Goal: Task Accomplishment & Management: Manage account settings

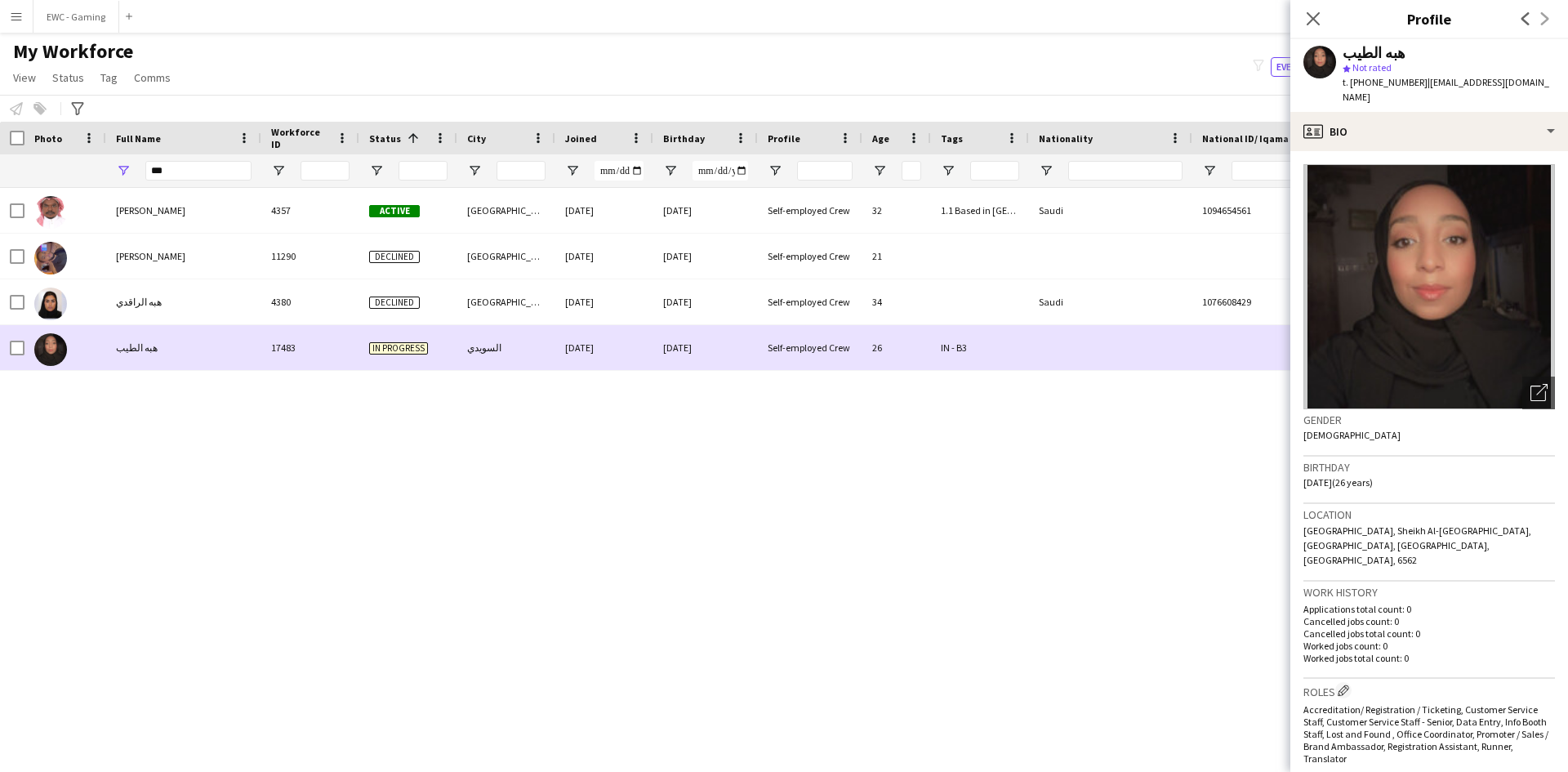
click at [139, 346] on span "هبه الطيب" at bounding box center [137, 347] width 42 height 12
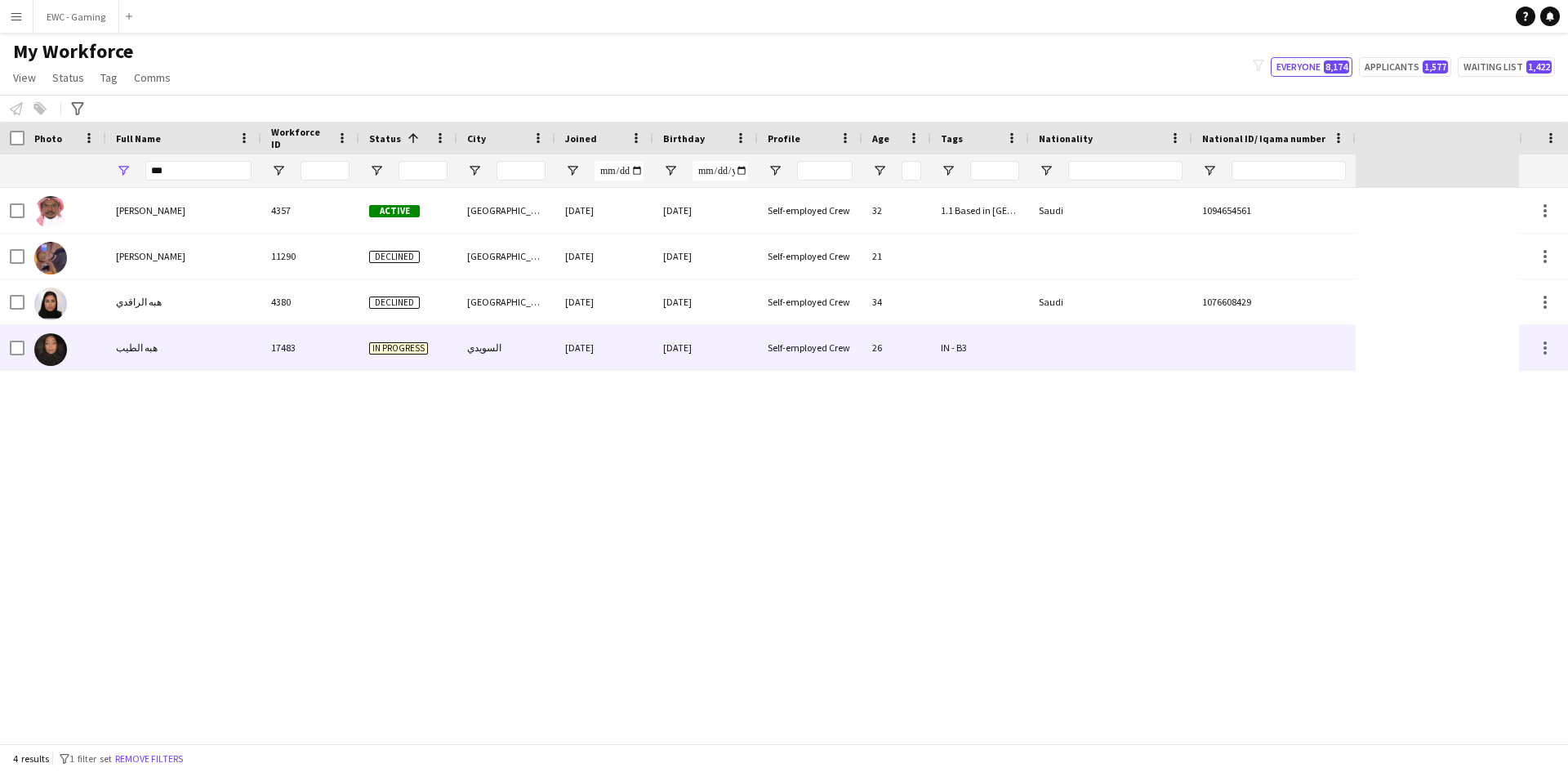
click at [250, 353] on div "هبه الطيب" at bounding box center [184, 347] width 156 height 45
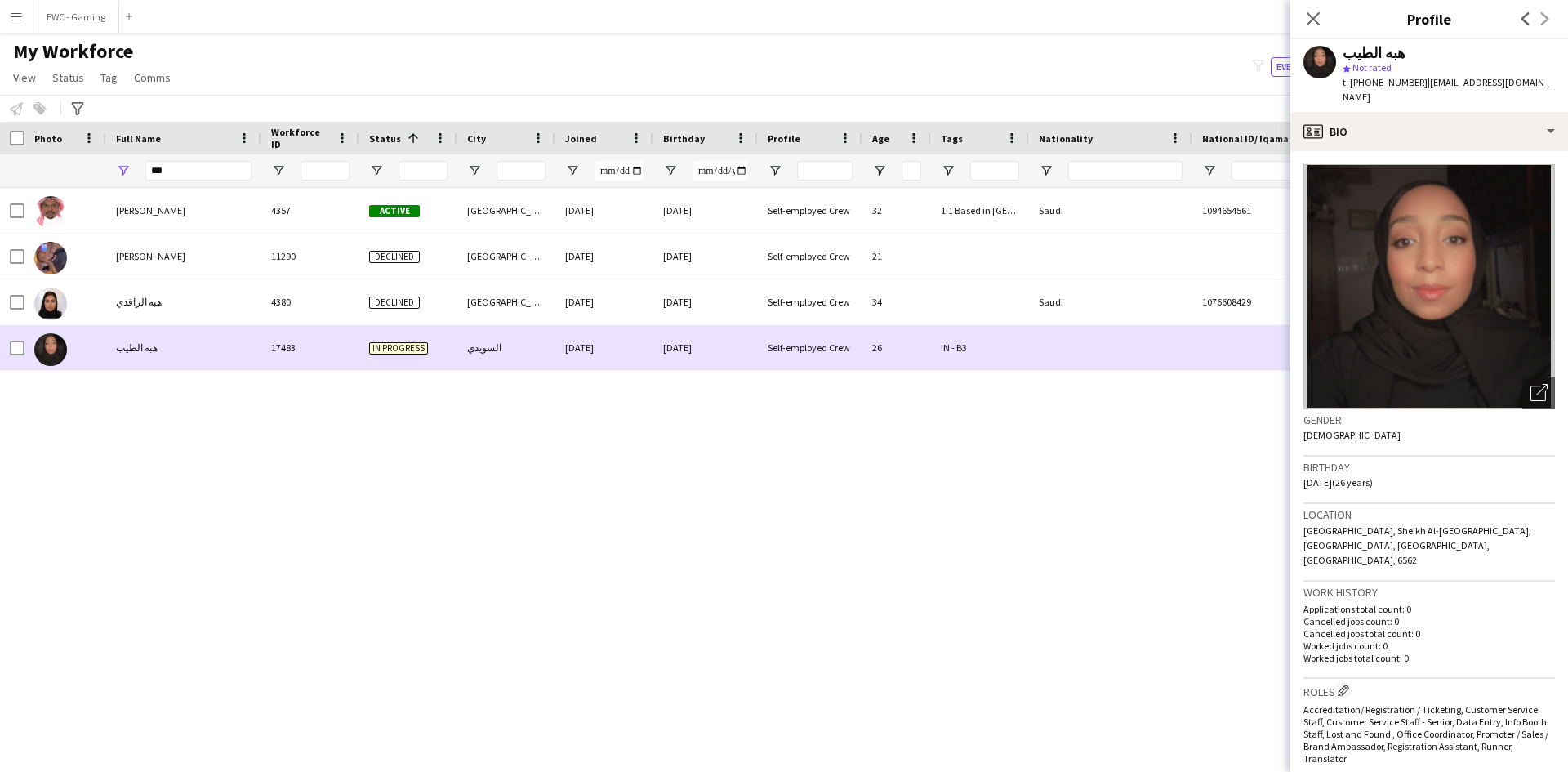
click at [176, 351] on div "هبه الطيب" at bounding box center [184, 347] width 156 height 45
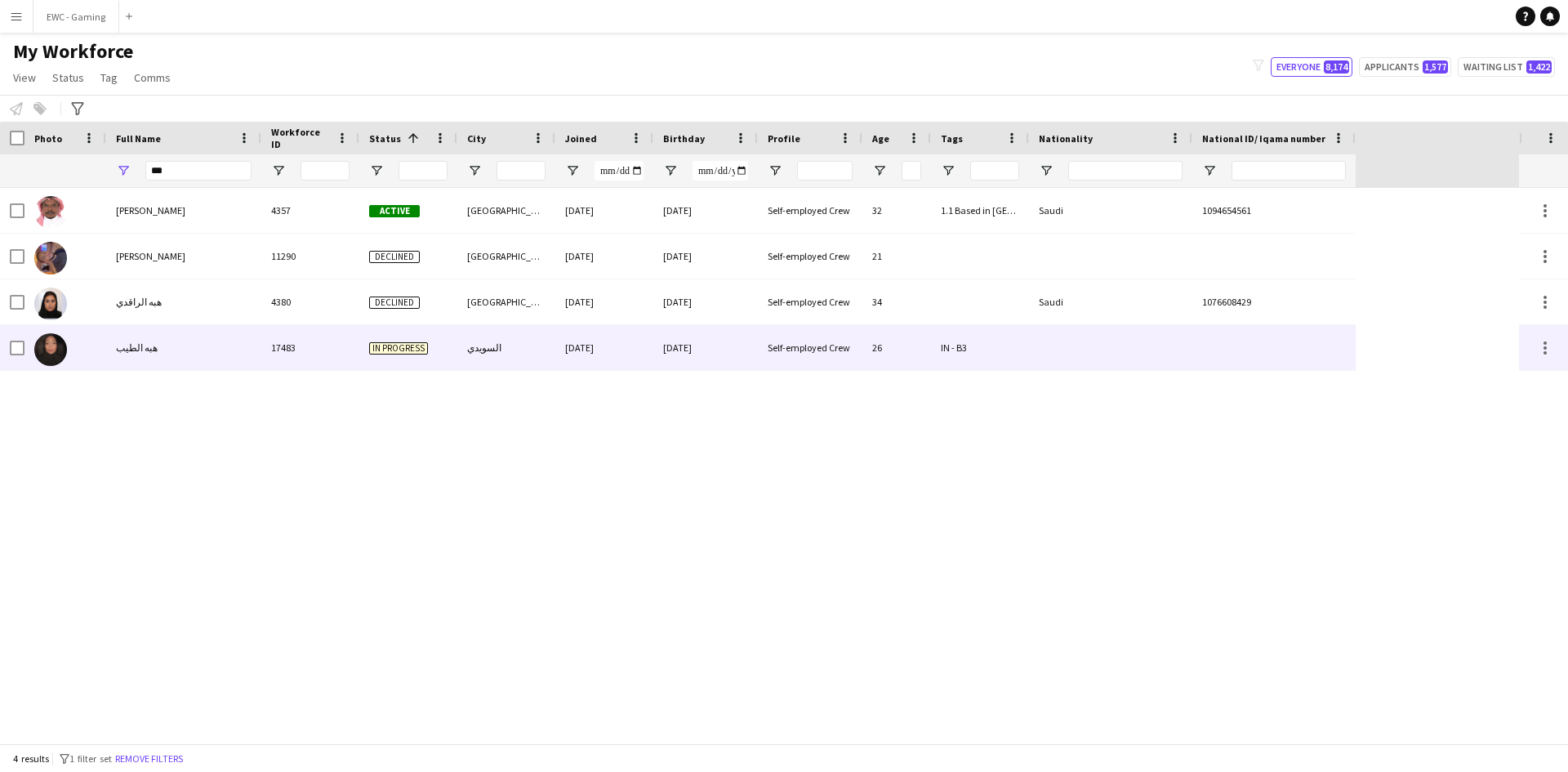
click at [142, 356] on div "هبه الطيب" at bounding box center [184, 347] width 156 height 45
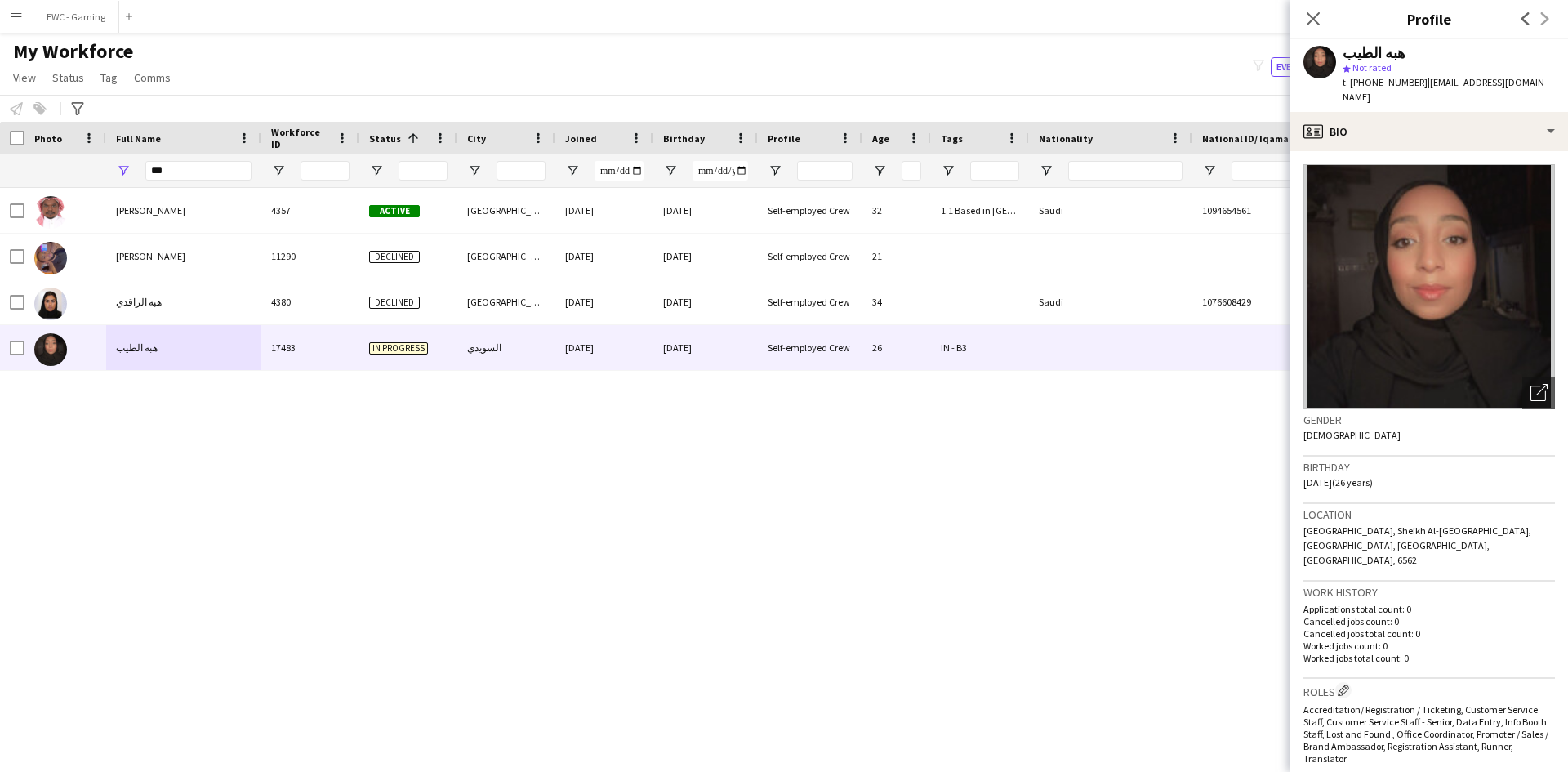
click at [1389, 58] on div "هبه الطيب" at bounding box center [1373, 53] width 63 height 15
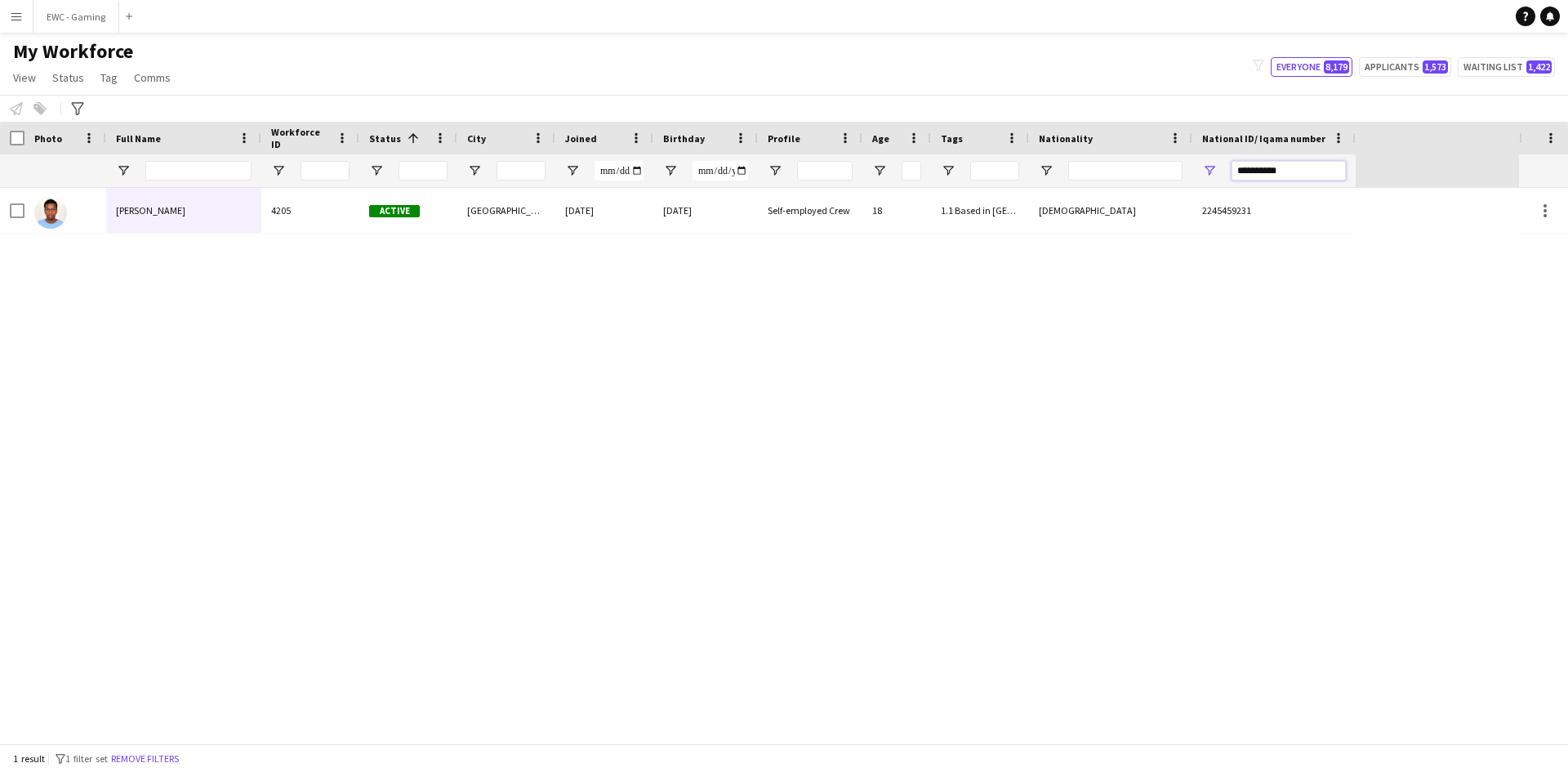
click at [1259, 170] on input "**********" at bounding box center [1289, 171] width 115 height 20
paste input "National ID/ Iqama number Filter Input"
type input "**********"
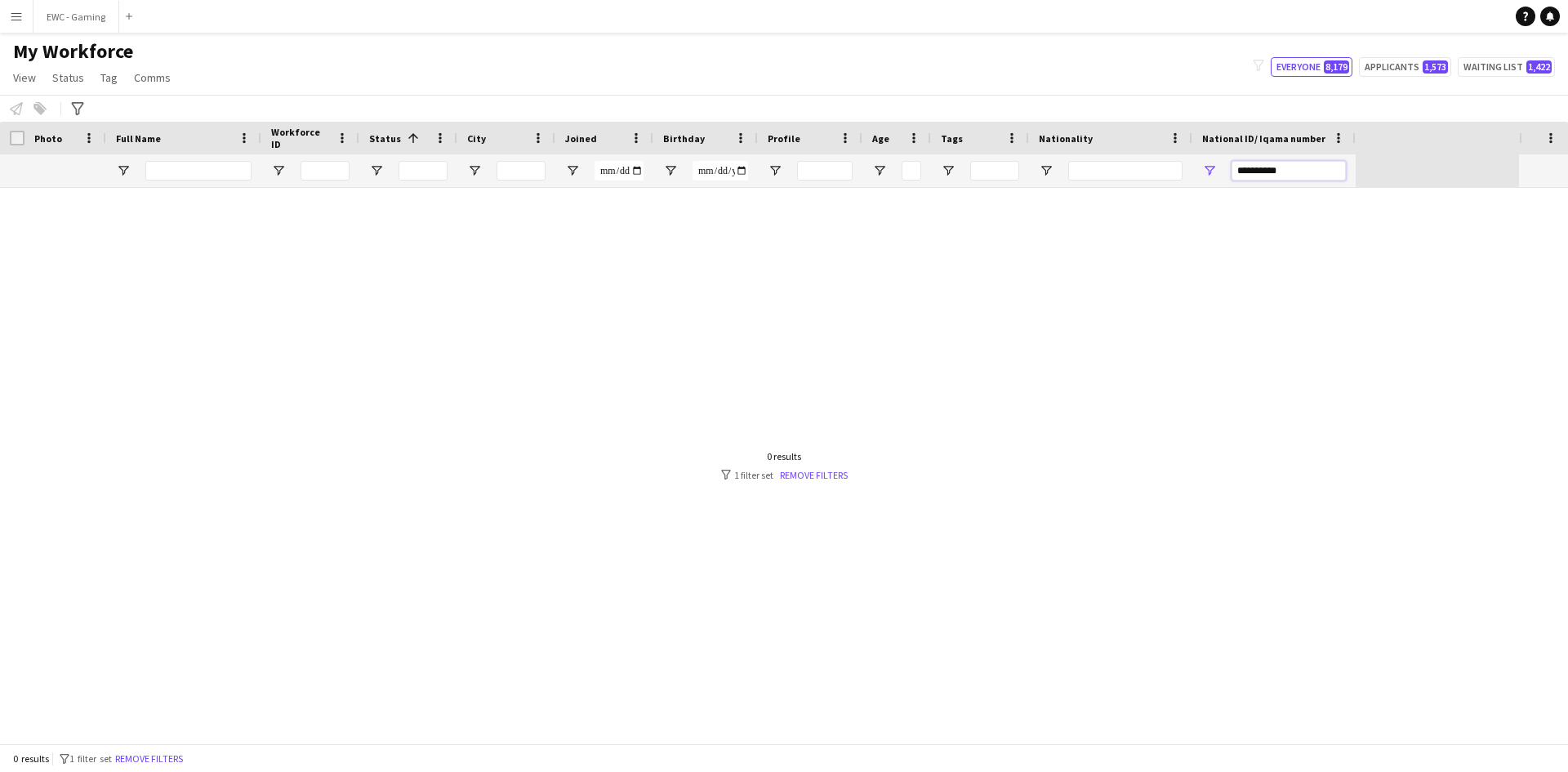
click at [1259, 174] on input "**********" at bounding box center [1289, 171] width 115 height 20
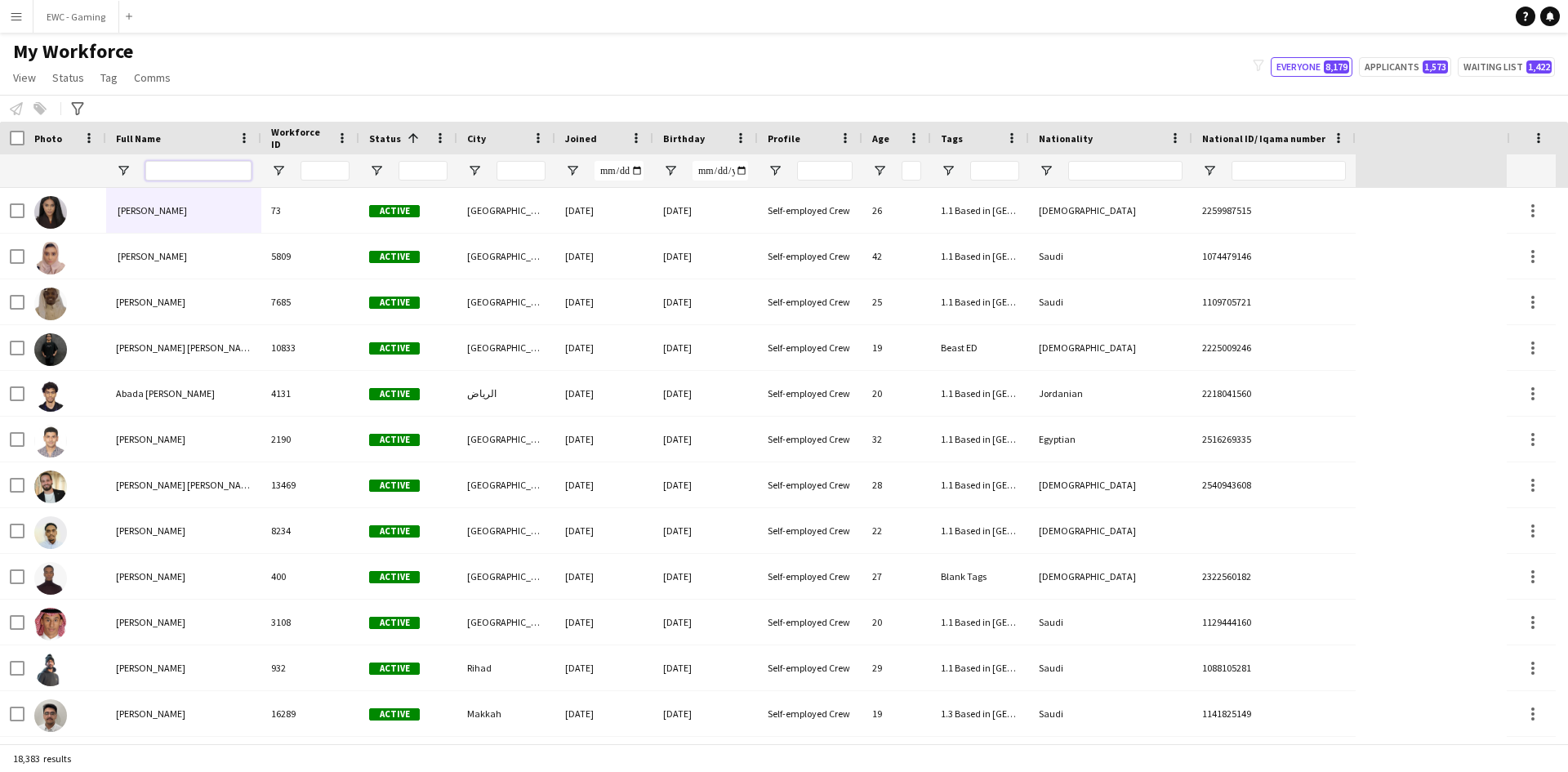
click at [195, 173] on input "Full Name Filter Input" at bounding box center [198, 171] width 106 height 20
paste input "**********"
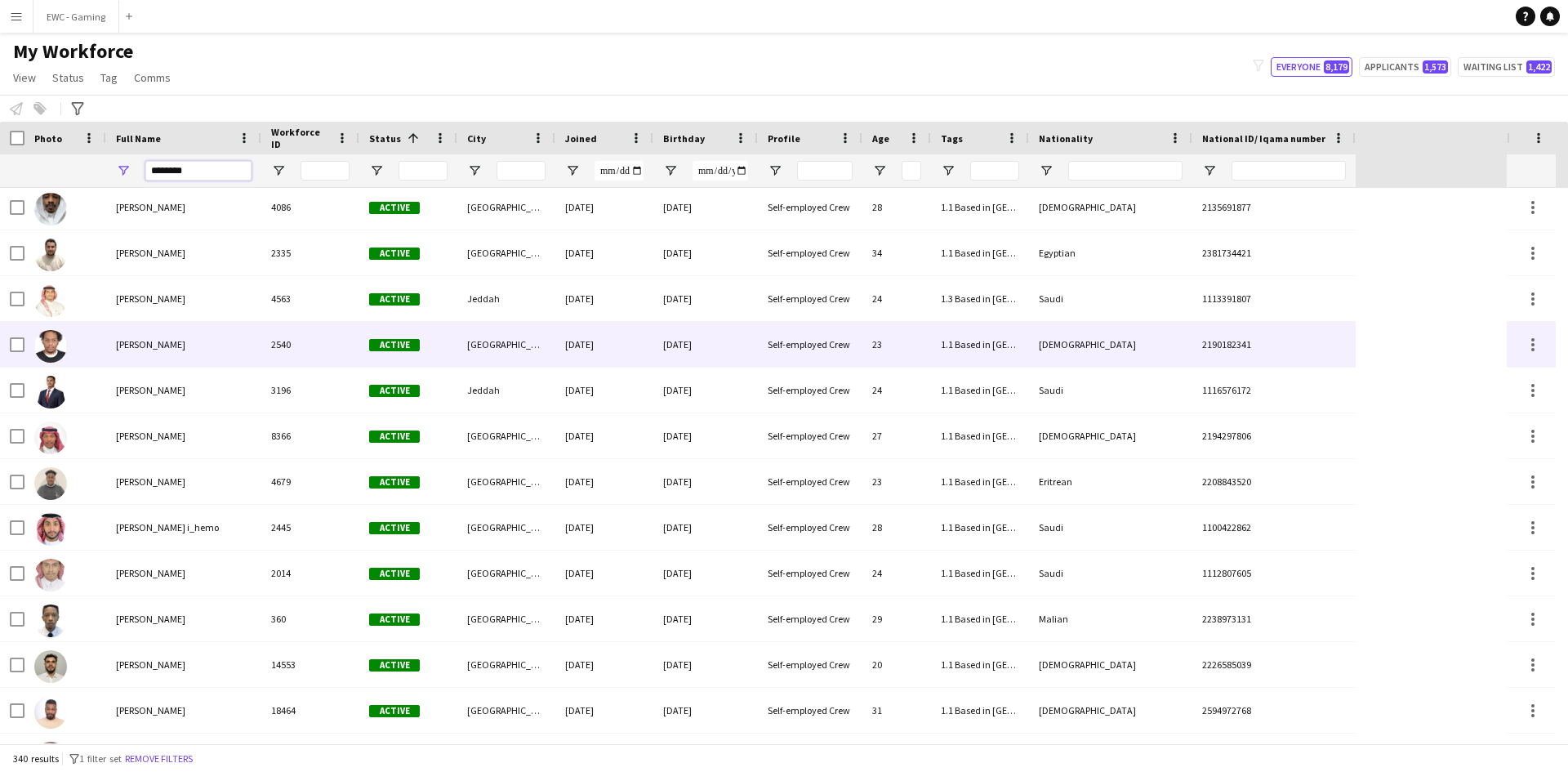
scroll to position [2815, 0]
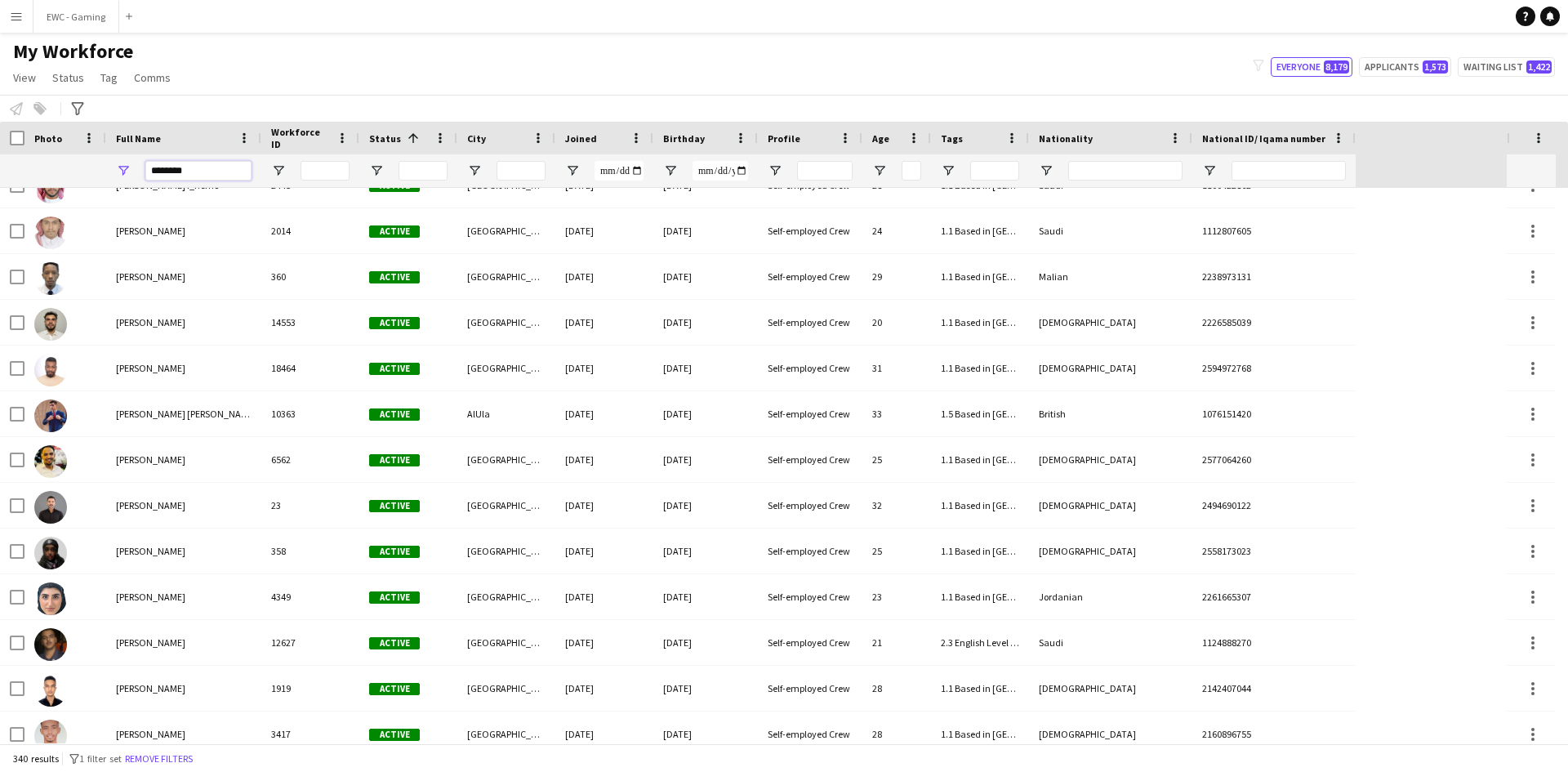
click at [222, 165] on input "*******" at bounding box center [198, 171] width 106 height 20
paste input "Full Name Filter Input"
type input "****"
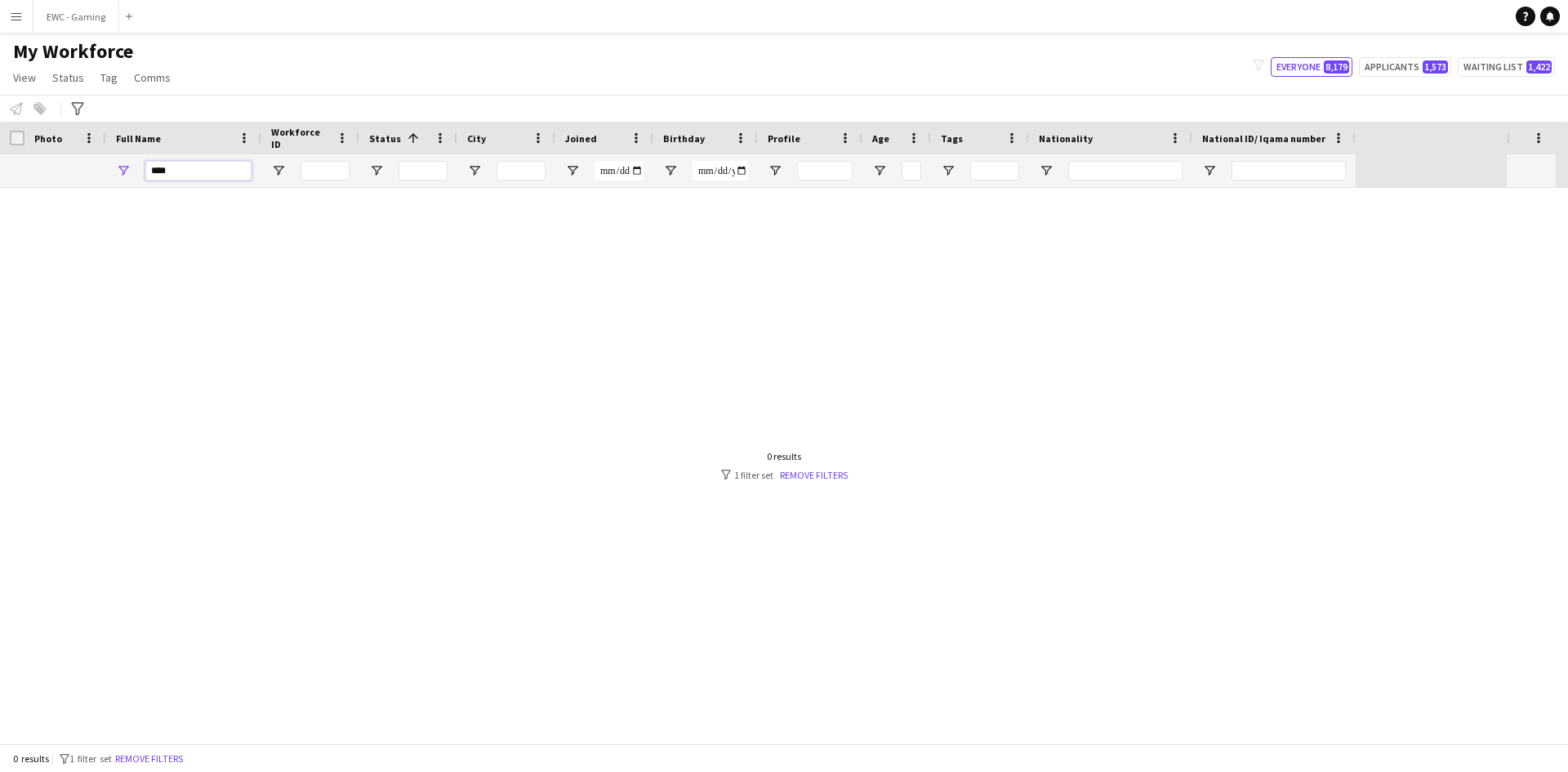
scroll to position [0, 0]
click at [222, 165] on input "****" at bounding box center [198, 171] width 106 height 20
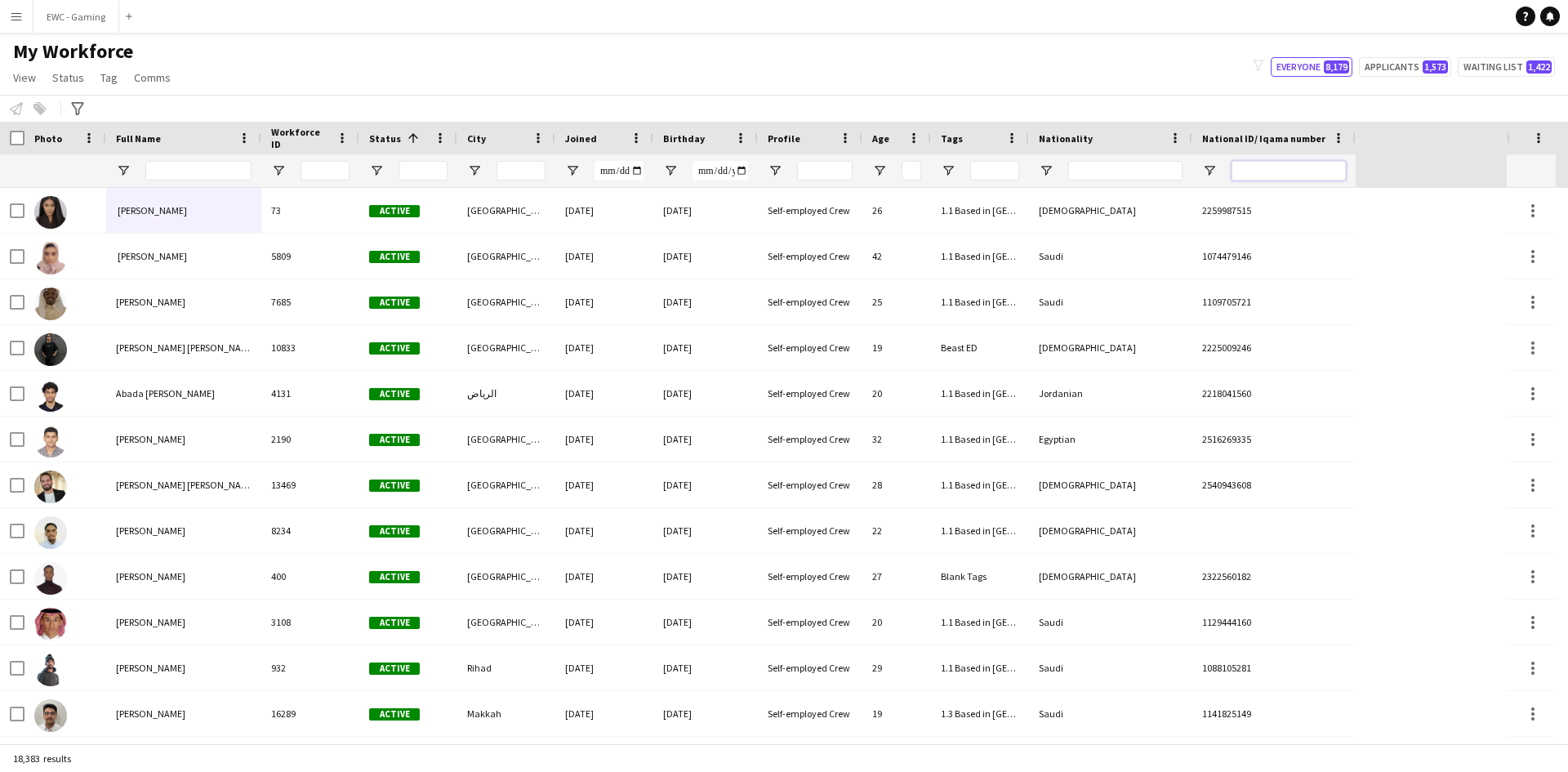
click at [1251, 172] on input "National ID/ Iqama number Filter Input" at bounding box center [1289, 171] width 115 height 20
paste input "**********"
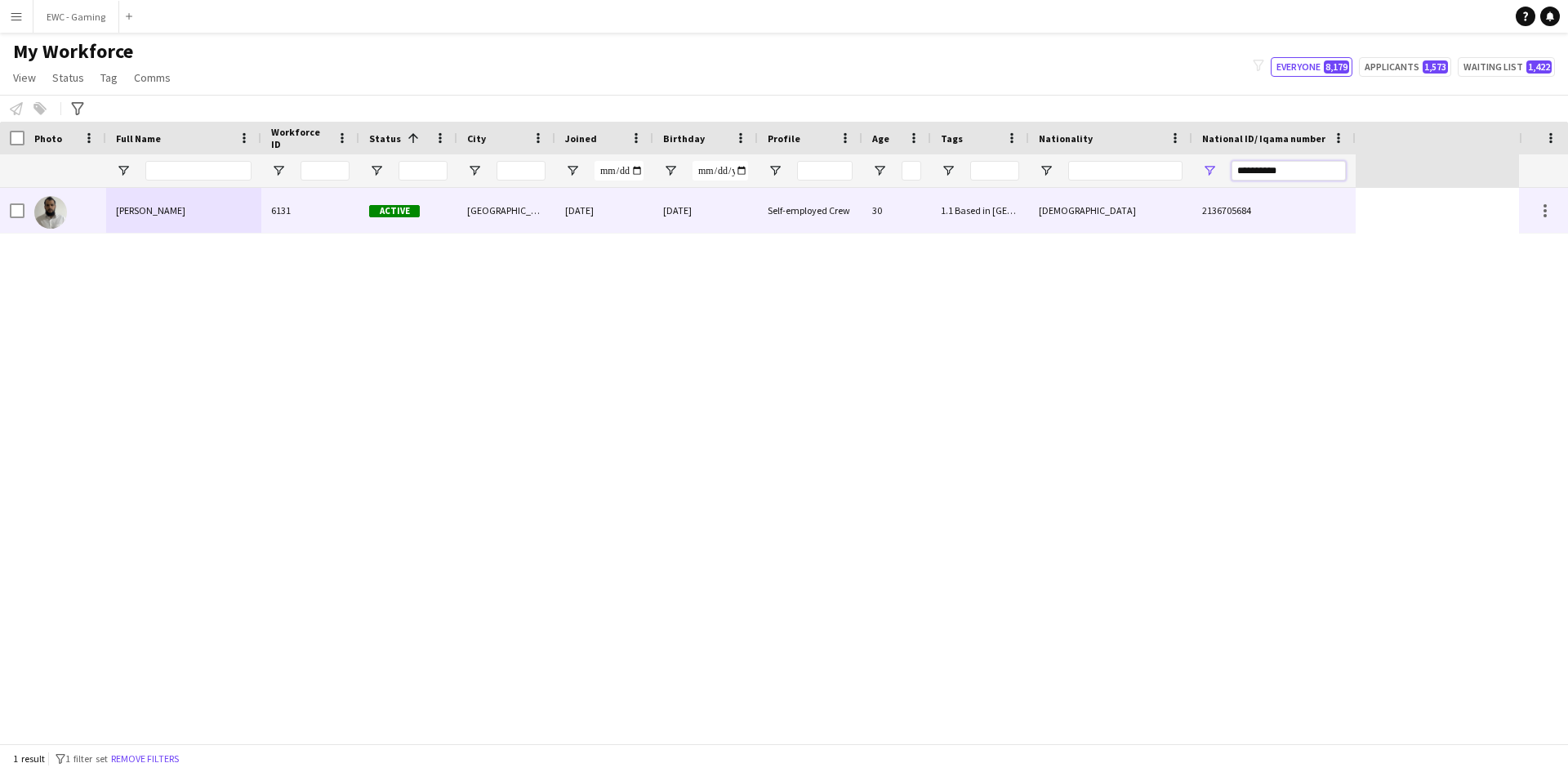
type input "**********"
click at [295, 210] on div "6131" at bounding box center [310, 209] width 98 height 45
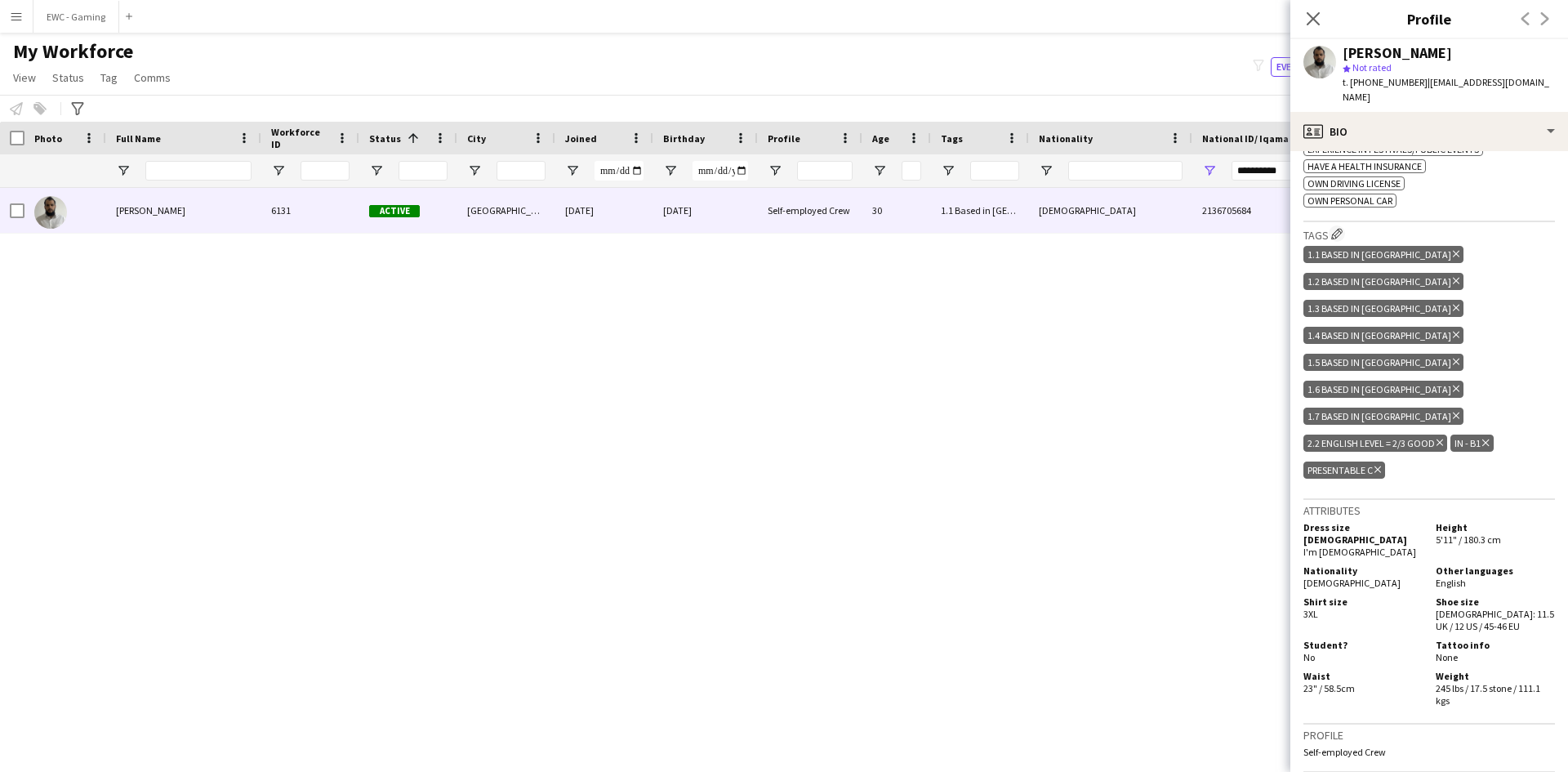
scroll to position [661, 0]
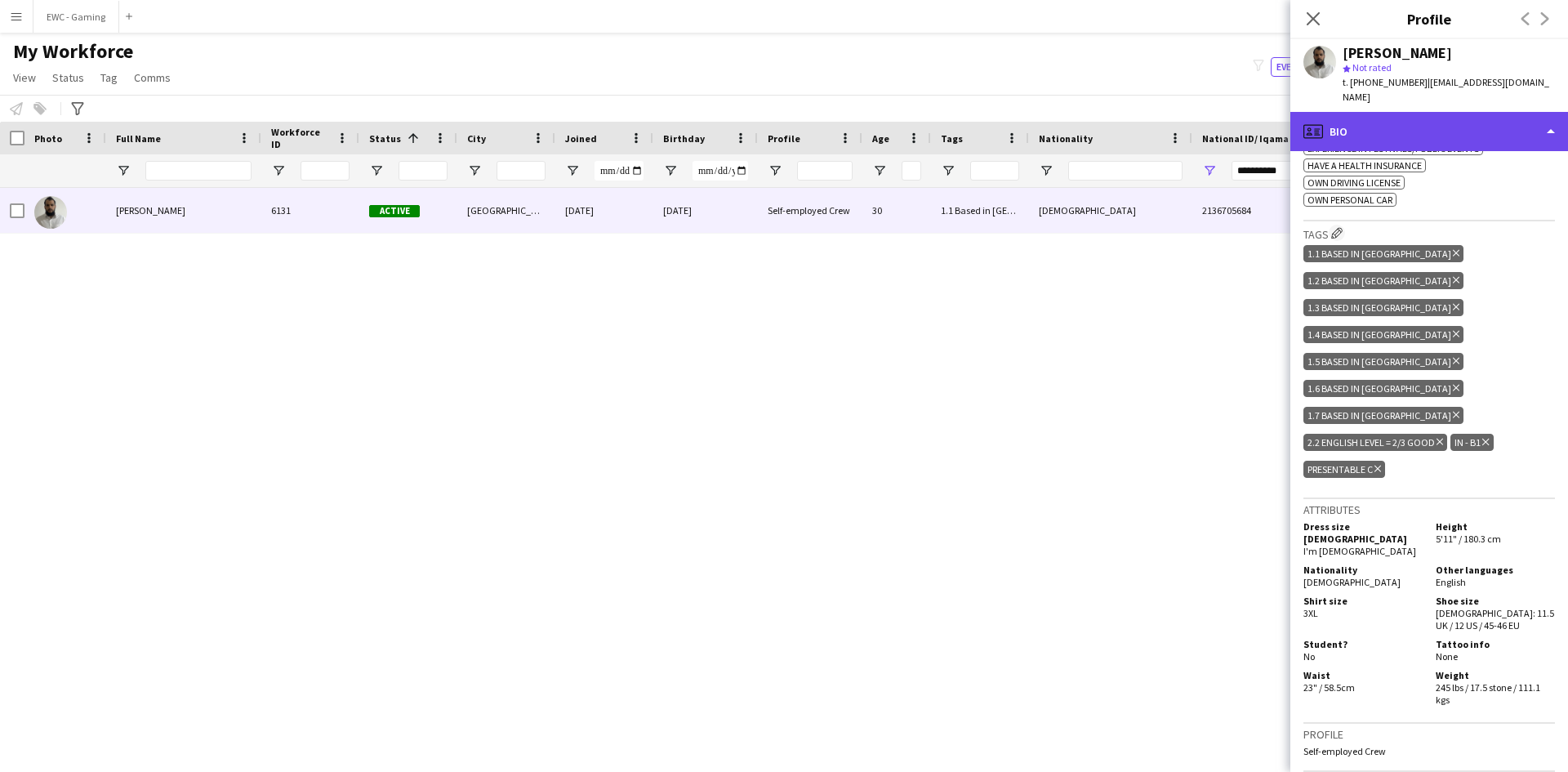
click at [1418, 112] on div "profile Bio" at bounding box center [1428, 131] width 277 height 39
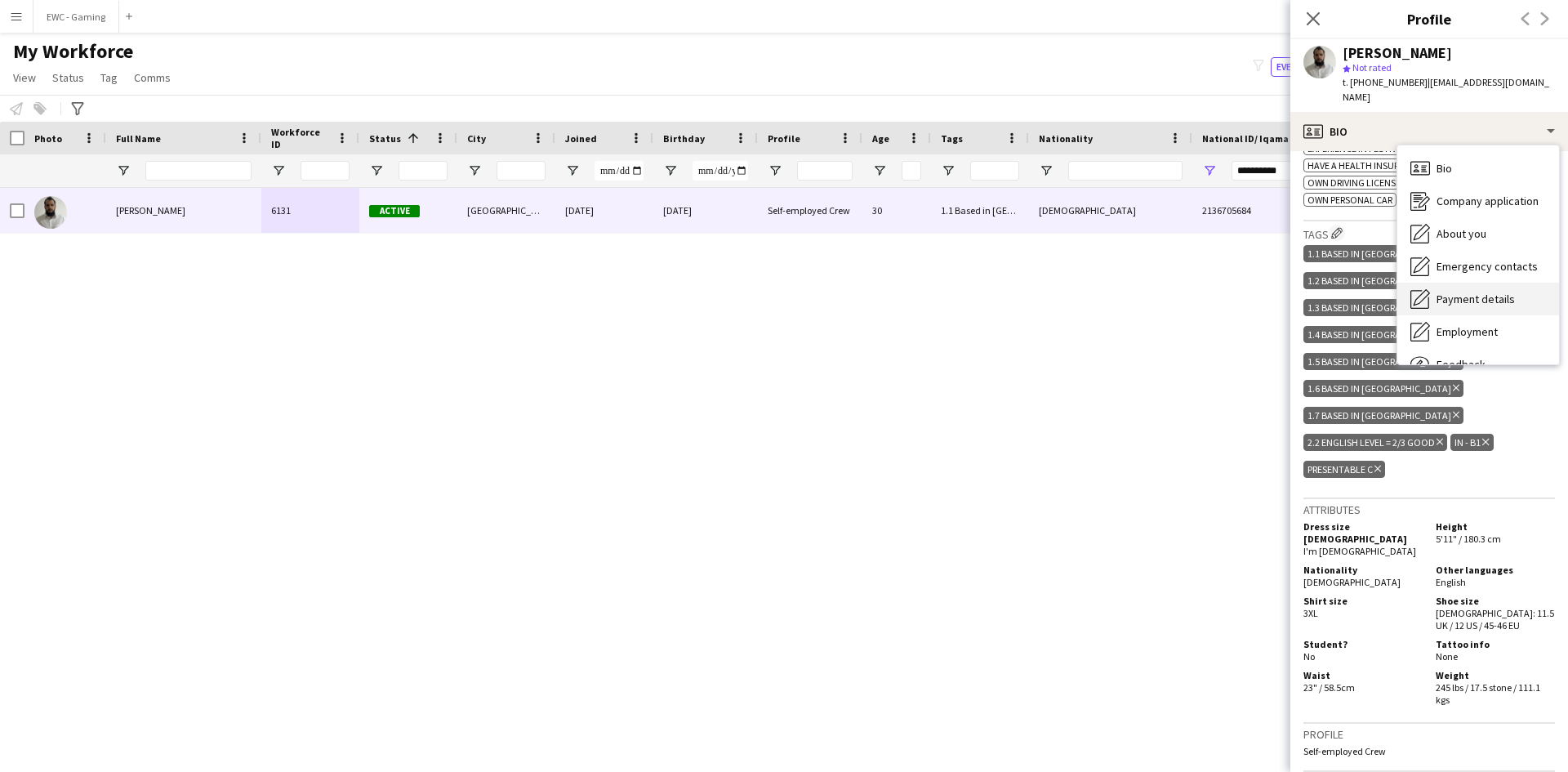
click at [1488, 291] on span "Payment details" at bounding box center [1475, 298] width 79 height 15
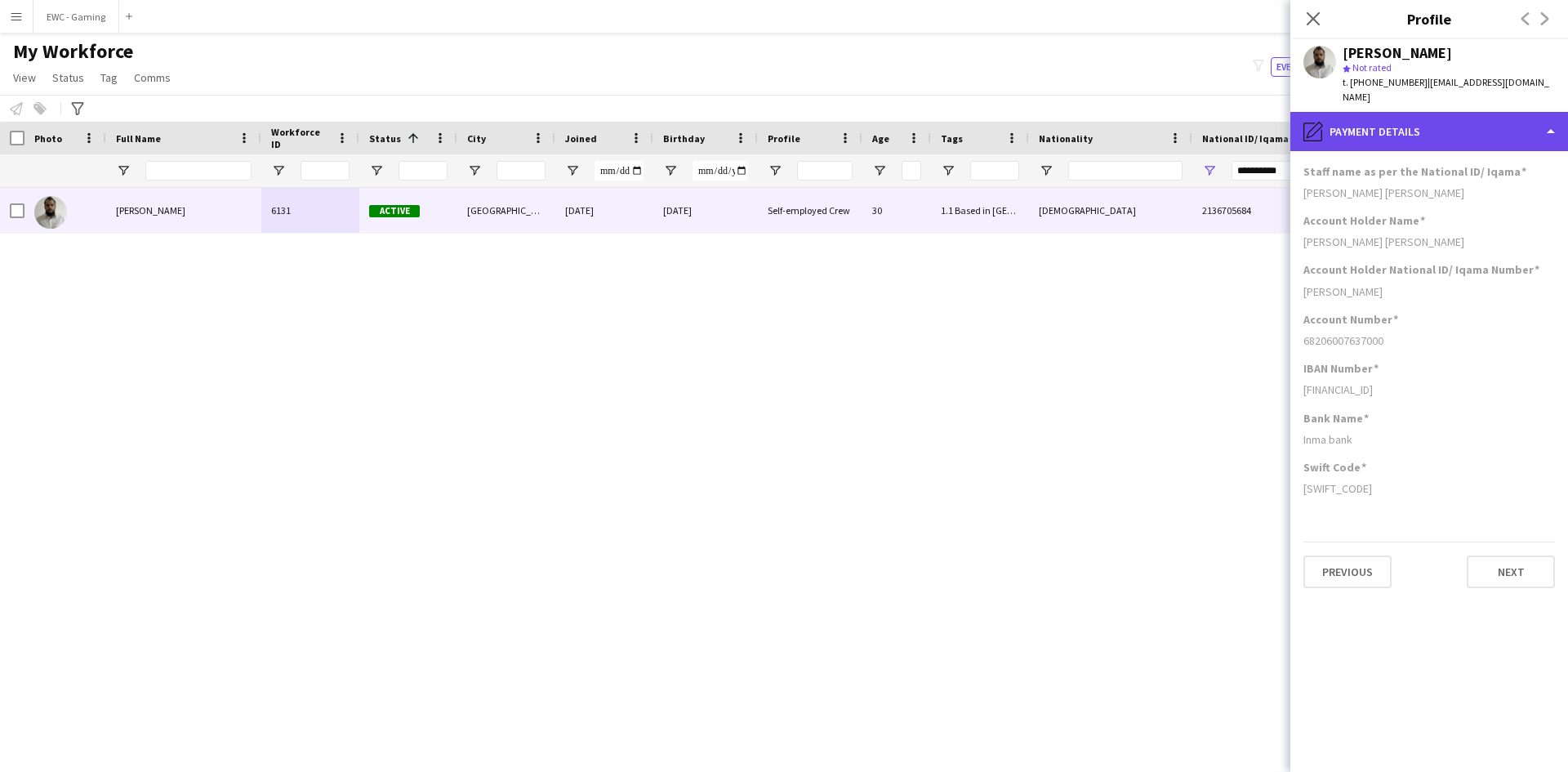
click at [1429, 120] on div "pencil4 Payment details" at bounding box center [1428, 131] width 277 height 39
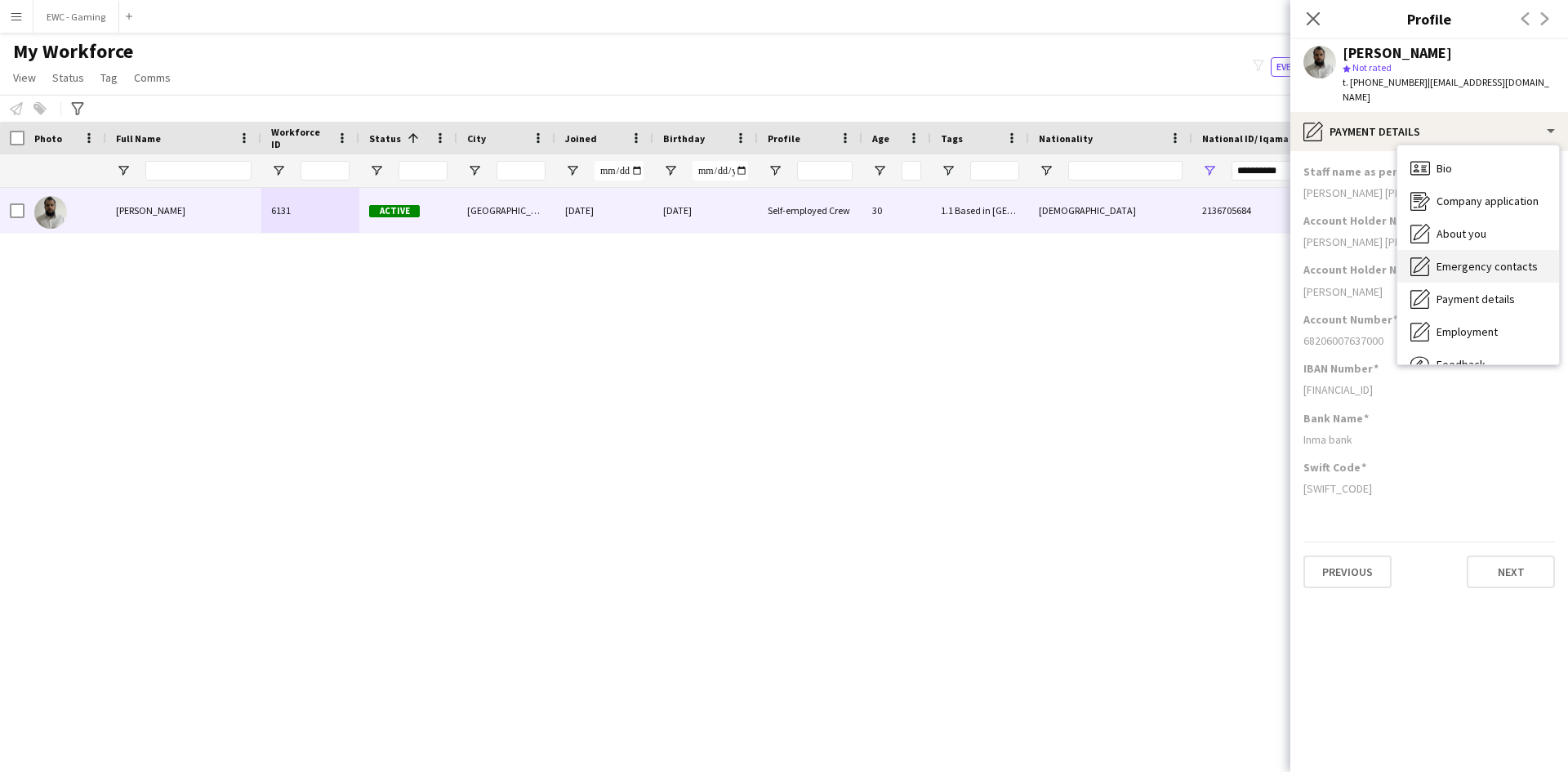
click at [1493, 260] on div "Emergency contacts Emergency contacts" at bounding box center [1478, 266] width 162 height 33
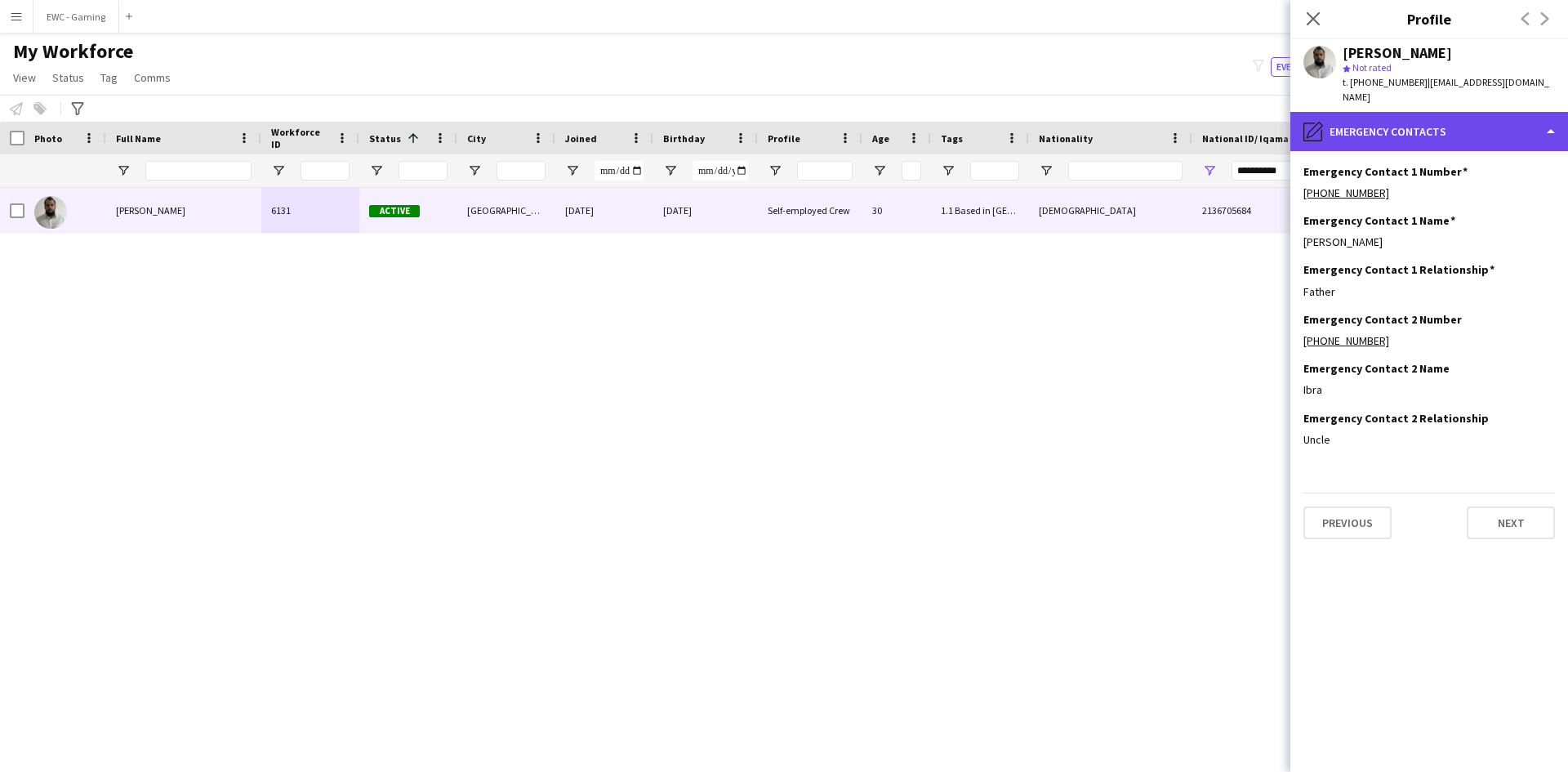
click at [1424, 120] on div "pencil4 Emergency contacts" at bounding box center [1428, 131] width 277 height 39
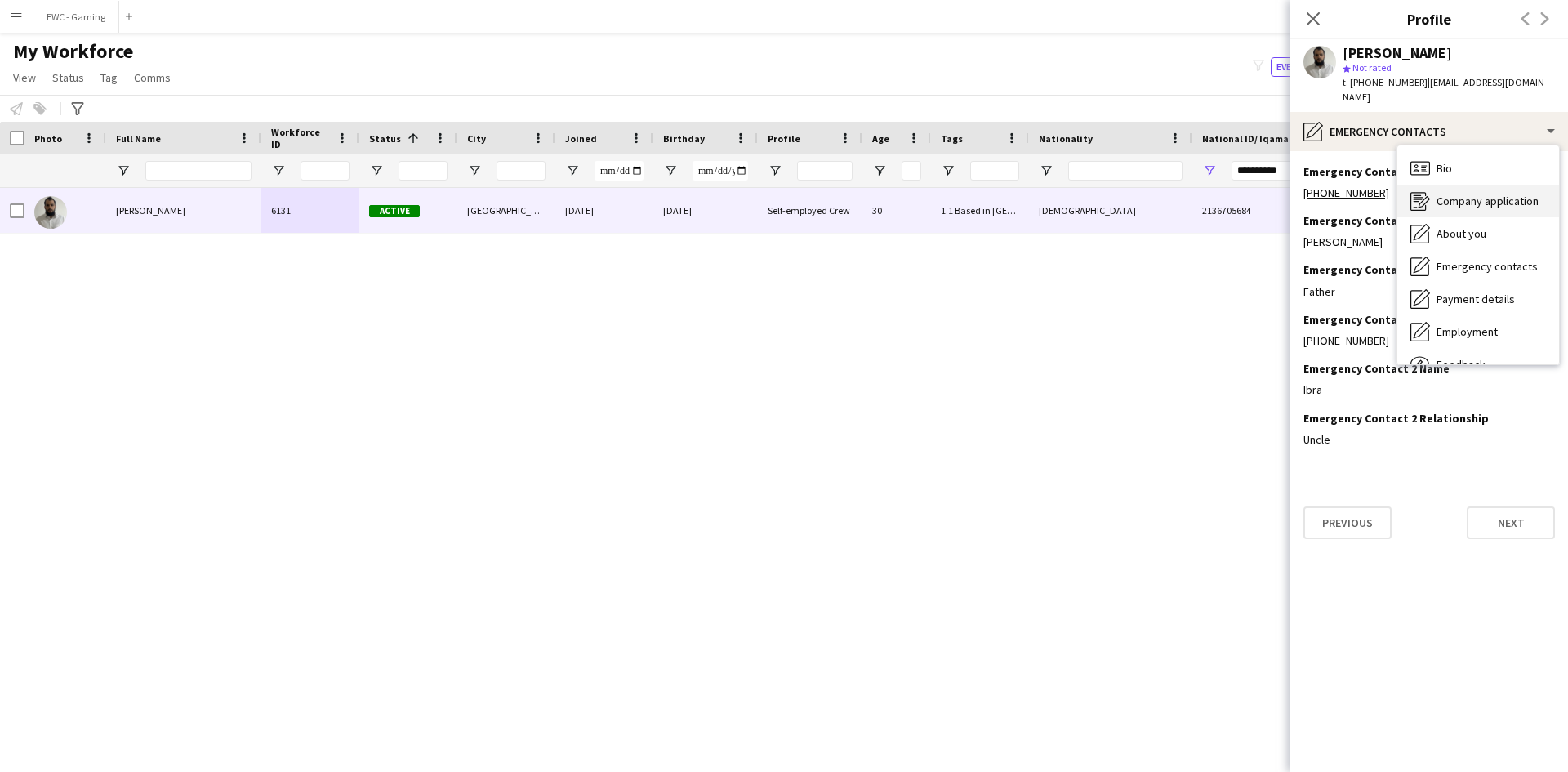
click at [1462, 193] on span "Company application" at bounding box center [1487, 200] width 102 height 15
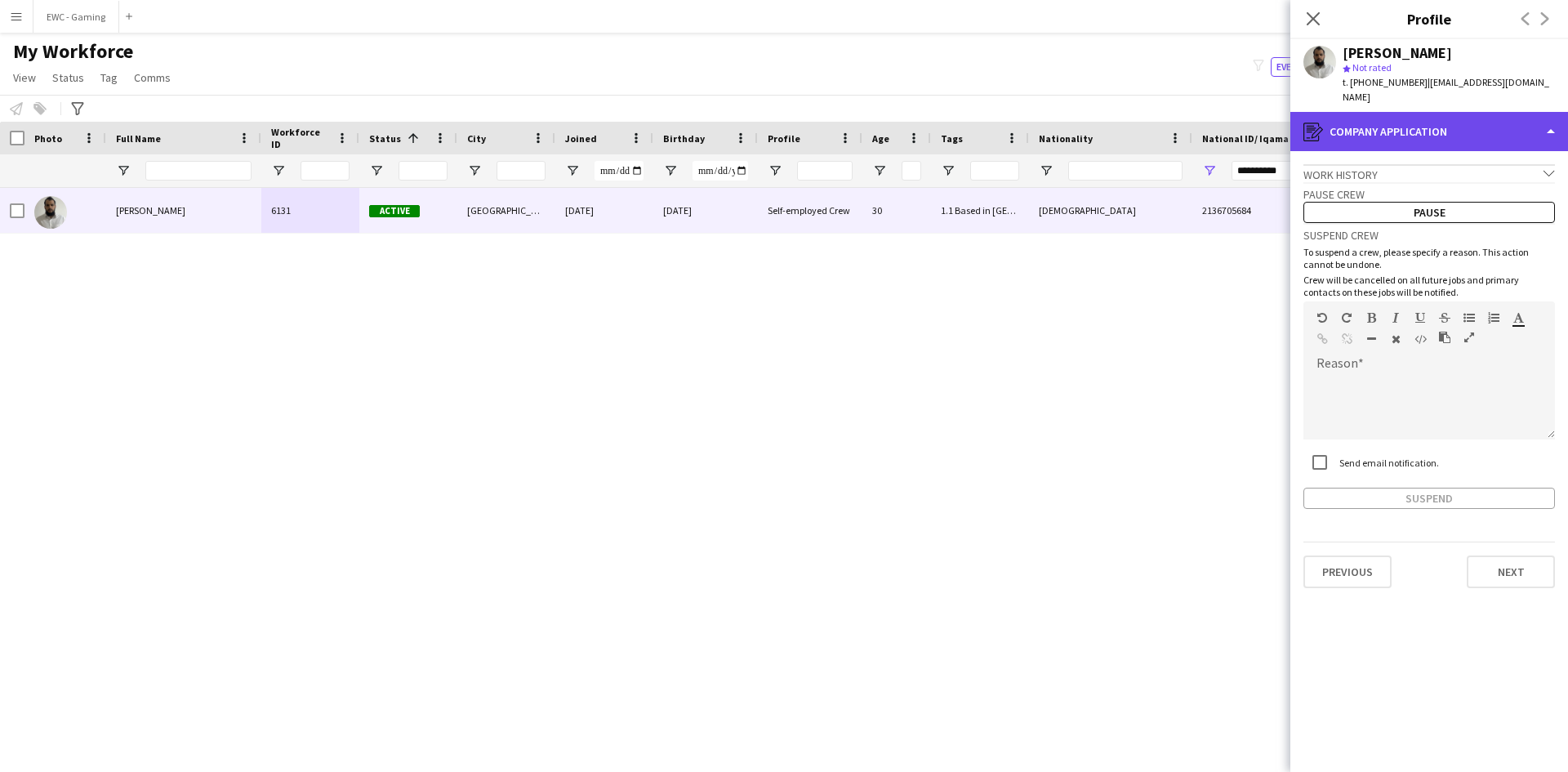
click at [1399, 130] on div "register Company application" at bounding box center [1428, 131] width 277 height 39
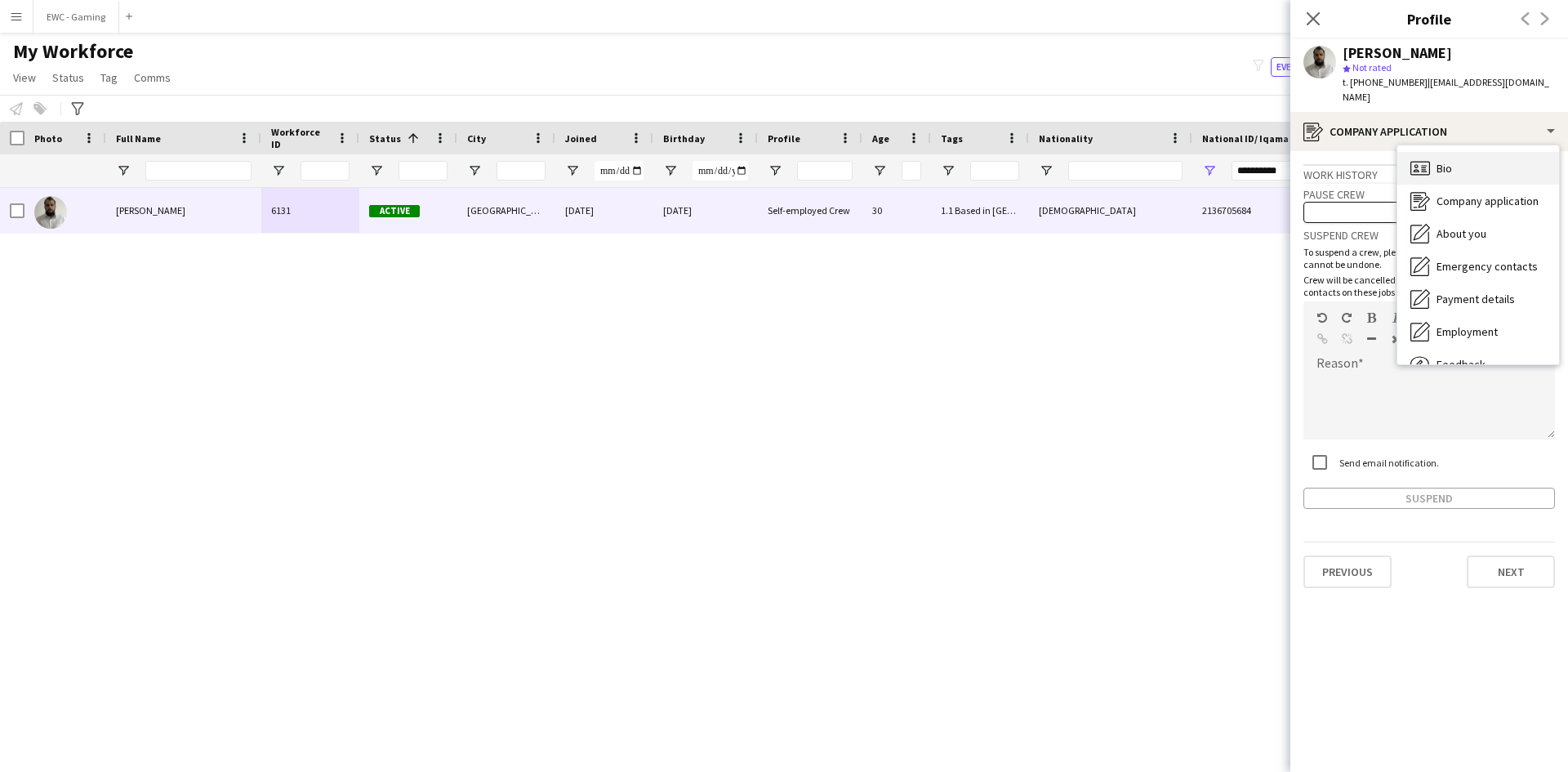
click at [1439, 161] on span "Bio" at bounding box center [1444, 168] width 16 height 15
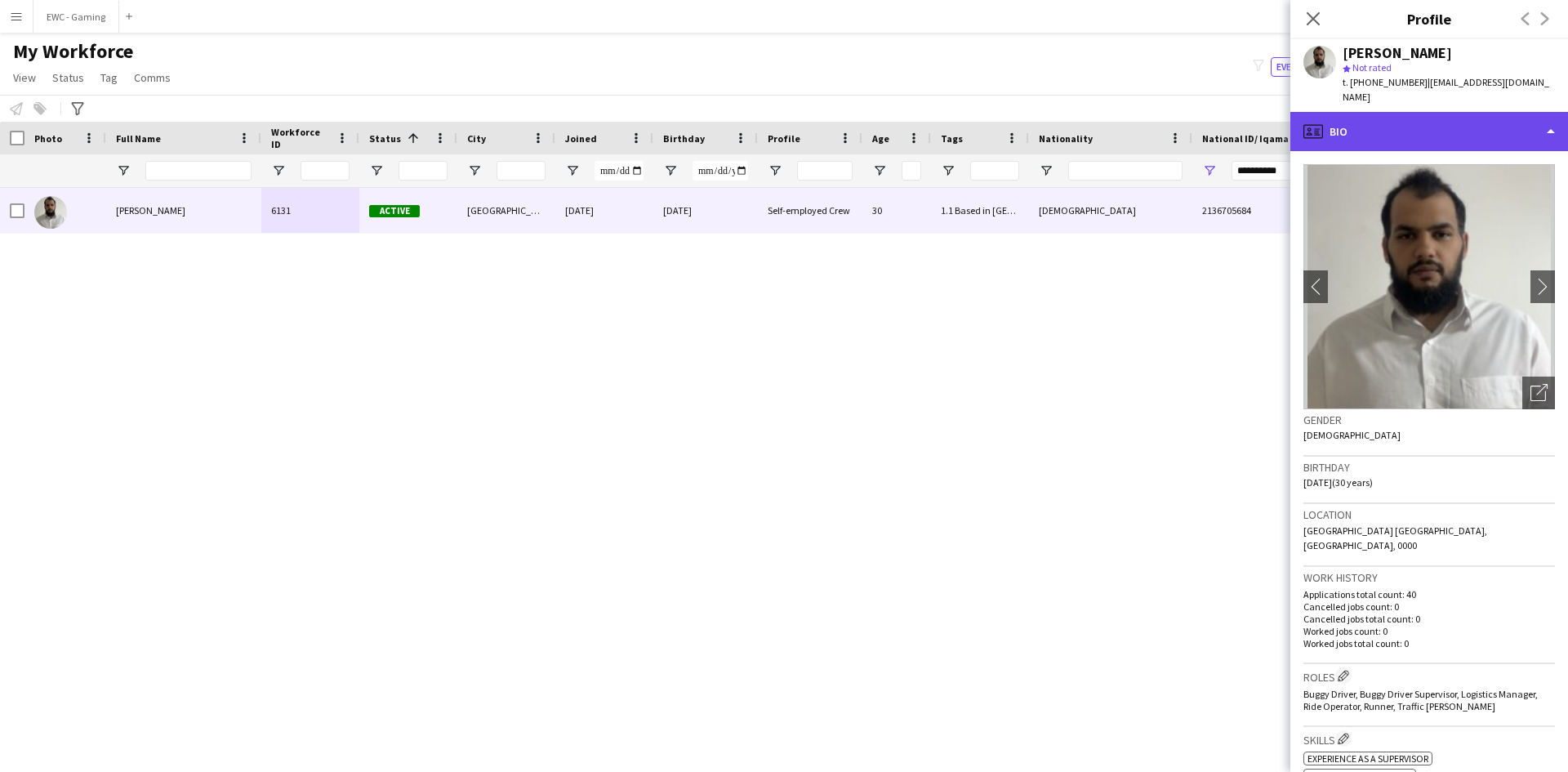
click at [1421, 113] on div "profile Bio" at bounding box center [1428, 131] width 277 height 39
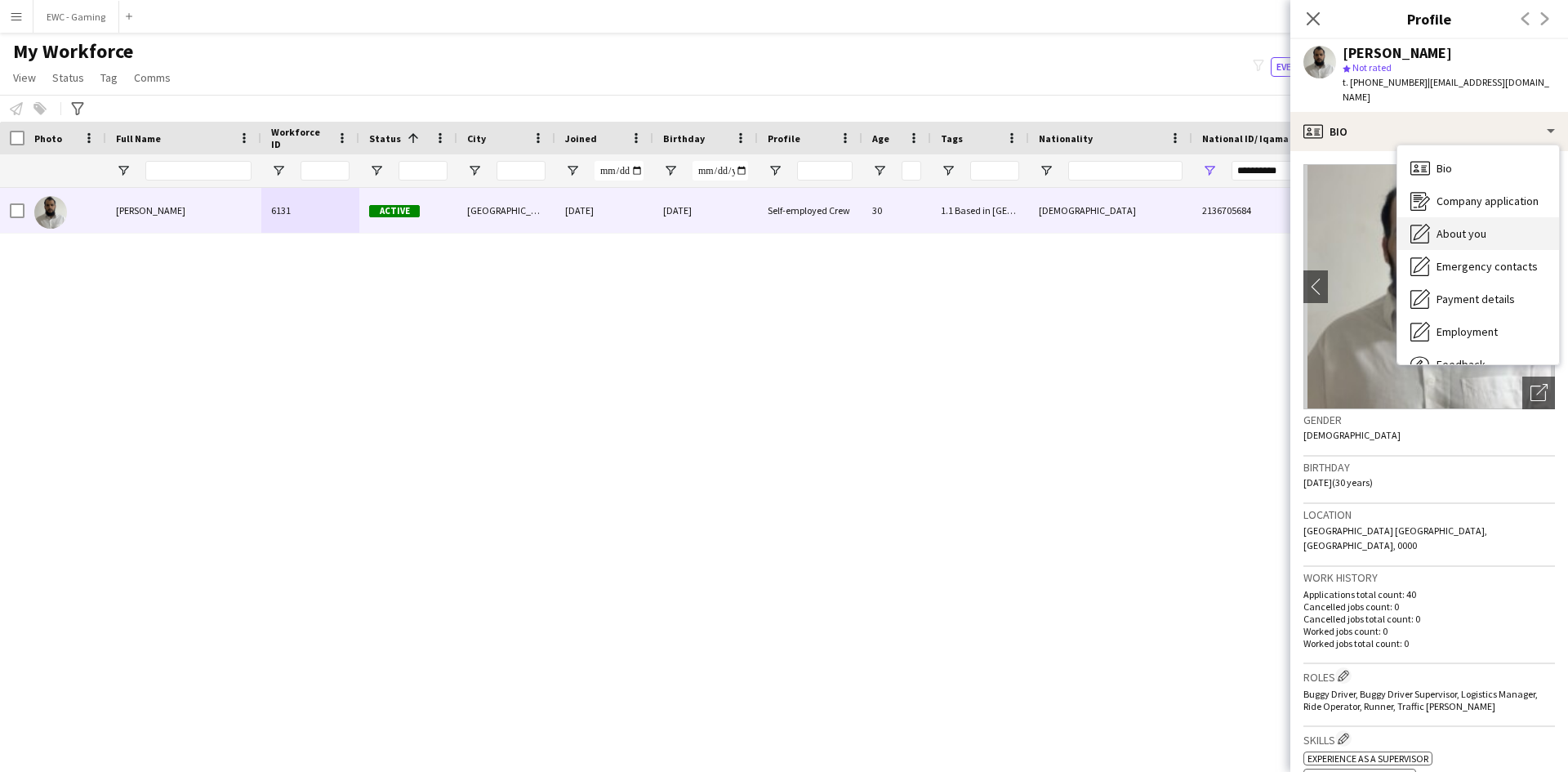
click at [1447, 226] on span "About you" at bounding box center [1461, 233] width 50 height 15
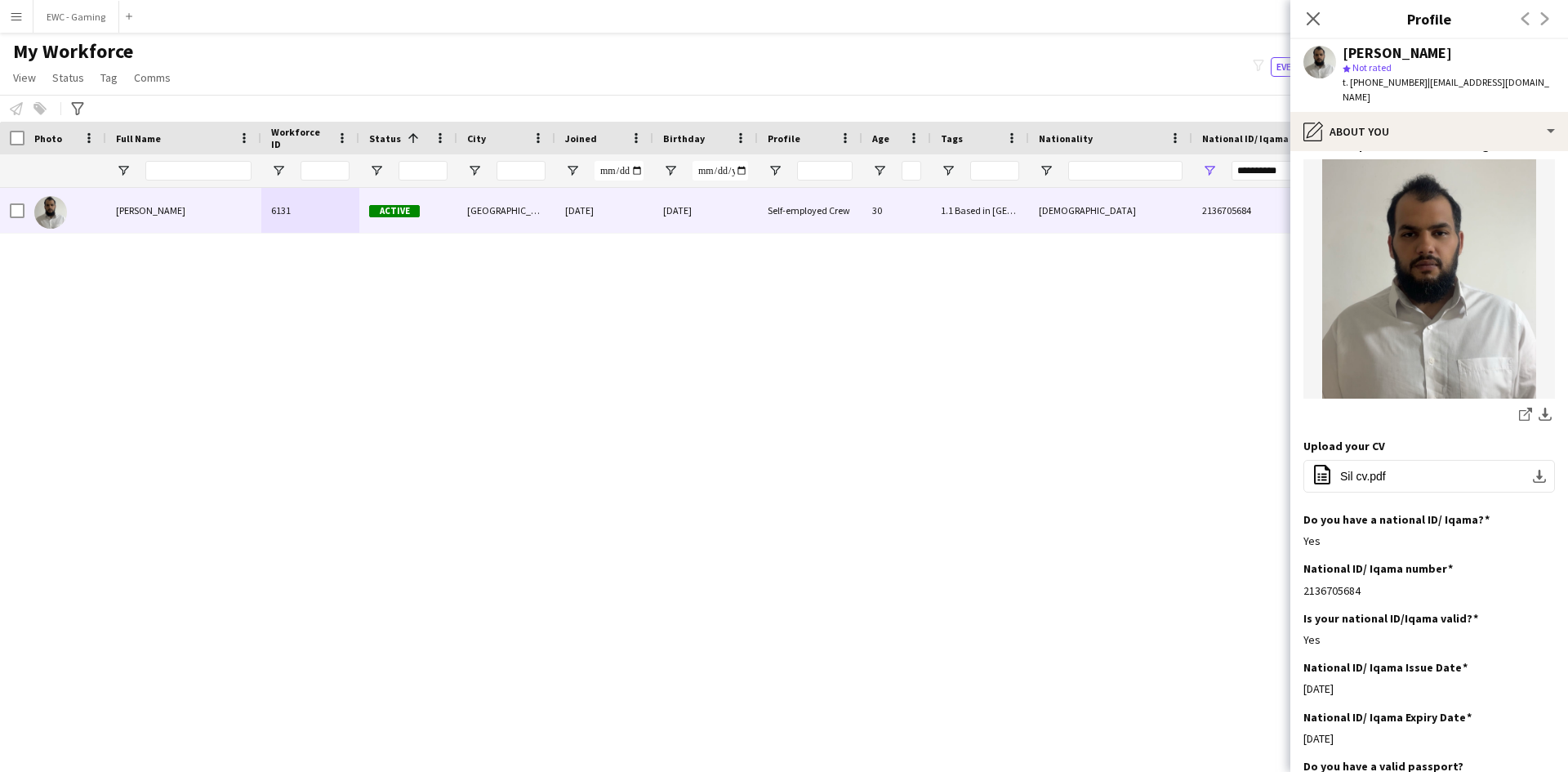
scroll to position [224, 0]
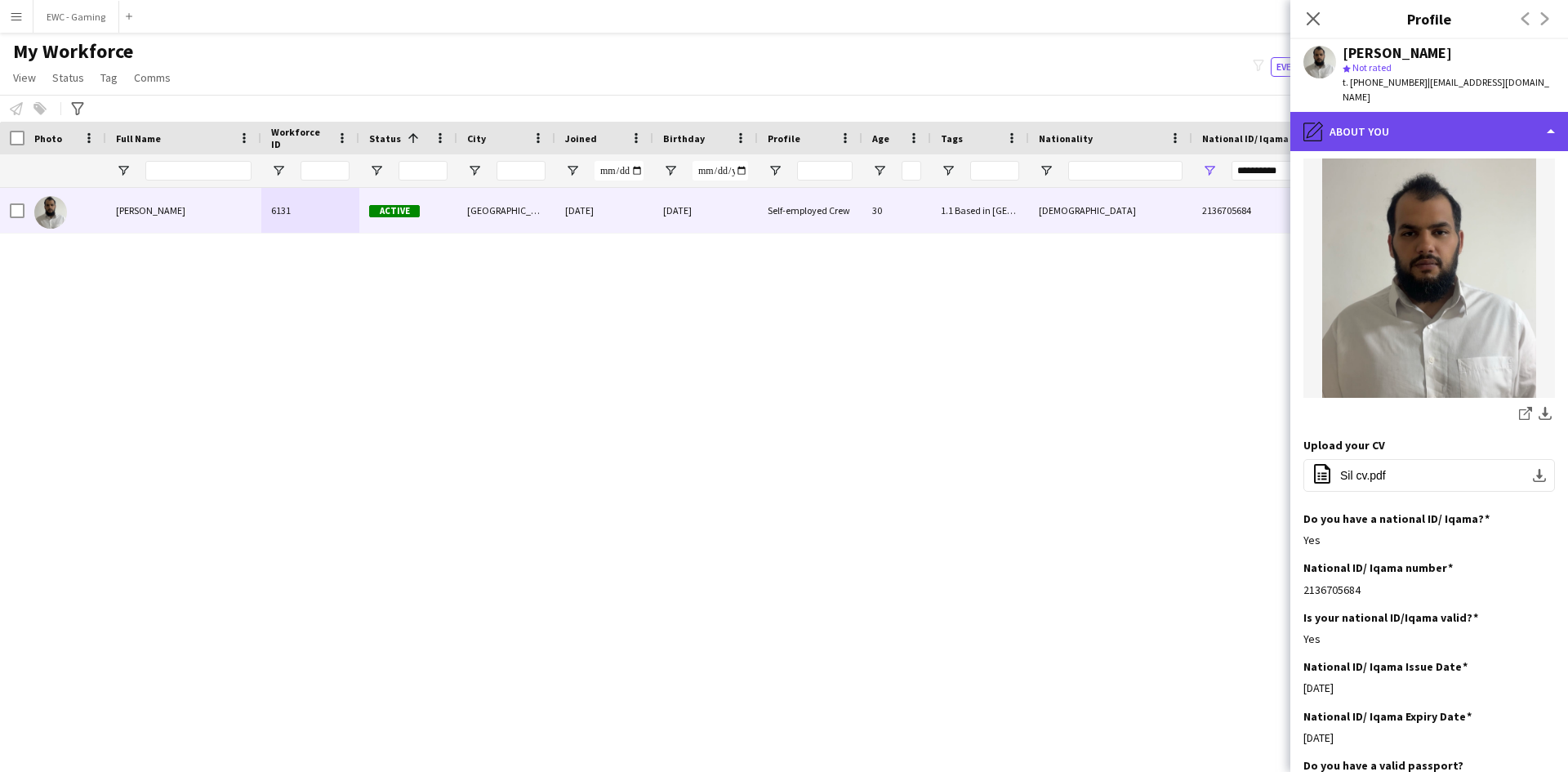
click at [1380, 112] on div "pencil4 About you" at bounding box center [1428, 131] width 277 height 39
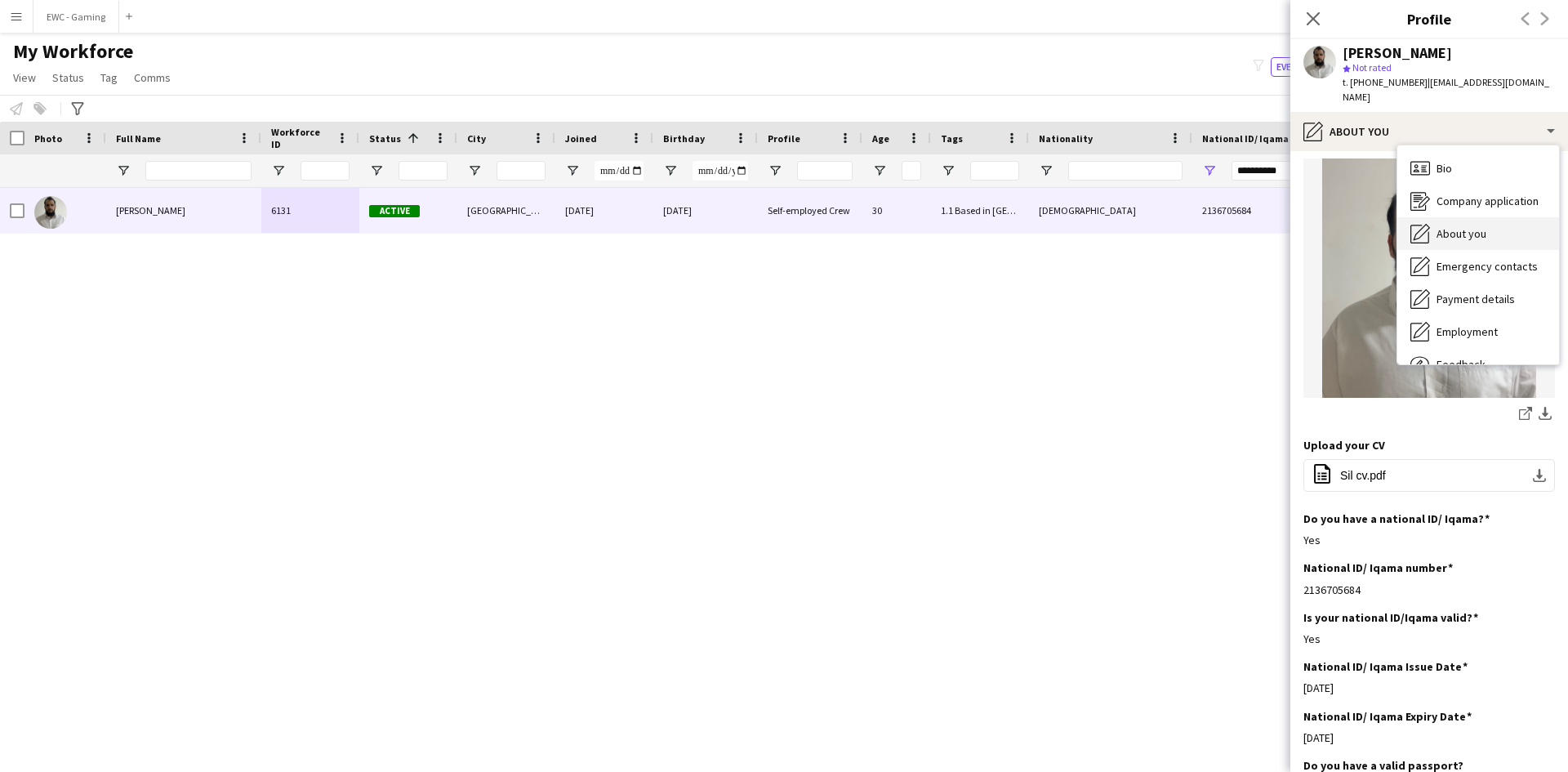
click at [1470, 226] on span "About you" at bounding box center [1461, 233] width 50 height 15
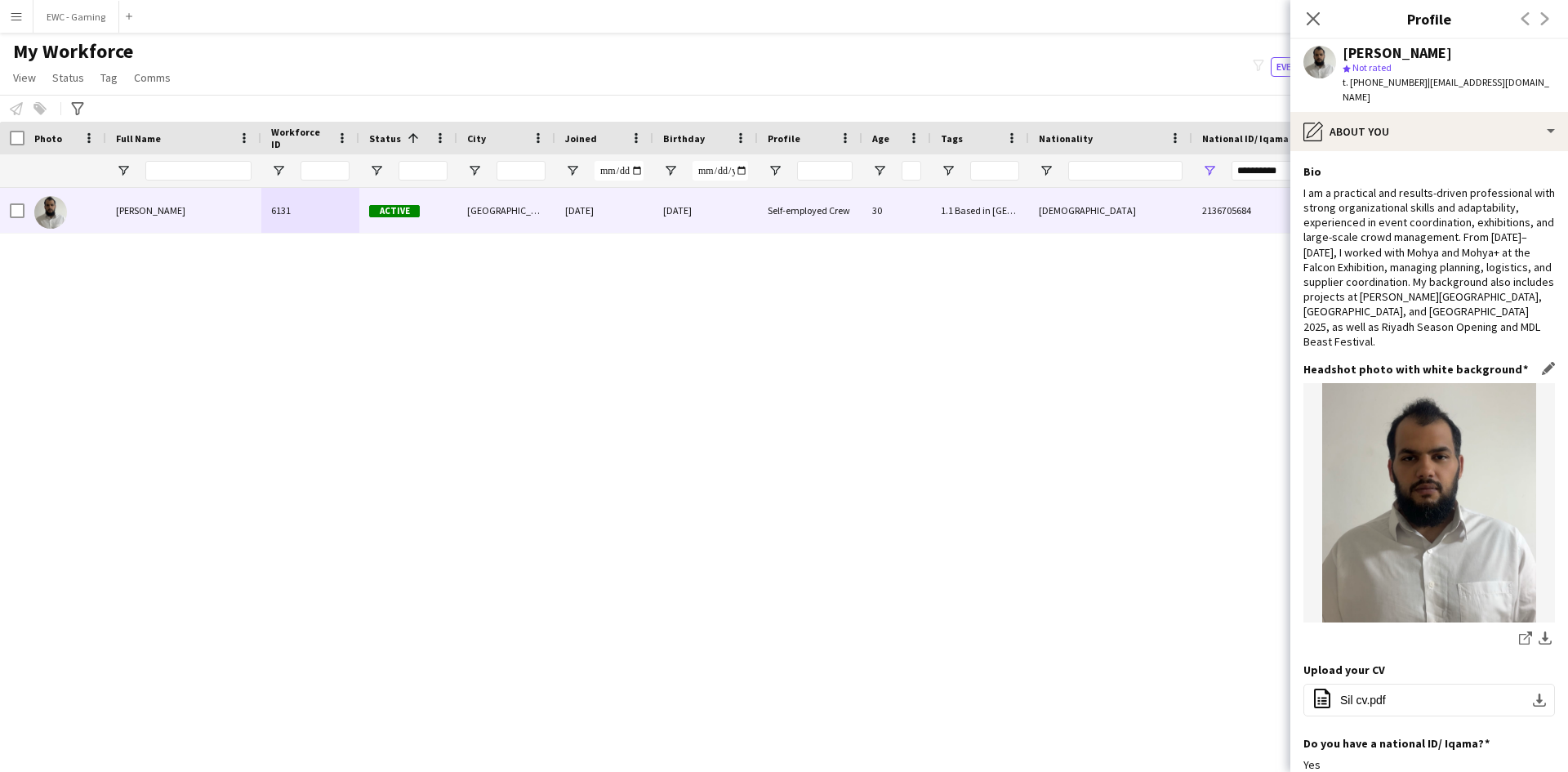
scroll to position [385, 0]
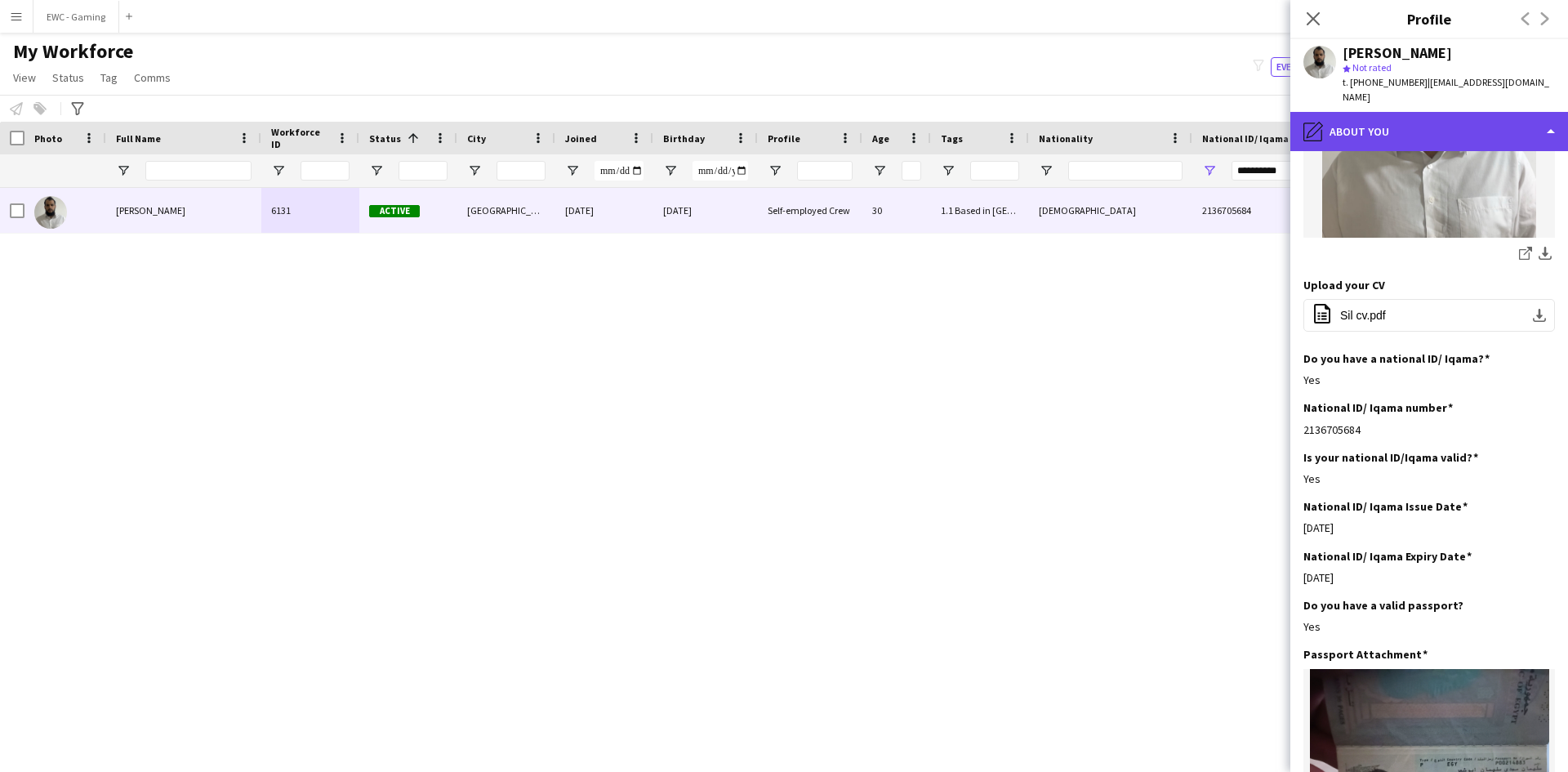
click at [1371, 127] on div "pencil4 About you" at bounding box center [1428, 131] width 277 height 39
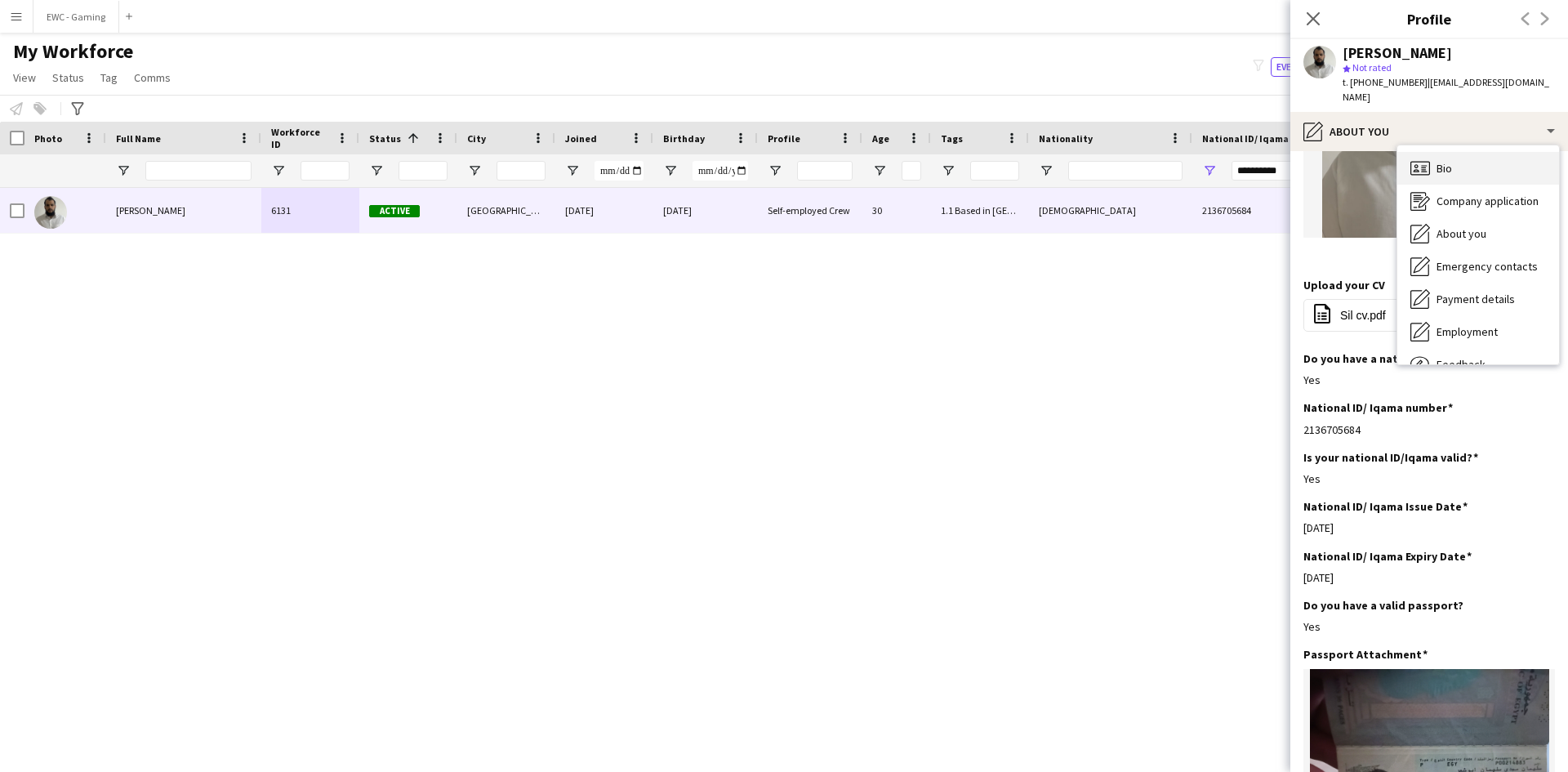
click at [1467, 152] on div "Bio Bio" at bounding box center [1478, 168] width 162 height 33
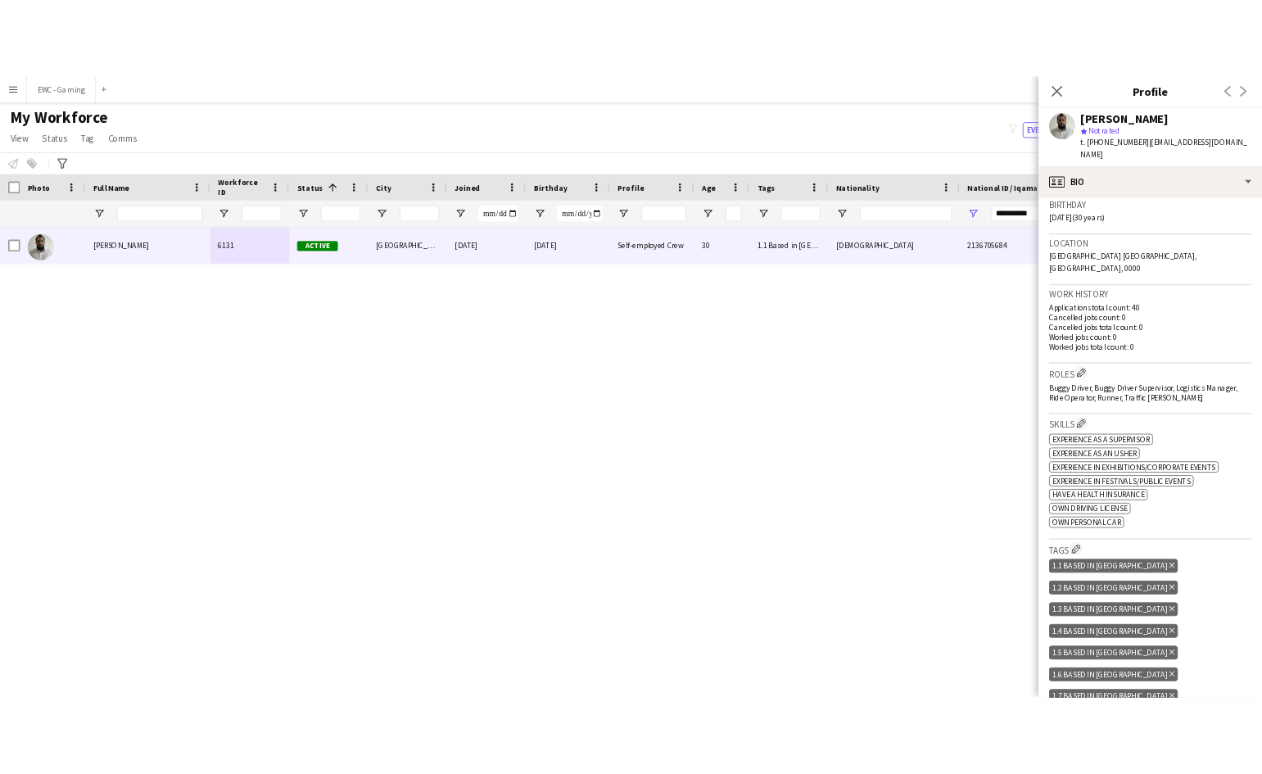
scroll to position [300, 0]
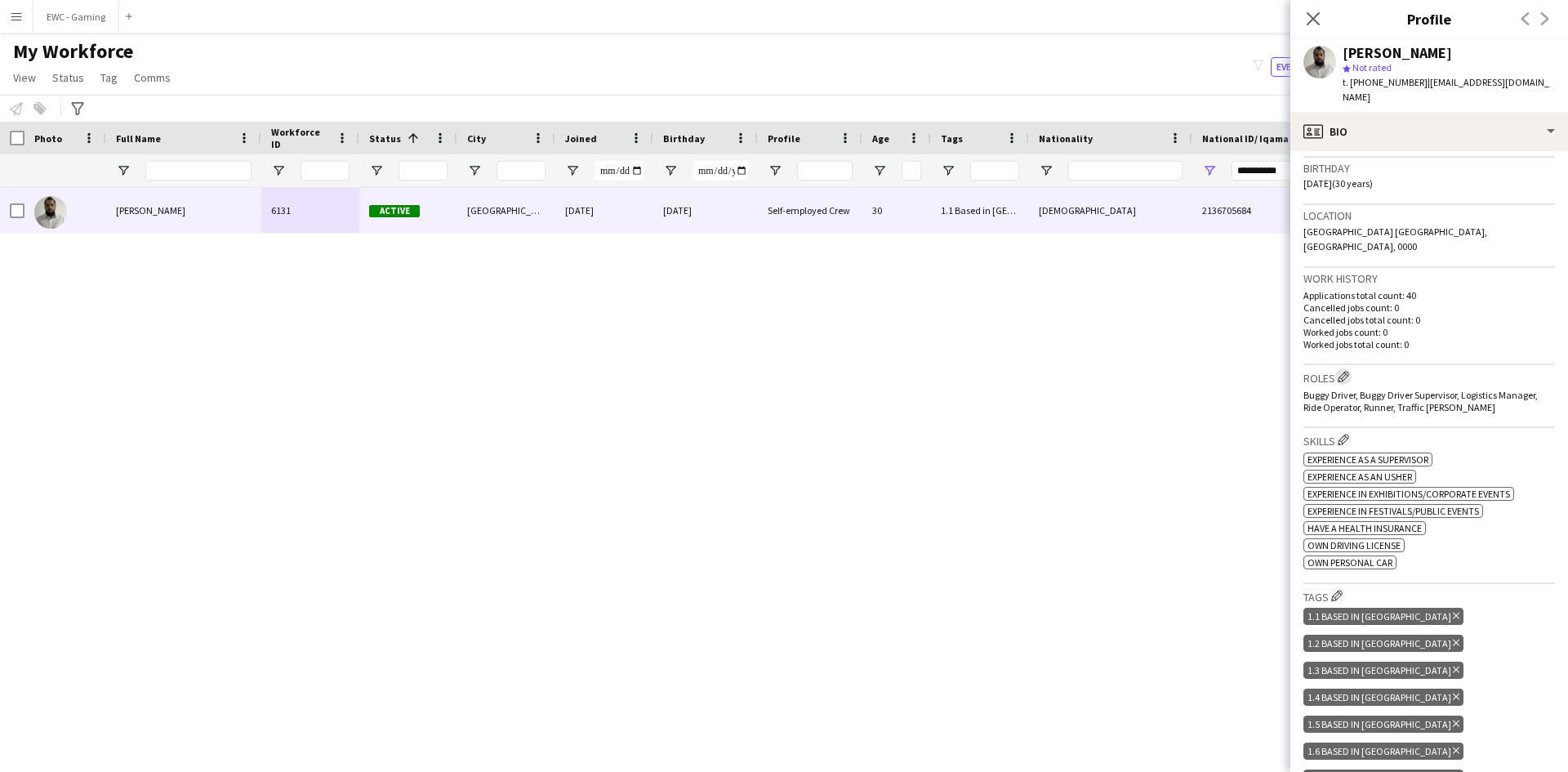
click at [1342, 371] on app-icon "Edit crew company roles" at bounding box center [1343, 376] width 11 height 11
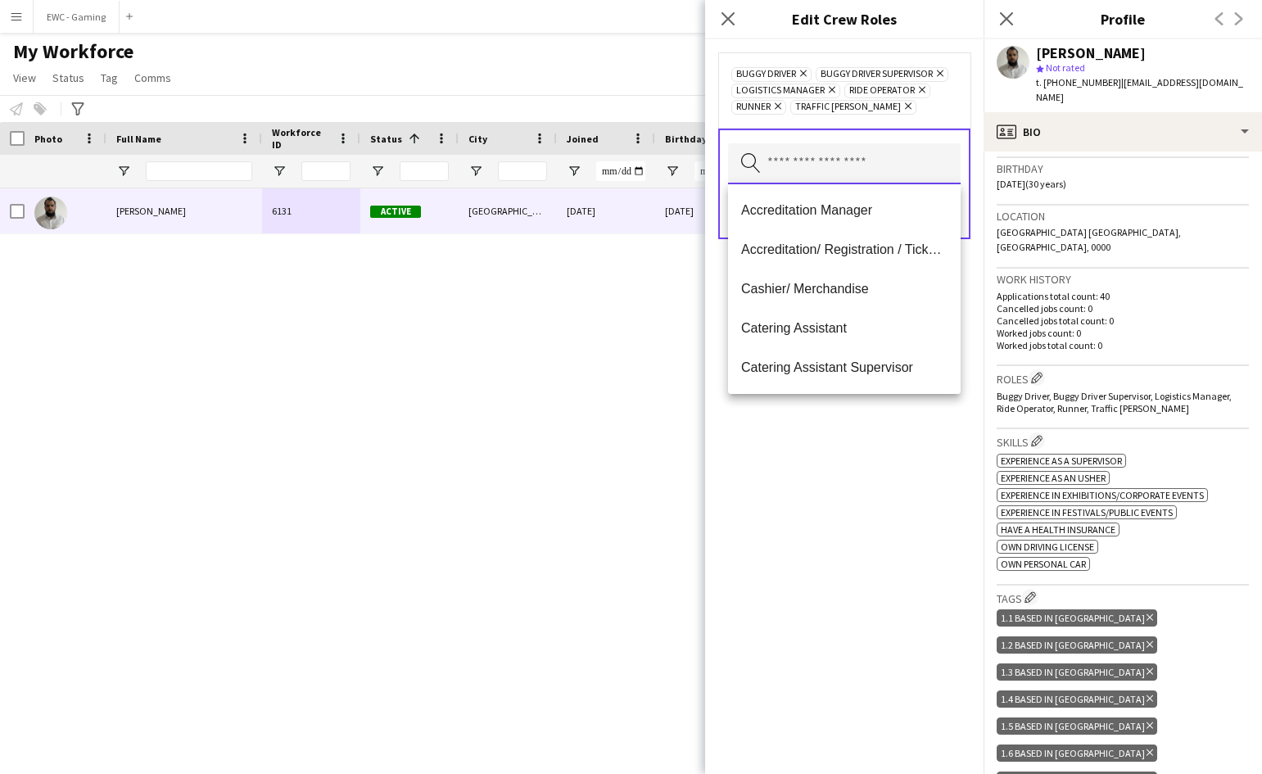
click at [815, 169] on input "text" at bounding box center [844, 163] width 232 height 41
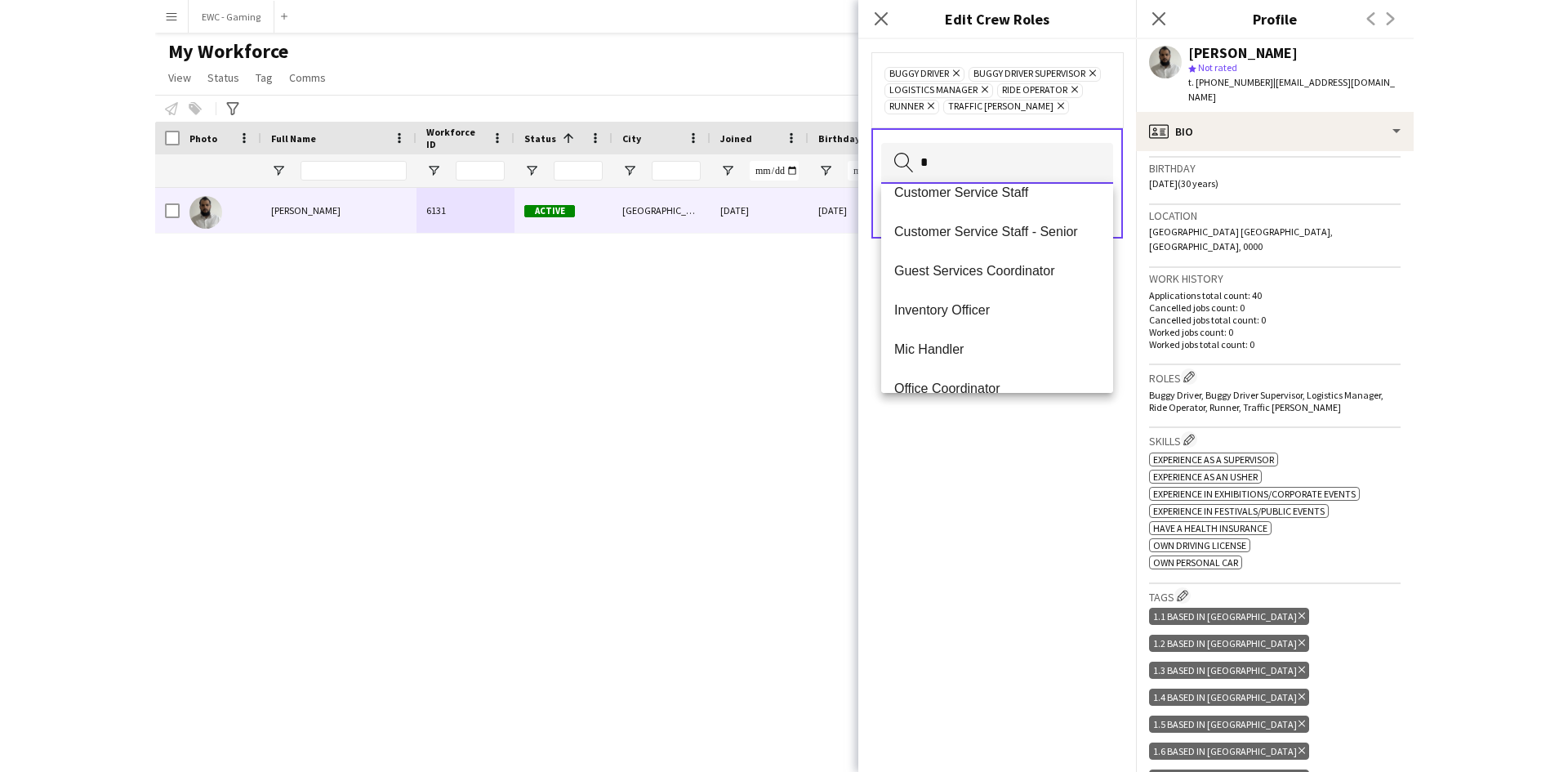
scroll to position [214, 0]
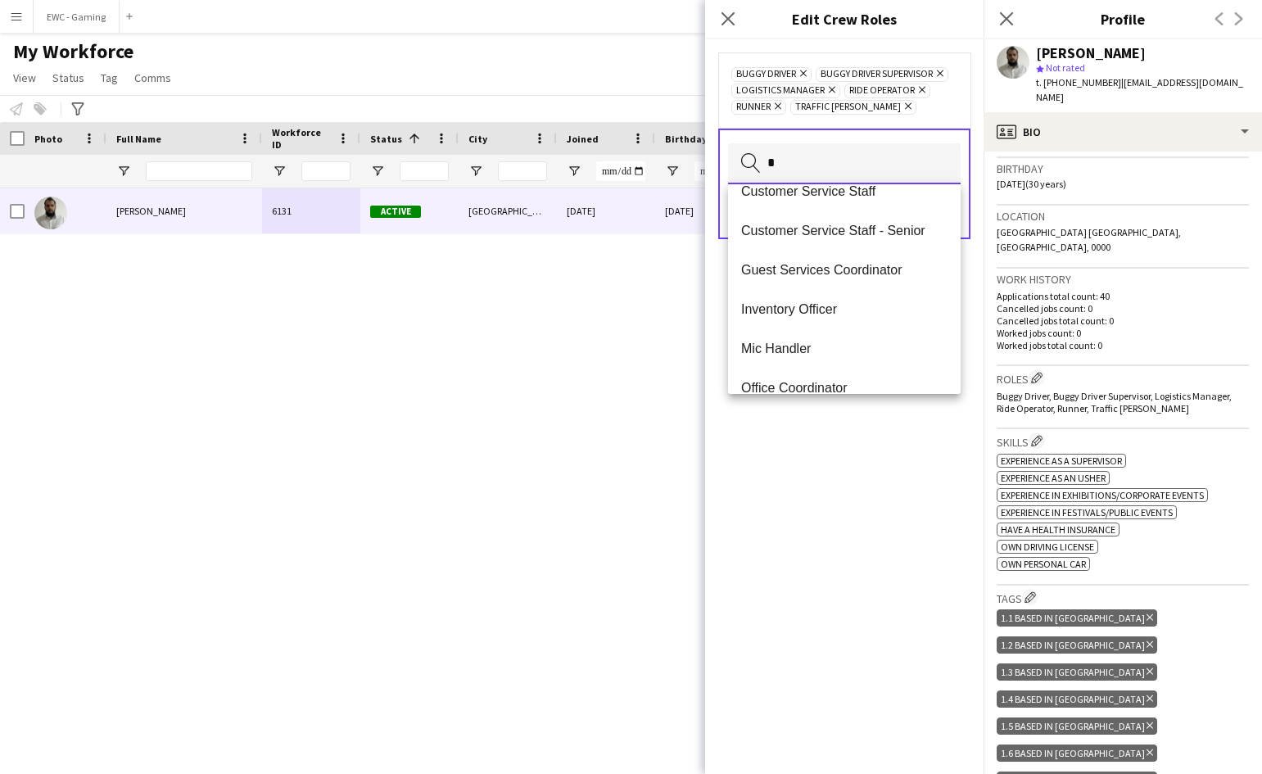
type input "*"
click at [835, 315] on span "Inventory Officer" at bounding box center [844, 309] width 206 height 16
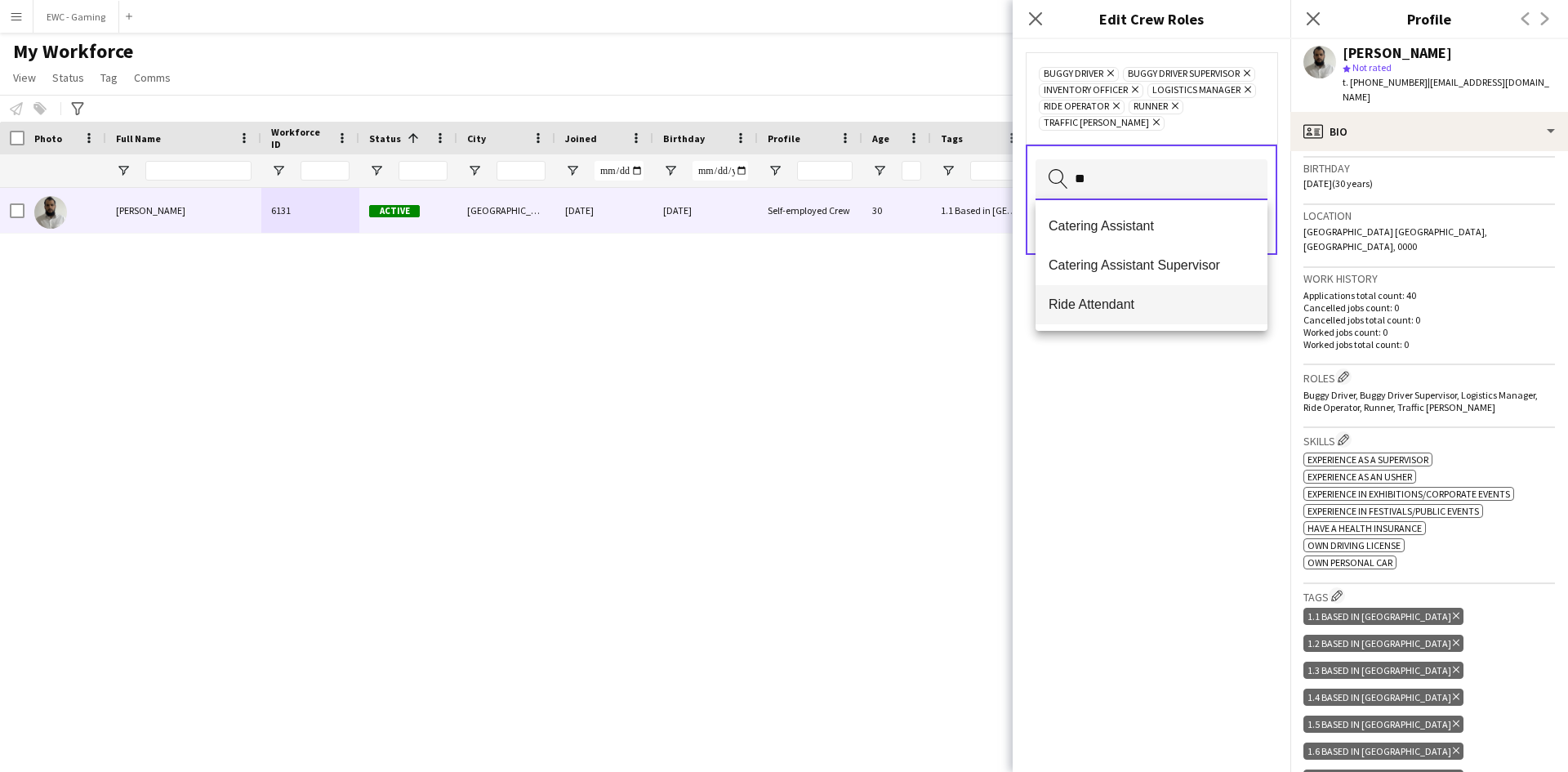
type input "**"
click at [1137, 292] on mat-option "Ride Attendant" at bounding box center [1151, 304] width 231 height 39
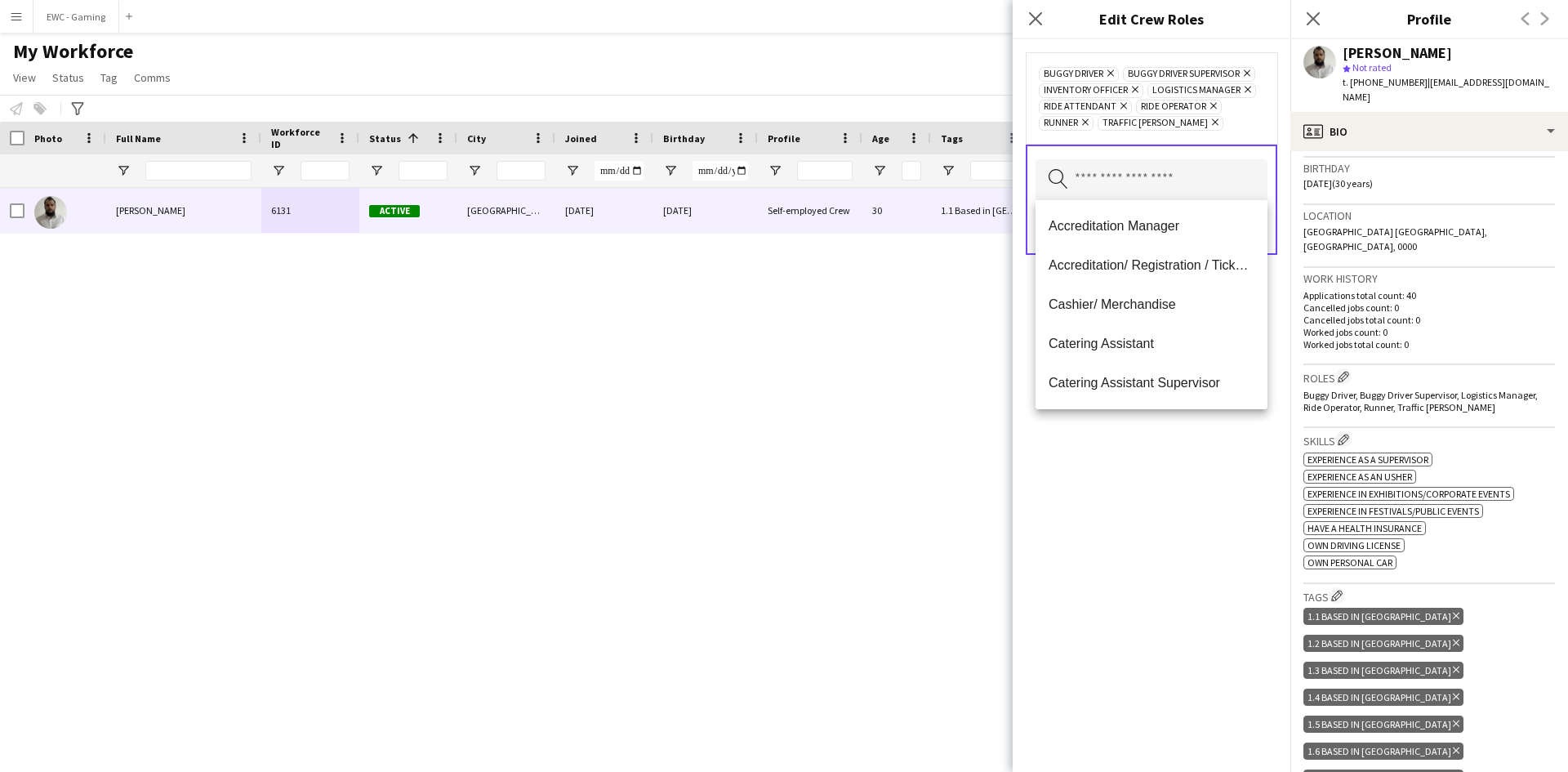
click at [1137, 292] on mat-option "Cashier/ Merchandise" at bounding box center [1151, 304] width 231 height 39
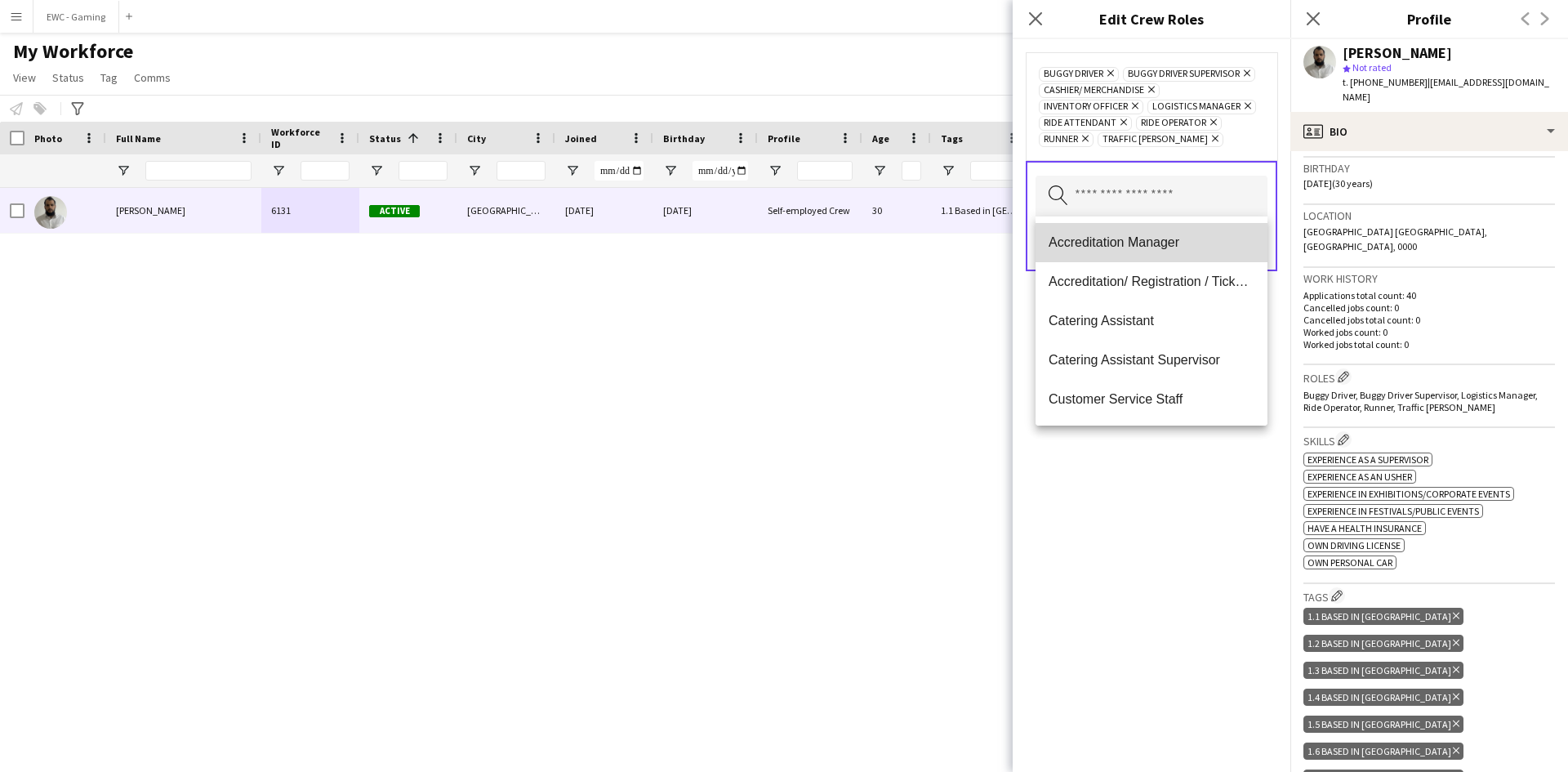
click at [1195, 240] on span "Accreditation Manager" at bounding box center [1151, 242] width 205 height 16
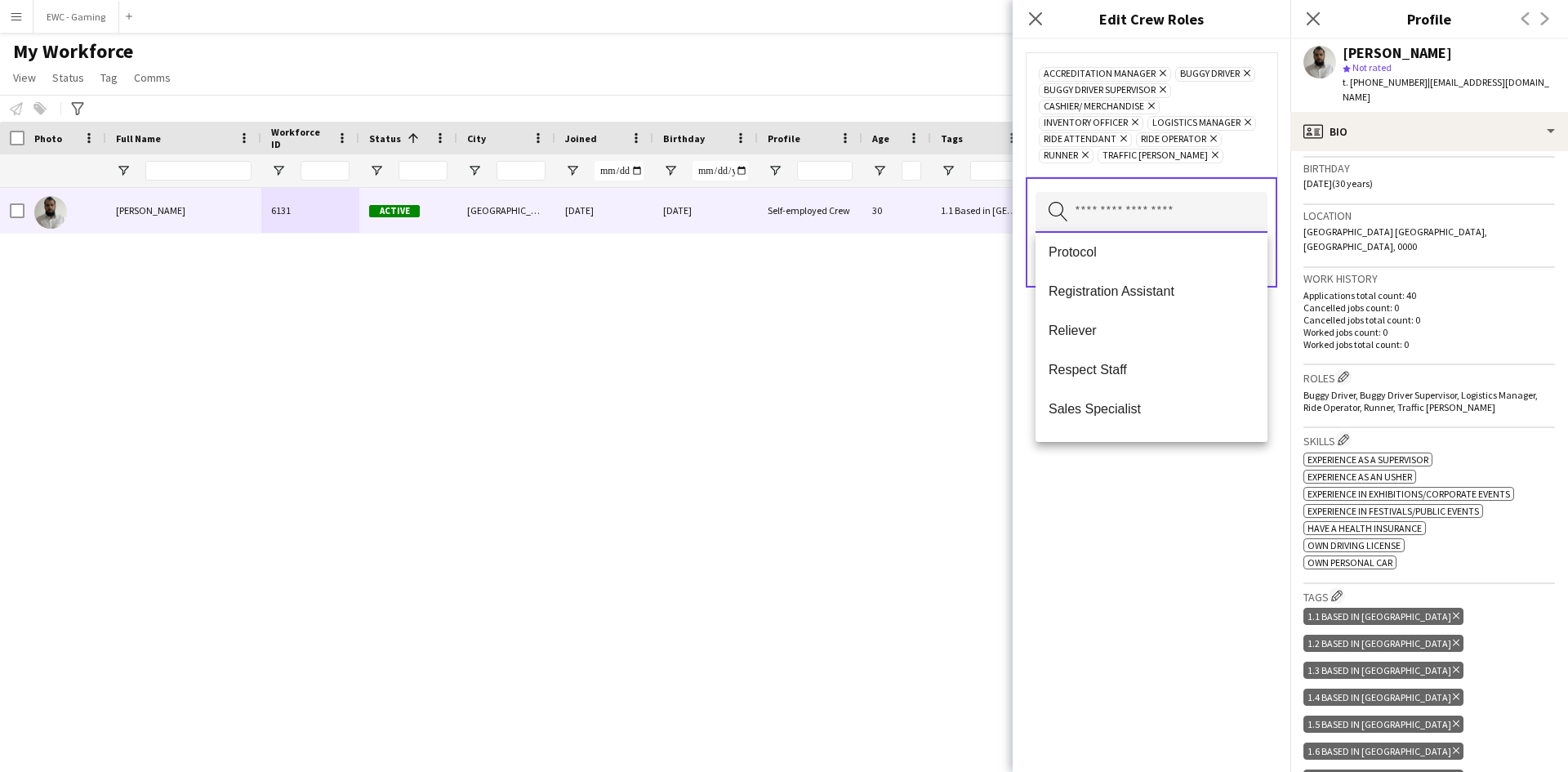
scroll to position [750, 0]
click at [1178, 303] on mat-option "Registration Assistant" at bounding box center [1151, 292] width 231 height 39
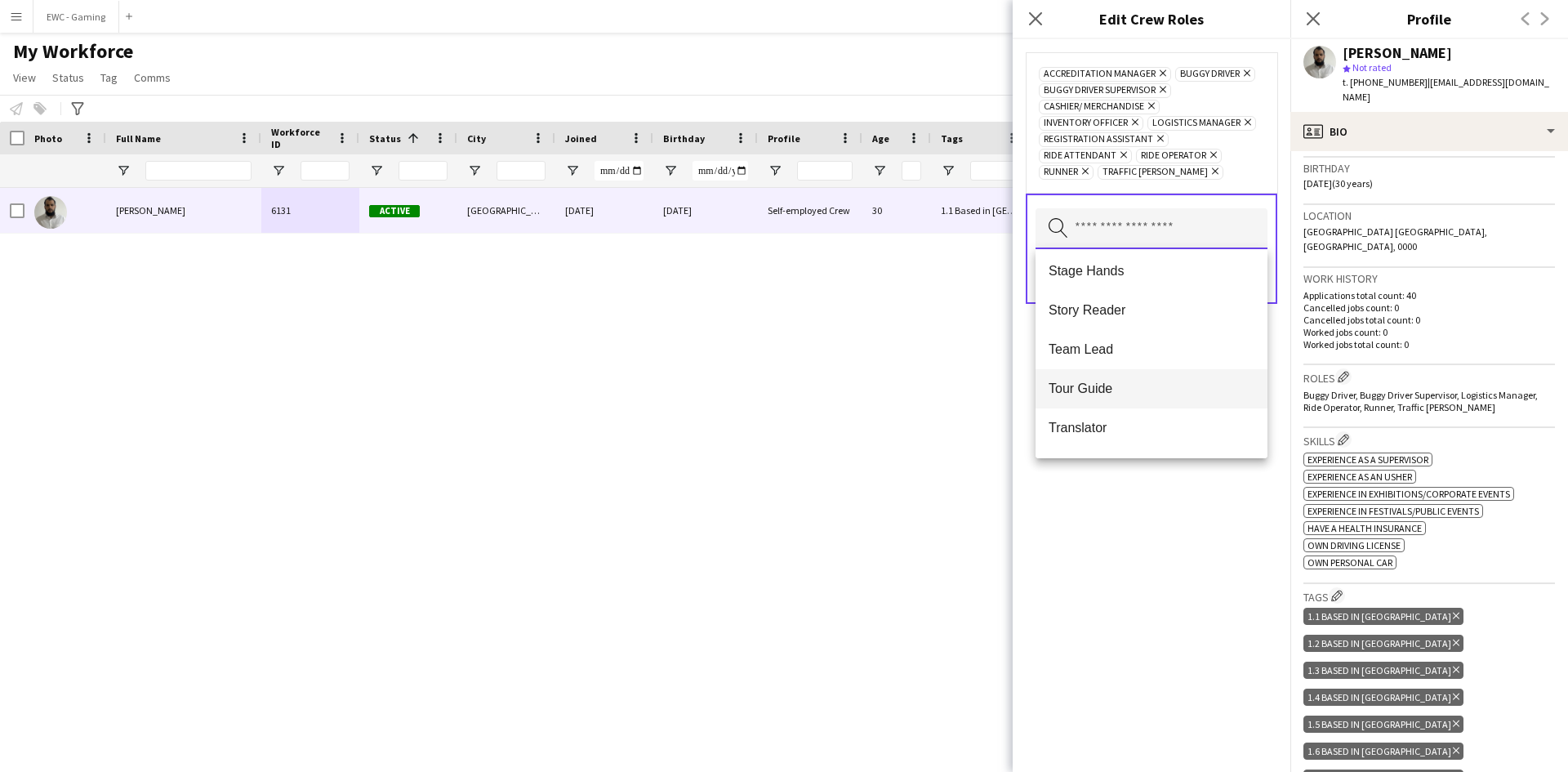
scroll to position [1178, 0]
click at [1187, 335] on mat-option "Team Lead" at bounding box center [1151, 350] width 231 height 39
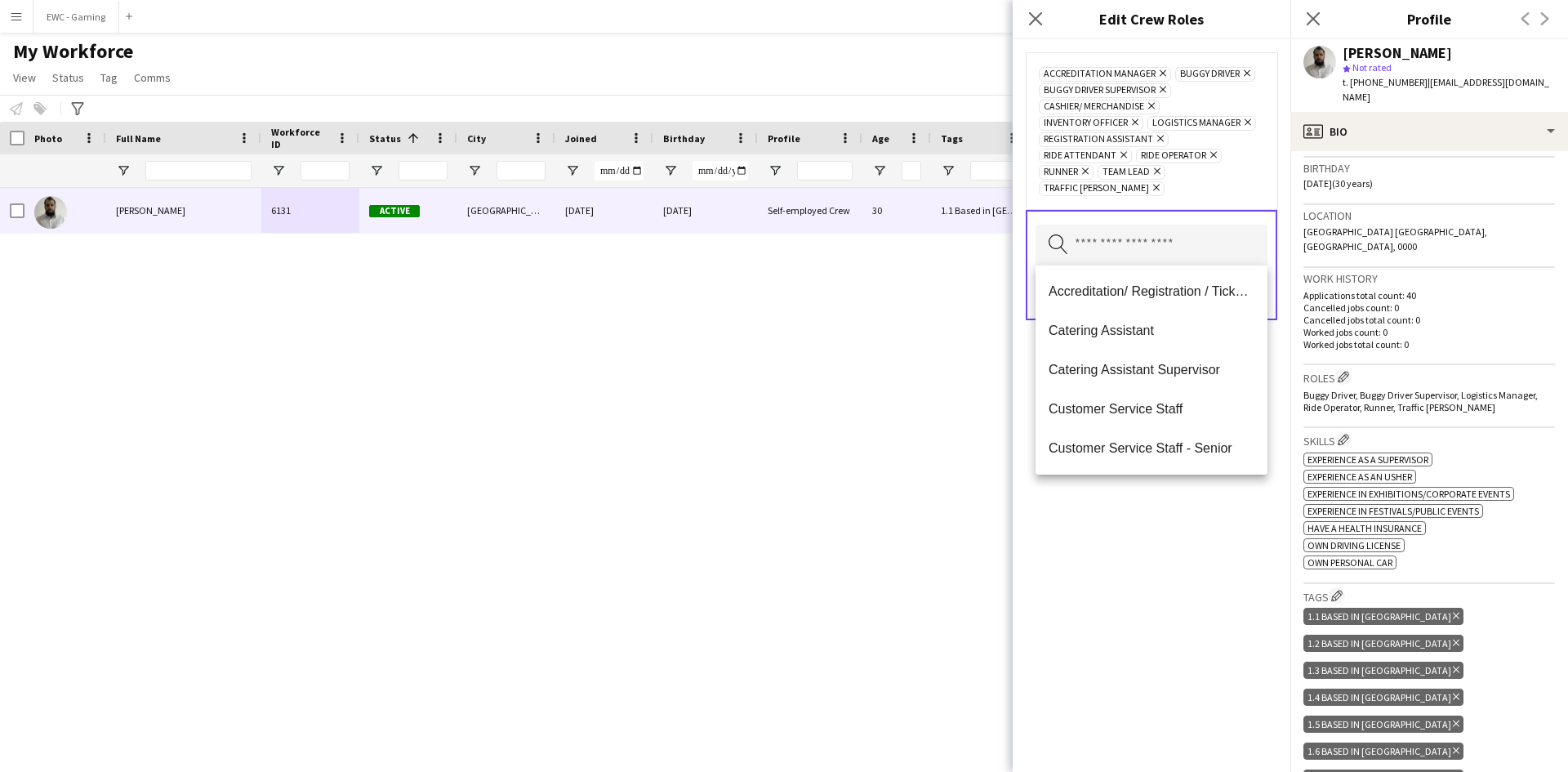
click at [1159, 579] on div "Accreditation Manager Remove Buggy Driver Remove Buggy Driver Supervisor Remove…" at bounding box center [1151, 405] width 277 height 732
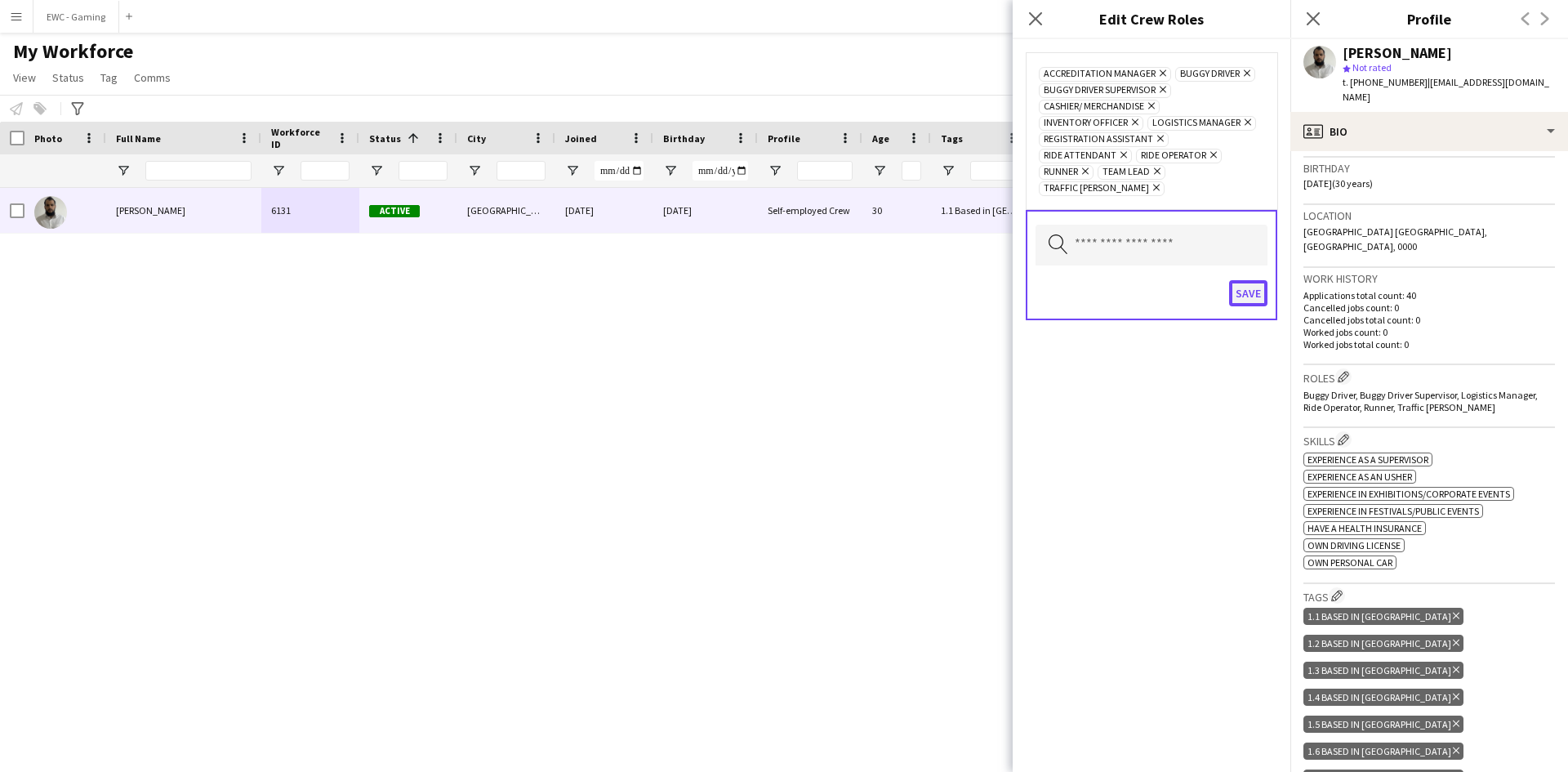
click at [1245, 301] on button "Save" at bounding box center [1248, 293] width 38 height 26
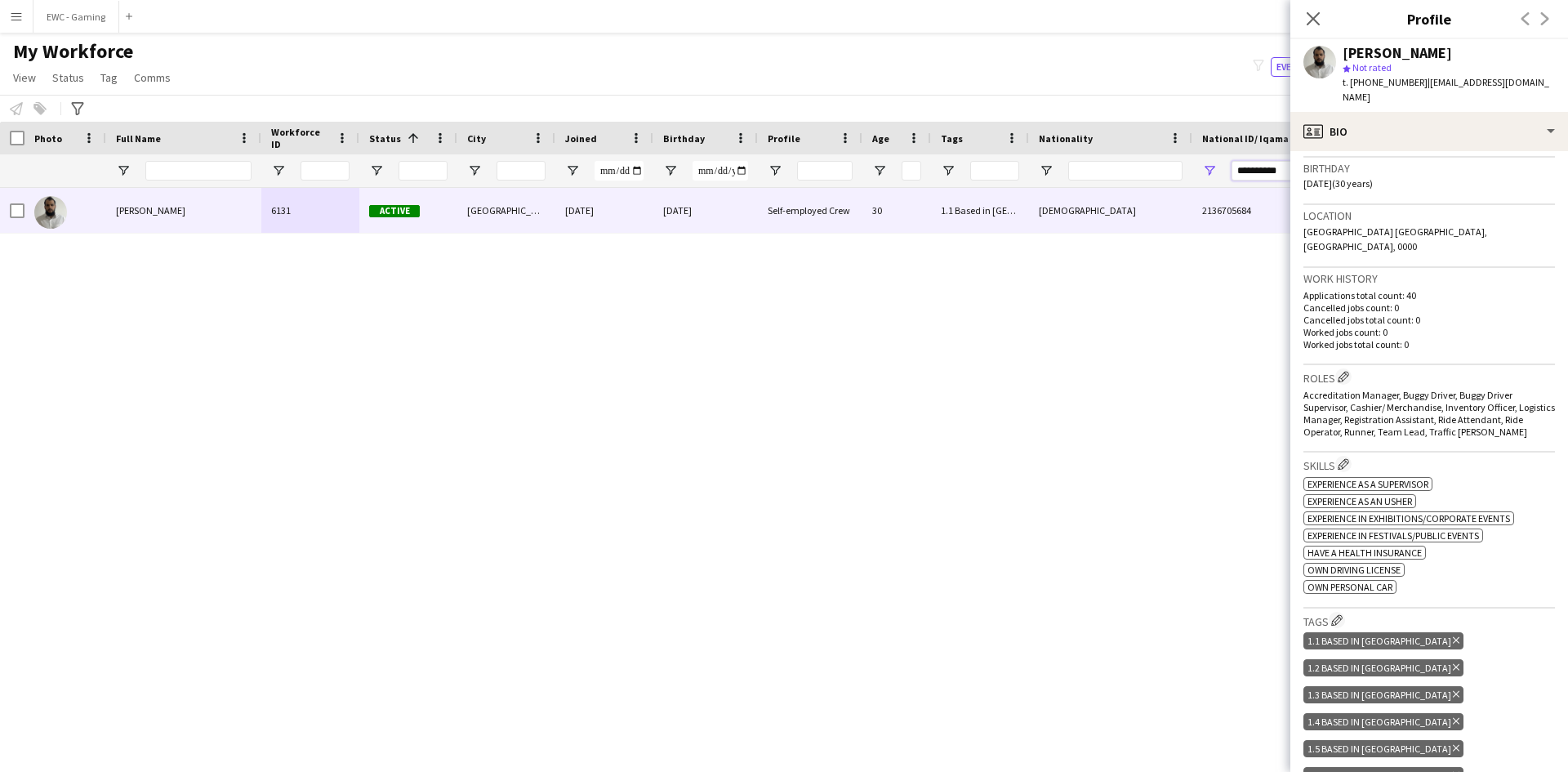
click at [1246, 169] on input "**********" at bounding box center [1289, 171] width 115 height 20
paste input "National ID/ Iqama number Filter Input"
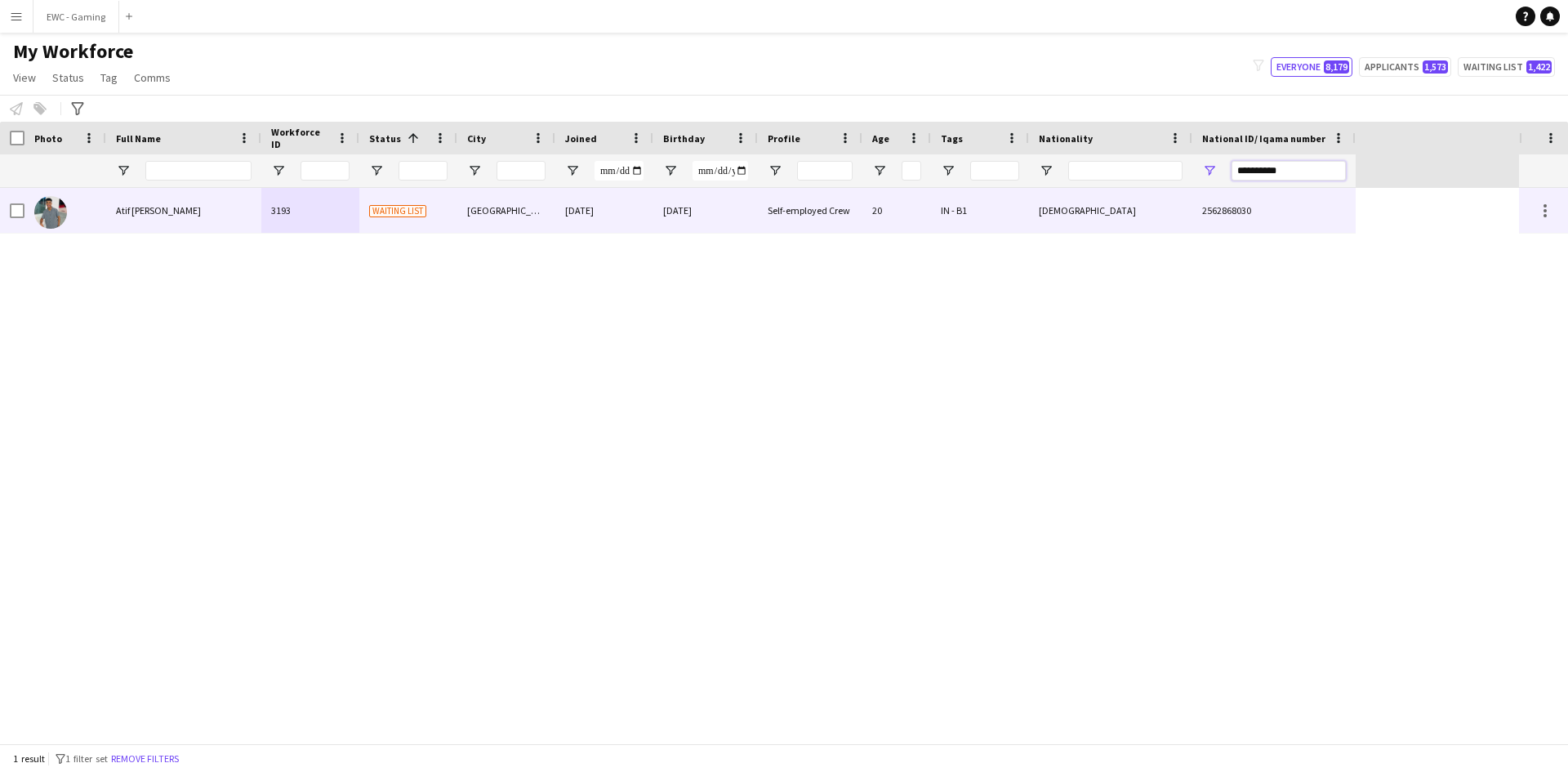
type input "**********"
click at [160, 200] on div "Atif [PERSON_NAME]" at bounding box center [184, 209] width 156 height 45
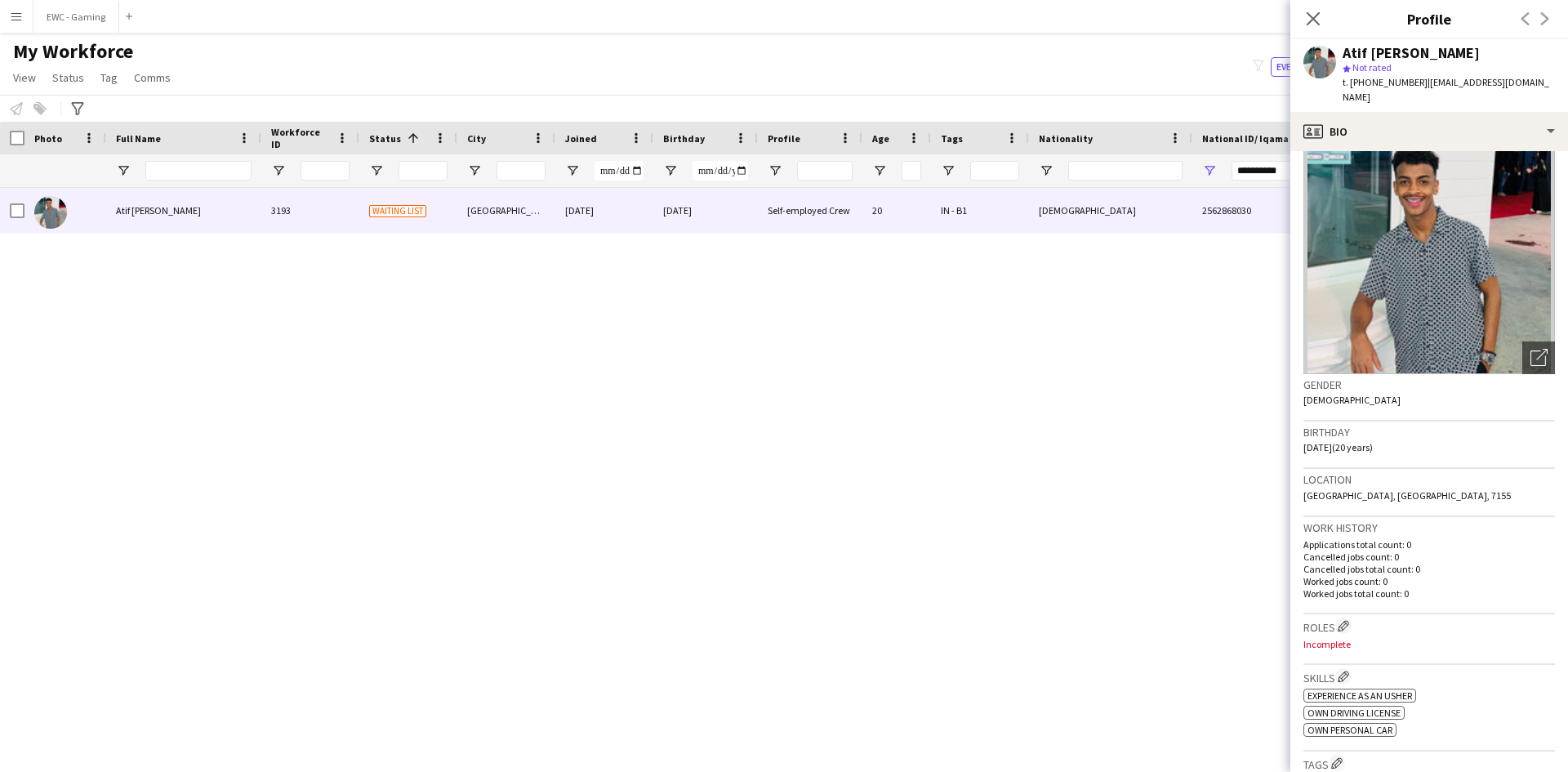
scroll to position [0, 0]
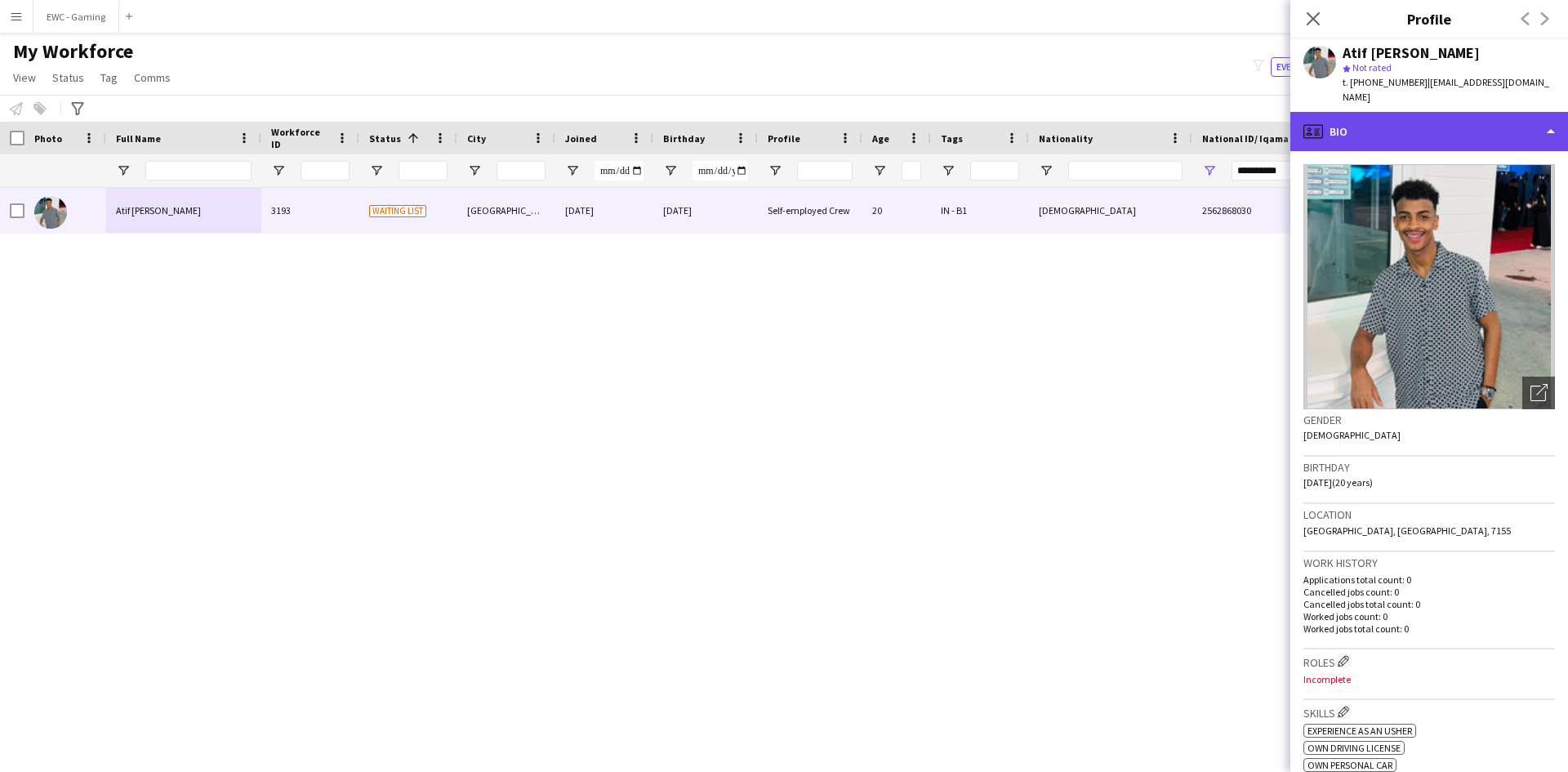
click at [1415, 131] on div "profile Bio" at bounding box center [1428, 131] width 277 height 39
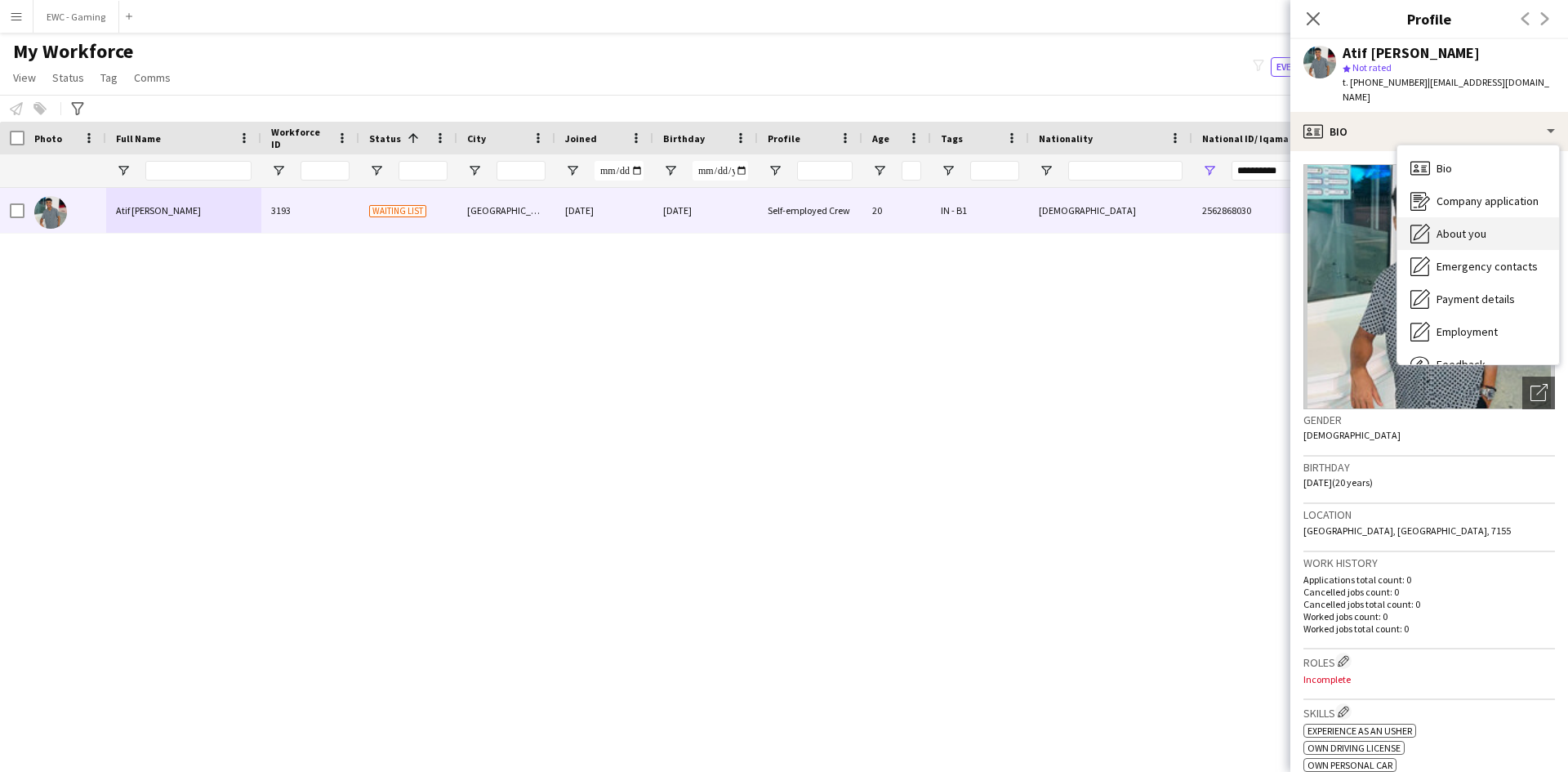
click at [1506, 217] on div "About you About you" at bounding box center [1478, 233] width 162 height 33
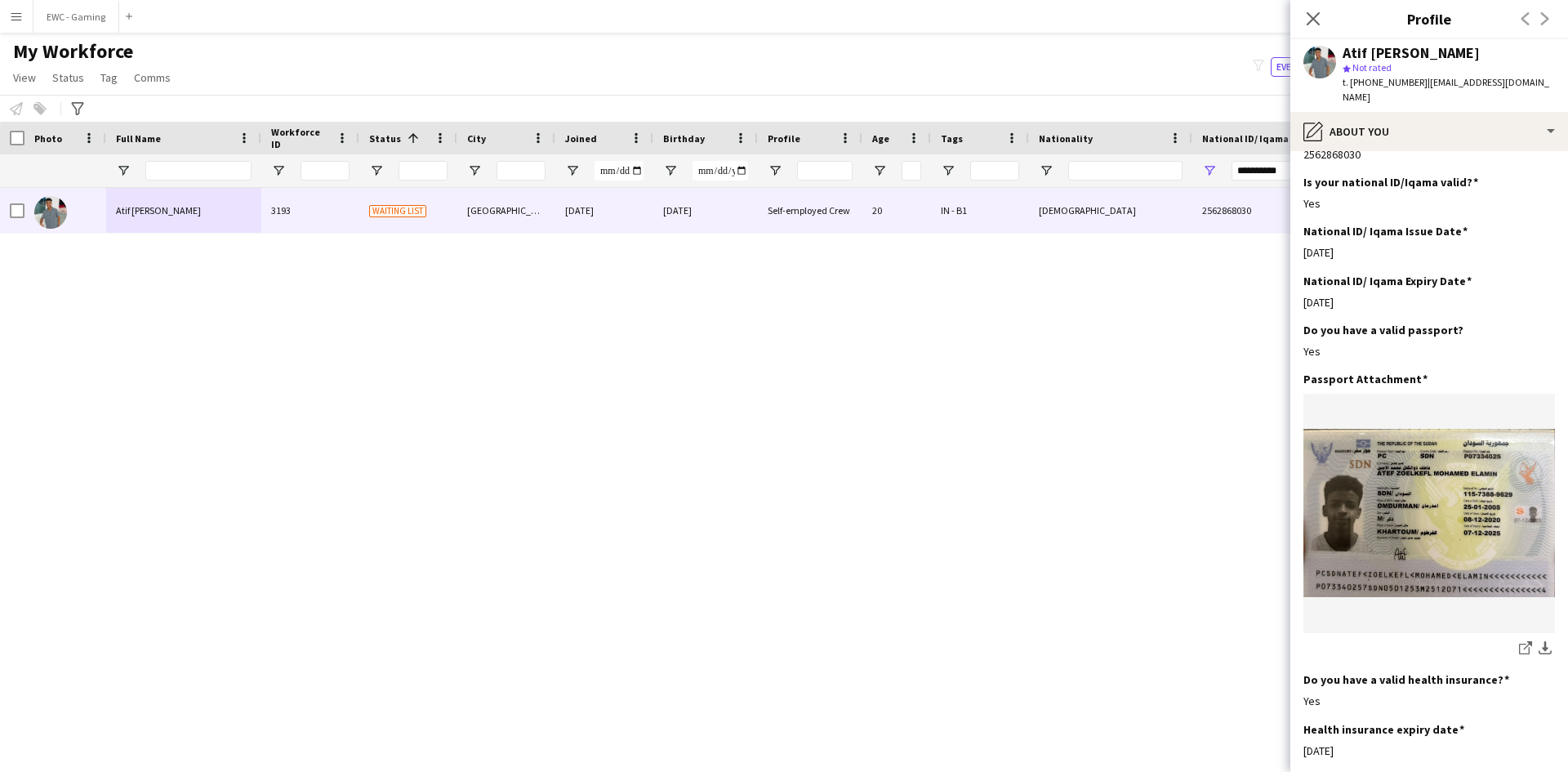
scroll to position [548, 0]
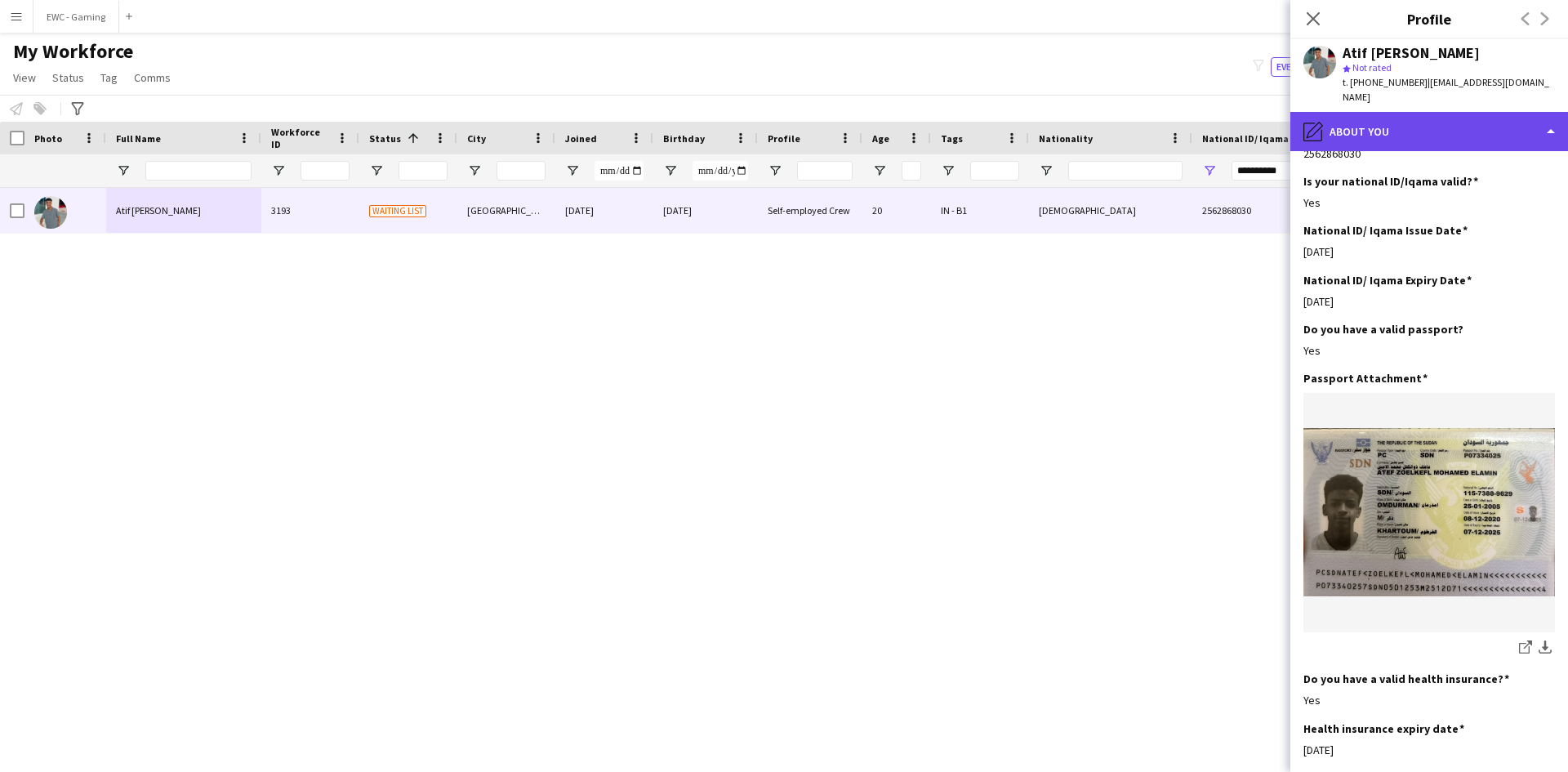
click at [1365, 113] on div "pencil4 About you" at bounding box center [1428, 131] width 277 height 39
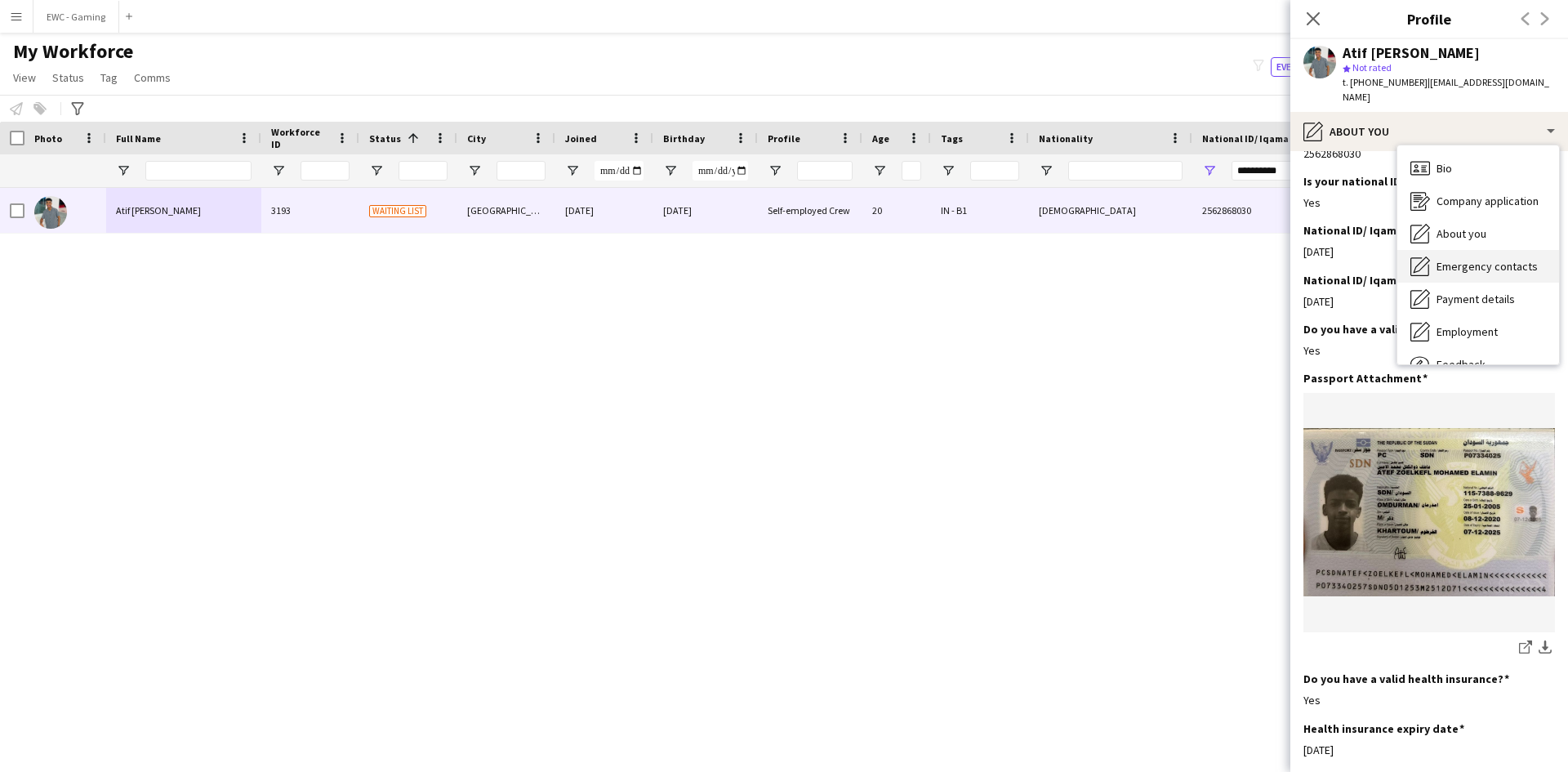
click at [1447, 259] on span "Emergency contacts" at bounding box center [1487, 266] width 102 height 15
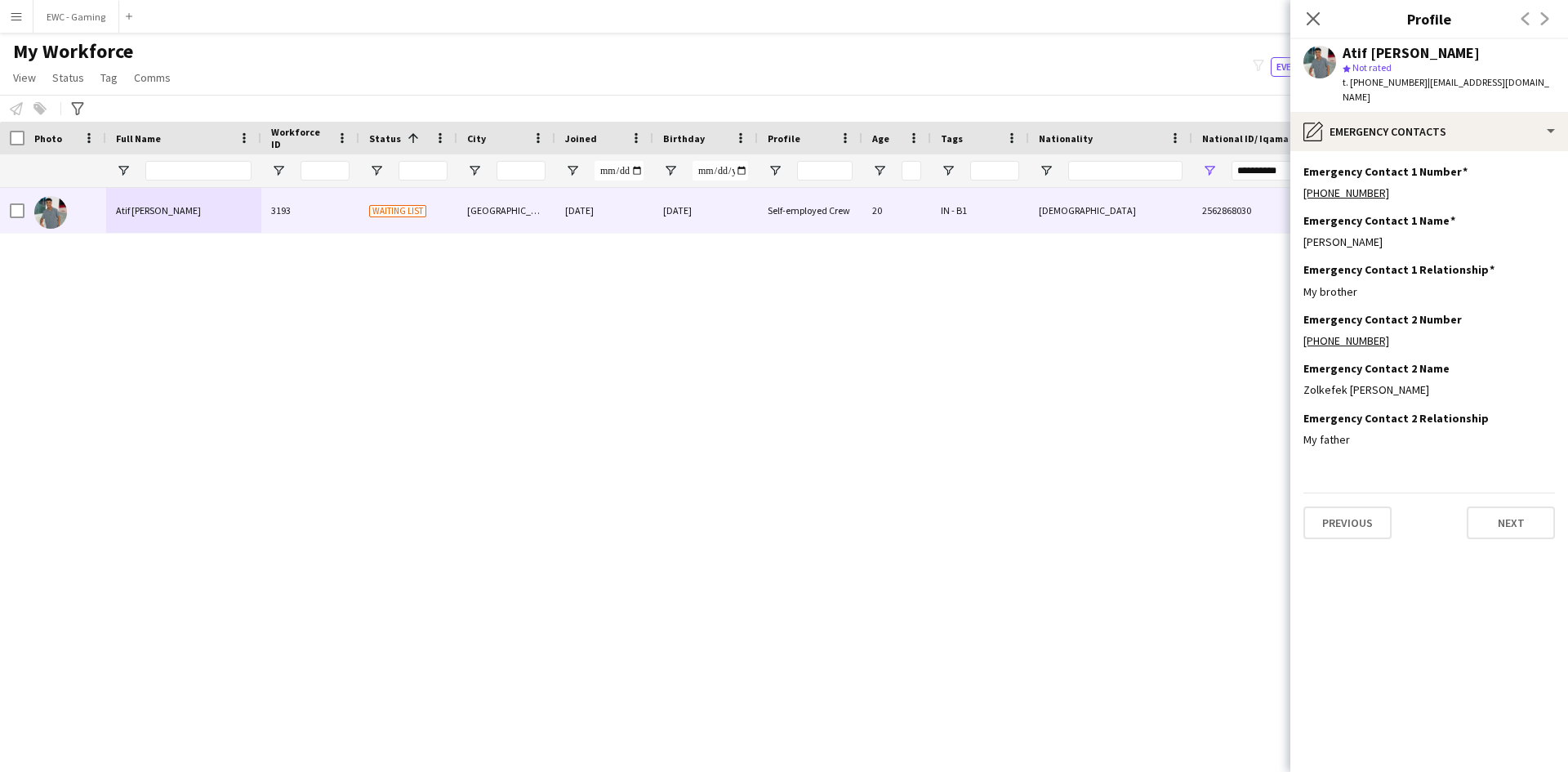
scroll to position [0, 0]
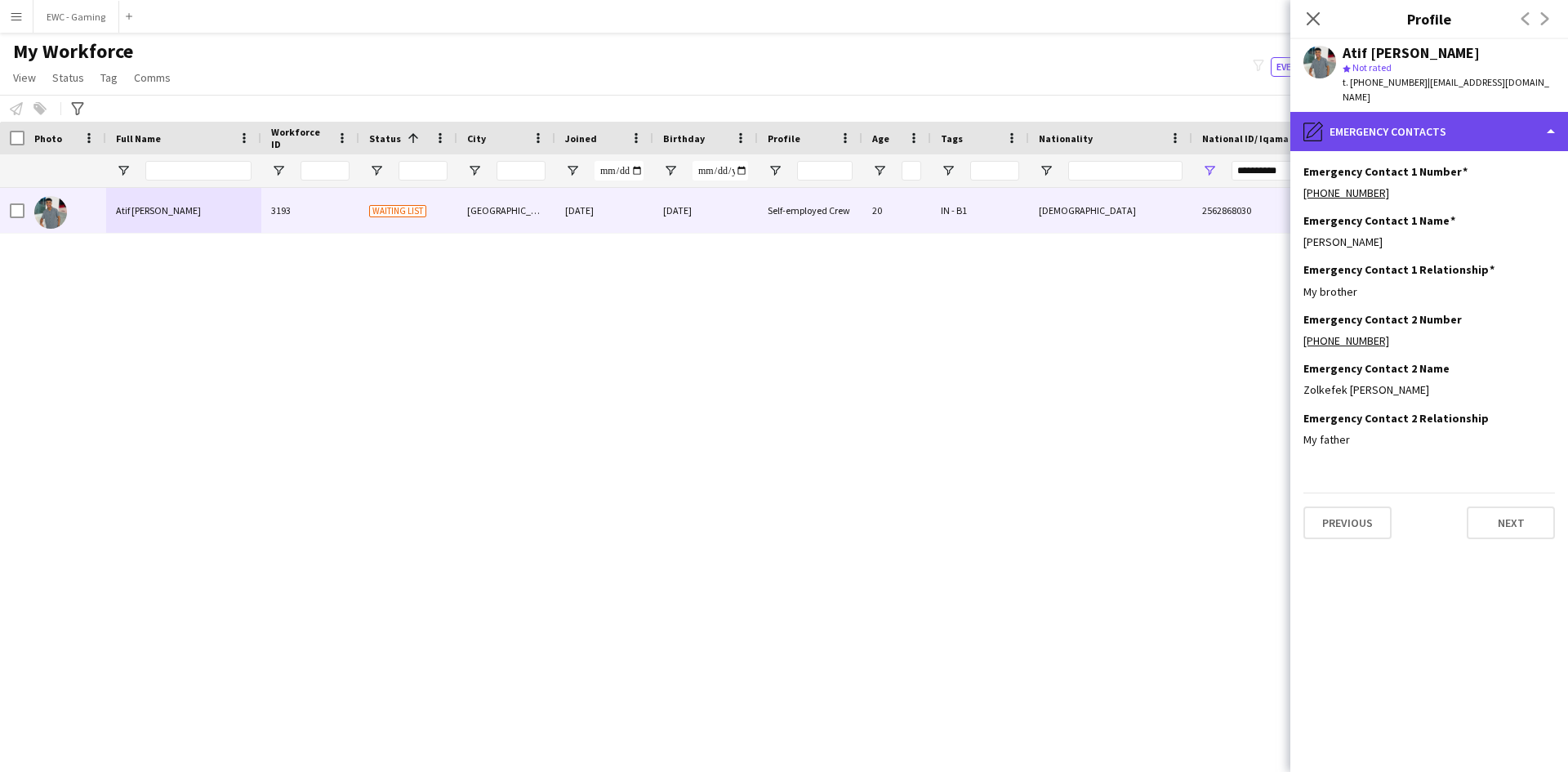
click at [1415, 124] on div "pencil4 Emergency contacts" at bounding box center [1428, 131] width 277 height 39
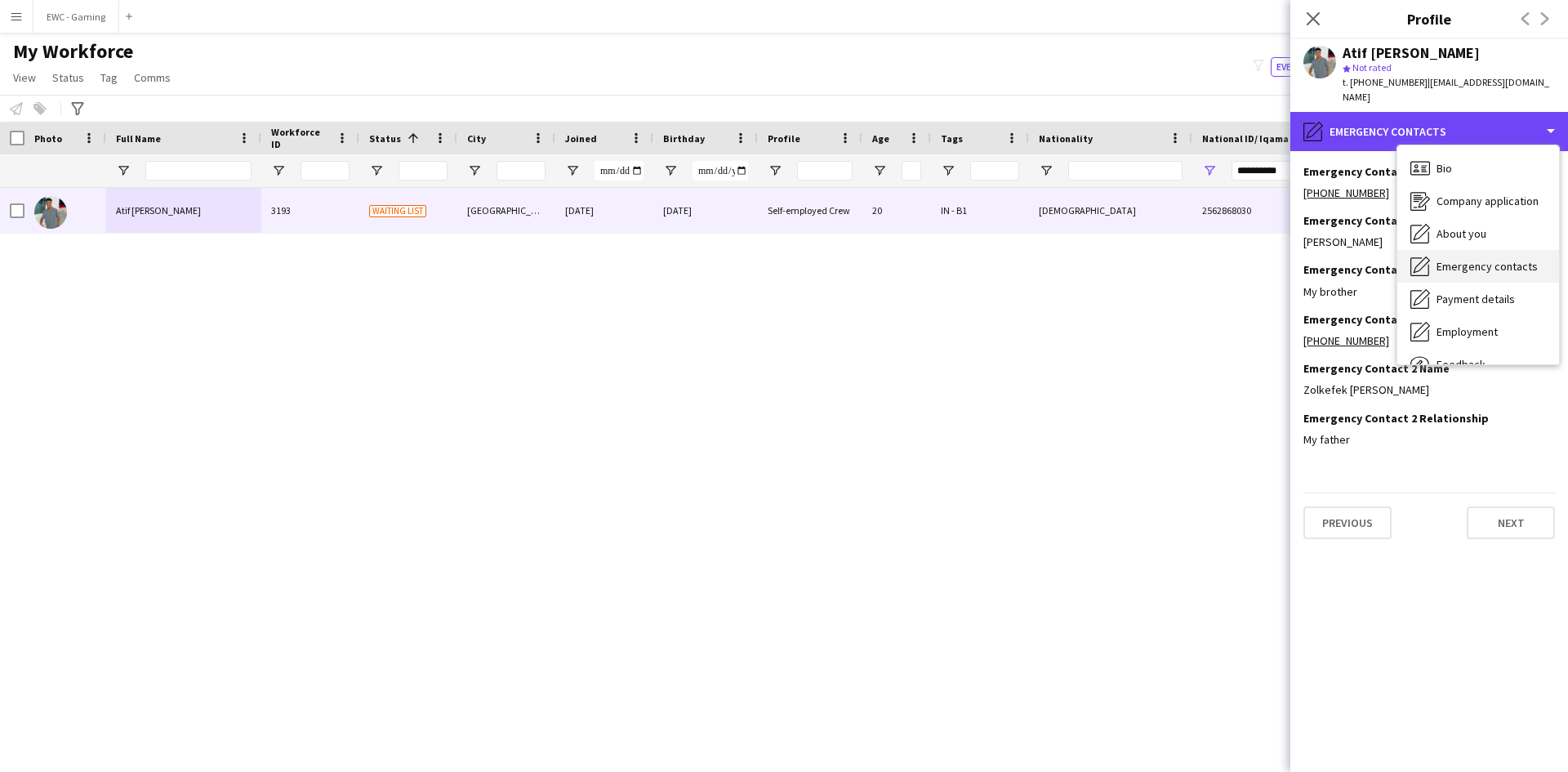
scroll to position [56, 0]
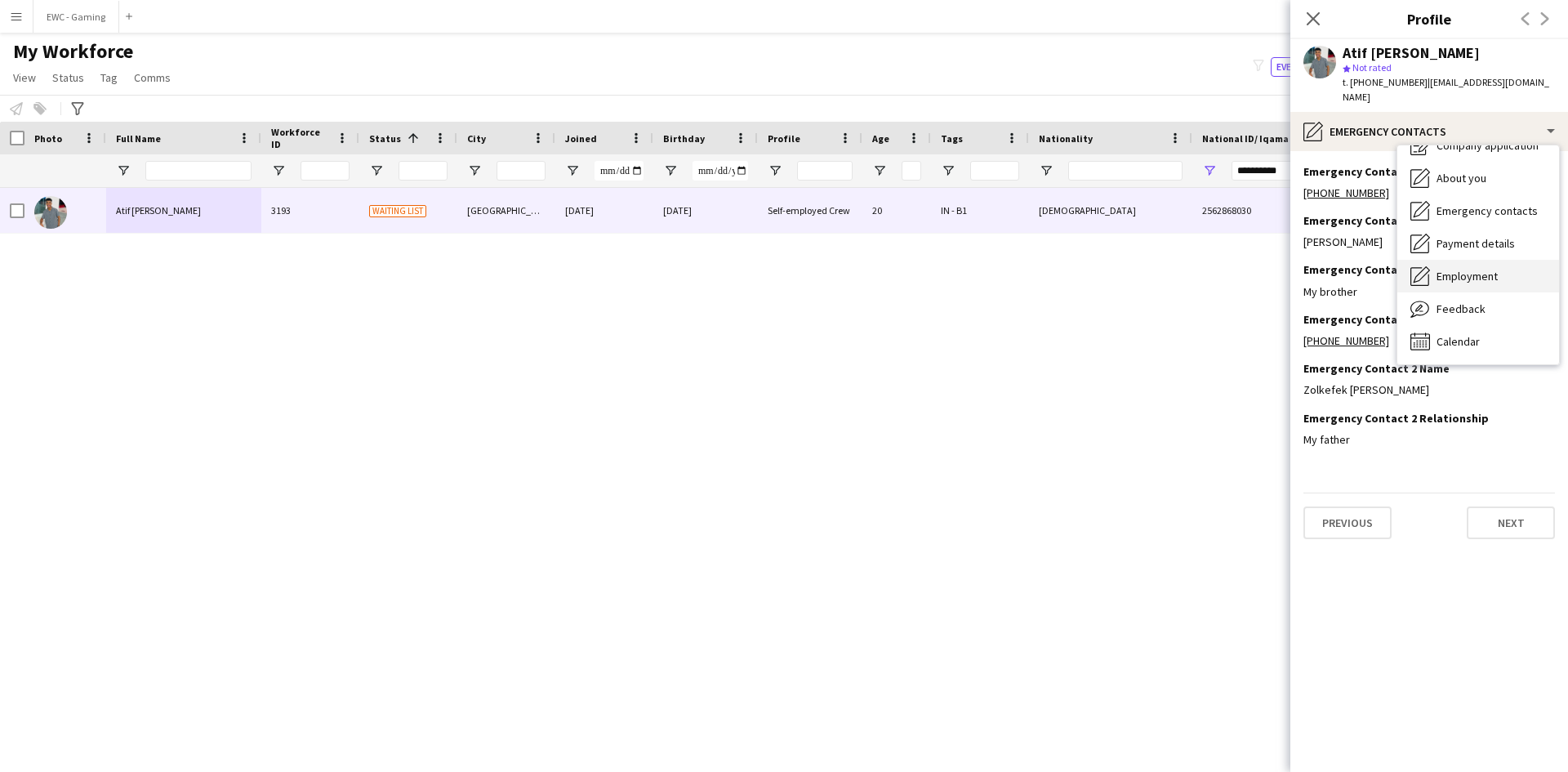
click at [1474, 268] on span "Employment" at bounding box center [1466, 275] width 61 height 15
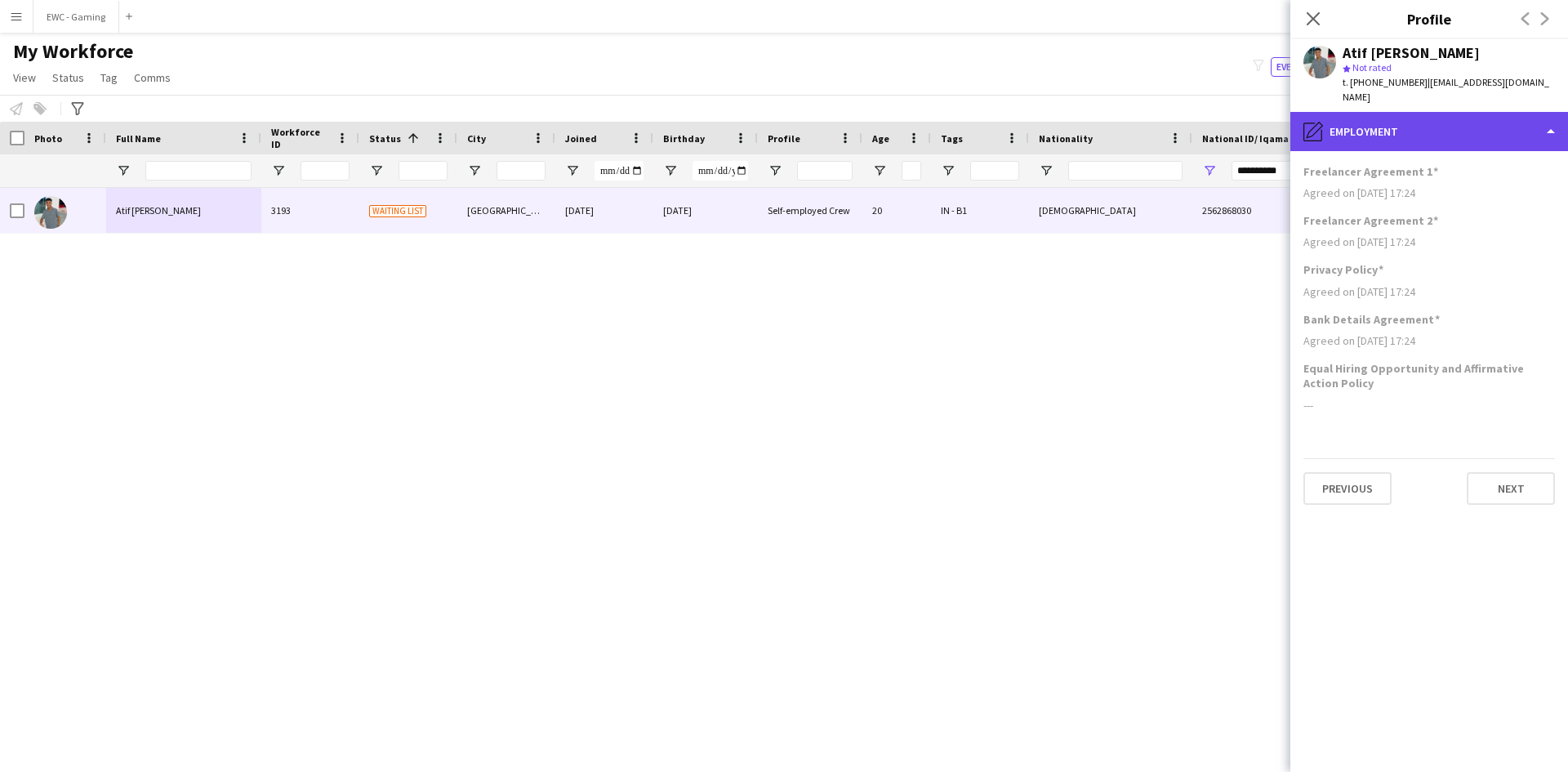
click at [1413, 124] on div "pencil4 Employment" at bounding box center [1428, 131] width 277 height 39
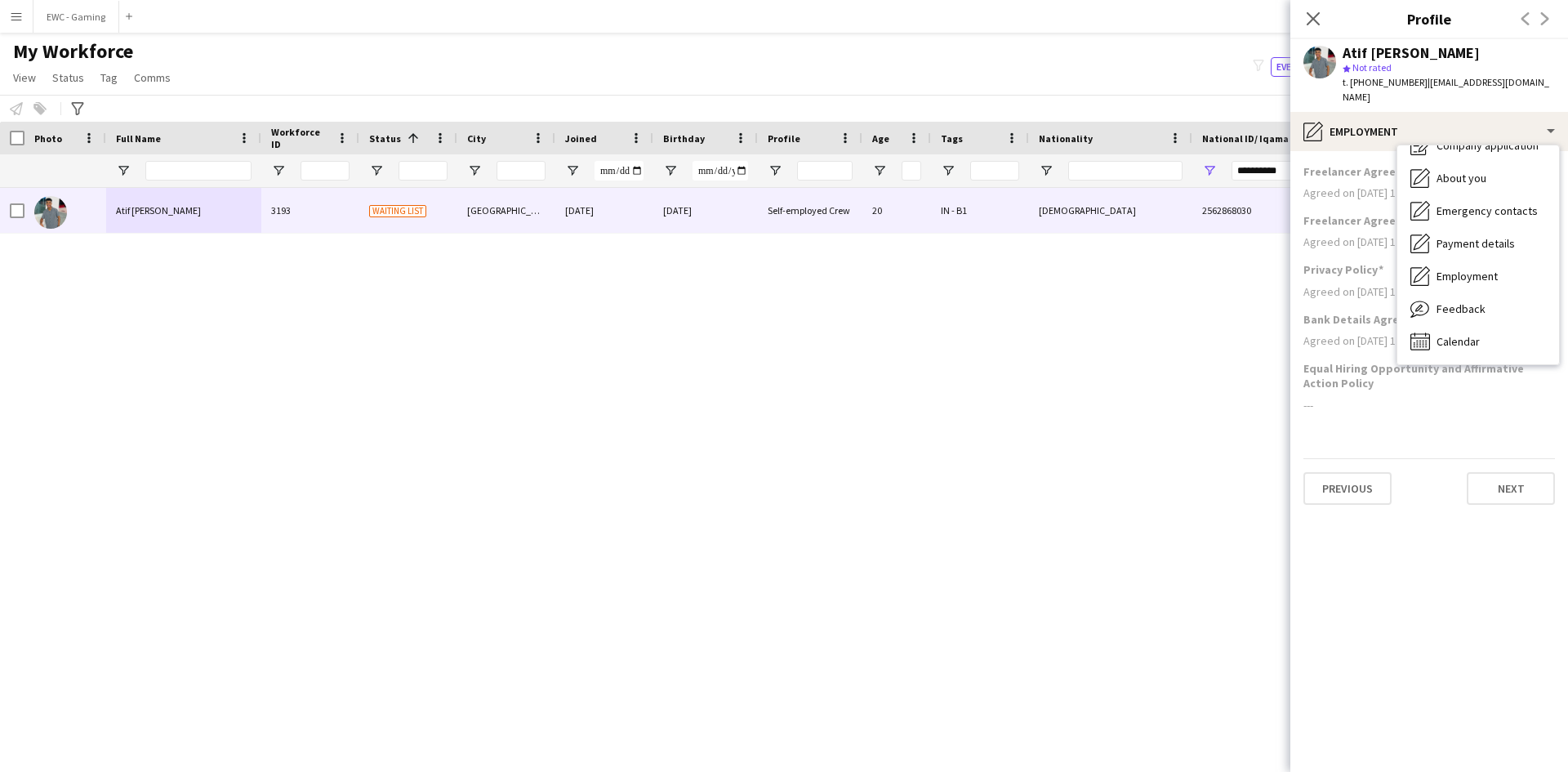
drag, startPoint x: 1474, startPoint y: 256, endPoint x: 1496, endPoint y: 256, distance: 22.0
click at [1496, 268] on span "Employment" at bounding box center [1466, 275] width 61 height 15
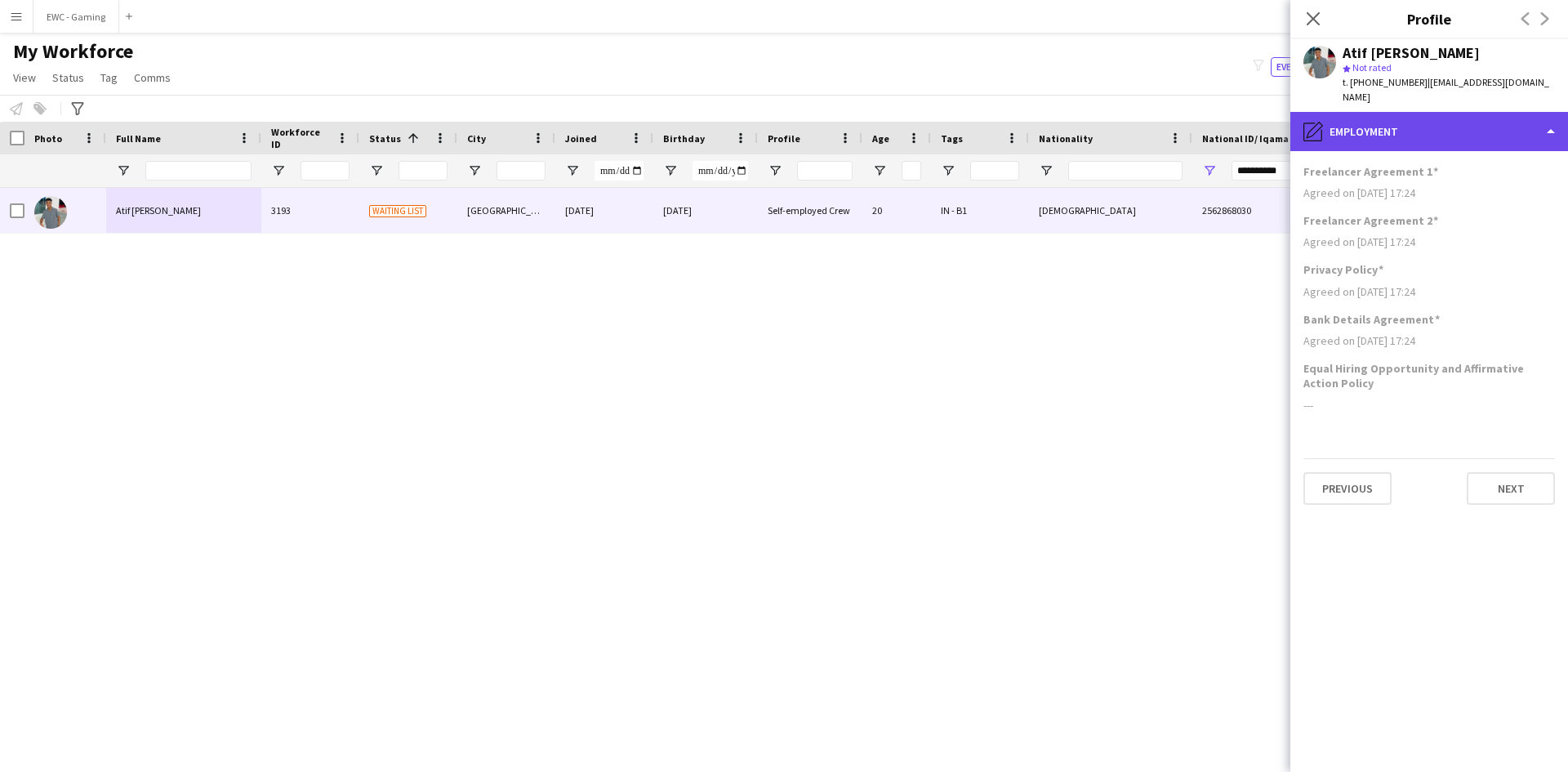
click at [1430, 129] on div "pencil4 Employment" at bounding box center [1428, 131] width 277 height 39
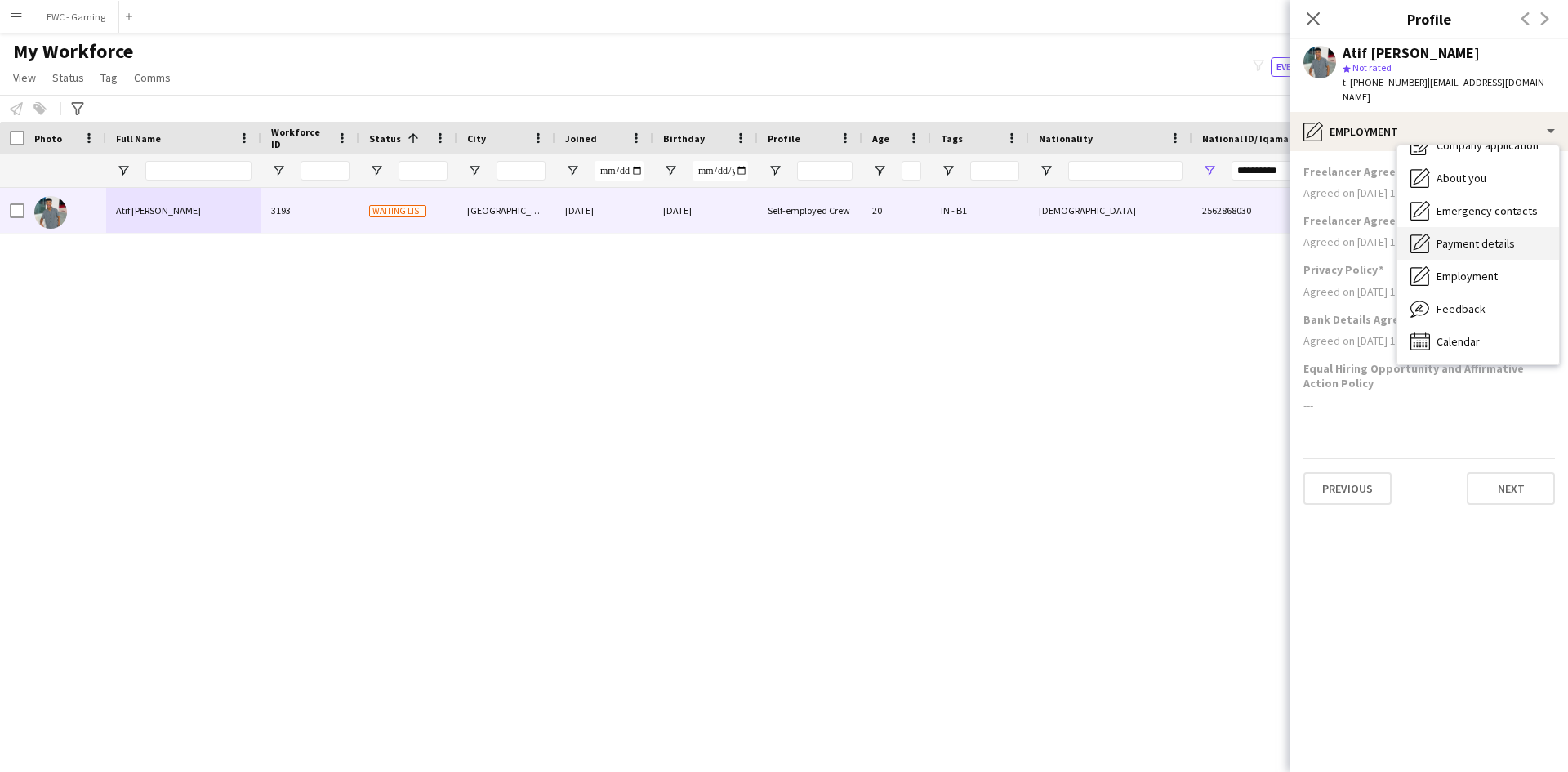
click at [1497, 236] on span "Payment details" at bounding box center [1475, 243] width 79 height 15
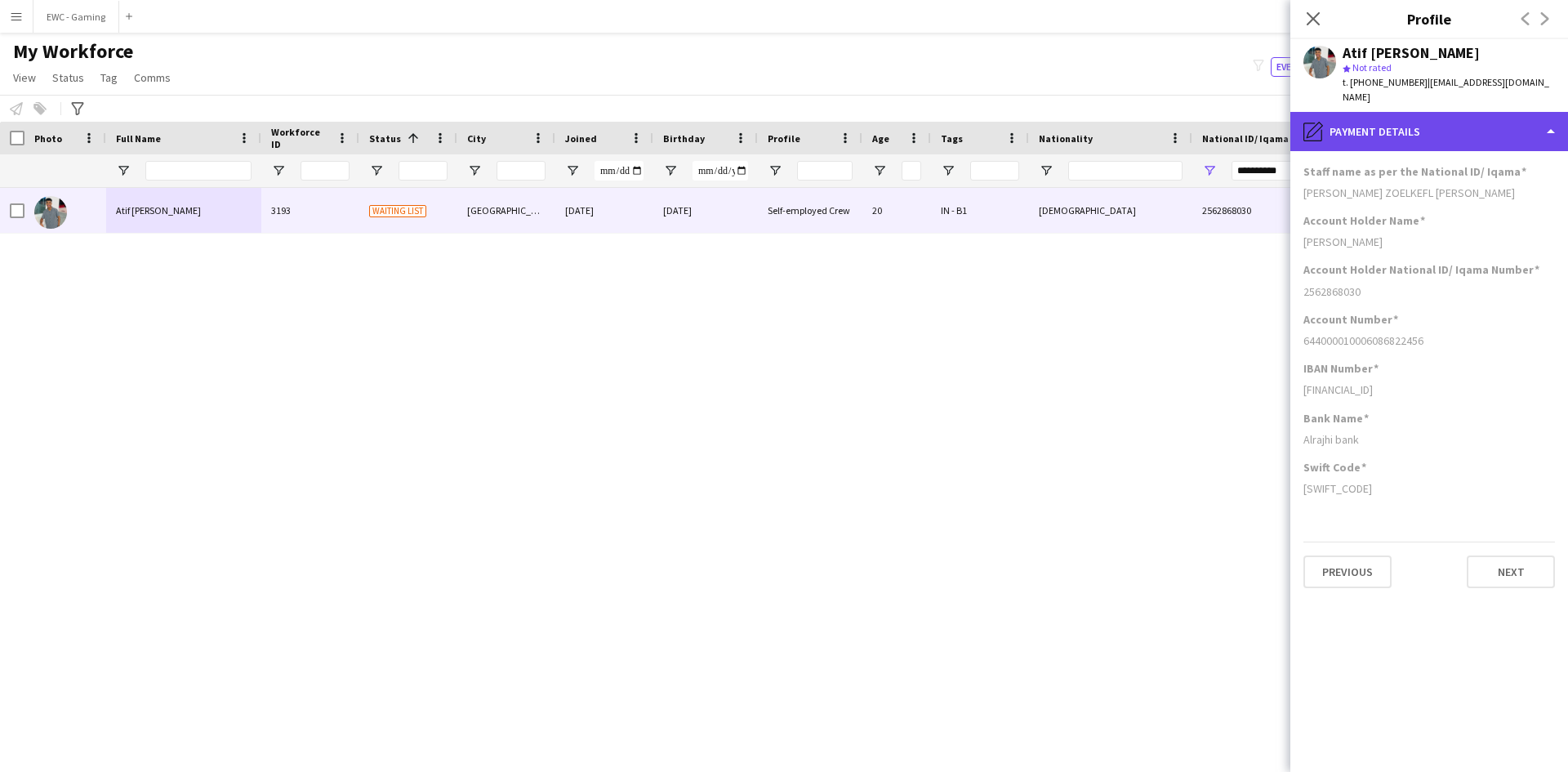
click at [1432, 112] on div "pencil4 Payment details" at bounding box center [1428, 131] width 277 height 39
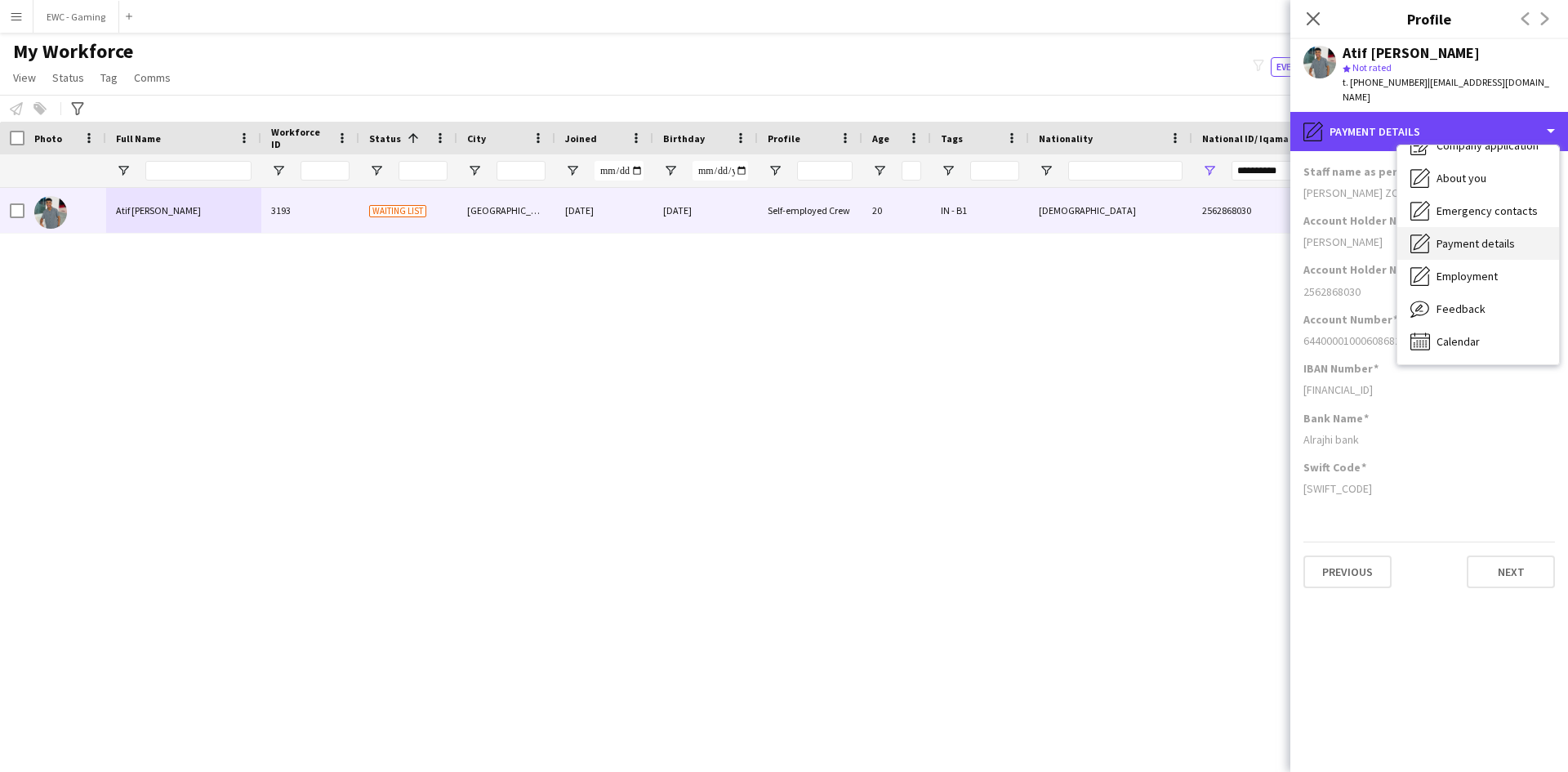
scroll to position [0, 0]
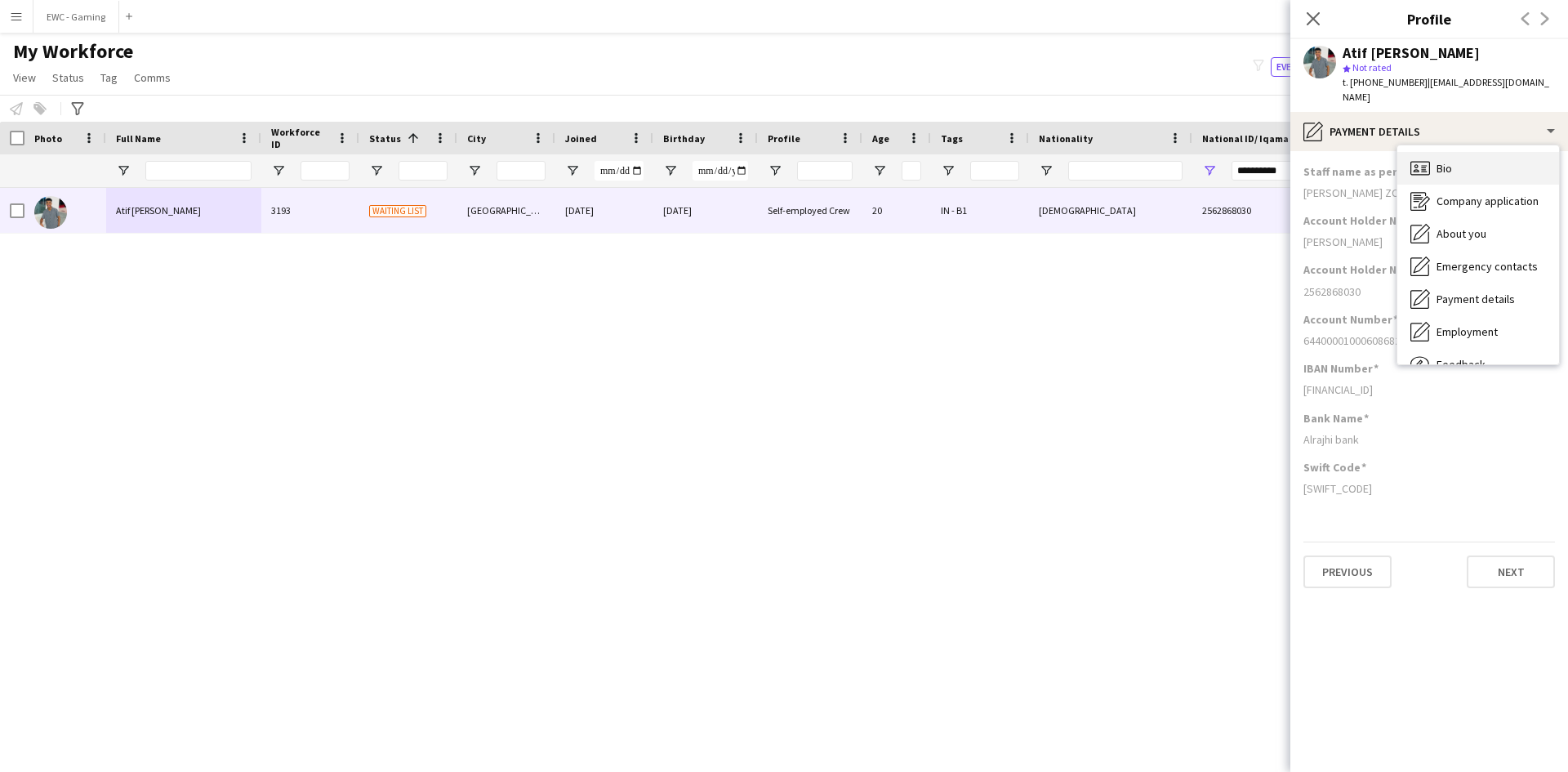
click at [1462, 152] on div "Bio Bio" at bounding box center [1478, 168] width 162 height 33
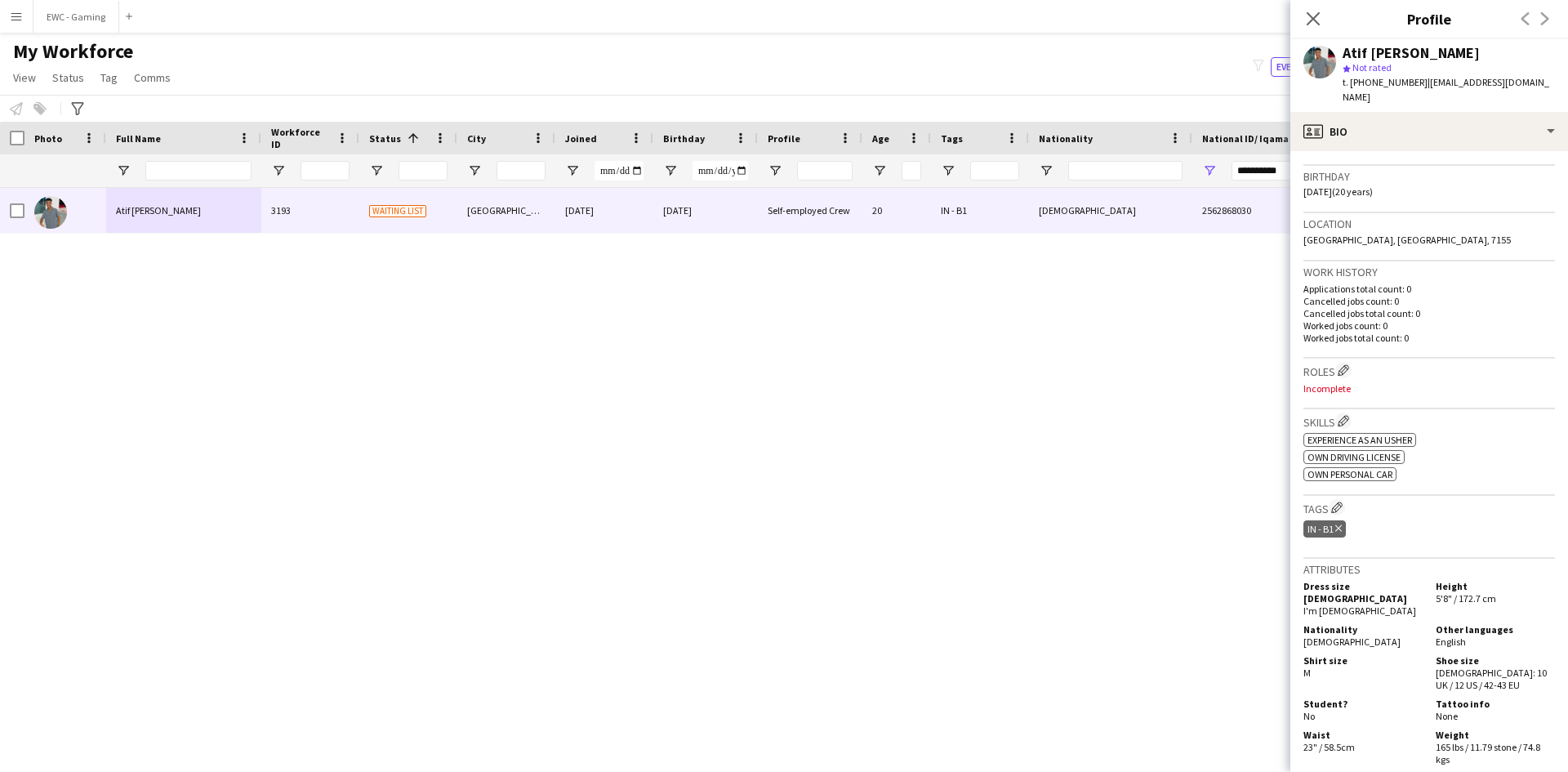
scroll to position [297, 0]
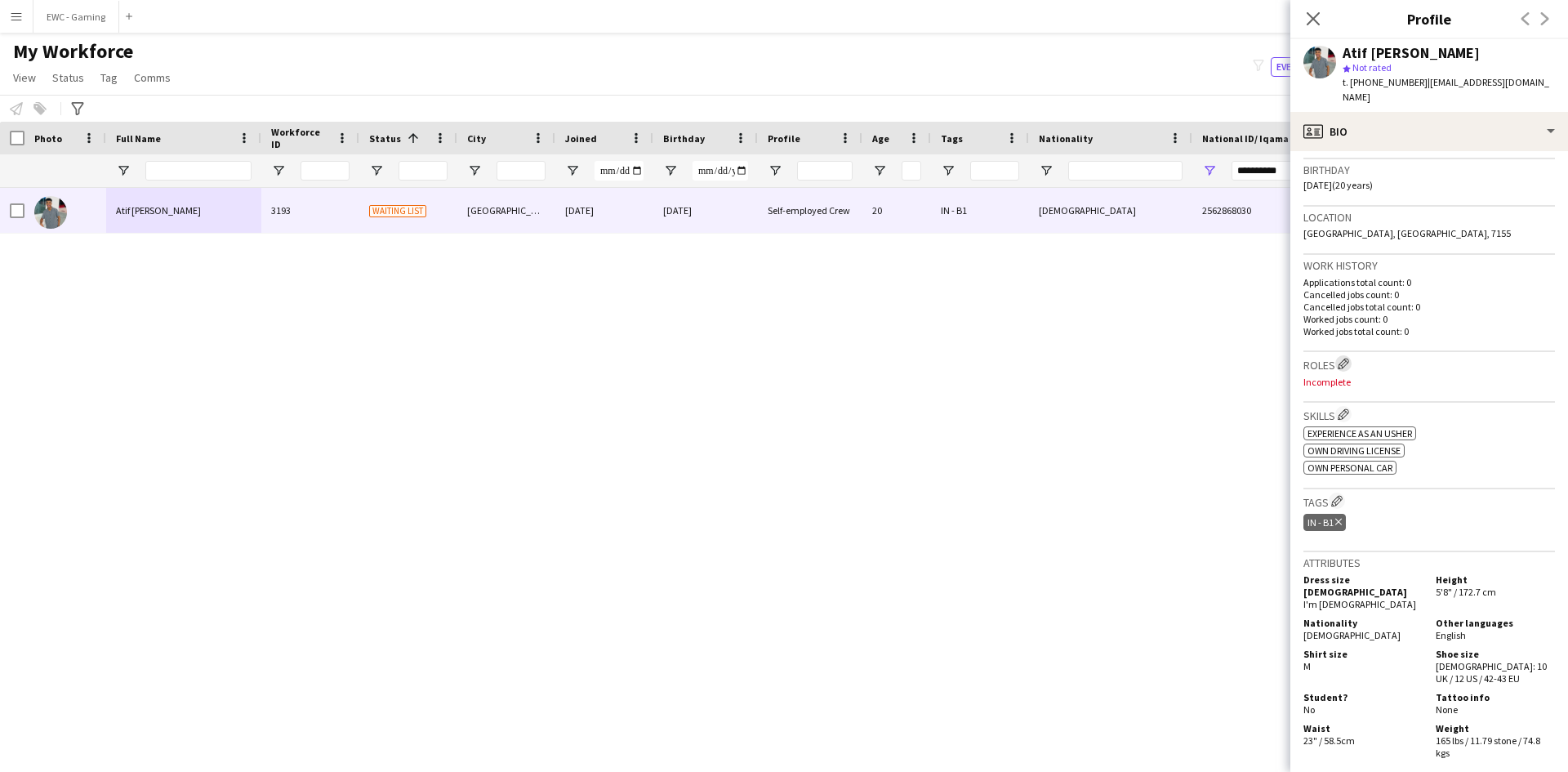
click at [1345, 358] on app-icon "Edit crew company roles" at bounding box center [1343, 363] width 11 height 11
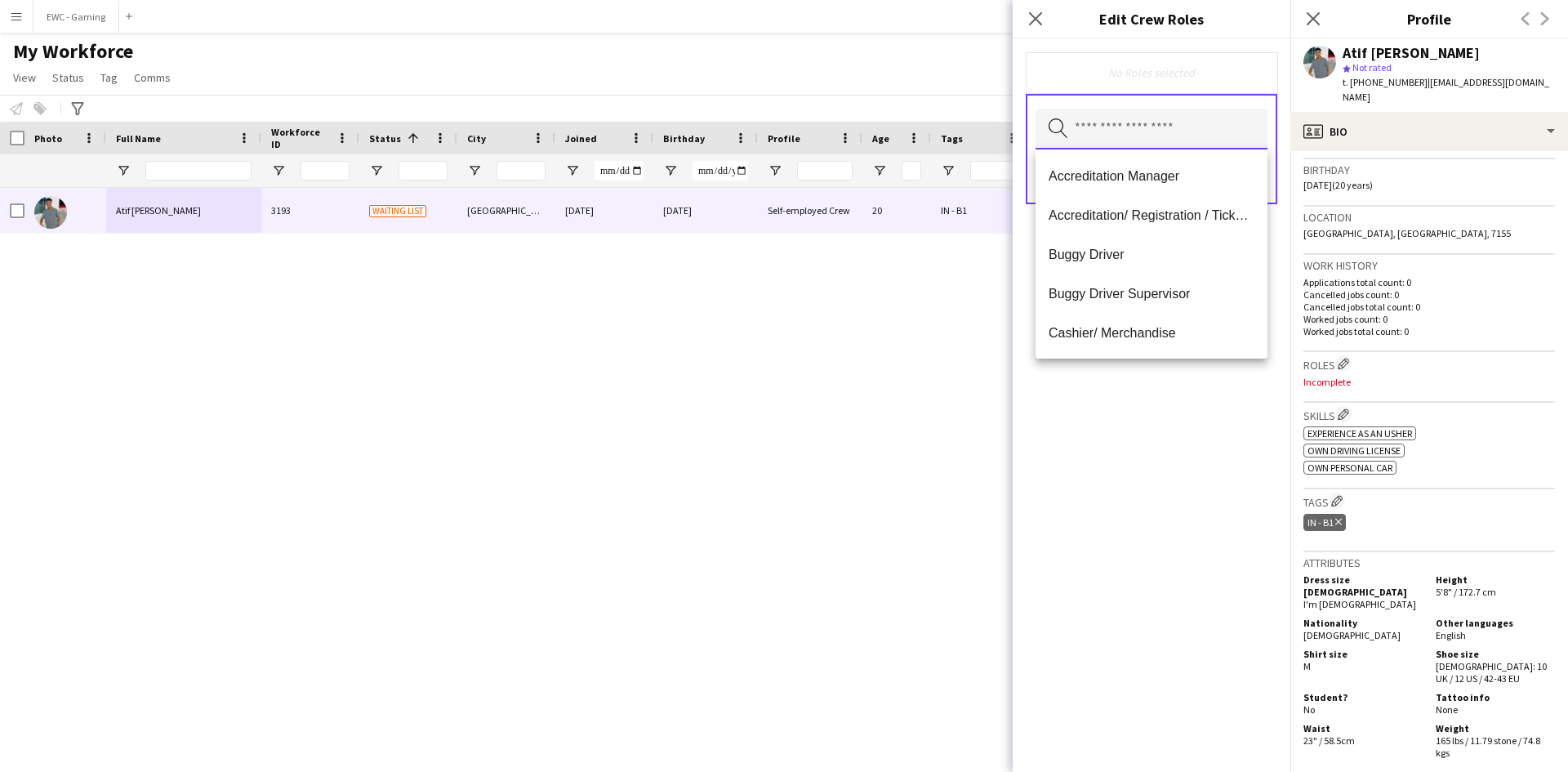
click at [1146, 130] on input "text" at bounding box center [1151, 129] width 231 height 41
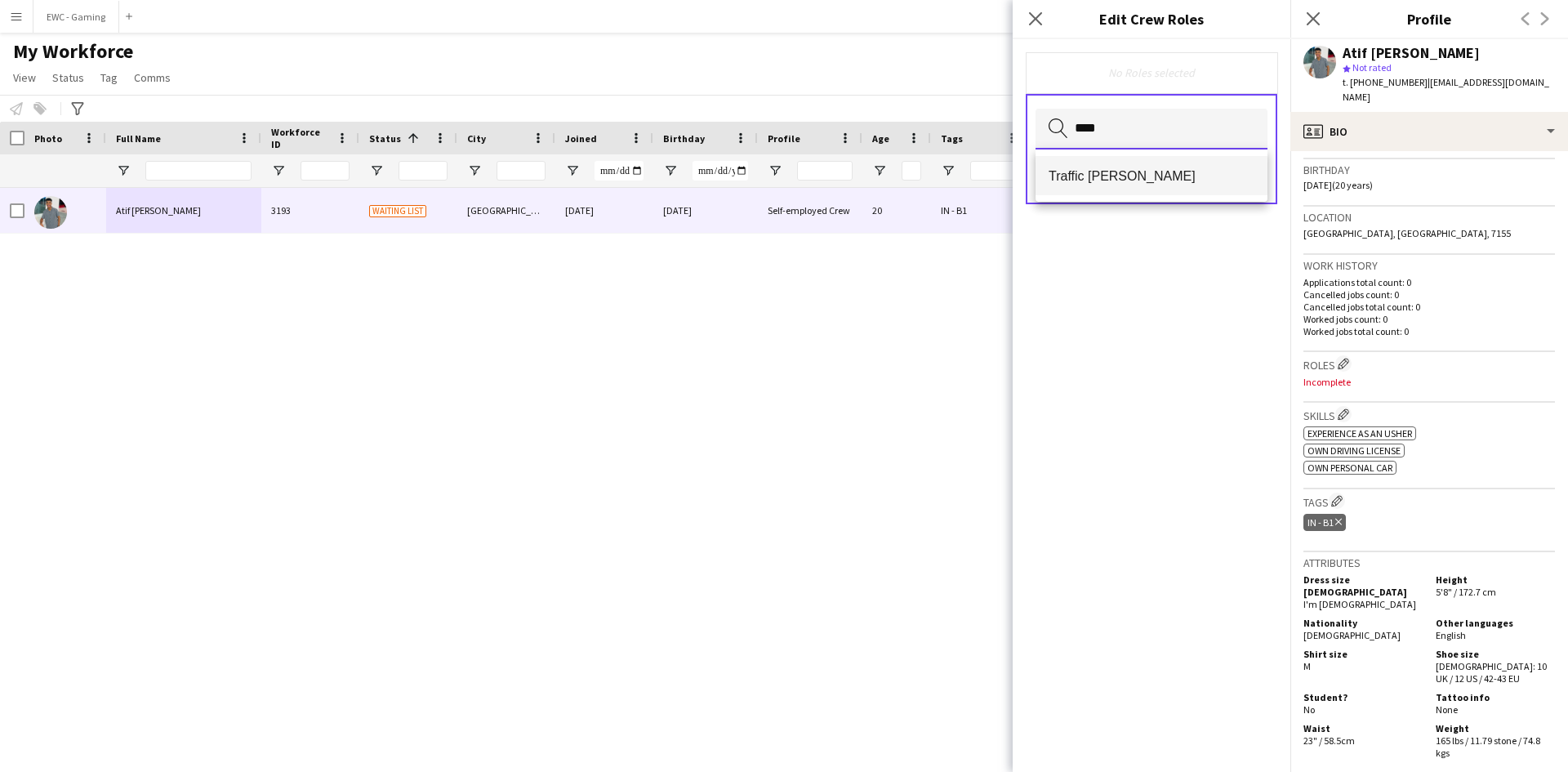
type input "****"
click at [1139, 187] on mat-option "Traffic [PERSON_NAME]" at bounding box center [1151, 175] width 231 height 39
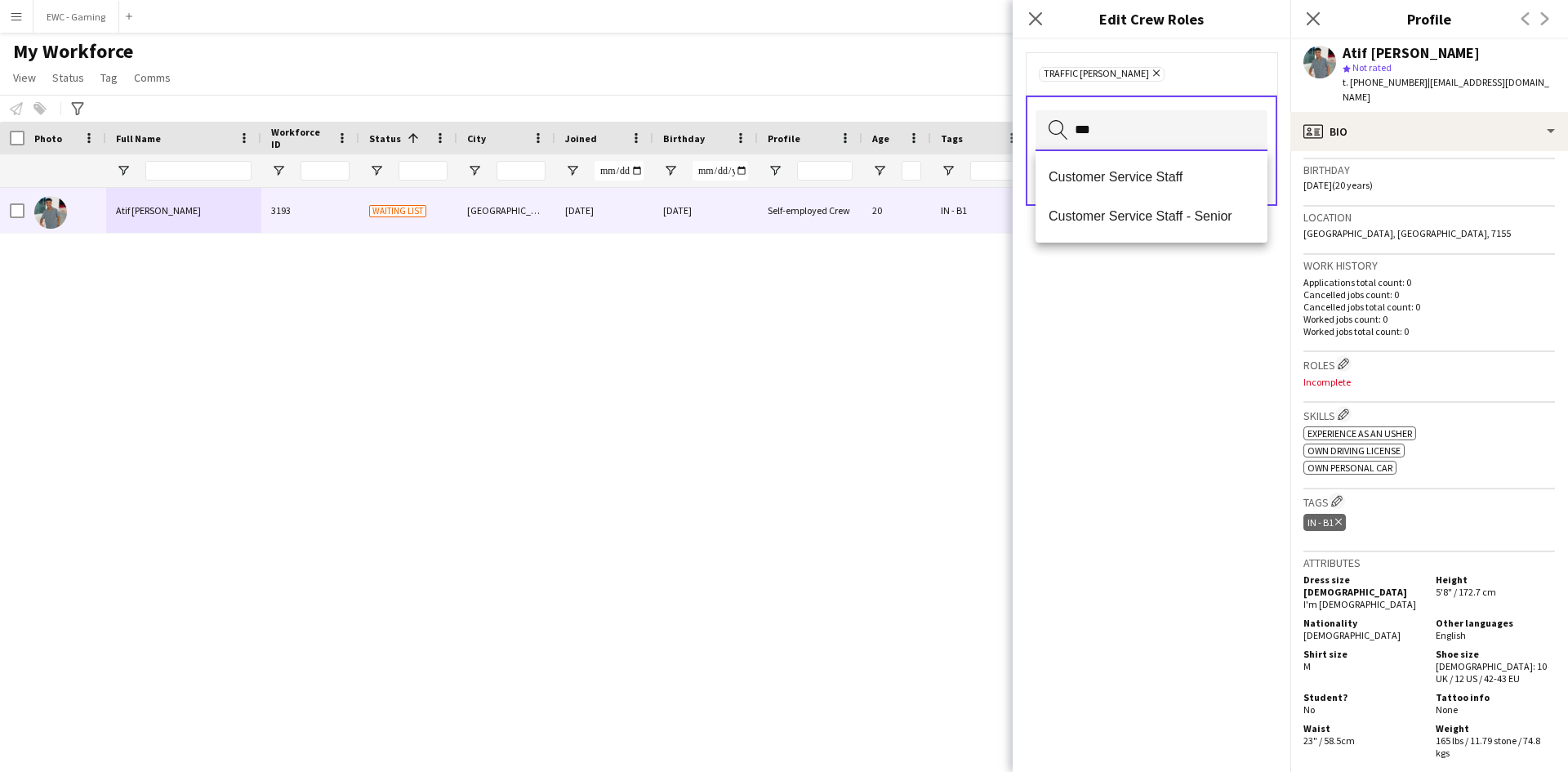
type input "***"
click at [1139, 187] on mat-option "Customer Service Staff" at bounding box center [1151, 177] width 231 height 39
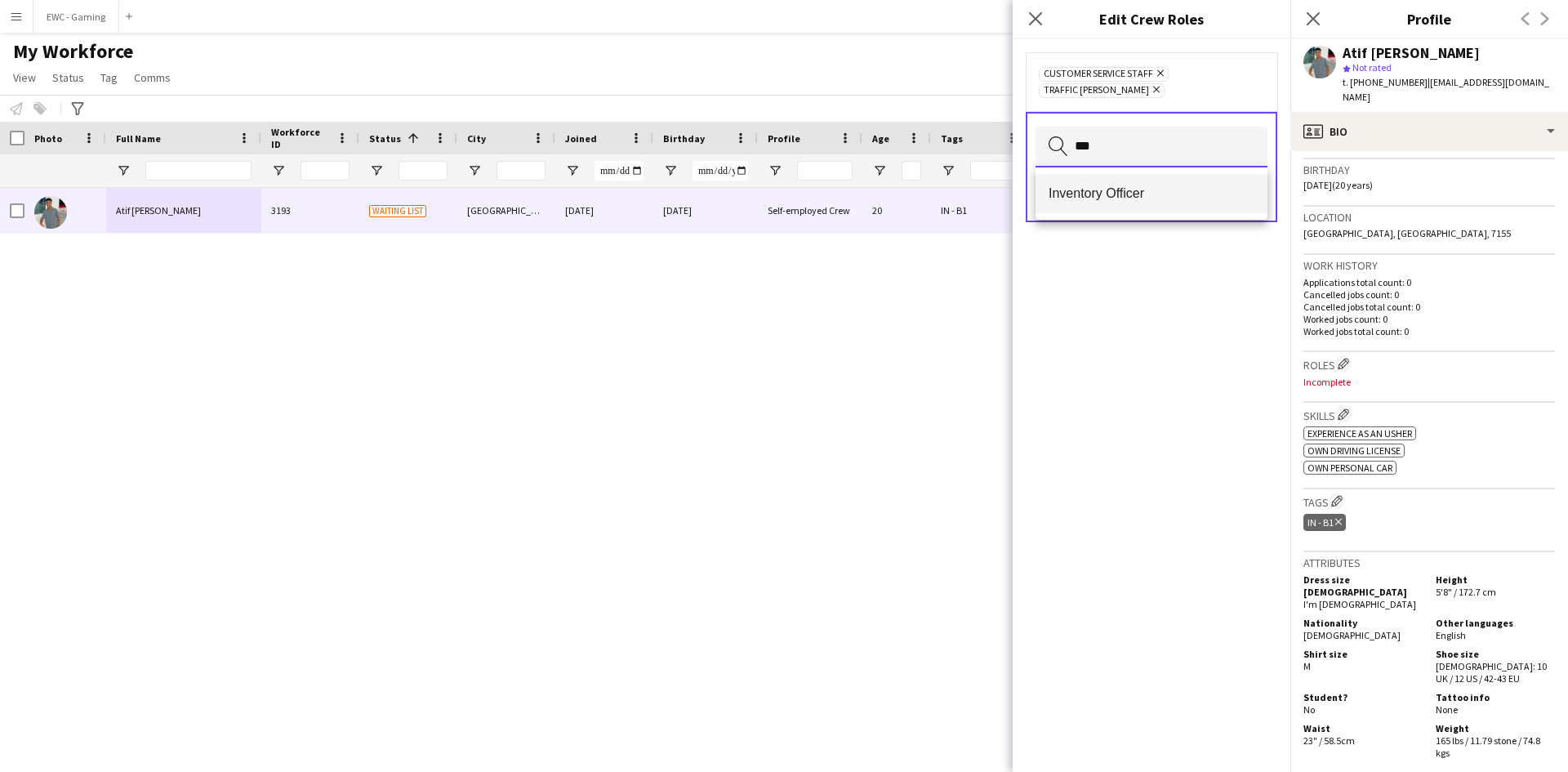
type input "***"
click at [1150, 195] on span "Inventory Officer" at bounding box center [1151, 193] width 205 height 16
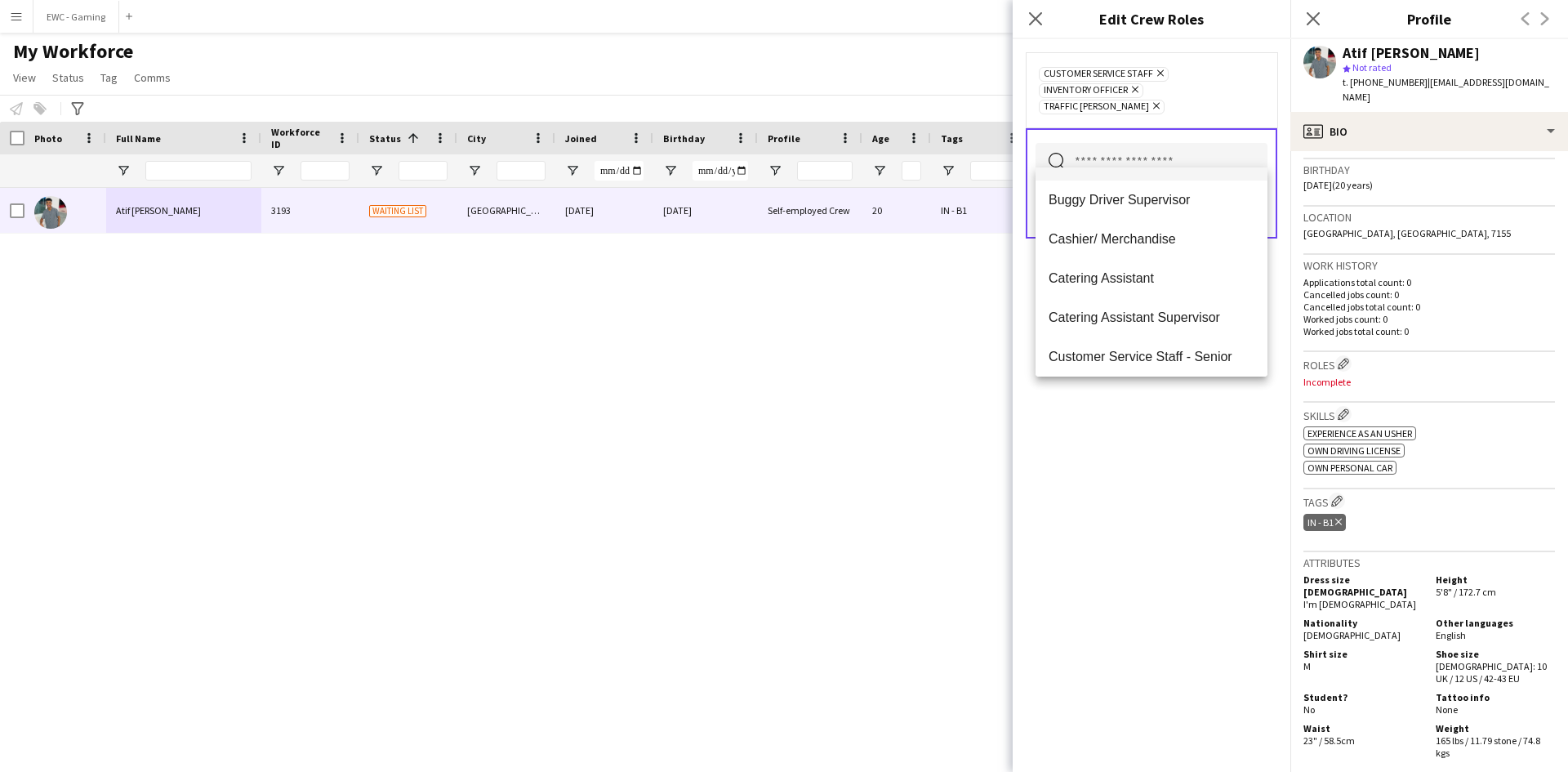
scroll to position [113, 0]
click at [1168, 199] on span "Buggy Driver Supervisor" at bounding box center [1151, 198] width 205 height 16
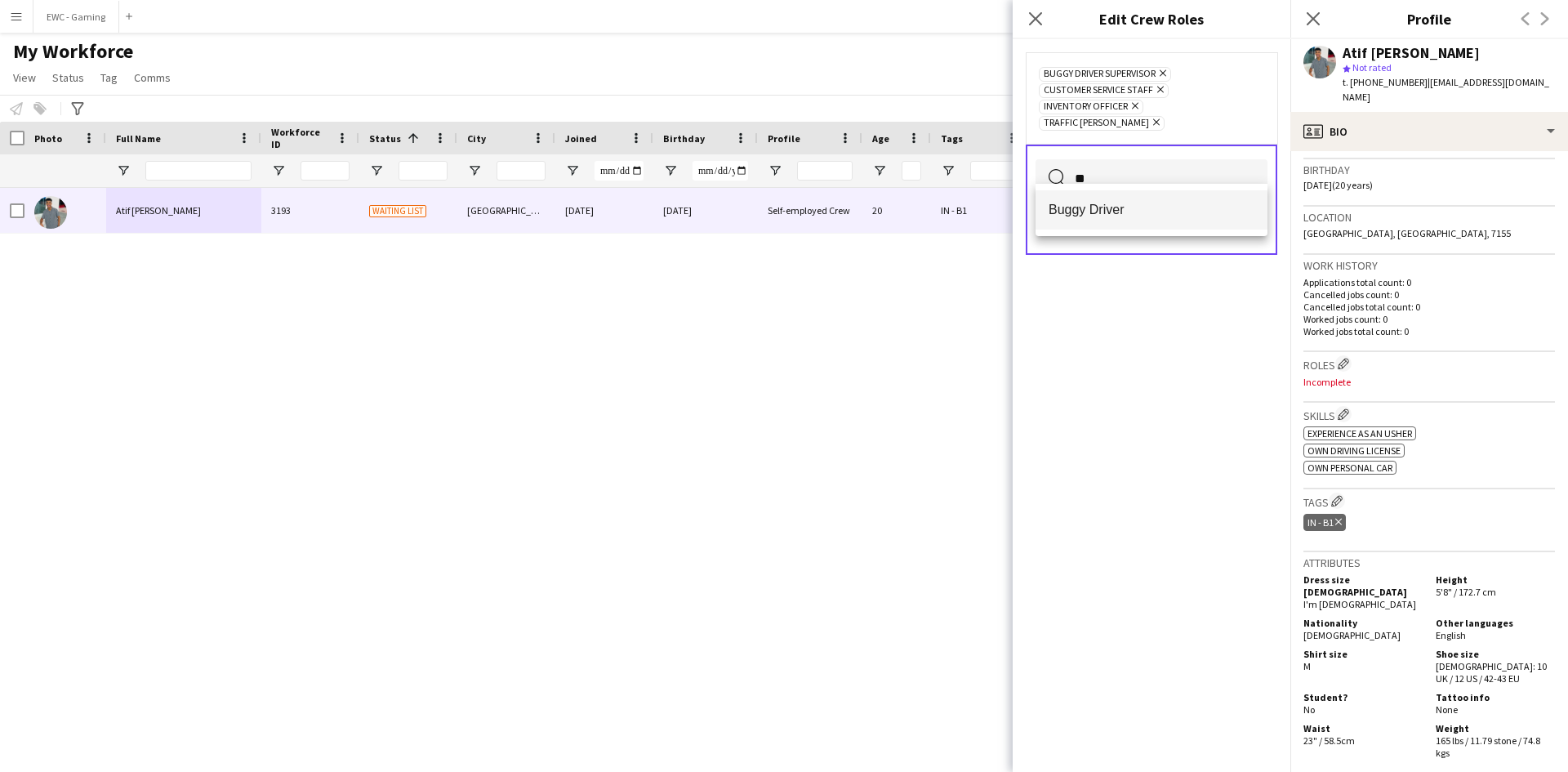
type input "**"
click at [1137, 214] on span "Buggy Driver" at bounding box center [1151, 209] width 205 height 16
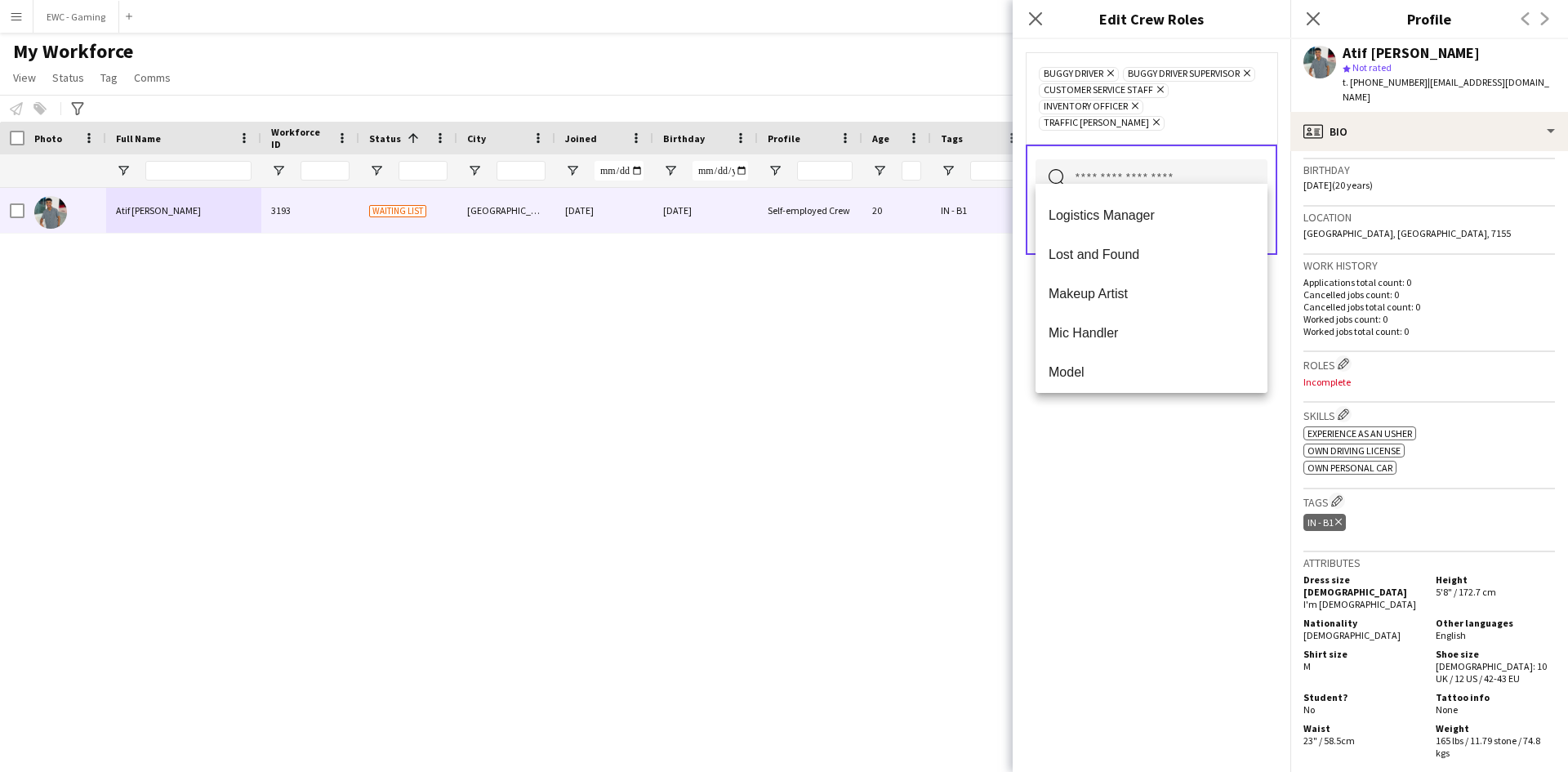
scroll to position [464, 0]
click at [1157, 210] on span "Logistics Manager" at bounding box center [1151, 216] width 205 height 16
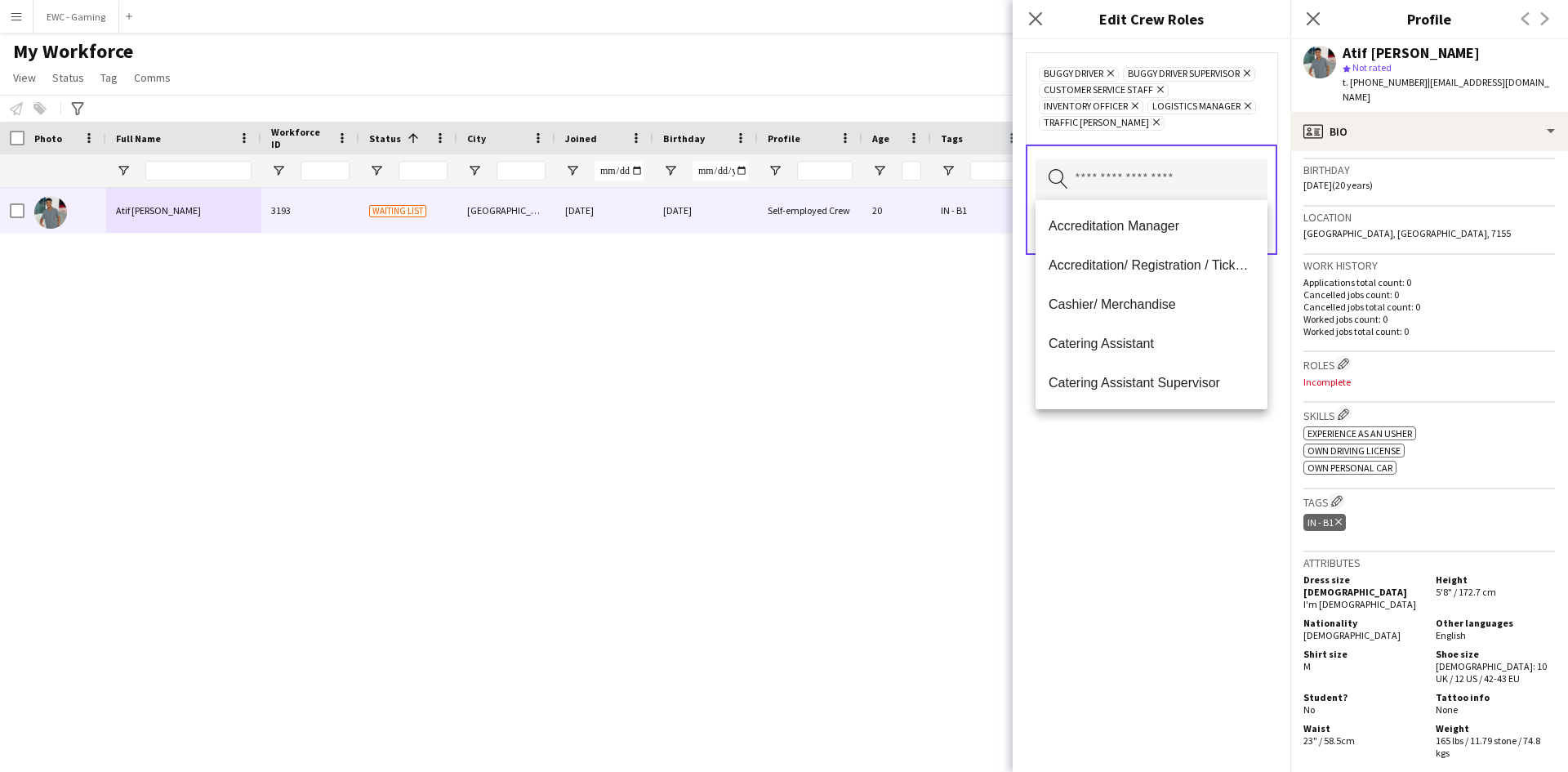
click at [1246, 109] on icon "Remove" at bounding box center [1246, 106] width 11 height 11
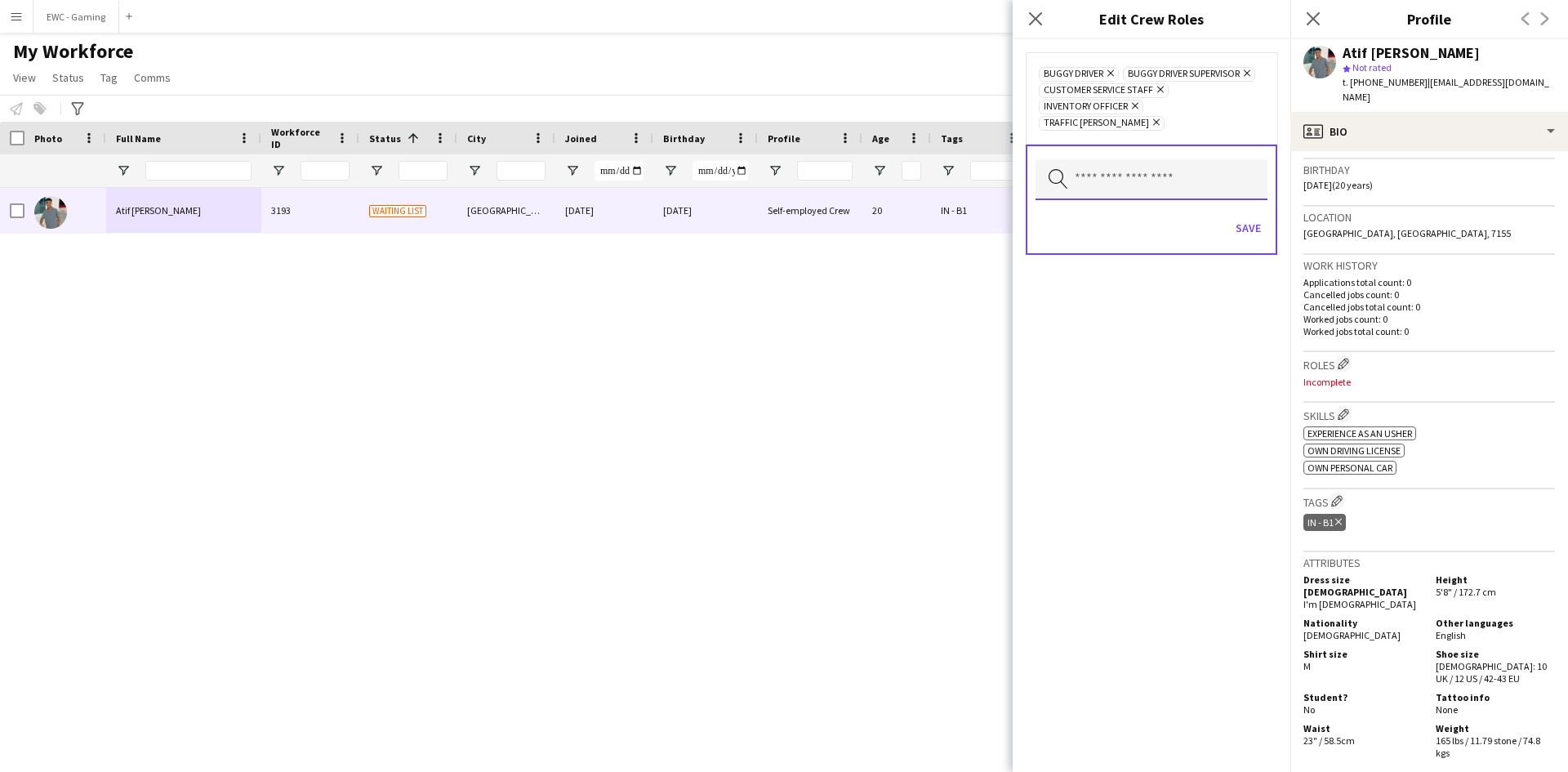
click at [1210, 164] on input "text" at bounding box center [1151, 180] width 231 height 41
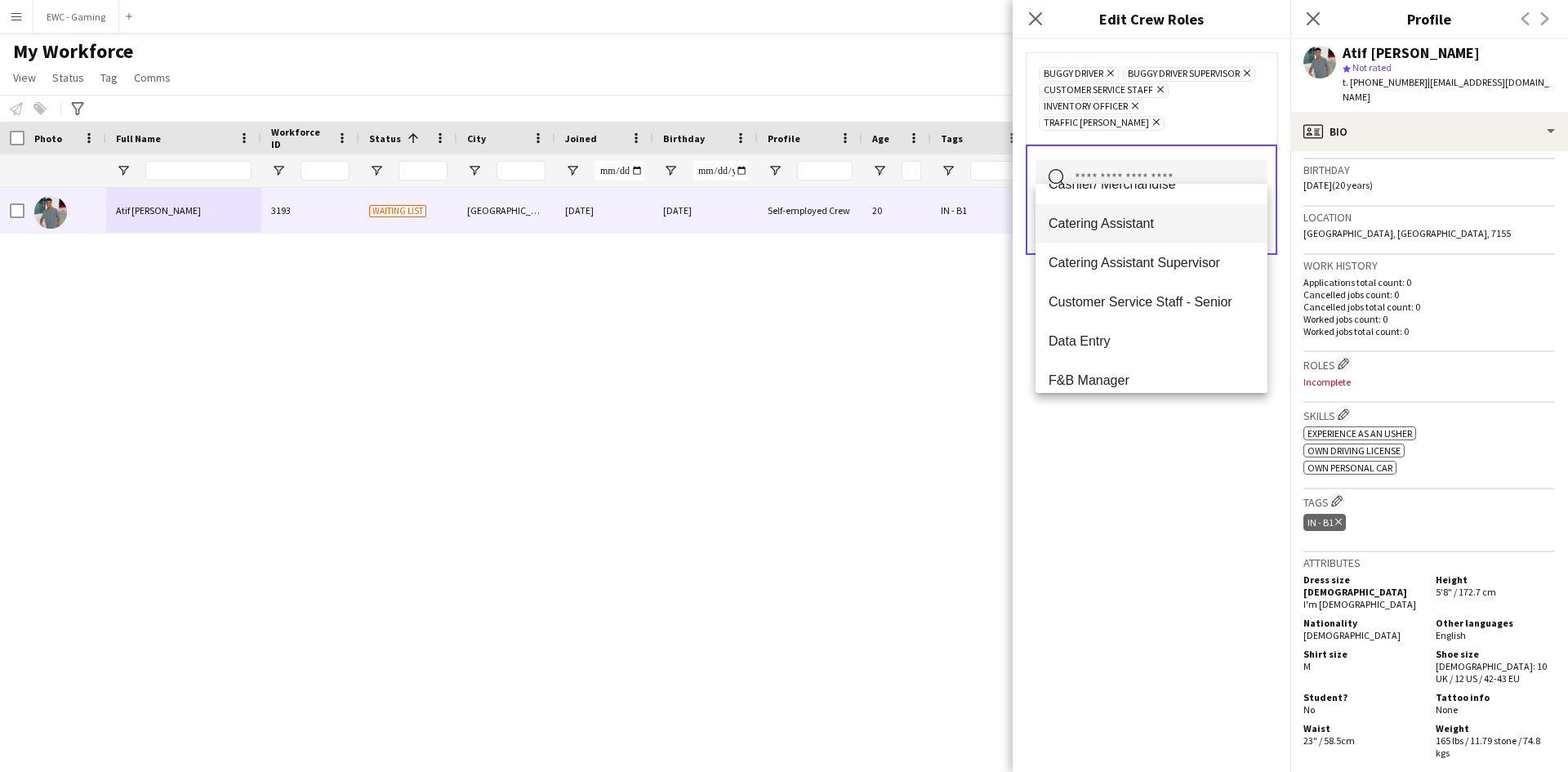
scroll to position [98, 0]
click at [1150, 240] on mat-option "Catering Assistant" at bounding box center [1151, 228] width 231 height 39
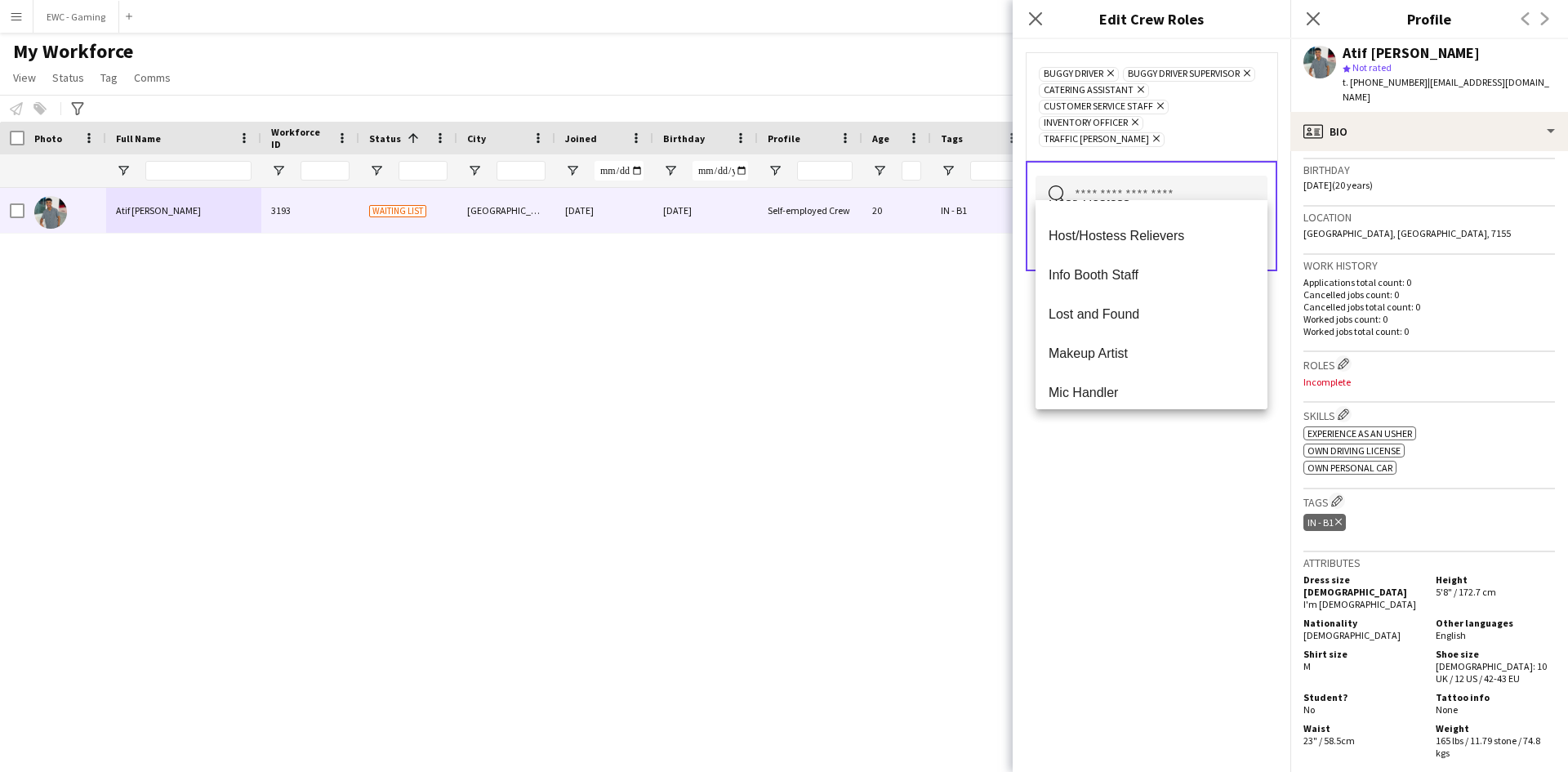
scroll to position [344, 0]
click at [1146, 321] on span "Lost and Found" at bounding box center [1151, 313] width 205 height 16
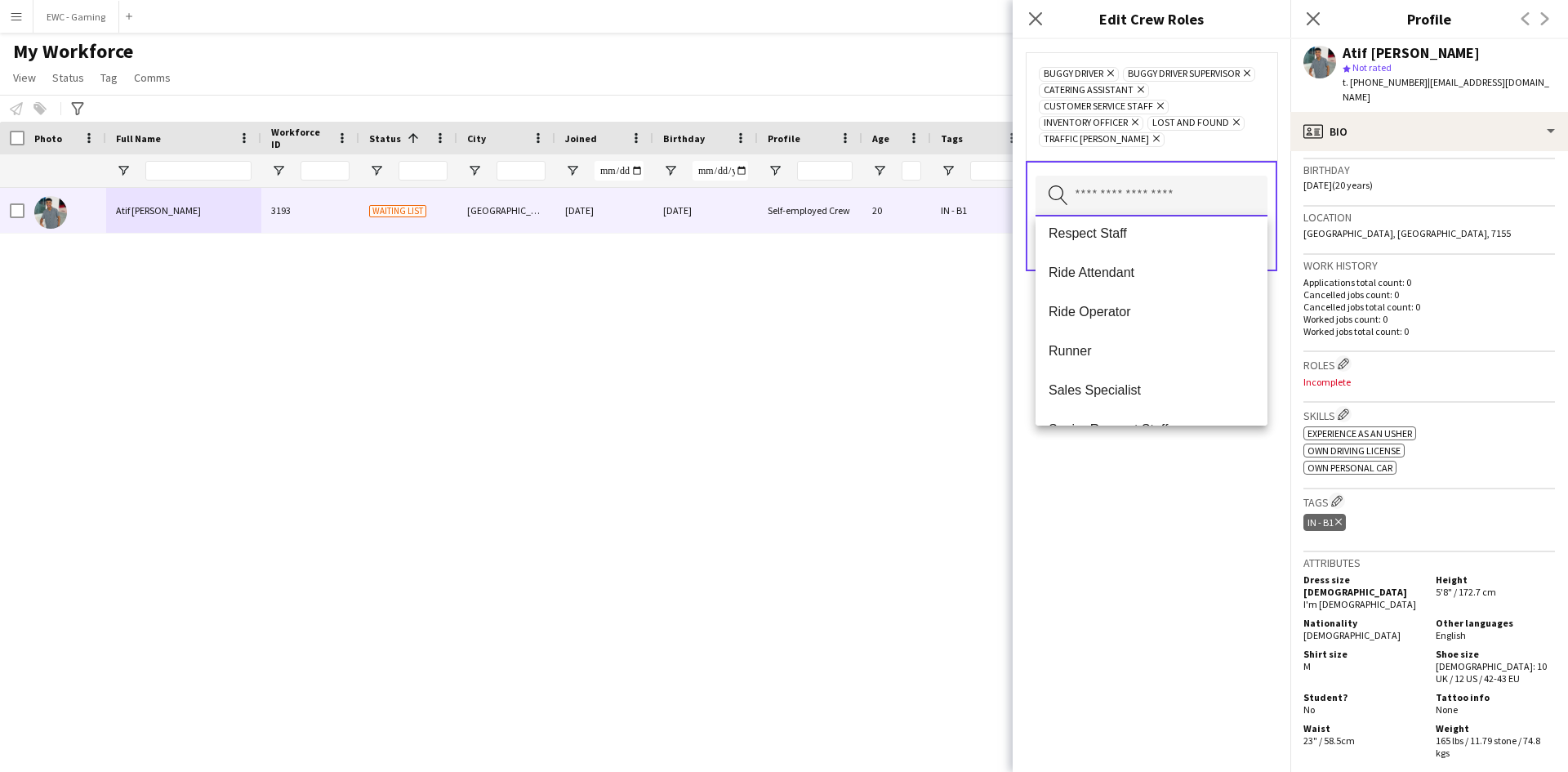
scroll to position [835, 0]
click at [1153, 281] on mat-option "Ride Attendant" at bounding box center [1151, 269] width 231 height 39
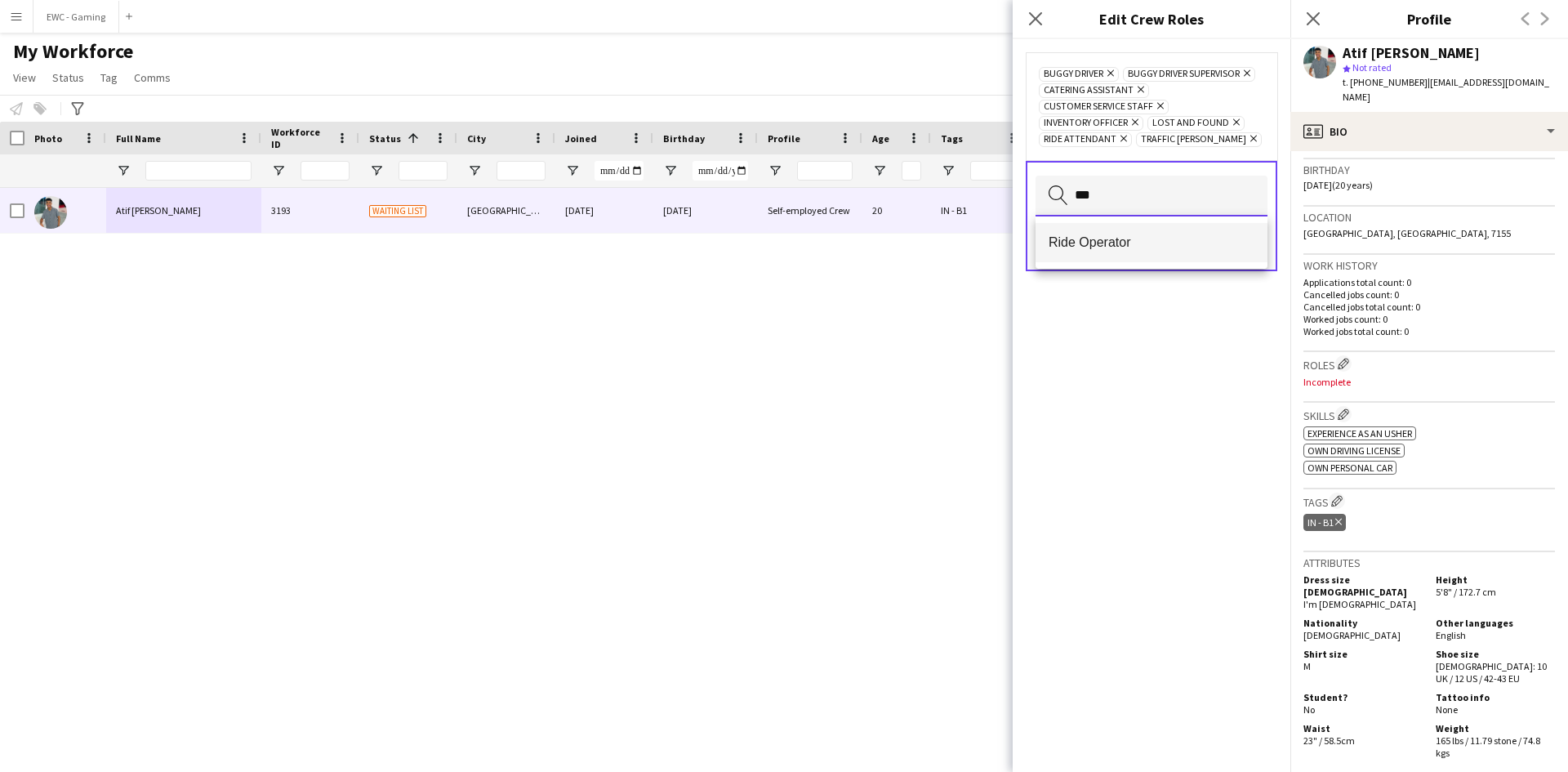
type input "***"
click at [1149, 241] on span "Ride Operator" at bounding box center [1151, 242] width 205 height 16
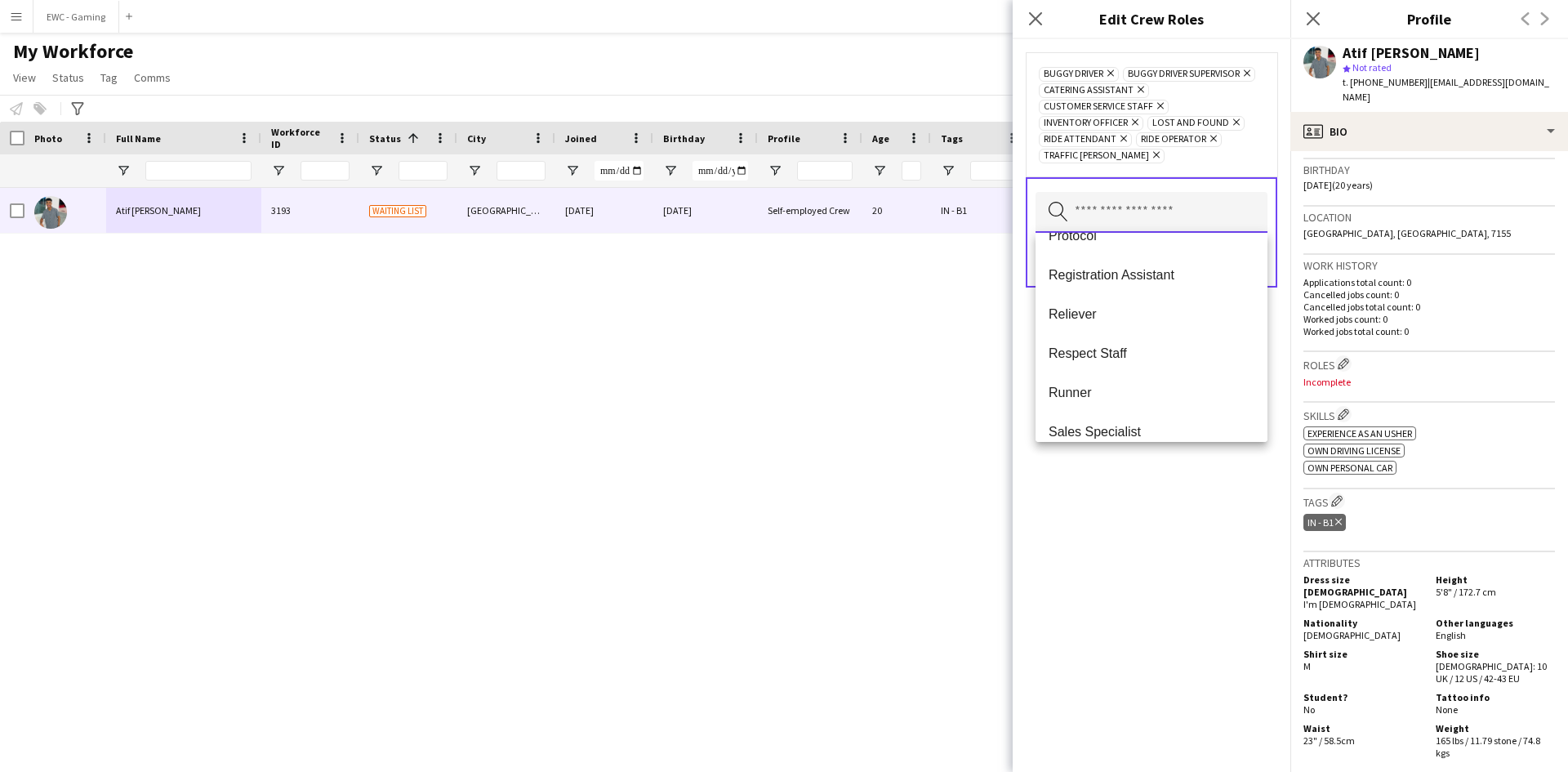
scroll to position [1254, 0]
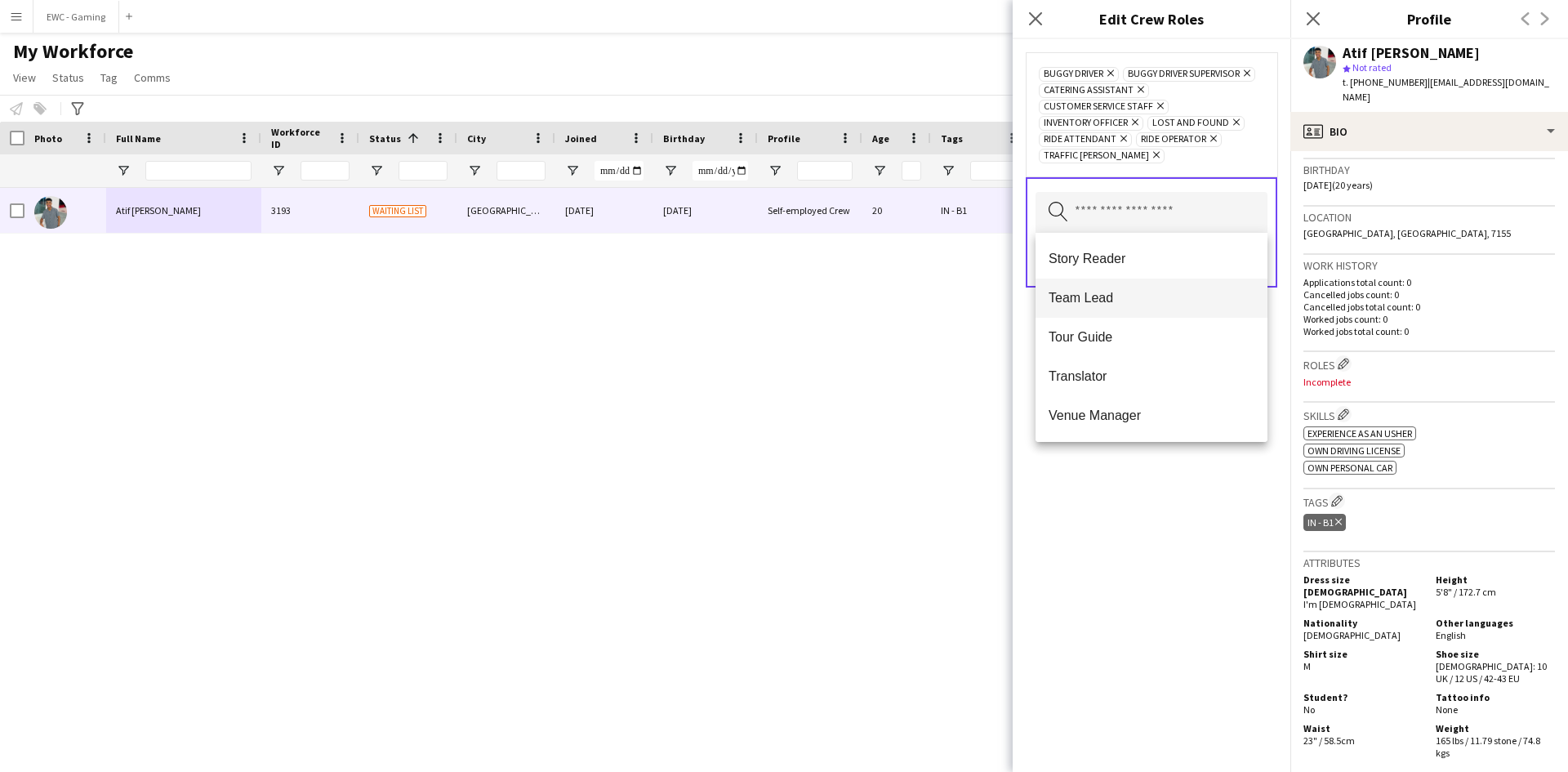
click at [1138, 297] on span "Team Lead" at bounding box center [1151, 298] width 205 height 16
click at [1168, 345] on mat-option "Cashier/ Merchandise" at bounding box center [1151, 336] width 231 height 39
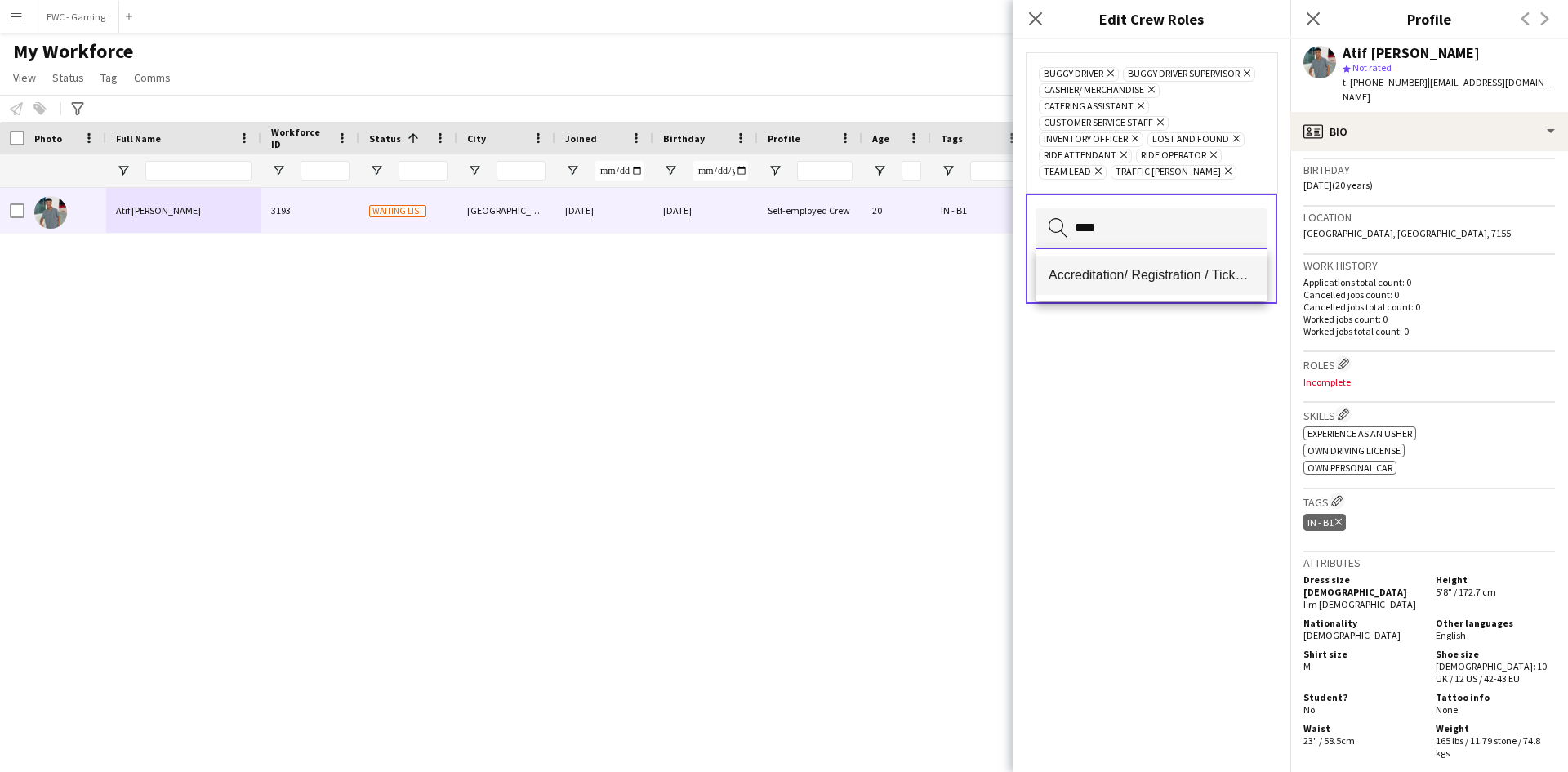
type input "****"
click at [1161, 264] on mat-option "Accreditation/ Registration / Ticketing" at bounding box center [1151, 274] width 231 height 39
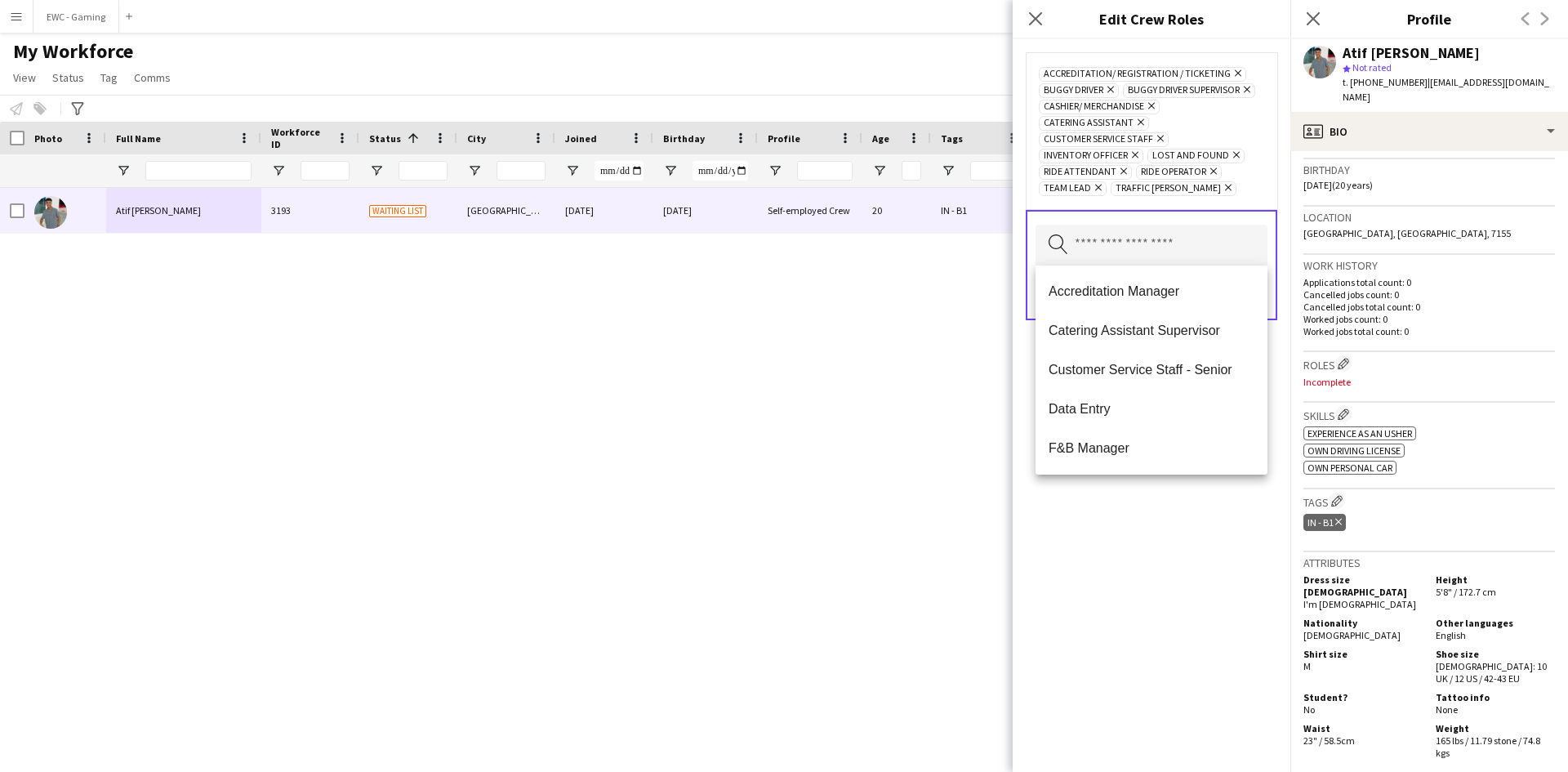
click at [1168, 499] on div "Accreditation/ Registration / Ticketing Remove Buggy Driver Remove Buggy Driver…" at bounding box center [1151, 405] width 277 height 732
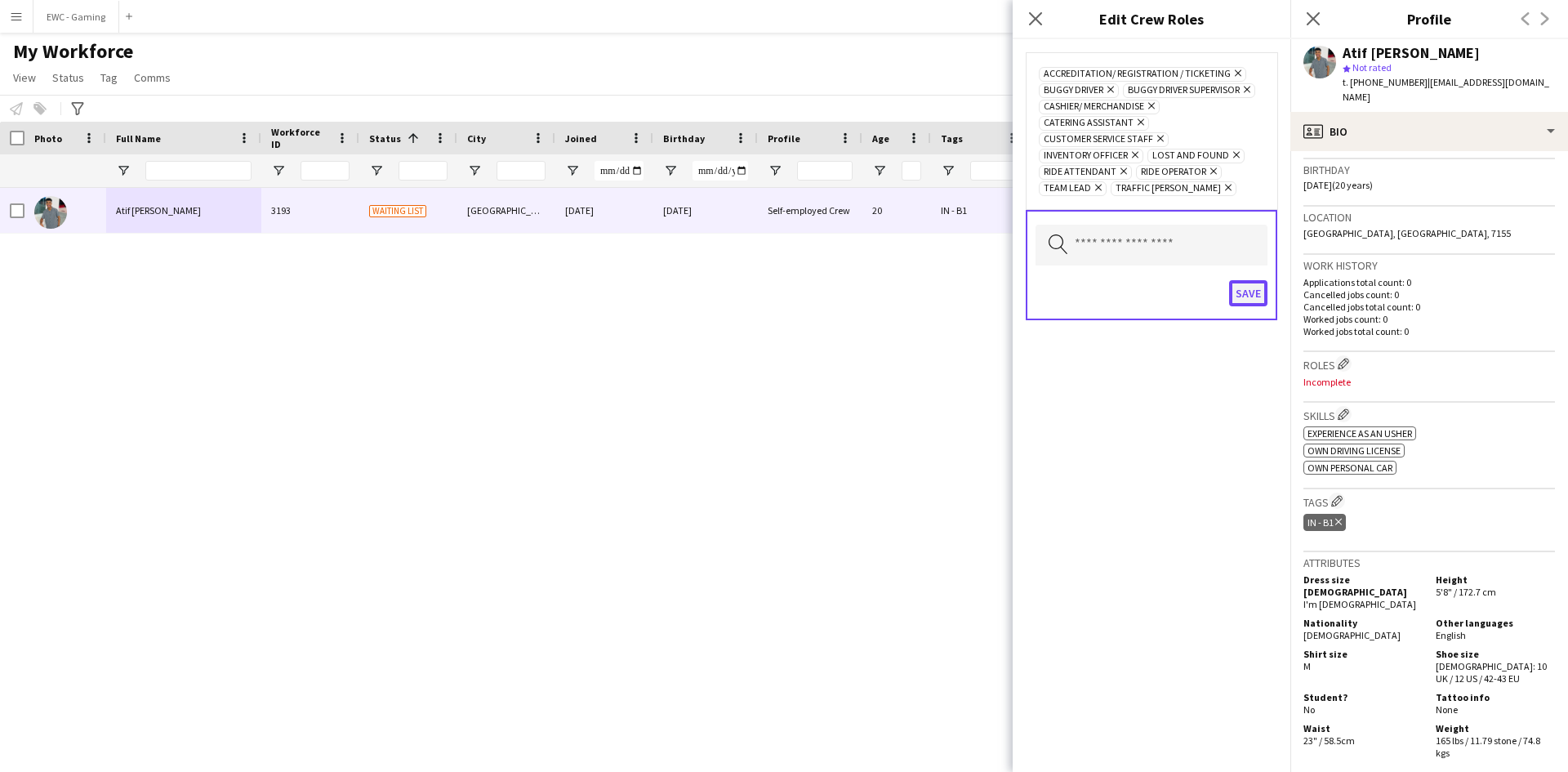
click at [1237, 296] on button "Save" at bounding box center [1248, 293] width 38 height 26
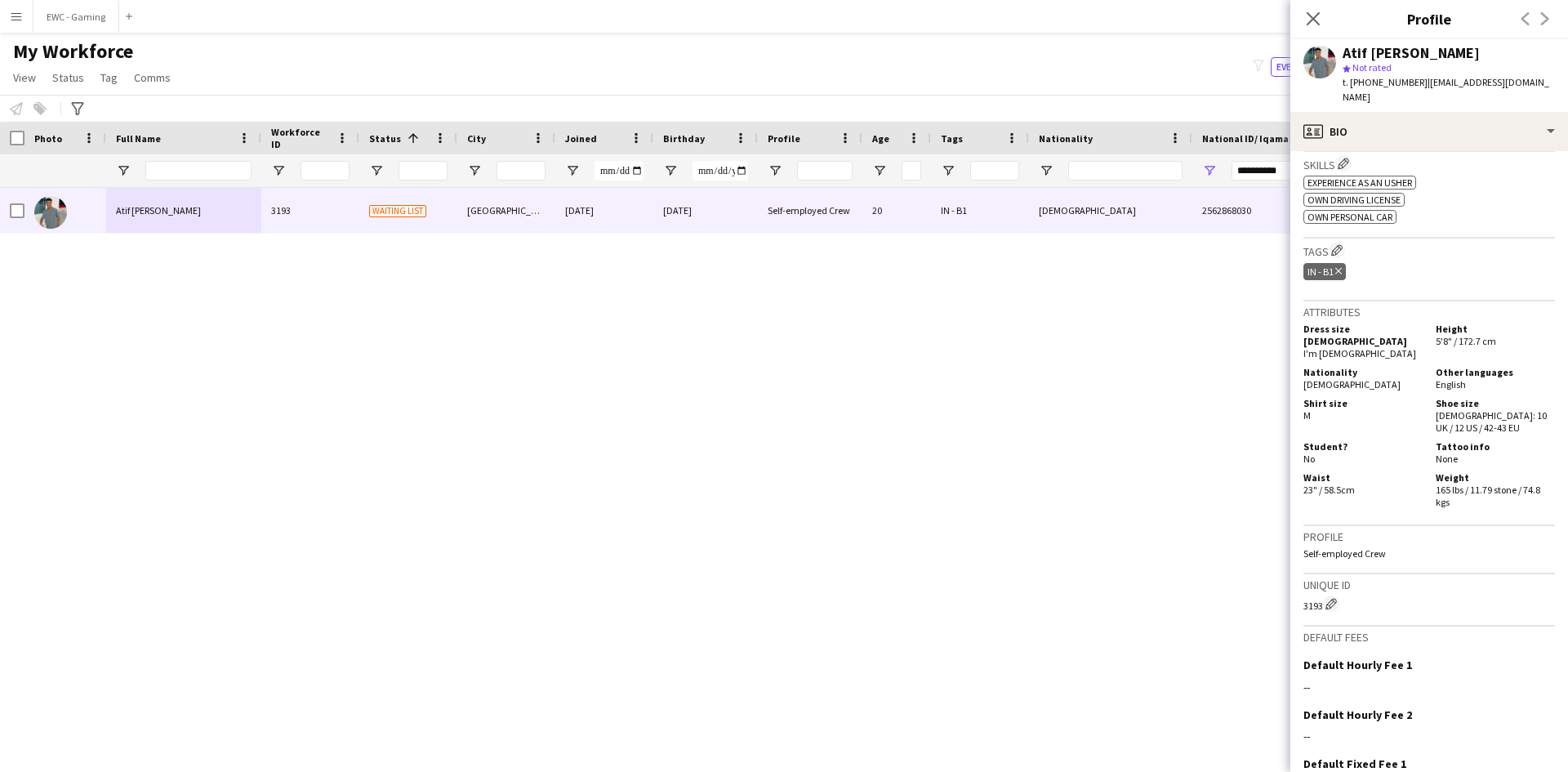
scroll to position [595, 0]
click at [1341, 245] on app-icon "Edit crew company tags" at bounding box center [1336, 250] width 11 height 11
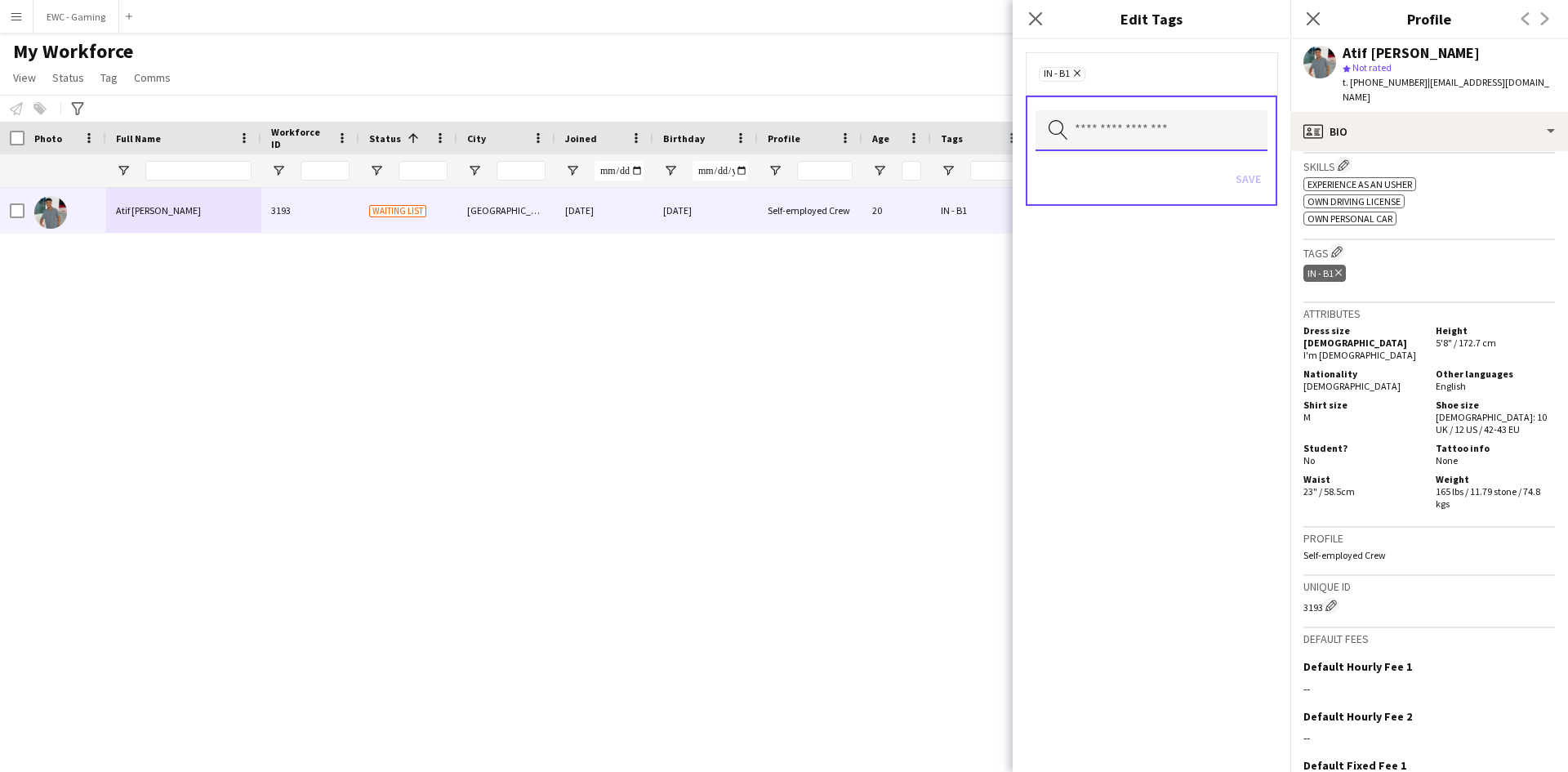
click at [1134, 131] on input "text" at bounding box center [1151, 131] width 231 height 41
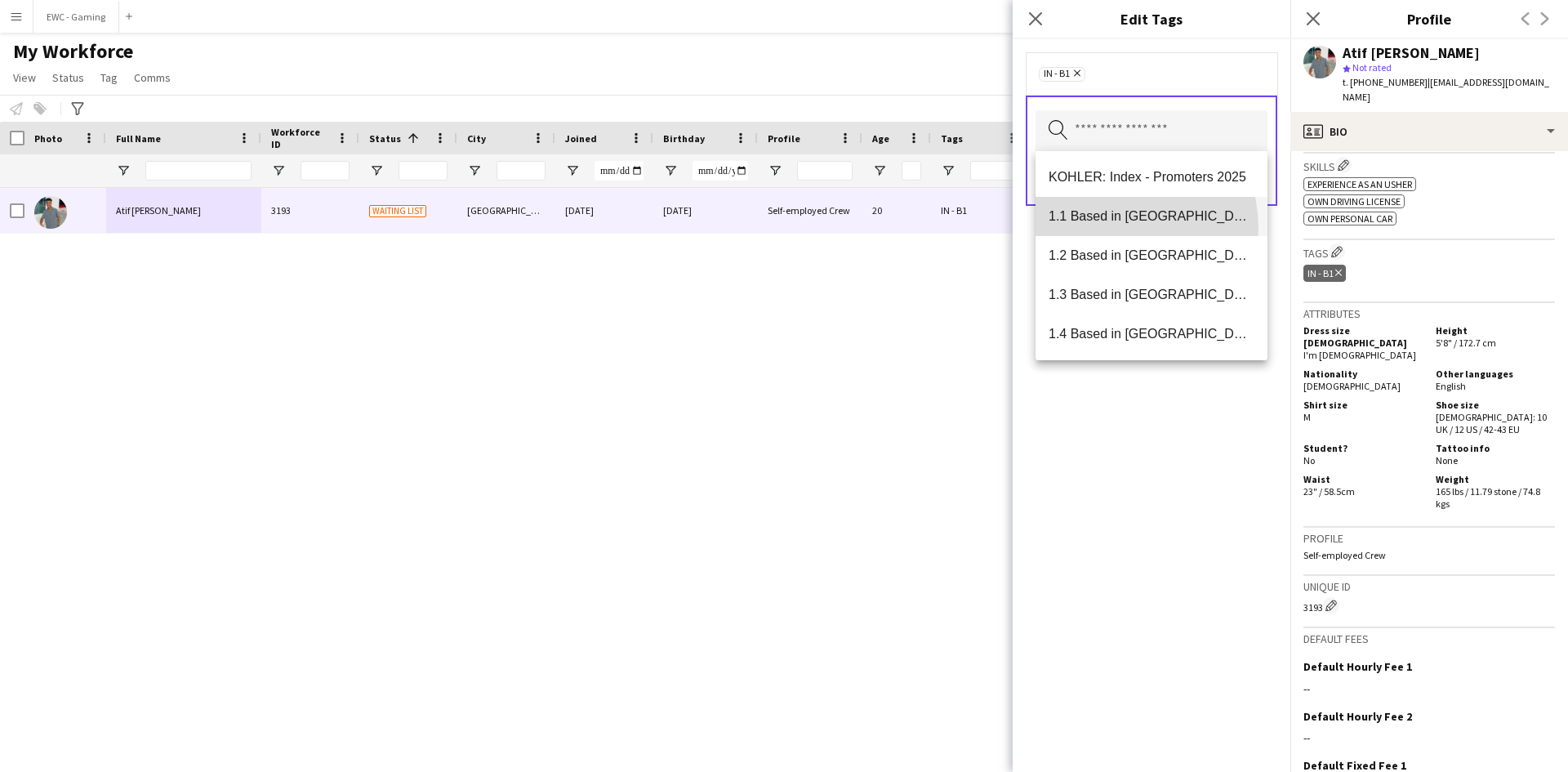
click at [1112, 227] on mat-option "1.1 Based in [GEOGRAPHIC_DATA]" at bounding box center [1151, 215] width 231 height 39
click at [1127, 267] on mat-option "1.3 Based in [GEOGRAPHIC_DATA]" at bounding box center [1151, 255] width 231 height 39
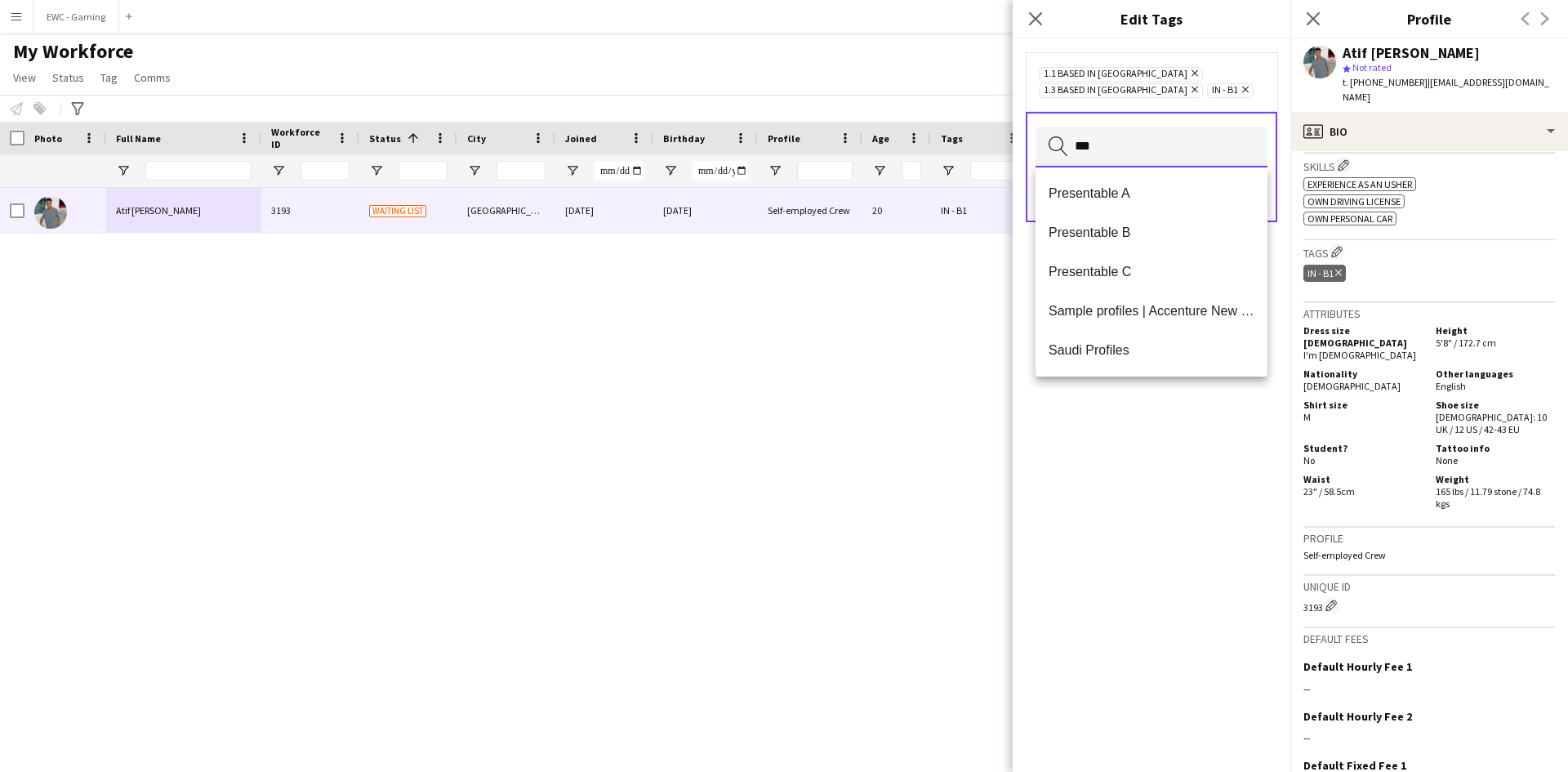
scroll to position [0, 0]
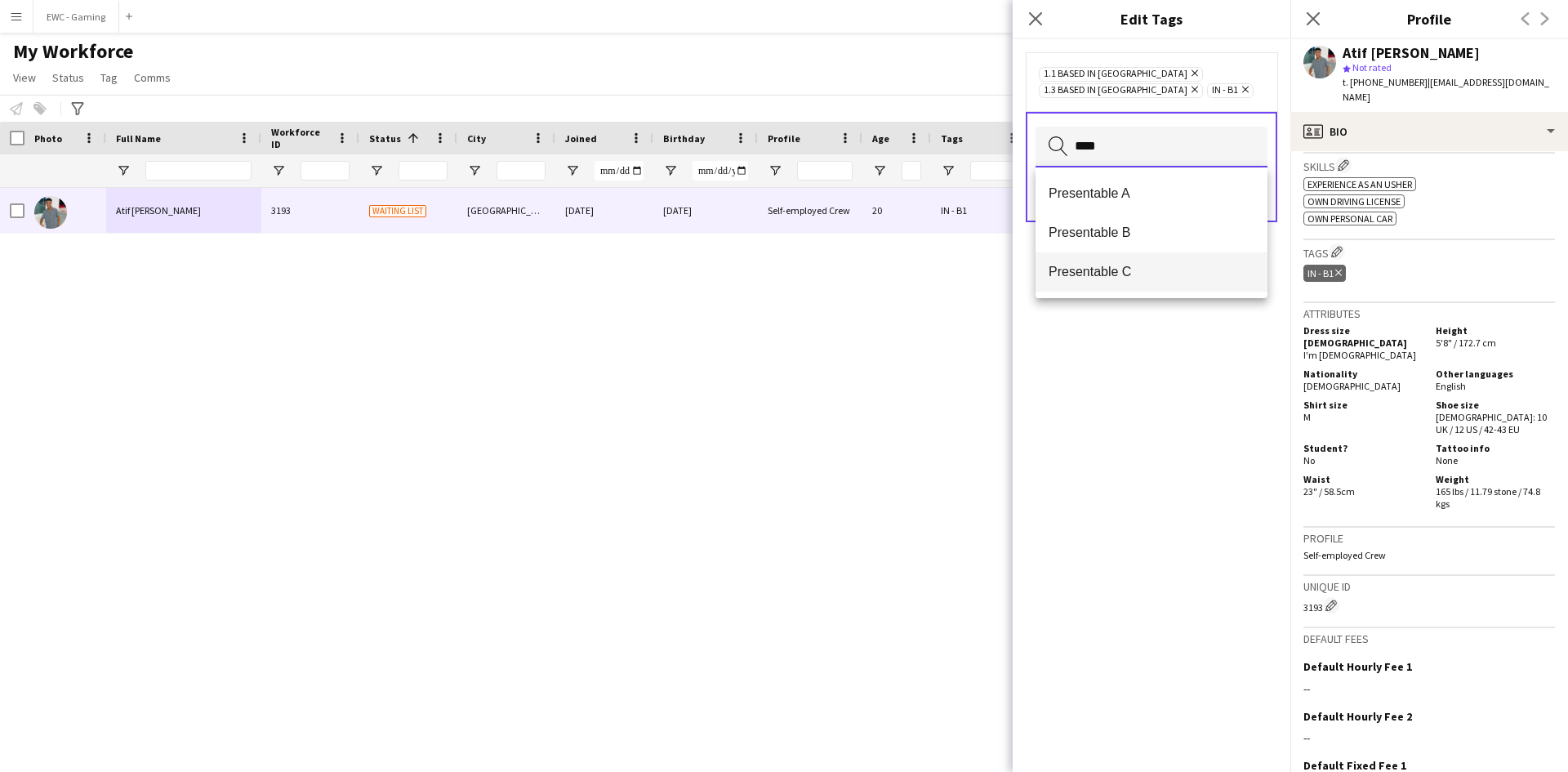
type input "****"
click at [1153, 268] on span "Presentable C" at bounding box center [1151, 271] width 205 height 16
type input "***"
click at [1201, 192] on span "2.1 English Level = 1/3 Poor" at bounding box center [1151, 193] width 205 height 16
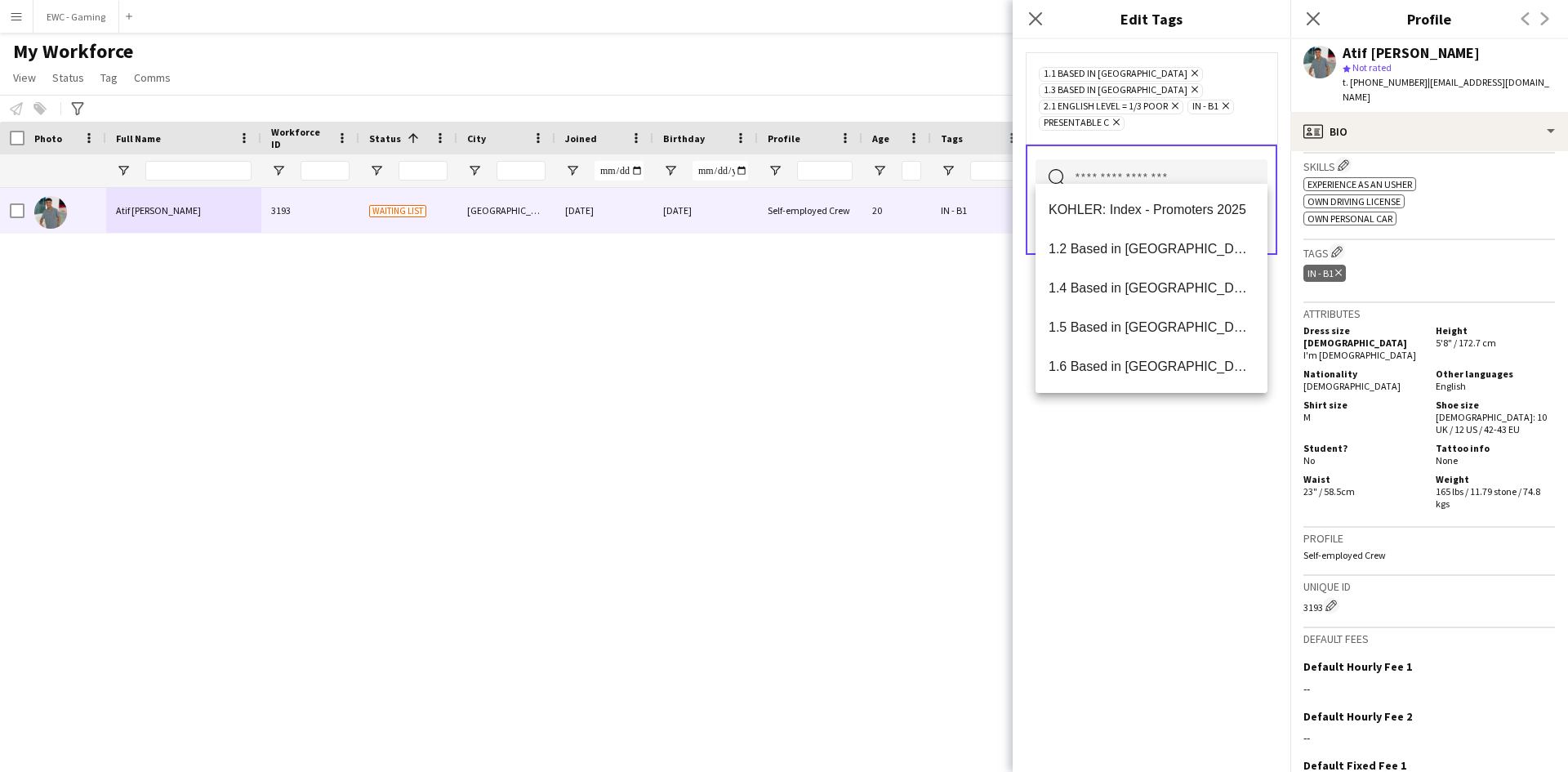
click at [1171, 471] on div "1.1 Based in [GEOGRAPHIC_DATA] Remove 1.3 Based in [GEOGRAPHIC_DATA] Remove 2.1…" at bounding box center [1151, 405] width 277 height 732
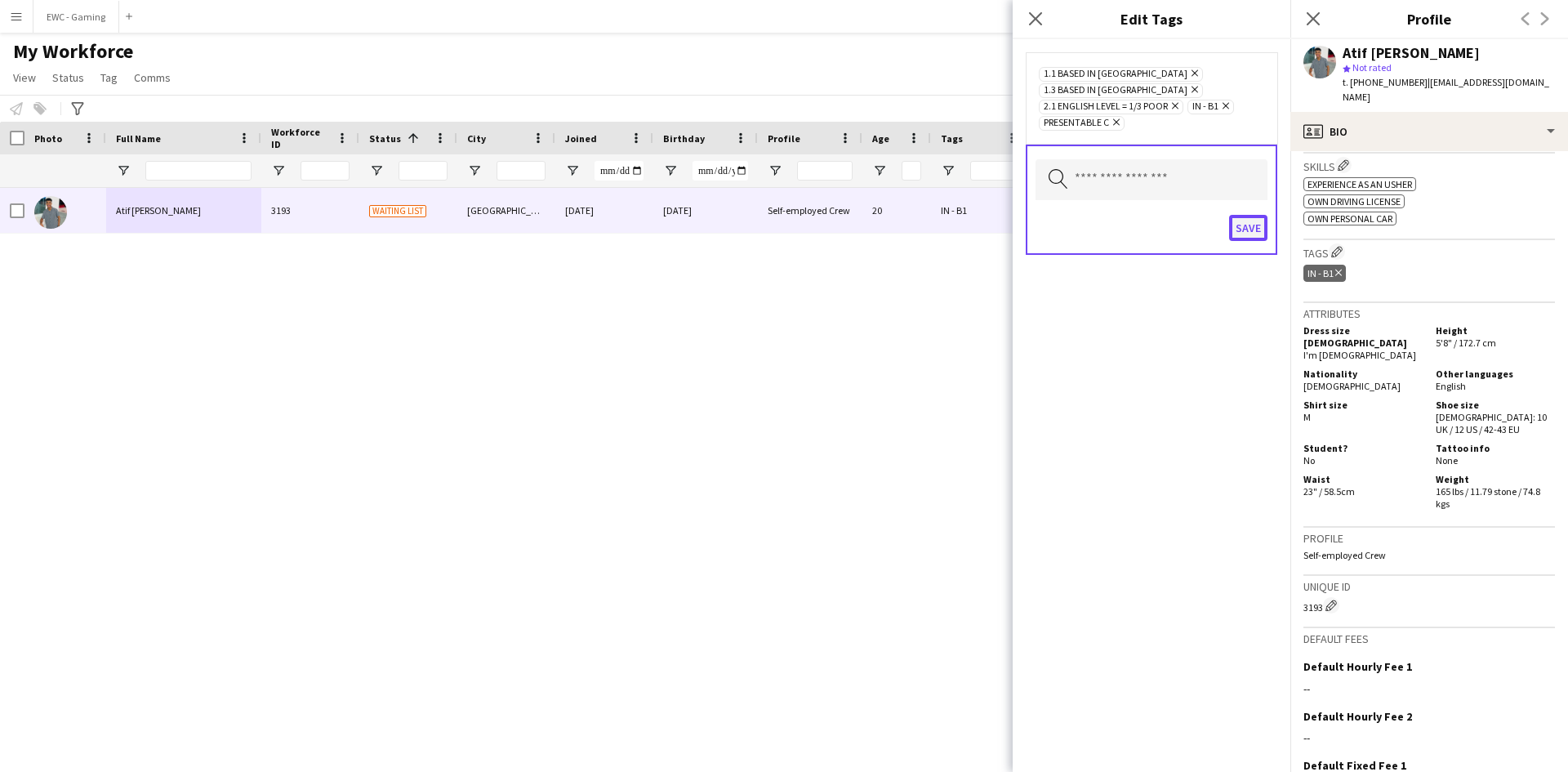
click at [1243, 214] on button "Save" at bounding box center [1248, 227] width 38 height 26
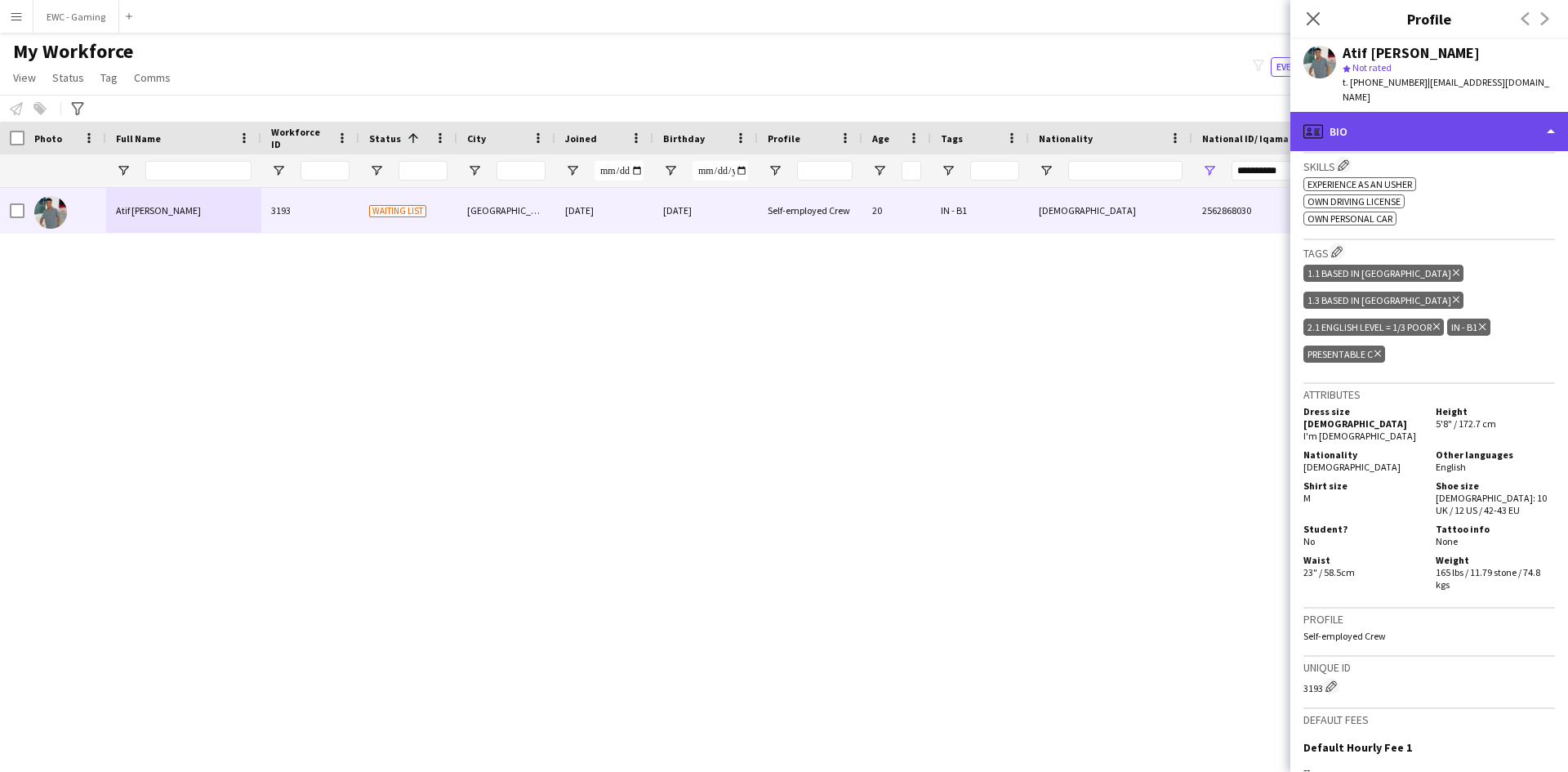
click at [1380, 115] on div "profile Bio" at bounding box center [1428, 131] width 277 height 39
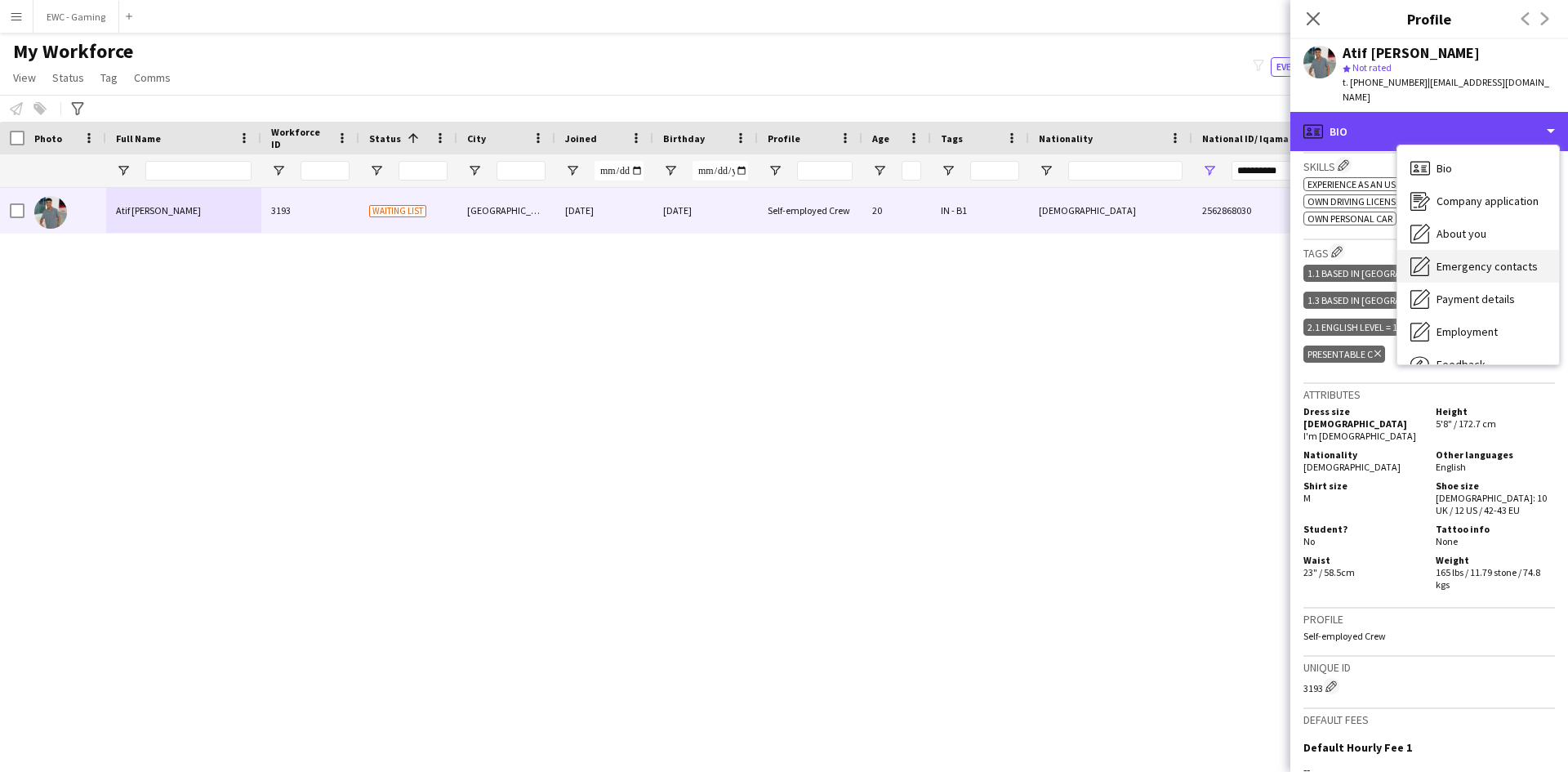
scroll to position [56, 0]
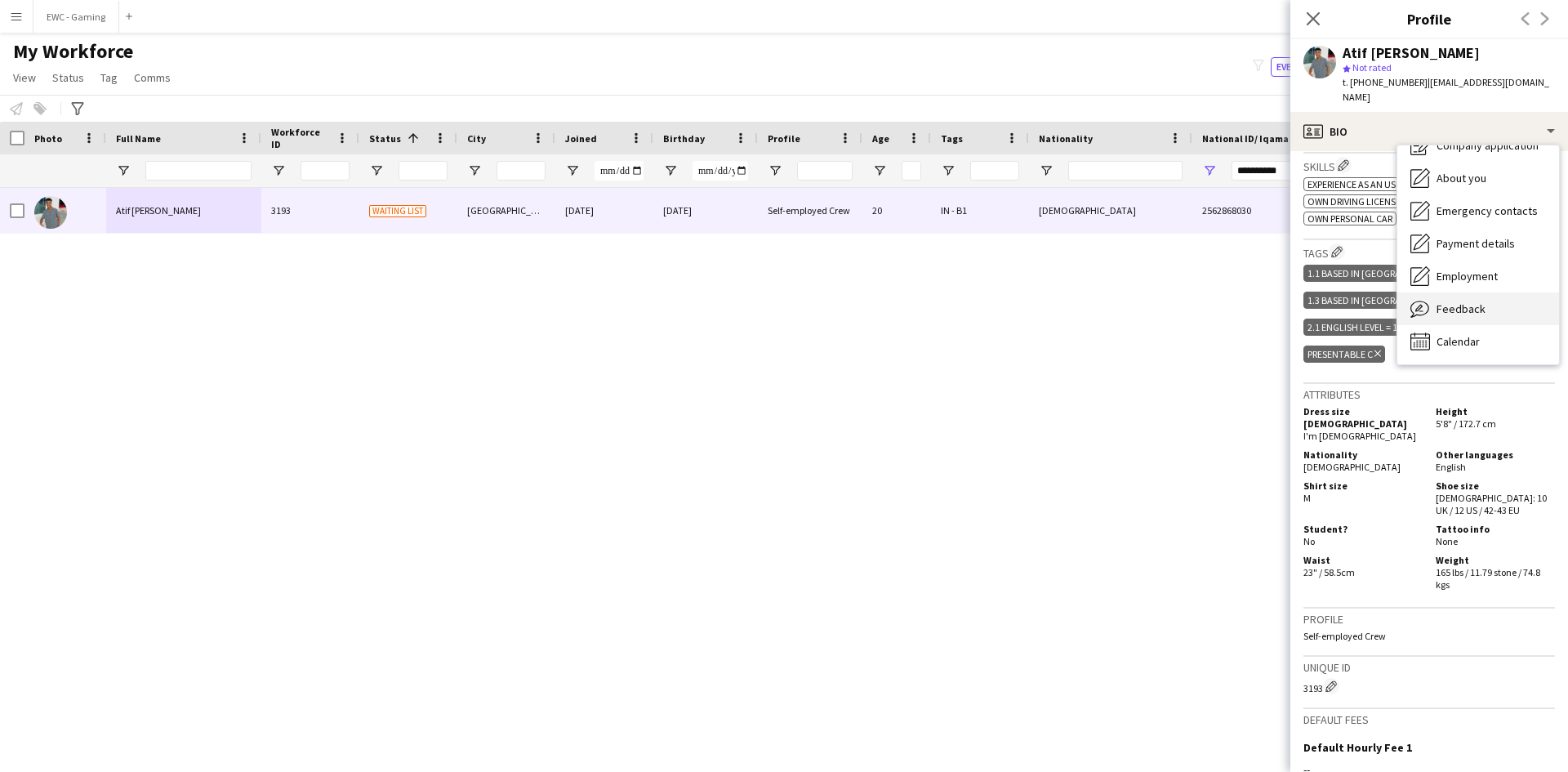
click at [1470, 301] on span "Feedback" at bounding box center [1460, 308] width 49 height 15
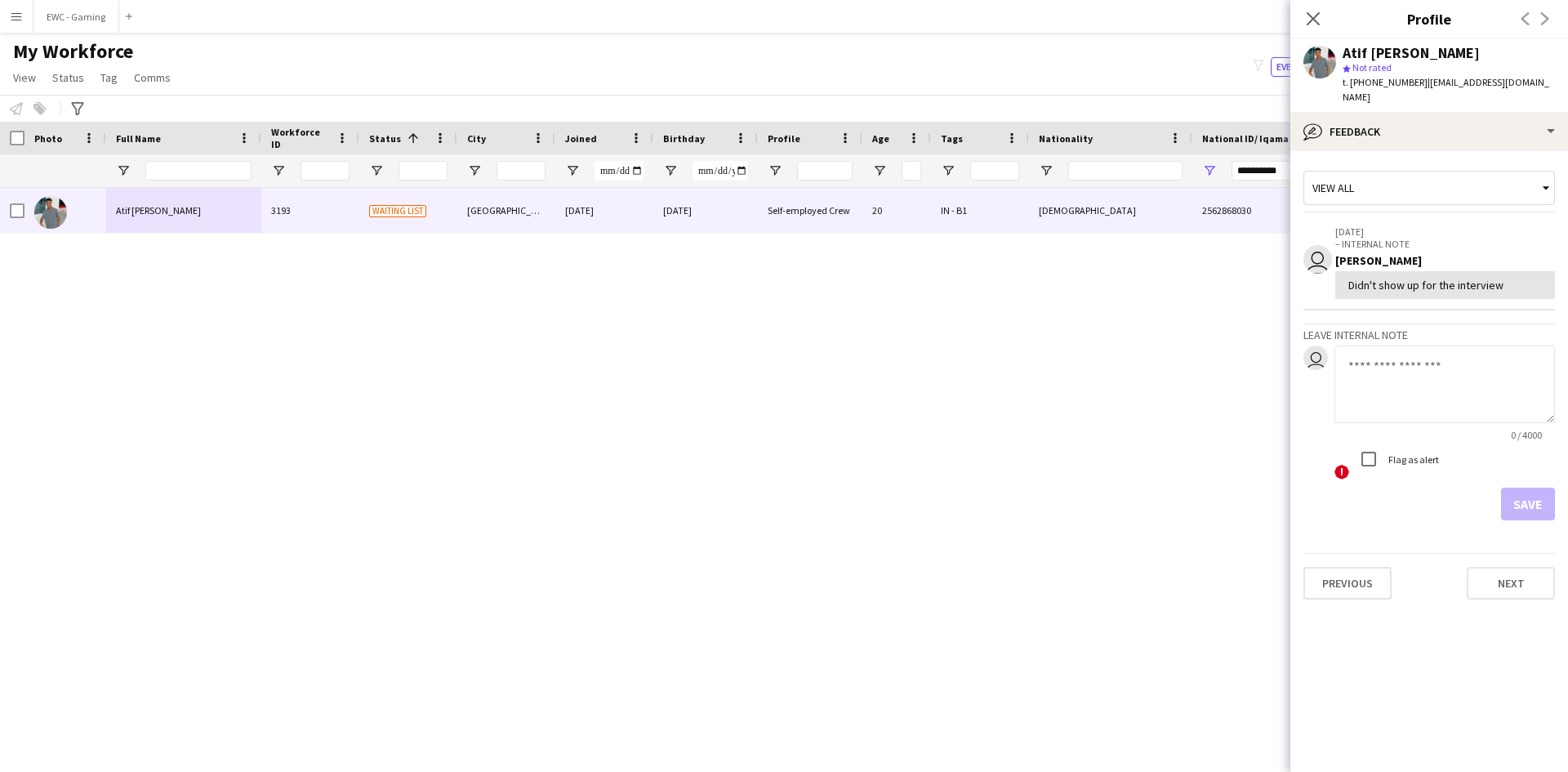
click at [1407, 367] on textarea at bounding box center [1444, 384] width 220 height 78
type textarea "**********"
click at [1524, 489] on button "Save" at bounding box center [1528, 504] width 54 height 33
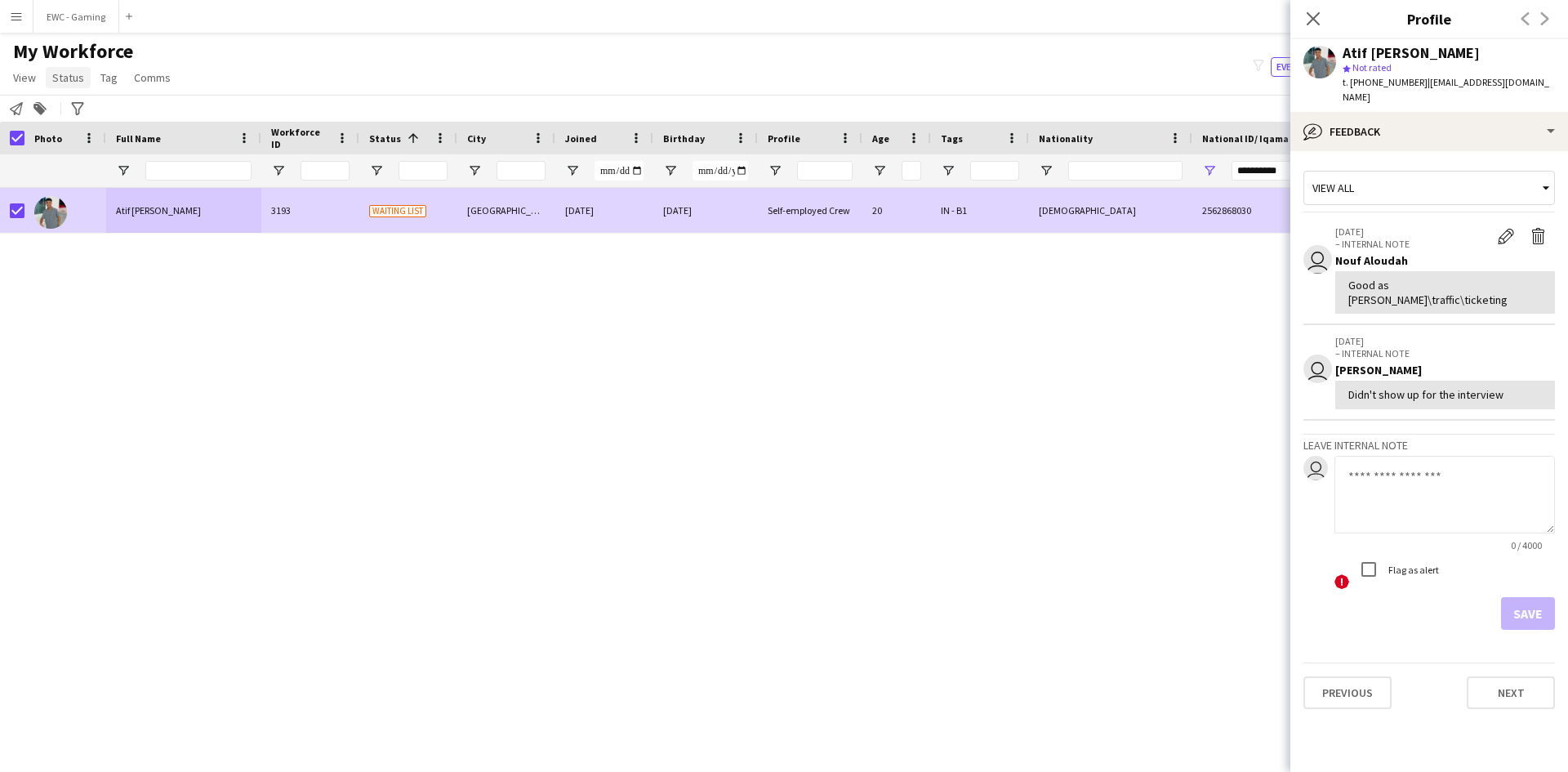
click at [67, 73] on span "Status" at bounding box center [68, 77] width 32 height 15
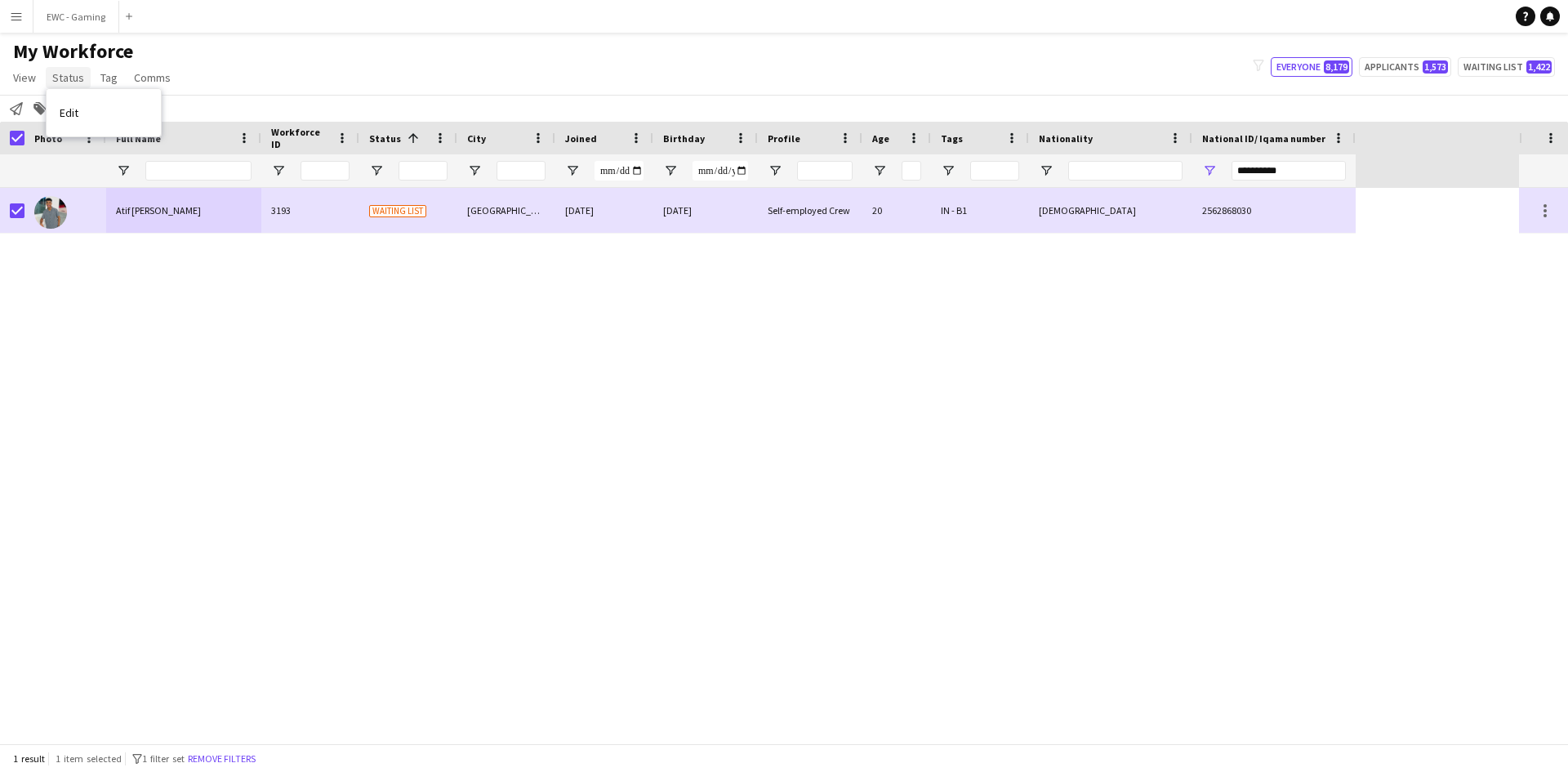
click at [70, 78] on span "Status" at bounding box center [68, 77] width 32 height 15
click at [90, 111] on link "Edit" at bounding box center [104, 113] width 115 height 34
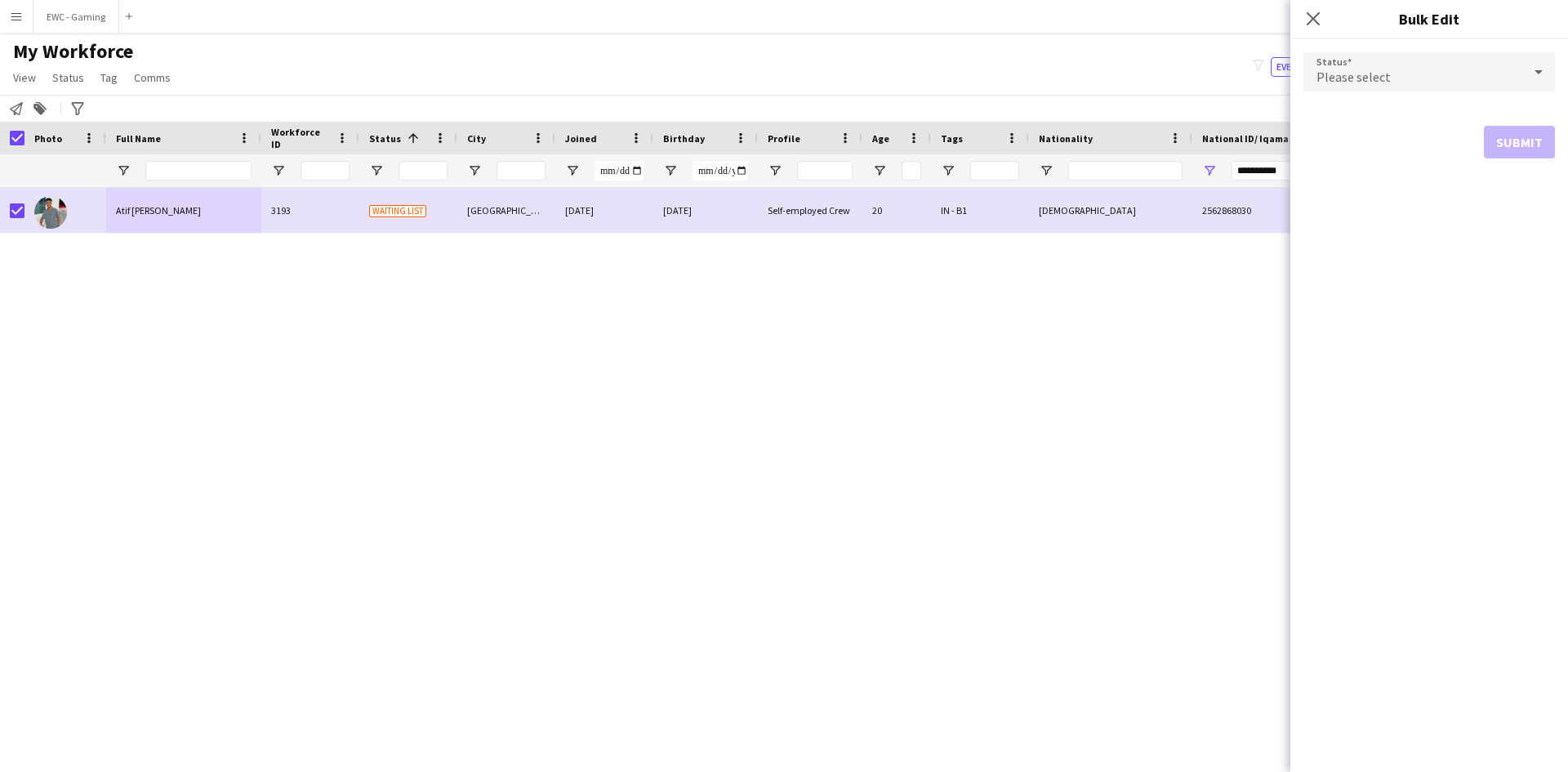
click at [1391, 62] on div "Please select" at bounding box center [1412, 71] width 218 height 39
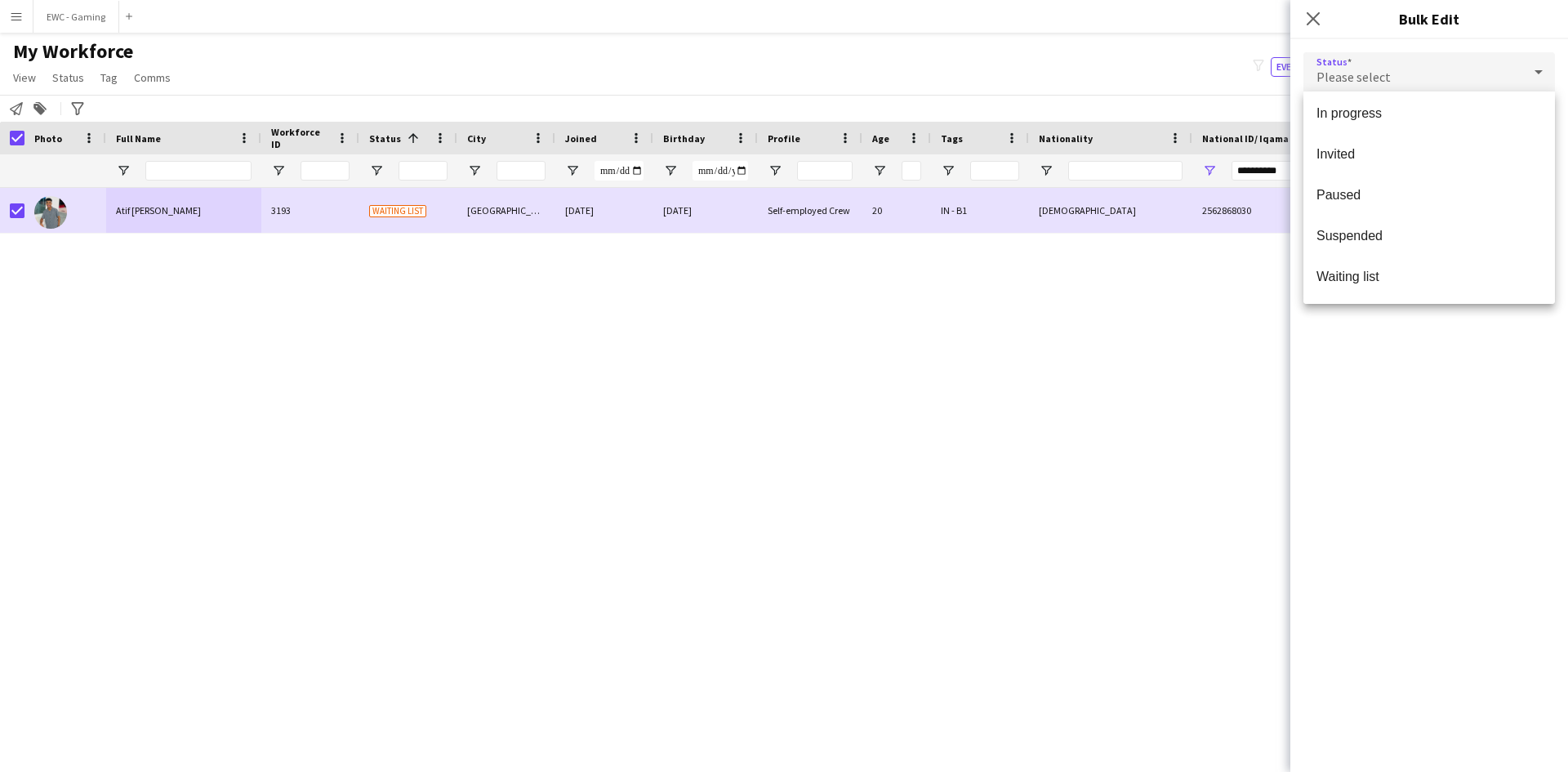
scroll to position [0, 0]
click at [1387, 122] on span "Active" at bounding box center [1429, 119] width 225 height 16
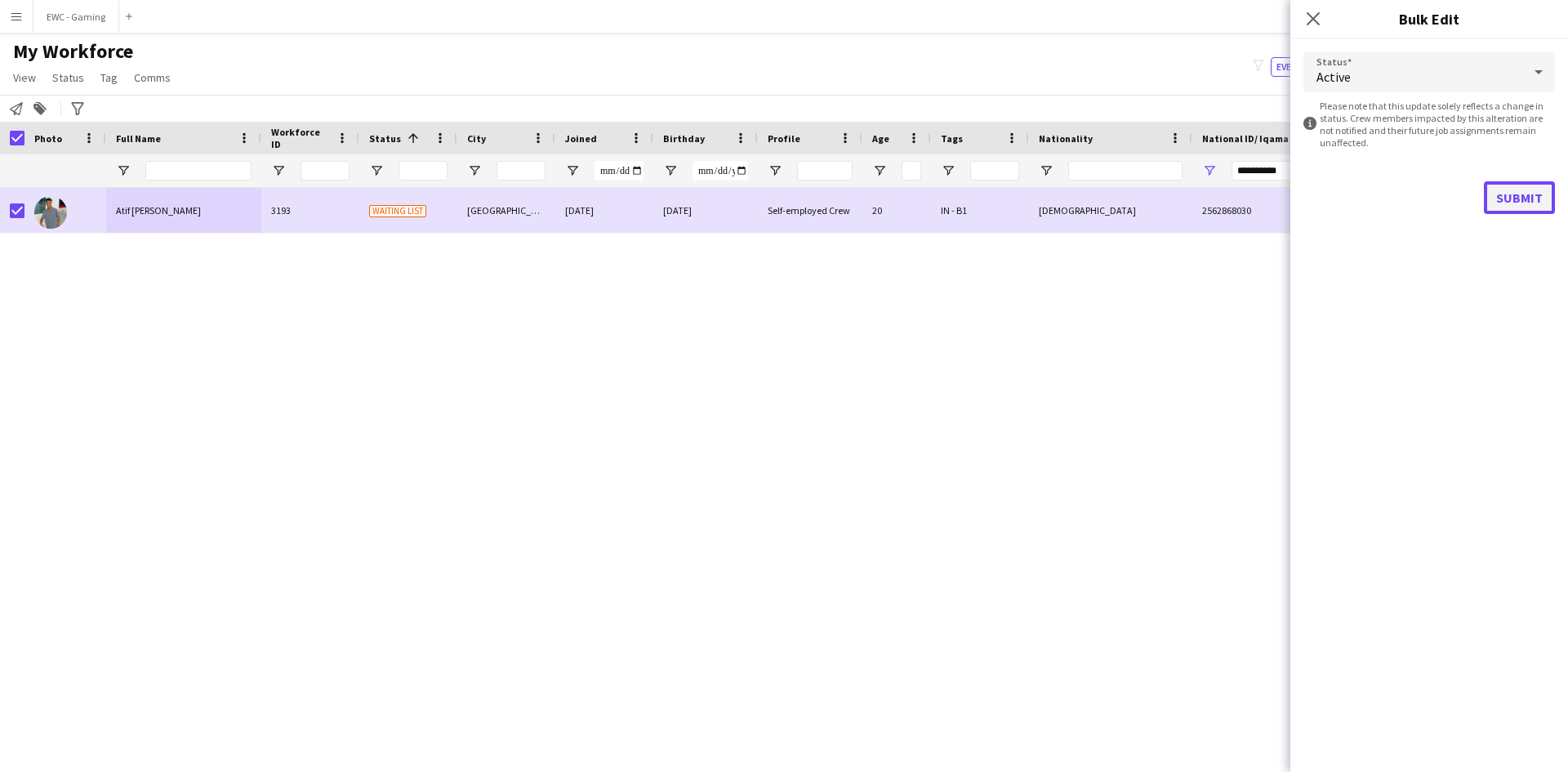
click at [1515, 190] on button "Submit" at bounding box center [1518, 197] width 71 height 33
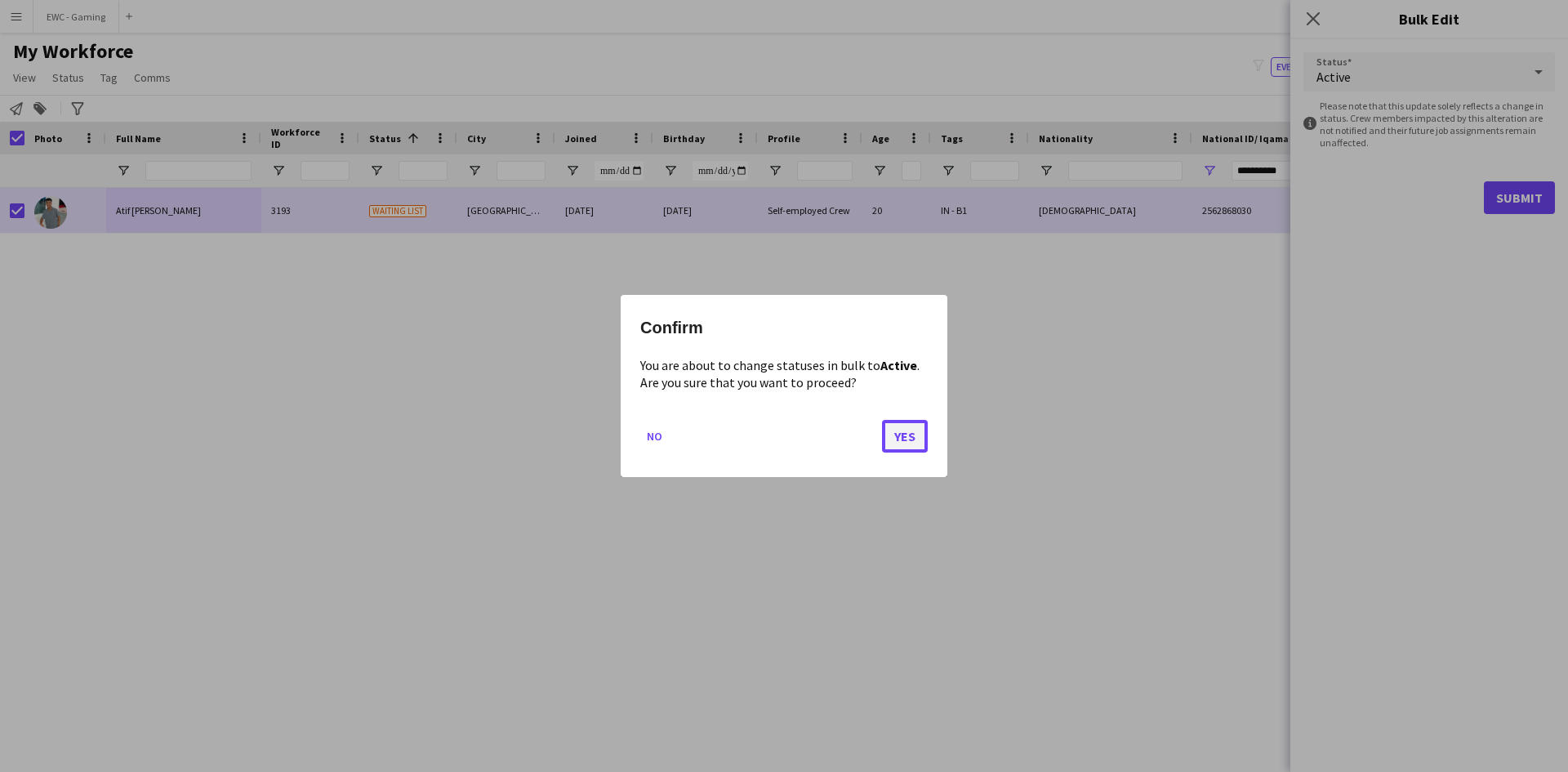
click at [915, 430] on button "Yes" at bounding box center [905, 436] width 46 height 33
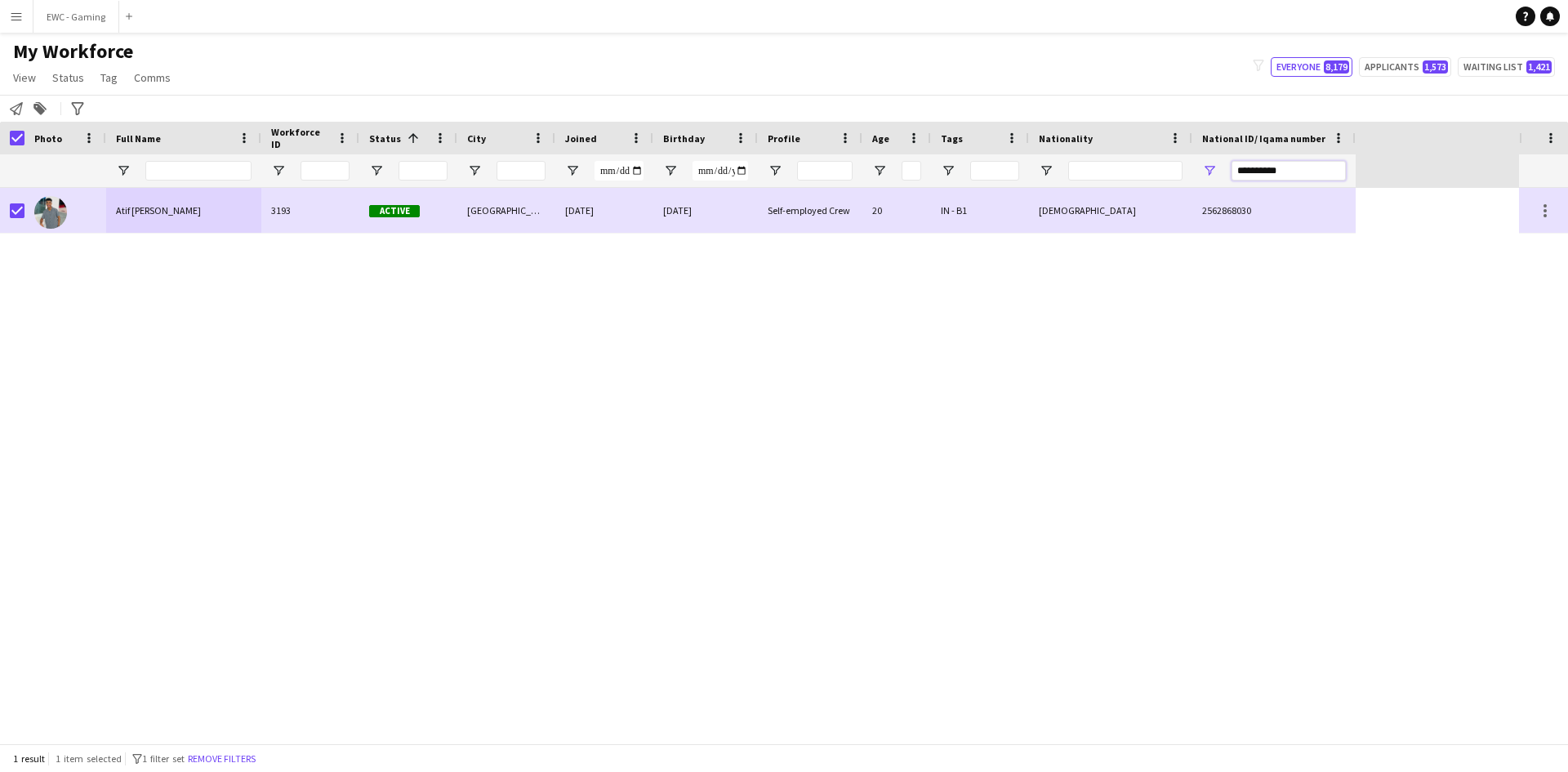
click at [1265, 171] on input "**********" at bounding box center [1289, 171] width 115 height 20
paste input "National ID/ Iqama number Filter Input"
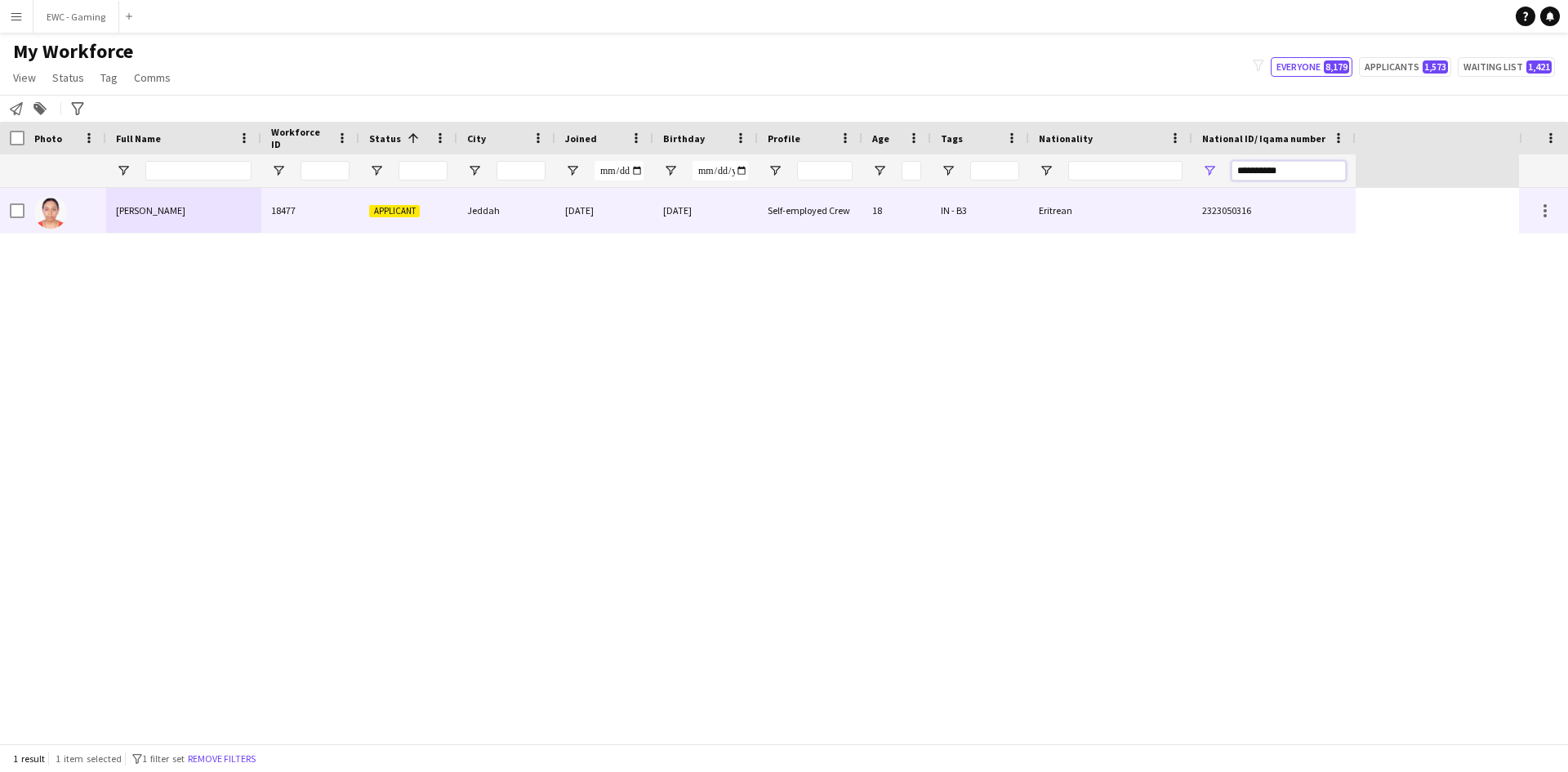
type input "**********"
click at [178, 208] on div "[PERSON_NAME]" at bounding box center [184, 209] width 156 height 45
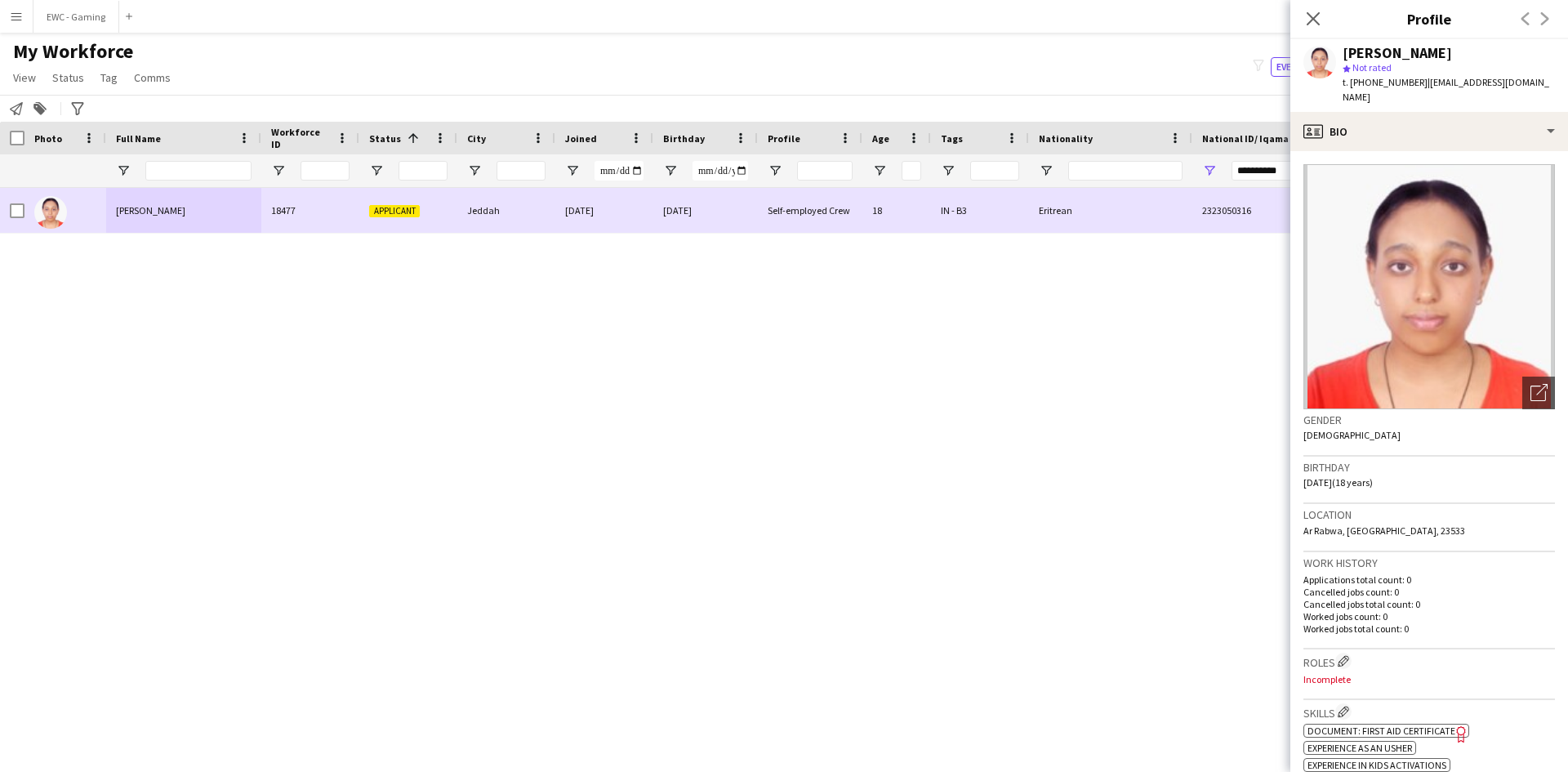
drag, startPoint x: 92, startPoint y: 211, endPoint x: 508, endPoint y: 387, distance: 451.7
click at [92, 211] on div at bounding box center [66, 209] width 82 height 45
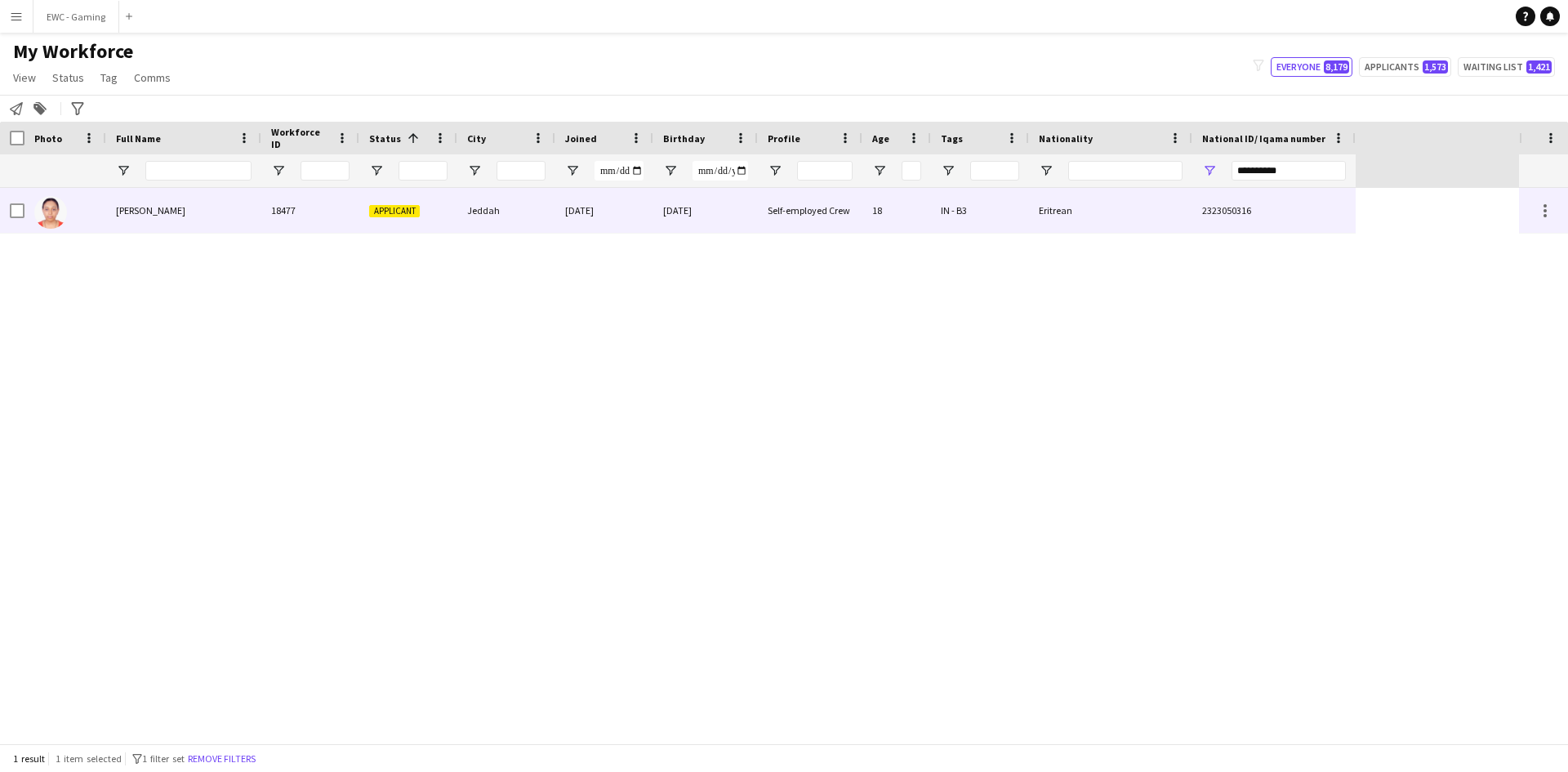
click at [808, 219] on div "Self-employed Crew" at bounding box center [810, 209] width 105 height 45
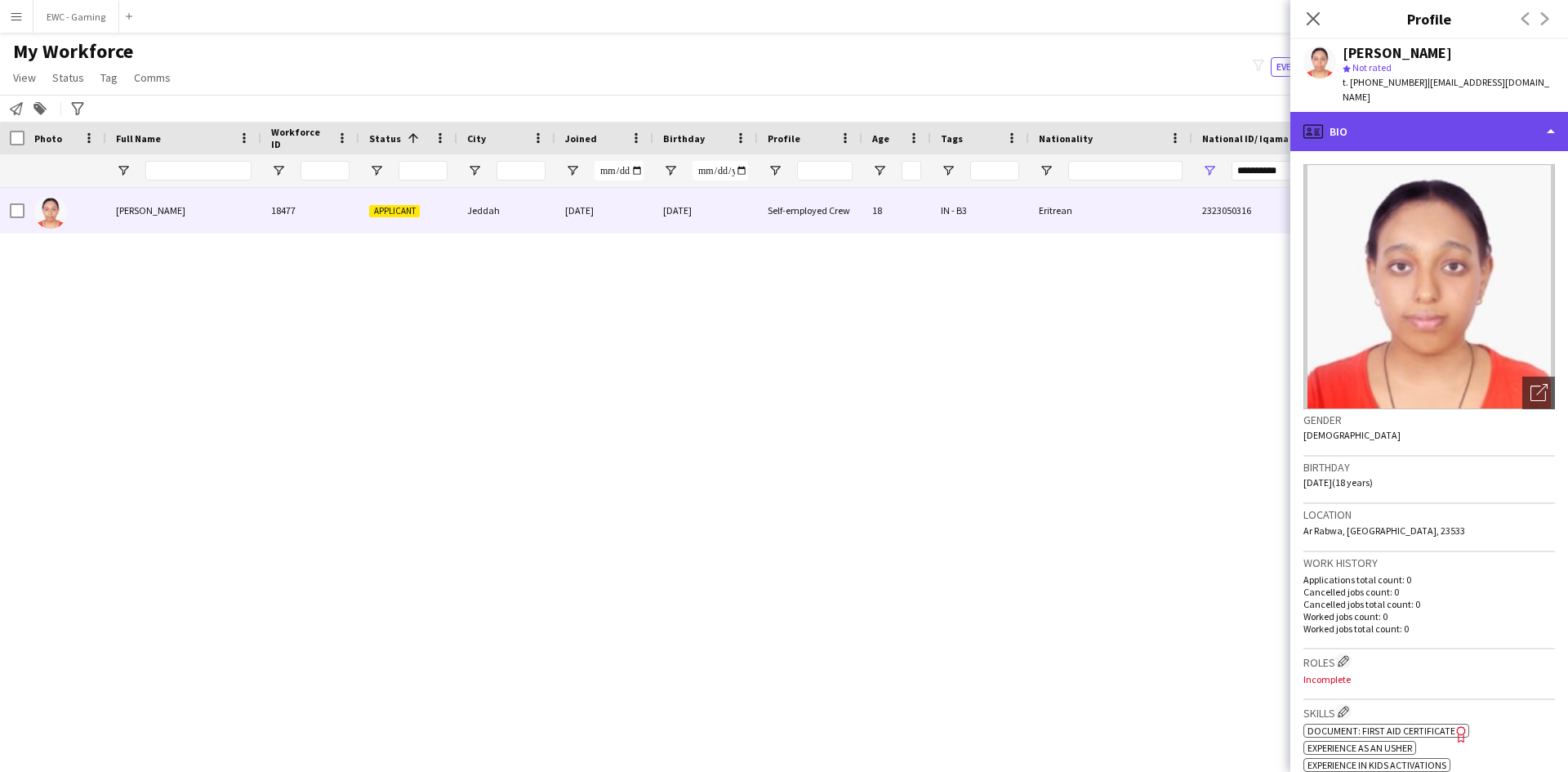
click at [1434, 119] on div "profile Bio" at bounding box center [1428, 131] width 277 height 39
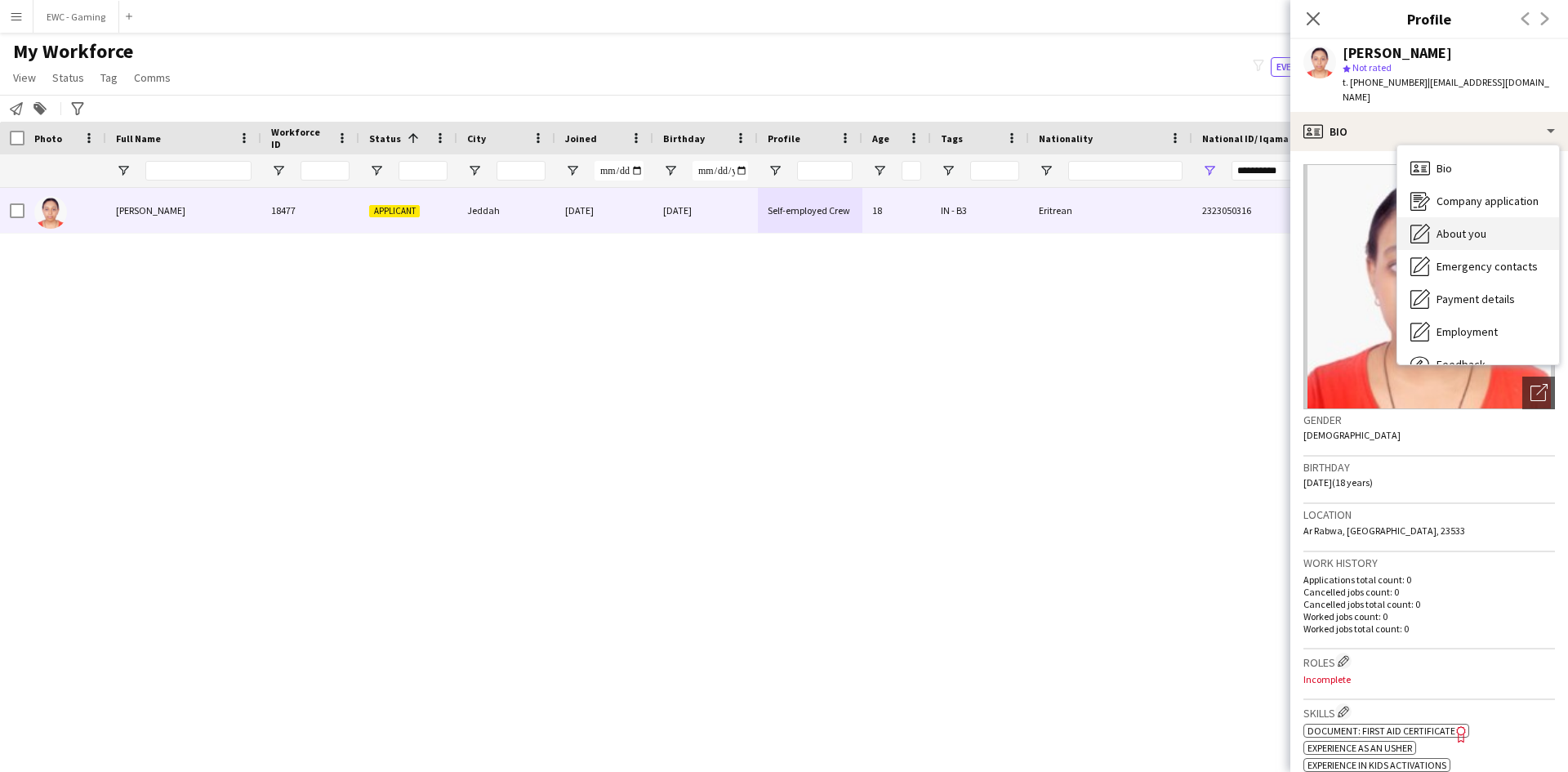
click at [1464, 226] on span "About you" at bounding box center [1461, 233] width 50 height 15
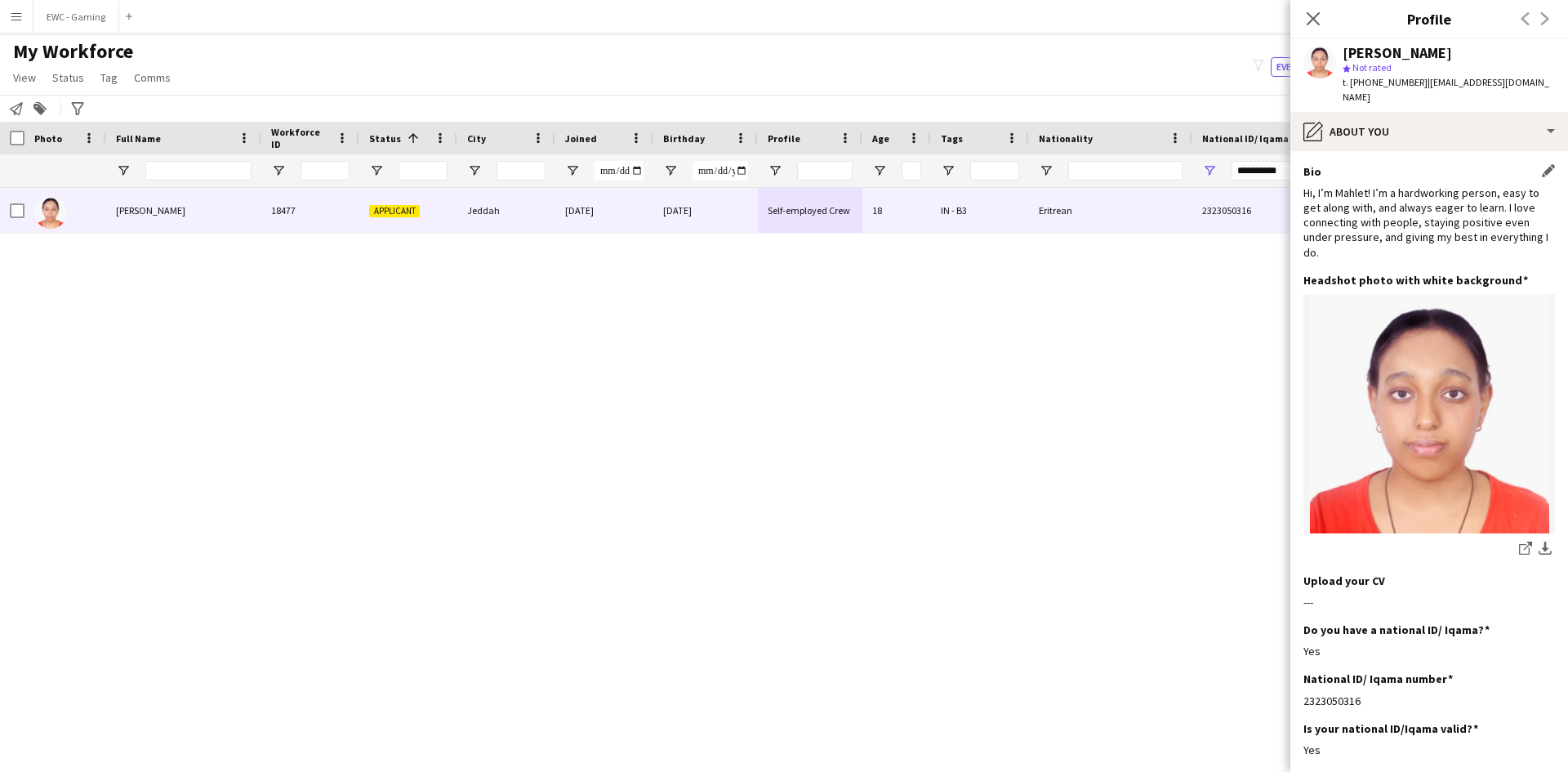
click at [1372, 220] on div "Hi, I’m Mahlet! I’m a hardworking person, easy to get along with, and always ea…" at bounding box center [1429, 222] width 251 height 74
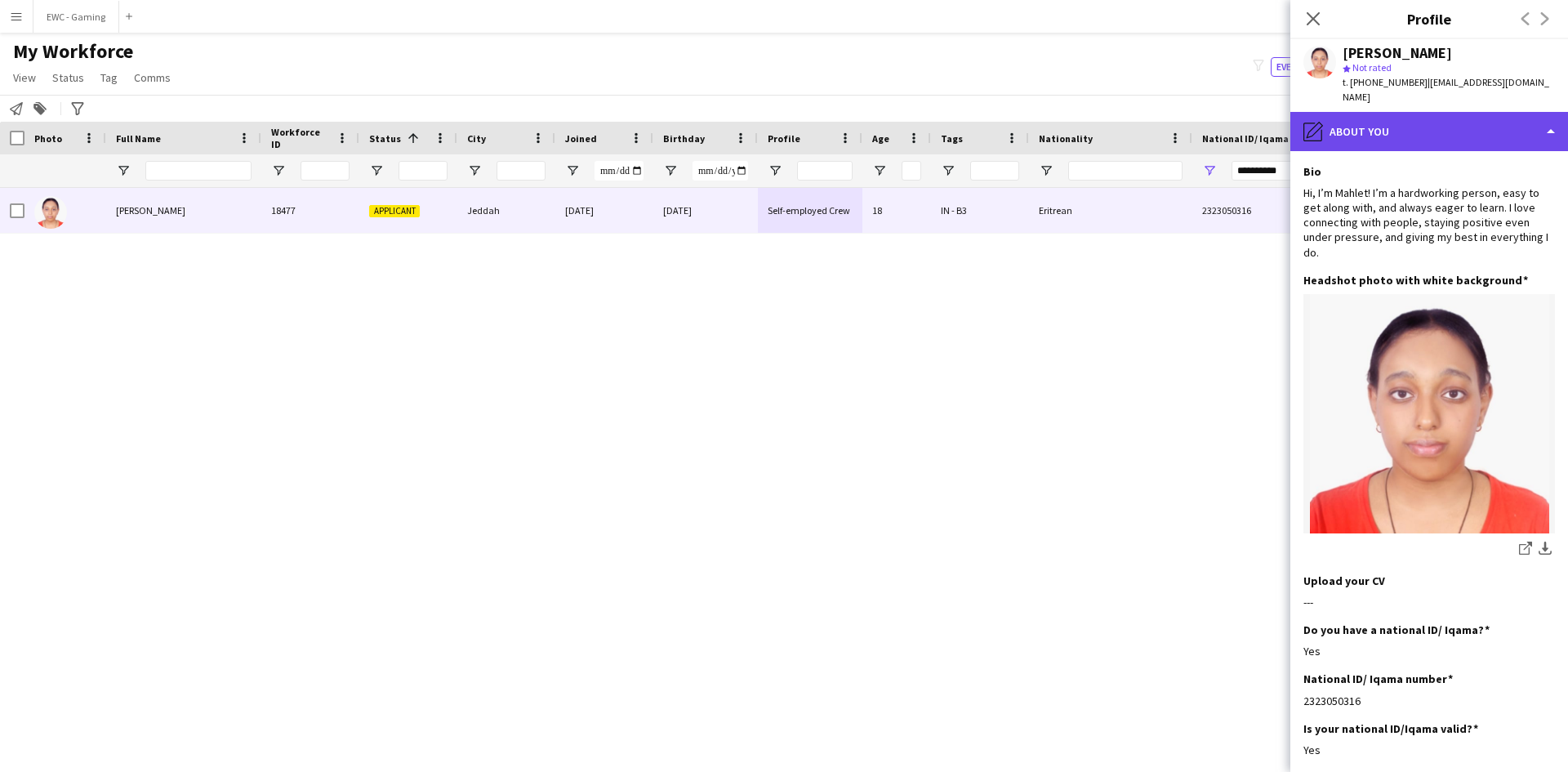
click at [1380, 113] on div "pencil4 About you" at bounding box center [1428, 131] width 277 height 39
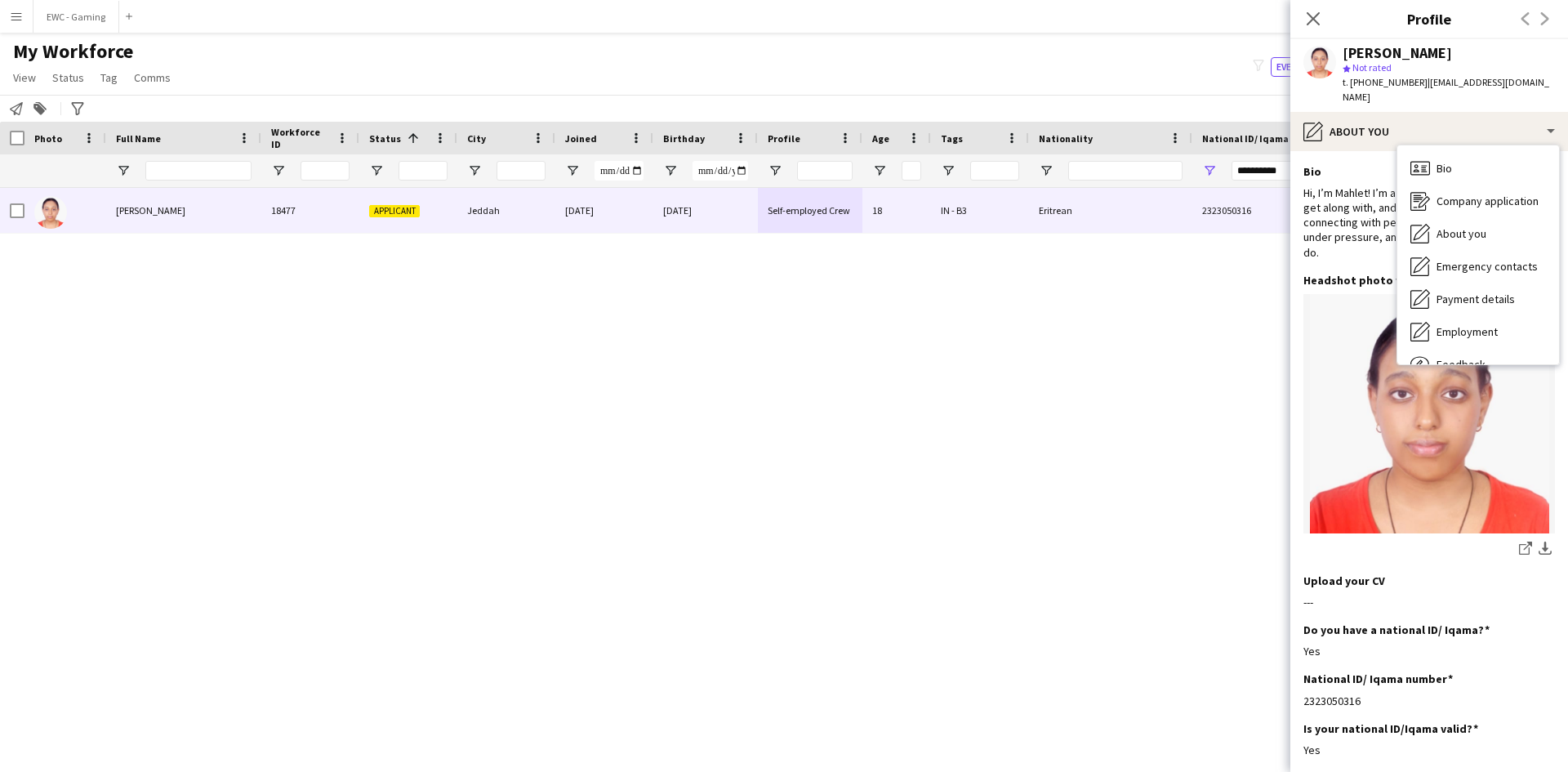
click at [1354, 200] on div "Hi, I’m Mahlet! I’m a hardworking person, easy to get along with, and always ea…" at bounding box center [1429, 222] width 251 height 74
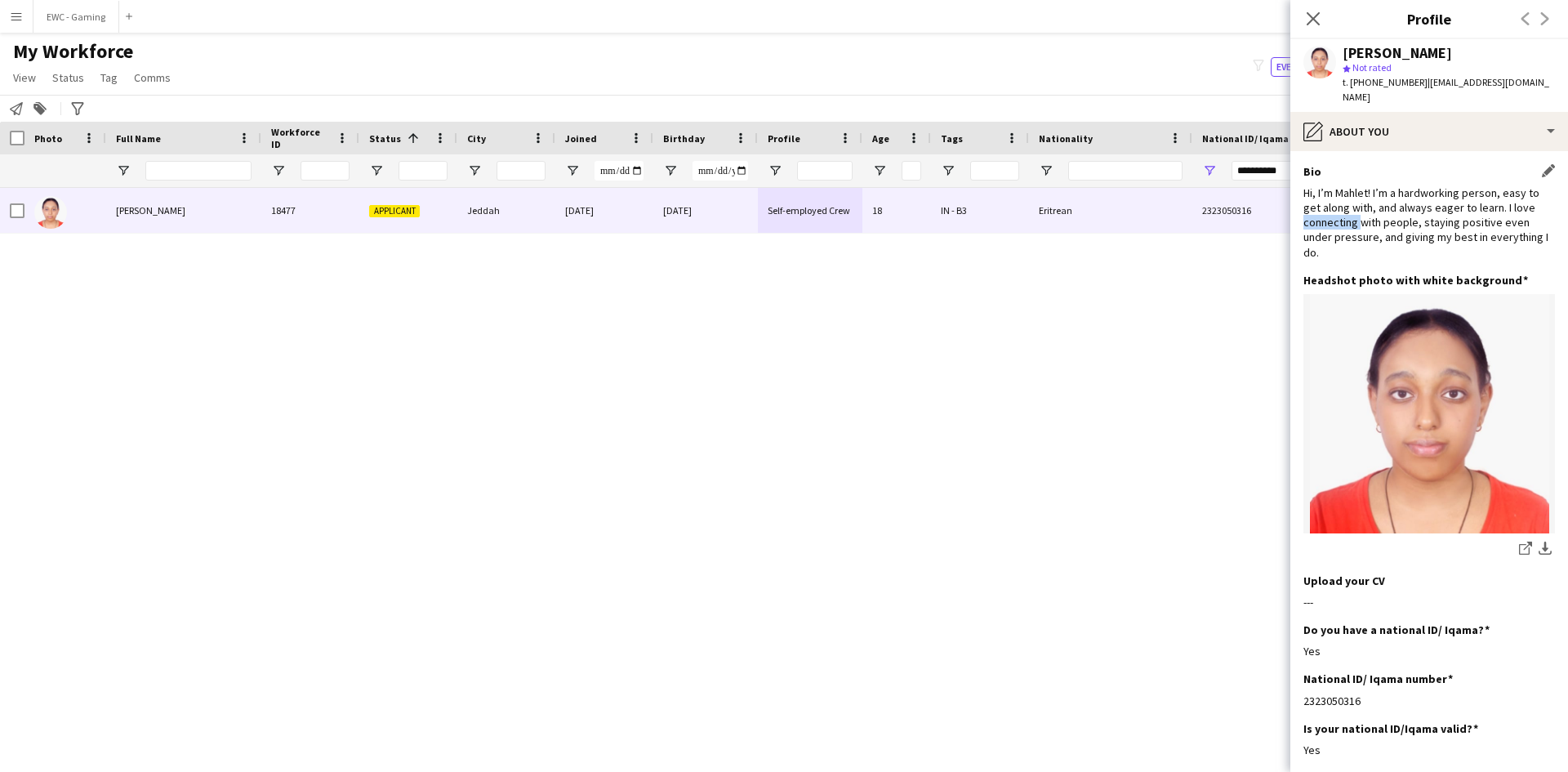
click at [1354, 200] on div "Hi, I’m Mahlet! I’m a hardworking person, easy to get along with, and always ea…" at bounding box center [1429, 222] width 251 height 74
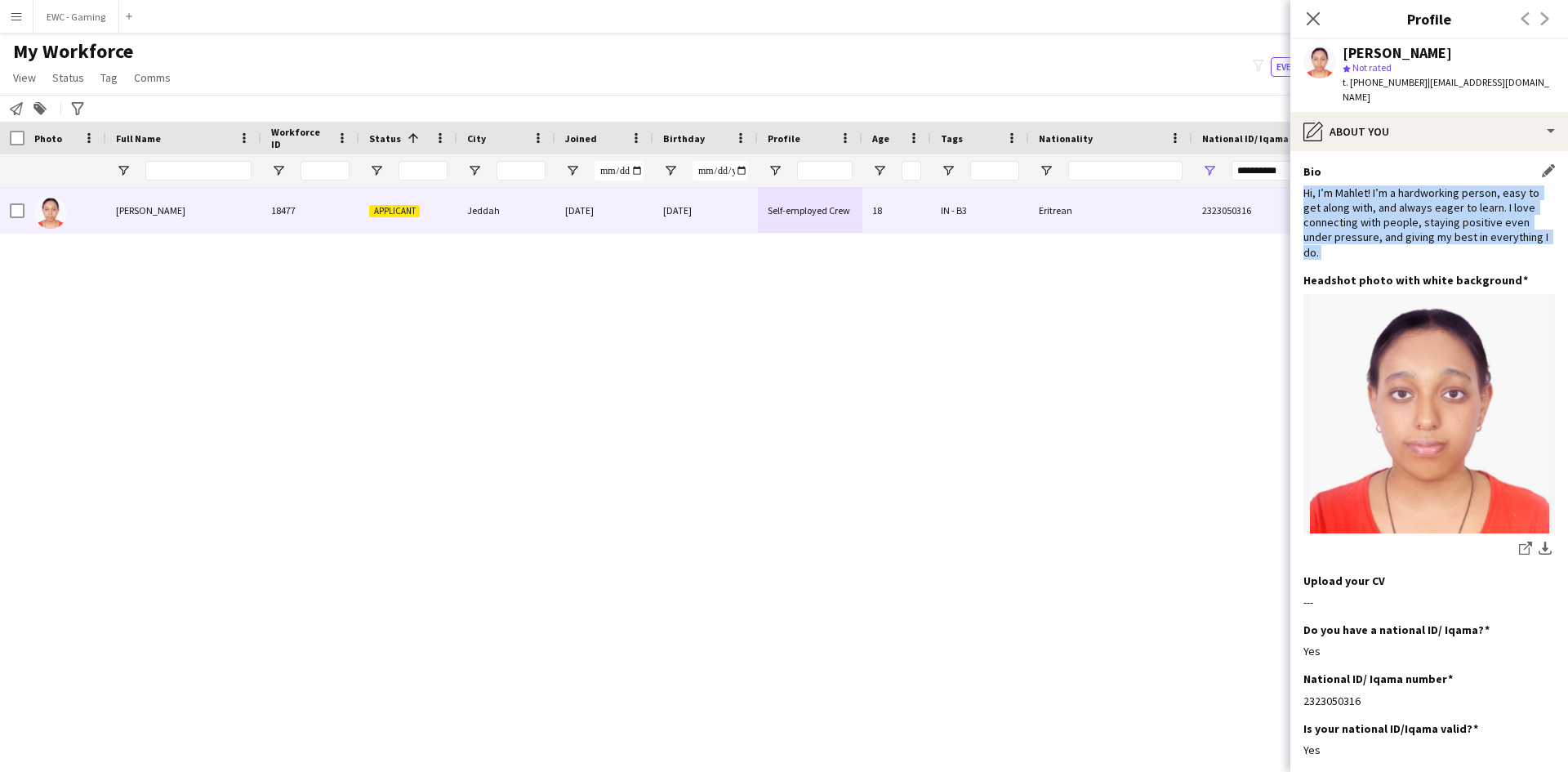
click at [1354, 200] on div "Hi, I’m Mahlet! I’m a hardworking person, easy to get along with, and always ea…" at bounding box center [1429, 222] width 251 height 74
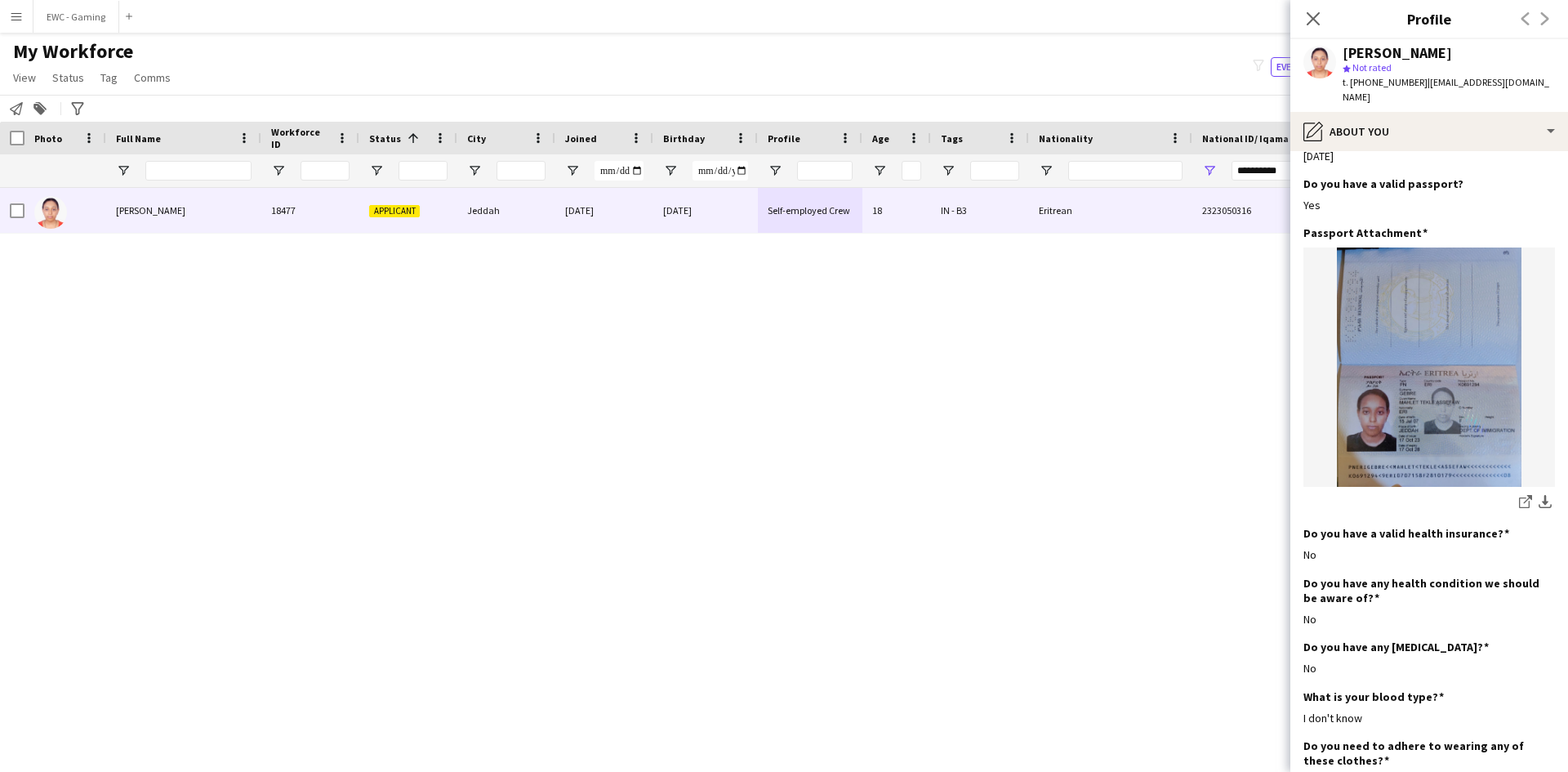
scroll to position [849, 0]
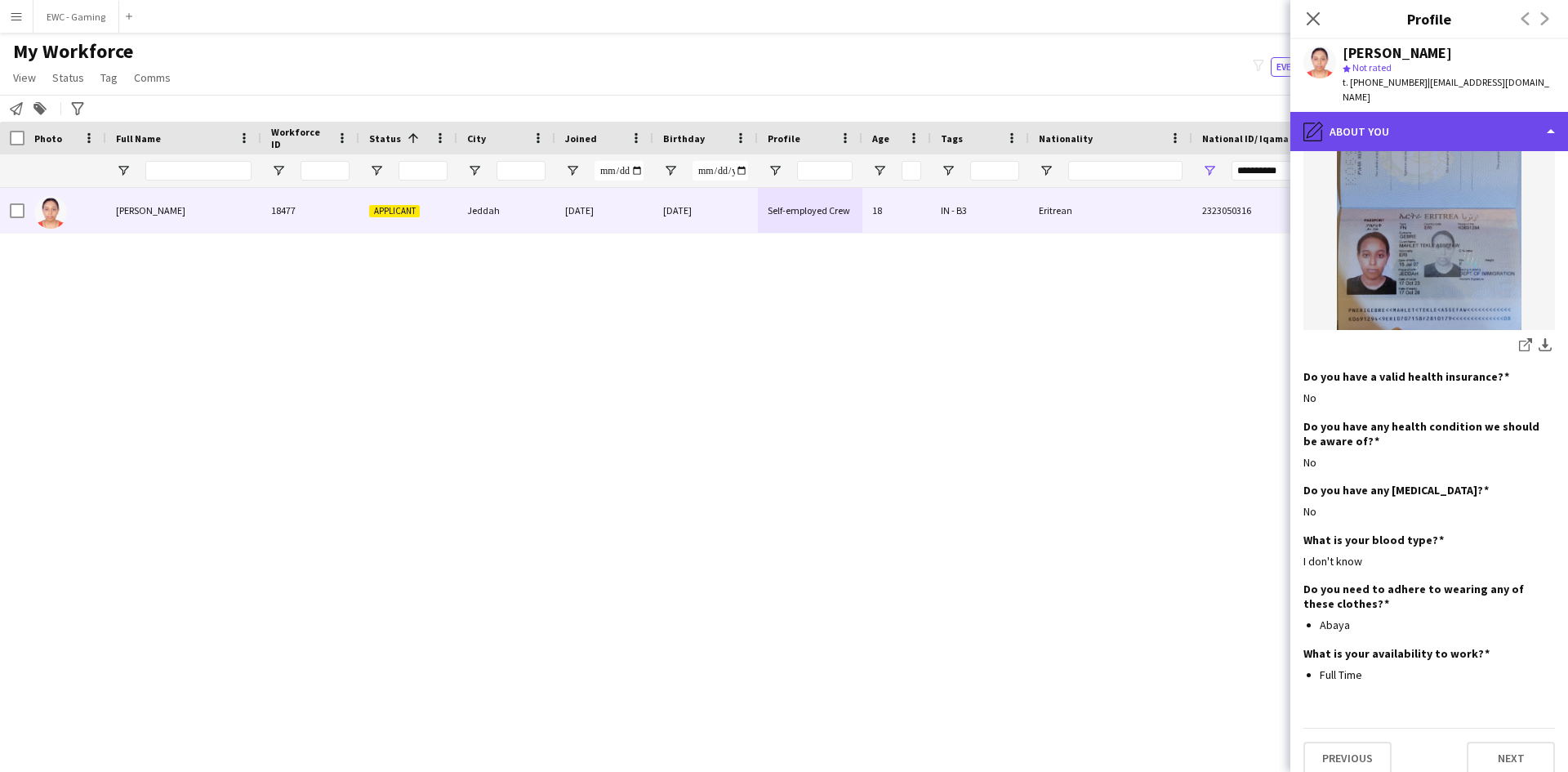
click at [1382, 113] on div "pencil4 About you" at bounding box center [1428, 131] width 277 height 39
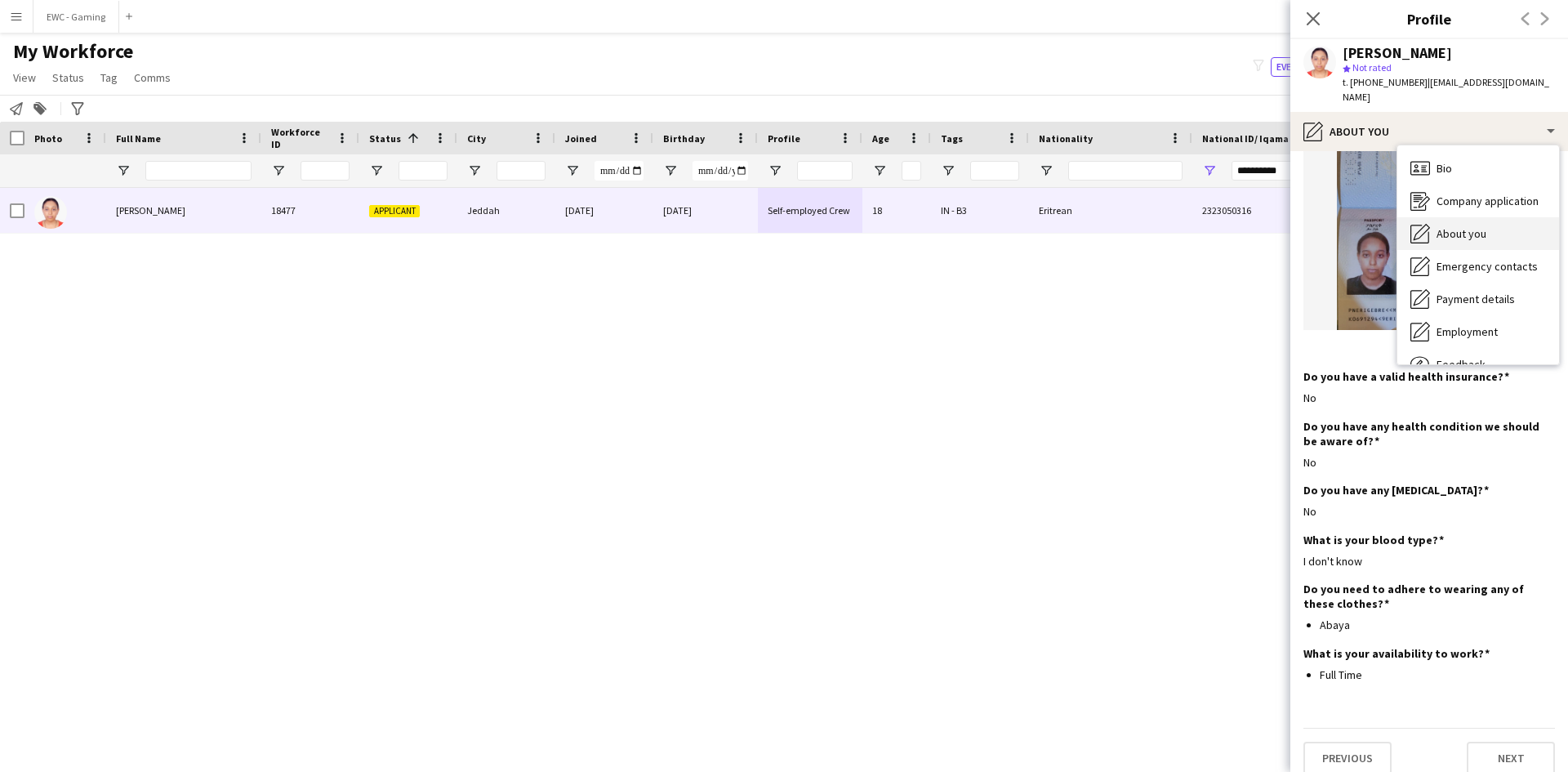
click at [1466, 217] on div "About you About you" at bounding box center [1478, 233] width 162 height 33
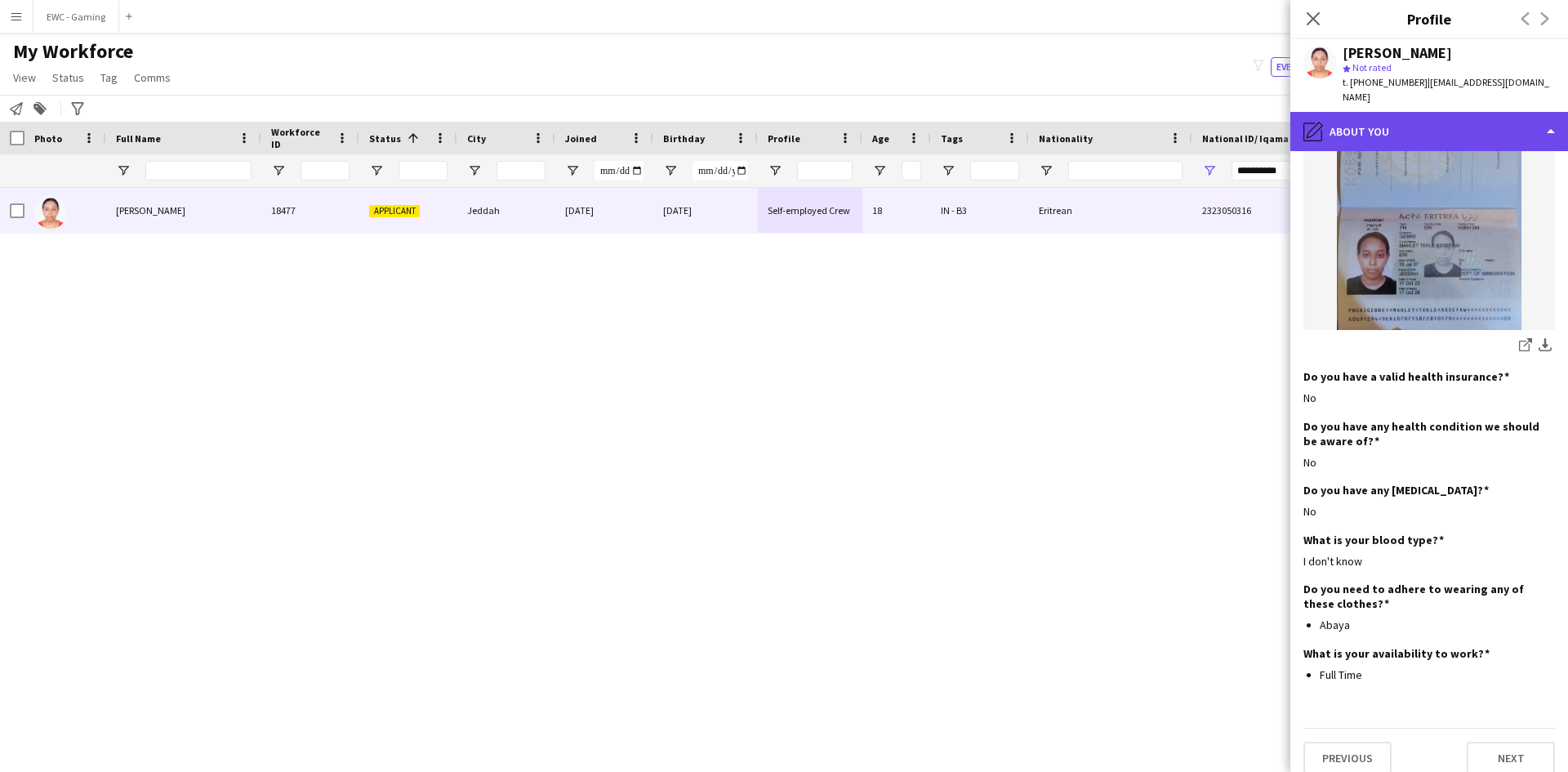
click at [1420, 115] on div "pencil4 About you" at bounding box center [1428, 131] width 277 height 39
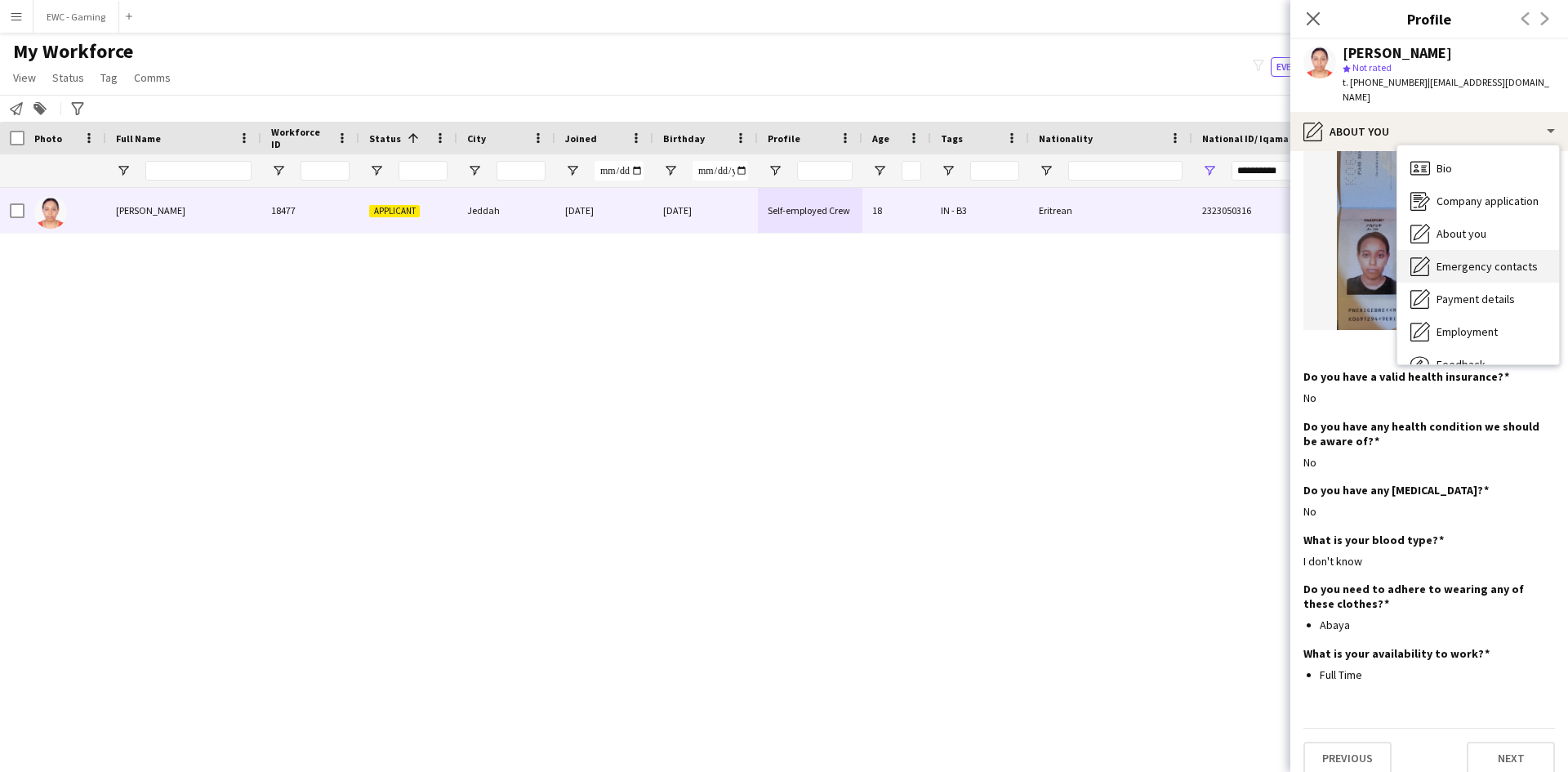
click at [1472, 259] on div "Emergency contacts Emergency contacts" at bounding box center [1478, 266] width 162 height 33
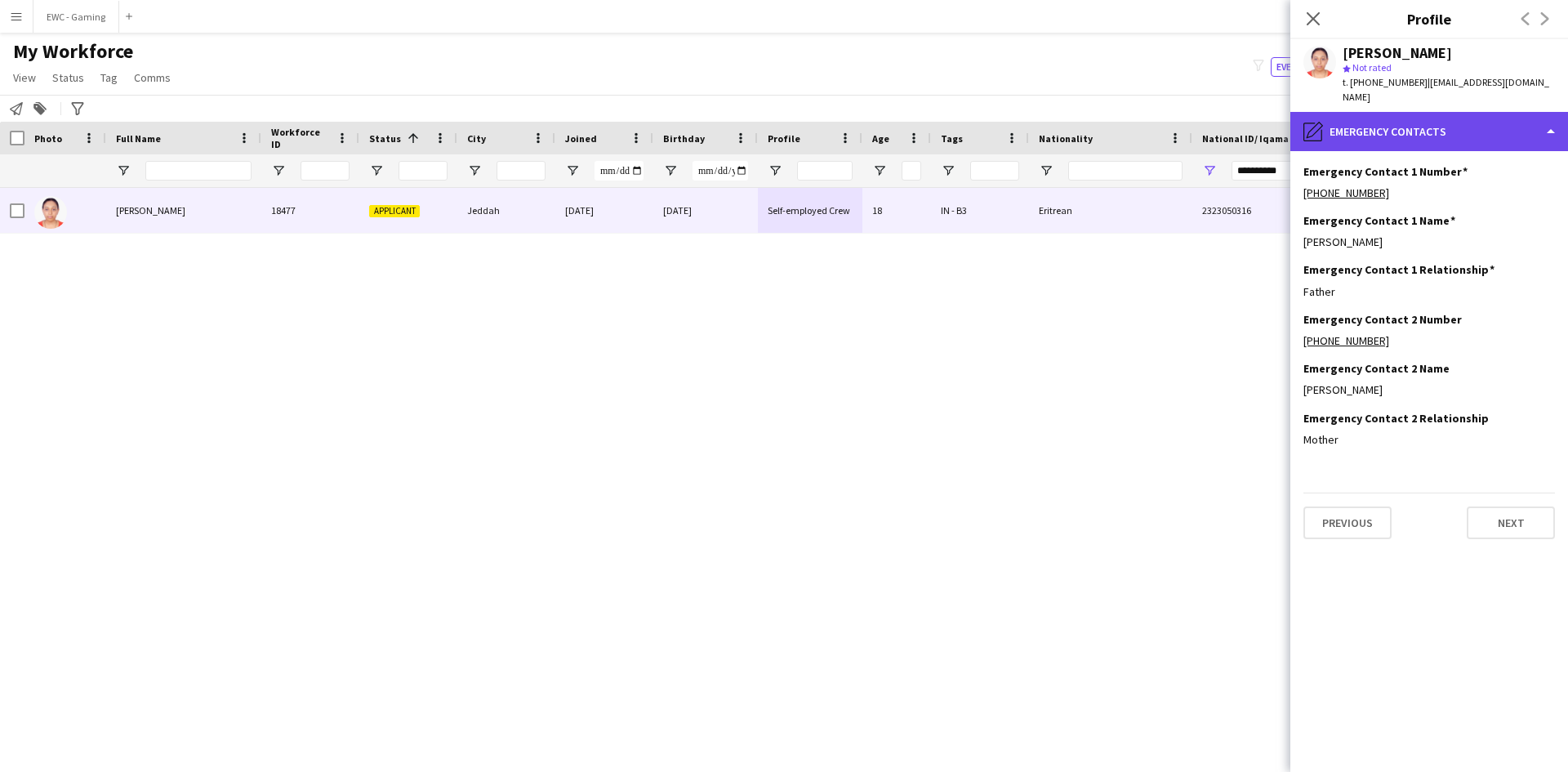
click at [1427, 121] on div "pencil4 Emergency contacts" at bounding box center [1428, 131] width 277 height 39
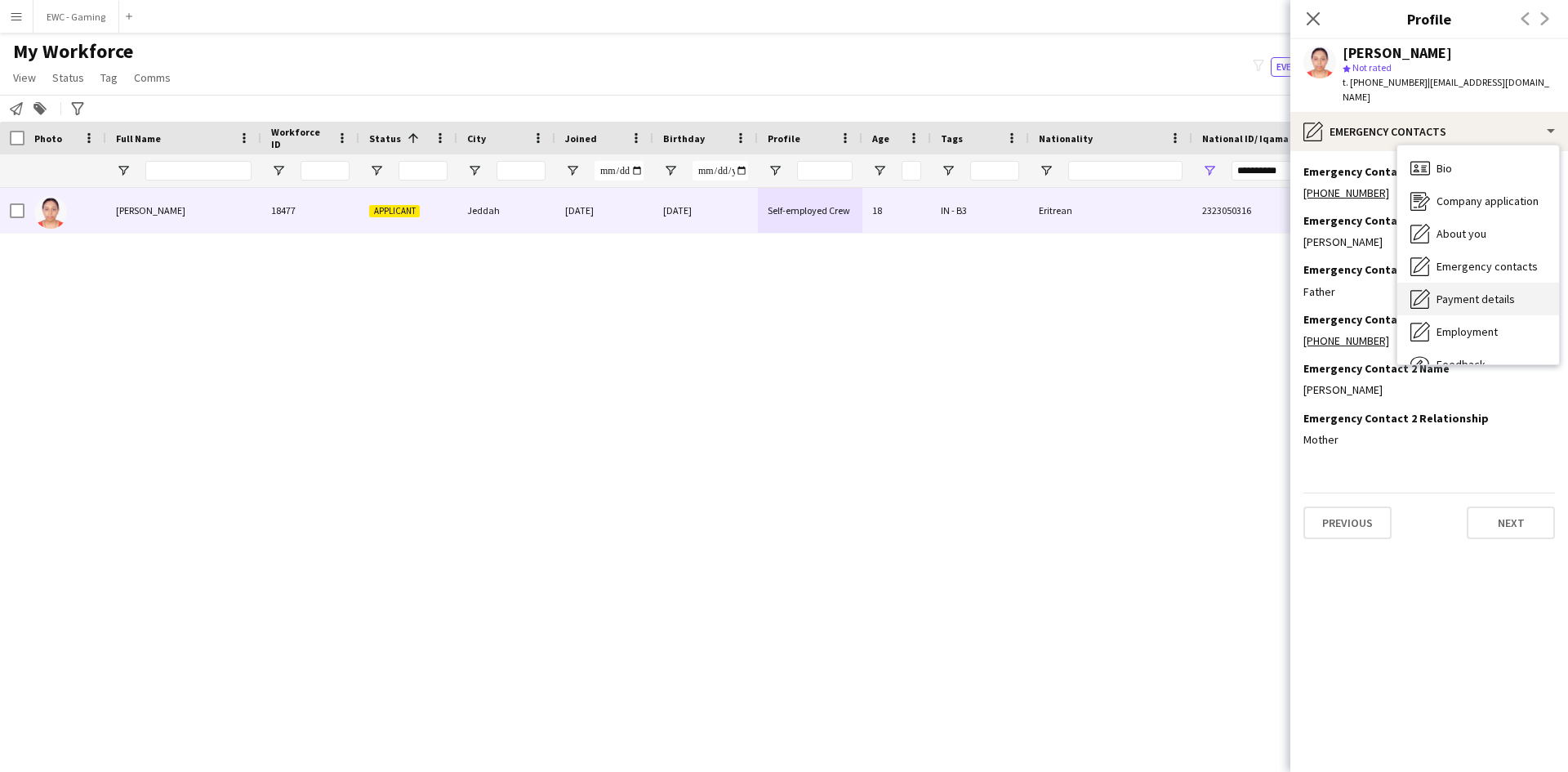
click at [1479, 296] on div "Payment details Payment details" at bounding box center [1478, 298] width 162 height 33
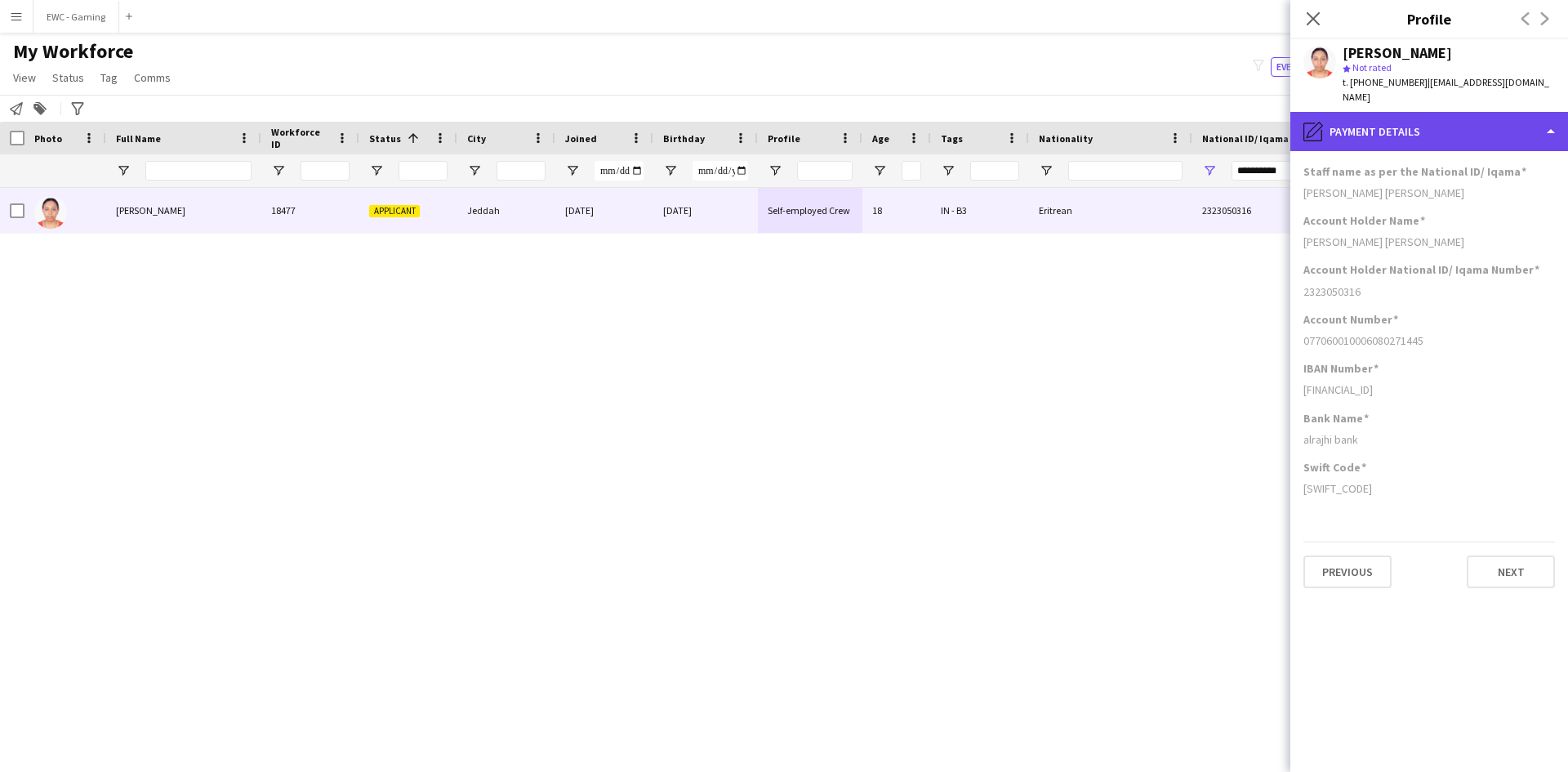
click at [1460, 122] on div "pencil4 Payment details" at bounding box center [1428, 131] width 277 height 39
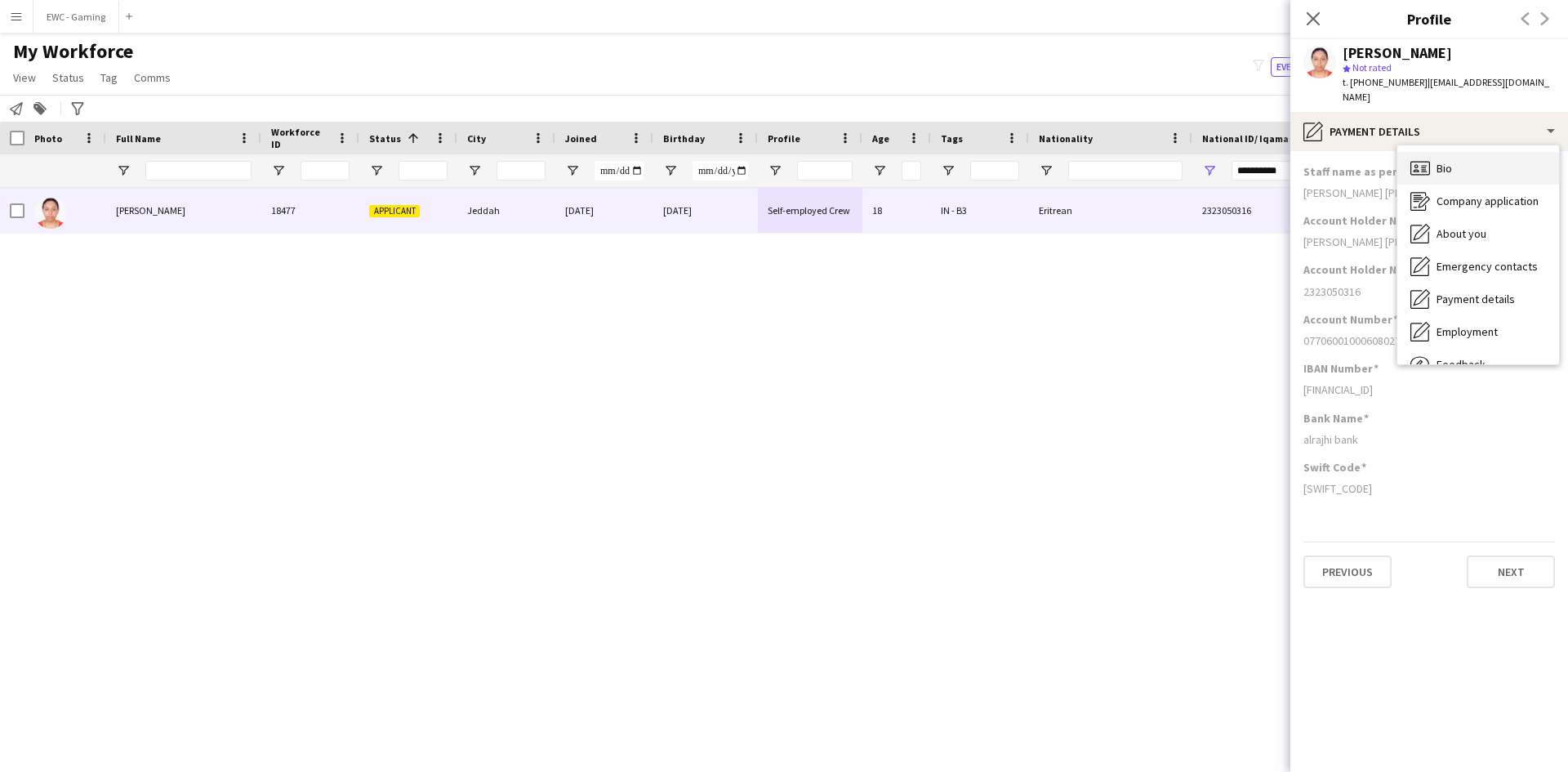
click at [1470, 152] on div "Bio Bio" at bounding box center [1478, 168] width 162 height 33
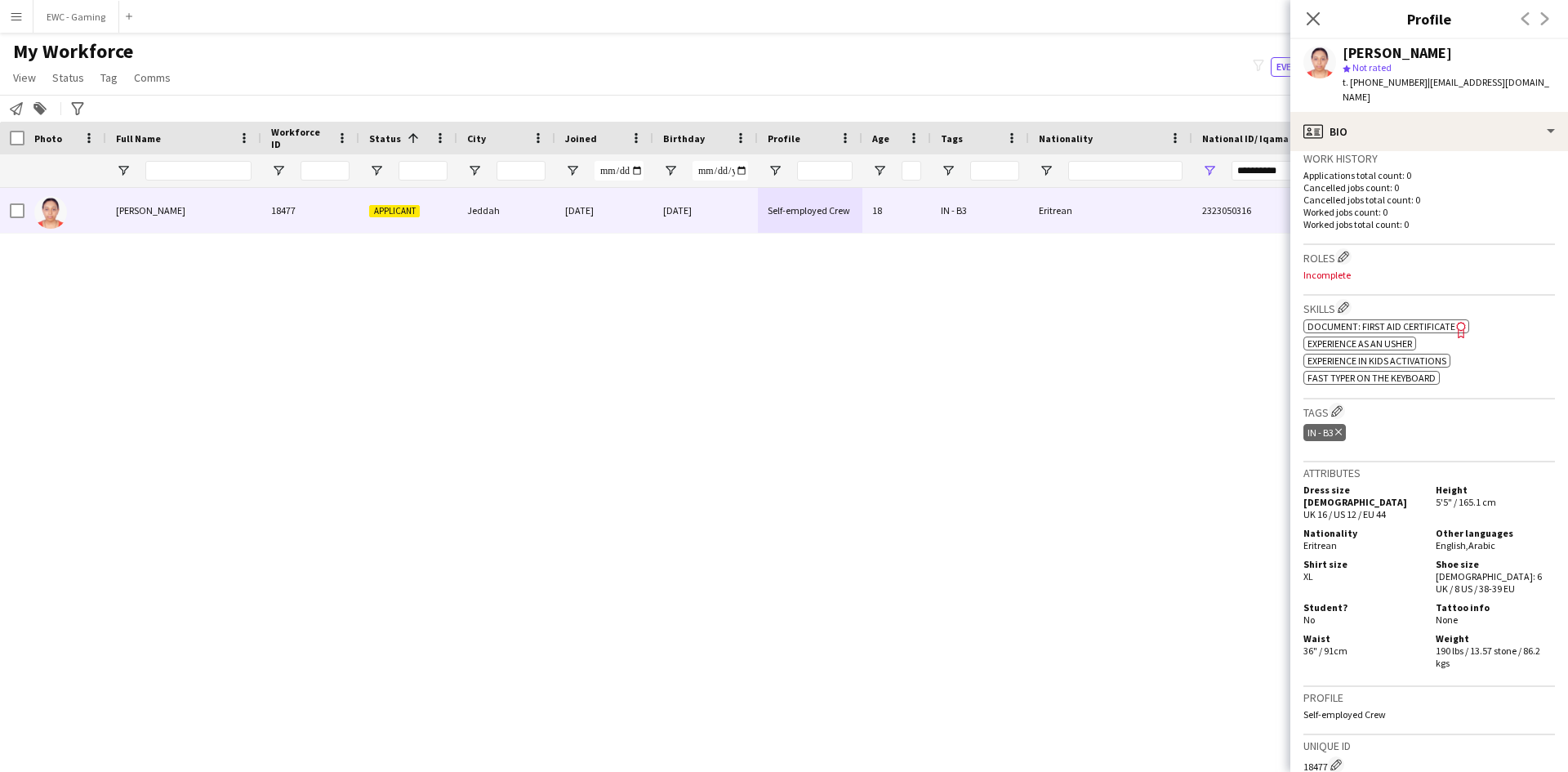
scroll to position [405, 0]
click at [1349, 250] on app-icon "Edit crew company roles" at bounding box center [1343, 255] width 11 height 11
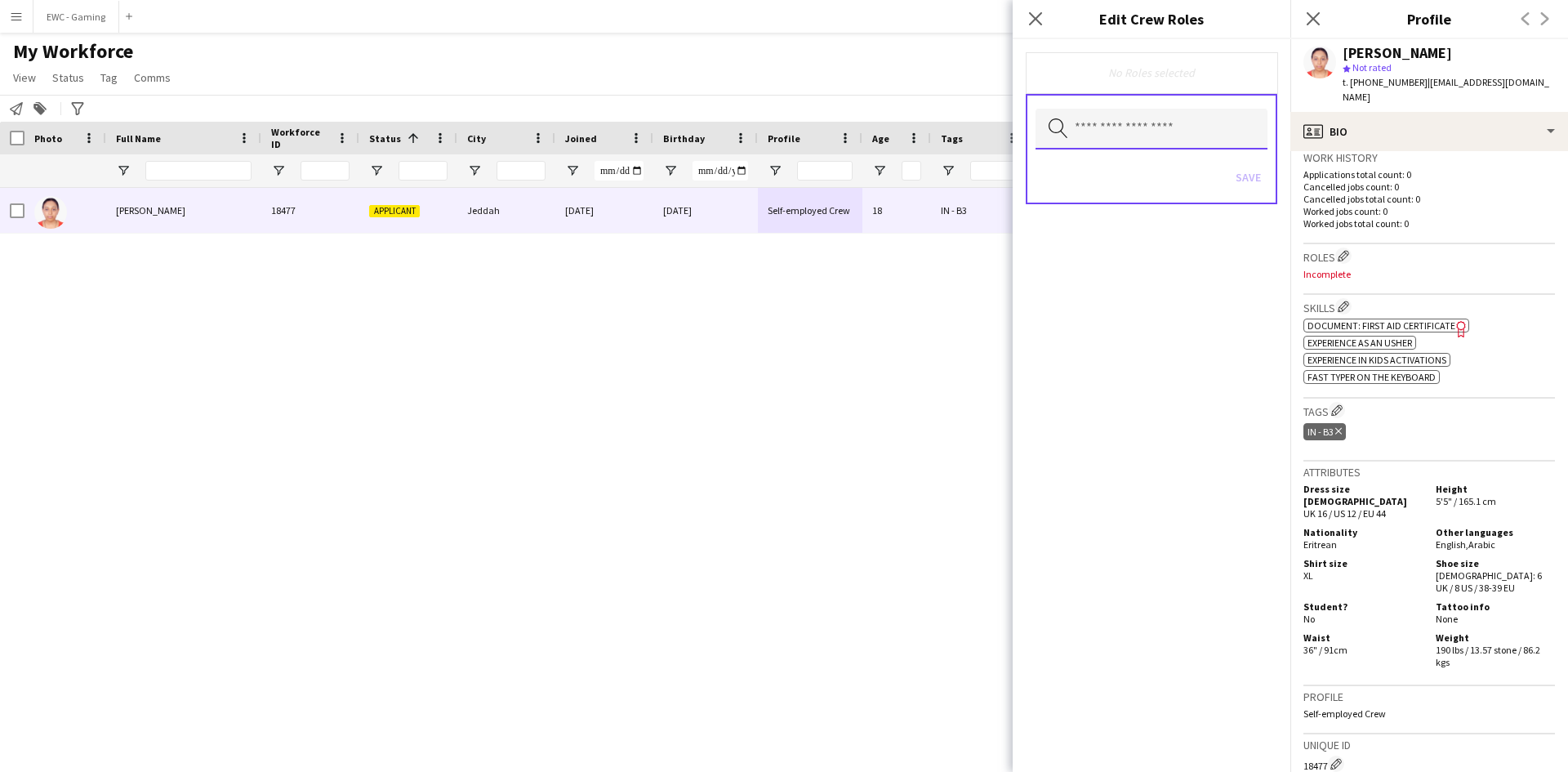
click at [1175, 132] on input "text" at bounding box center [1151, 129] width 231 height 41
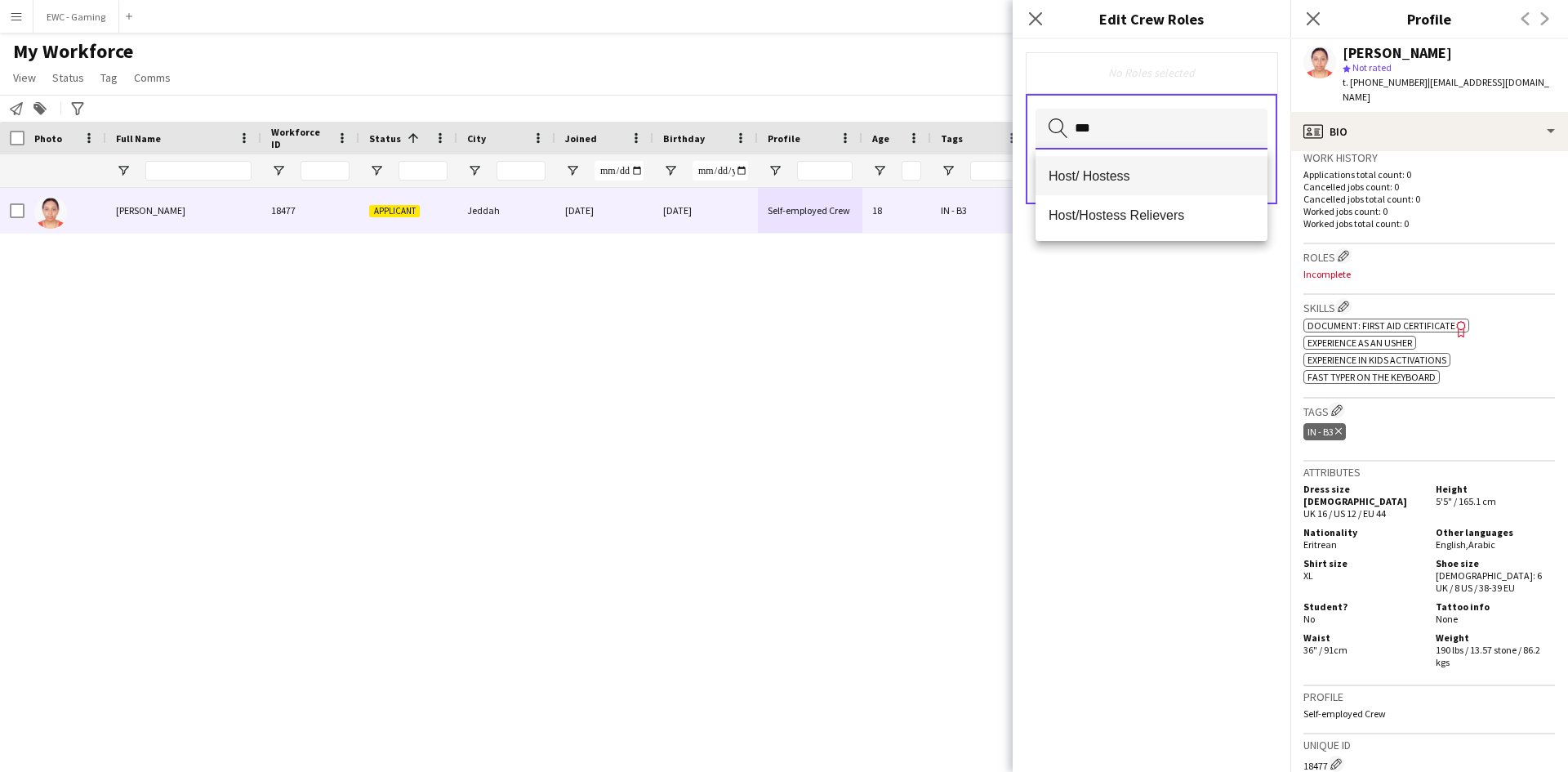
type input "***"
click at [1153, 178] on span "Host/ Hostess" at bounding box center [1151, 177] width 205 height 16
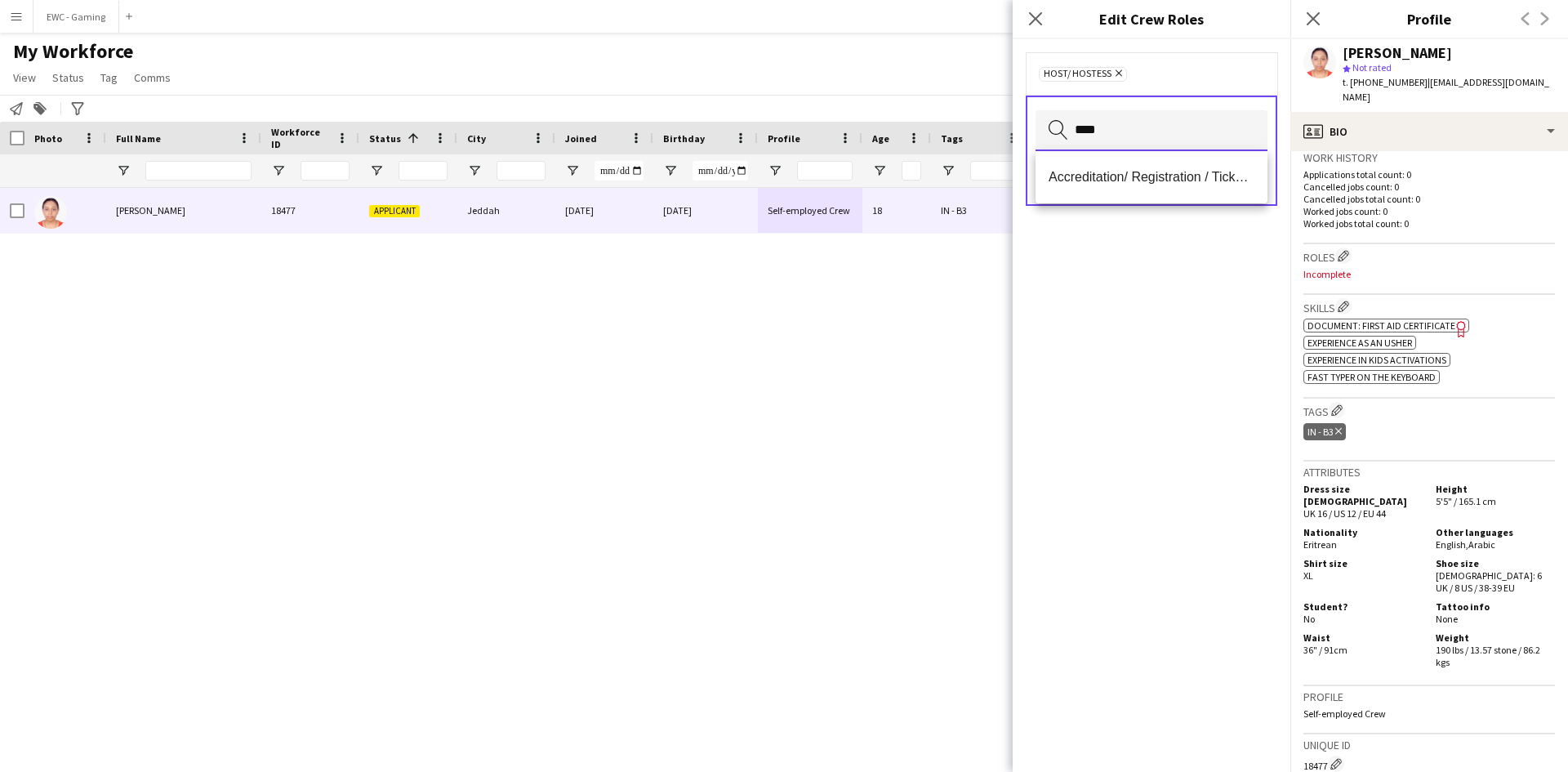
type input "****"
click at [1153, 178] on span "Accreditation/ Registration / Ticketing" at bounding box center [1151, 177] width 205 height 16
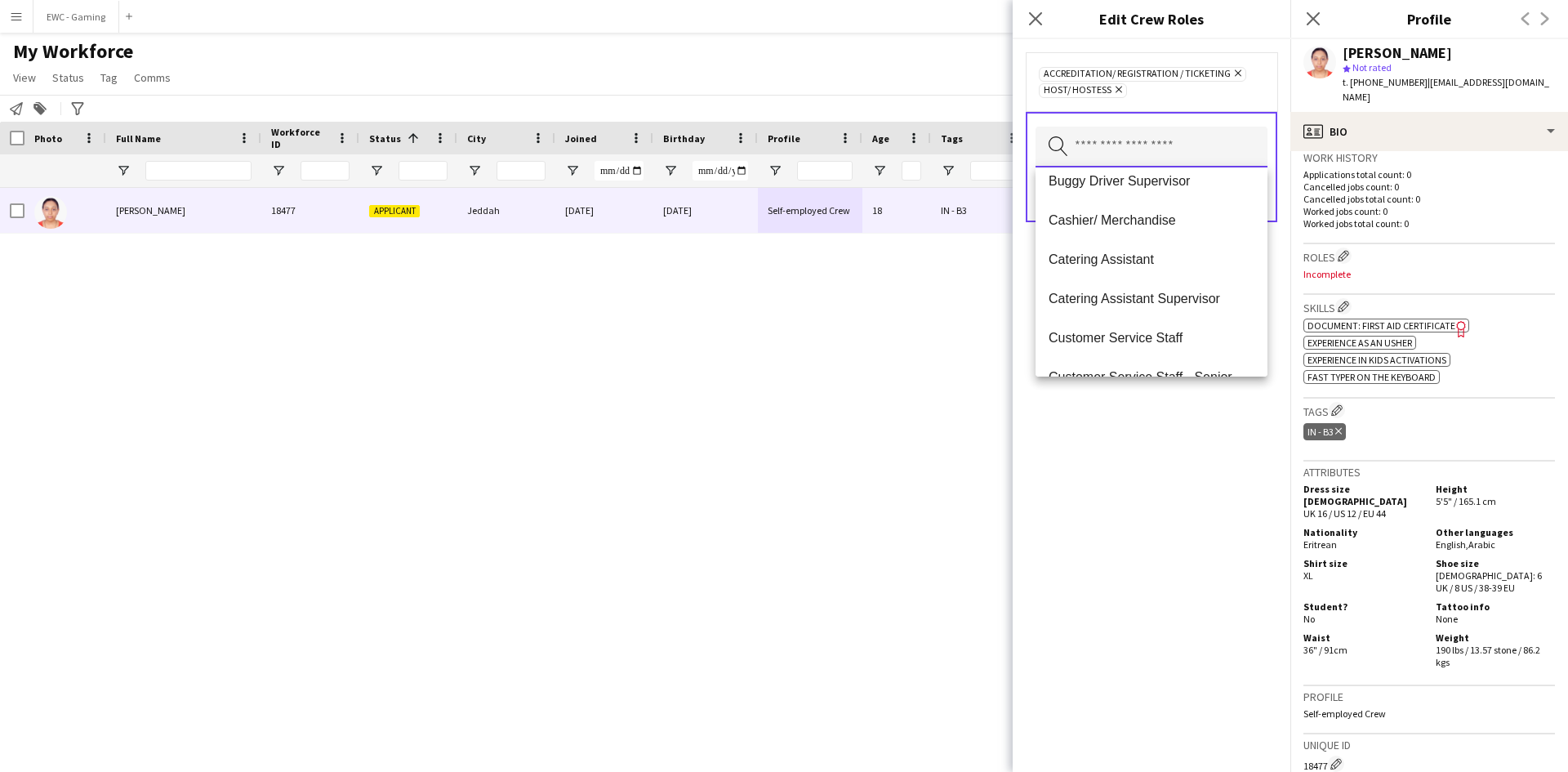
scroll to position [90, 0]
click at [1123, 331] on span "Customer Service Staff" at bounding box center [1151, 339] width 205 height 16
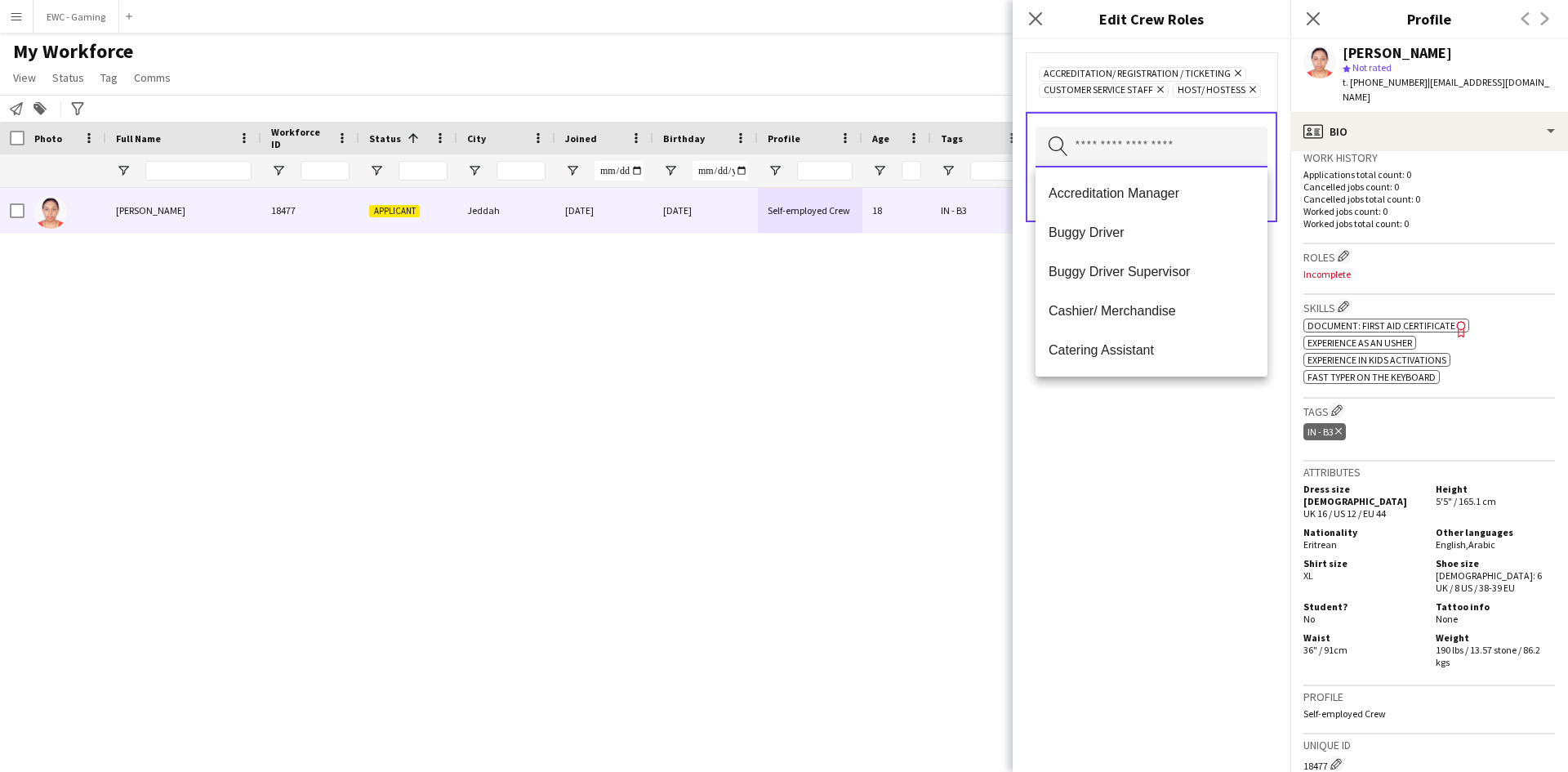
click at [1159, 159] on input "text" at bounding box center [1151, 147] width 231 height 41
type input "*"
click at [1140, 241] on mat-option "Cashier/ Merchandise" at bounding box center [1151, 232] width 231 height 39
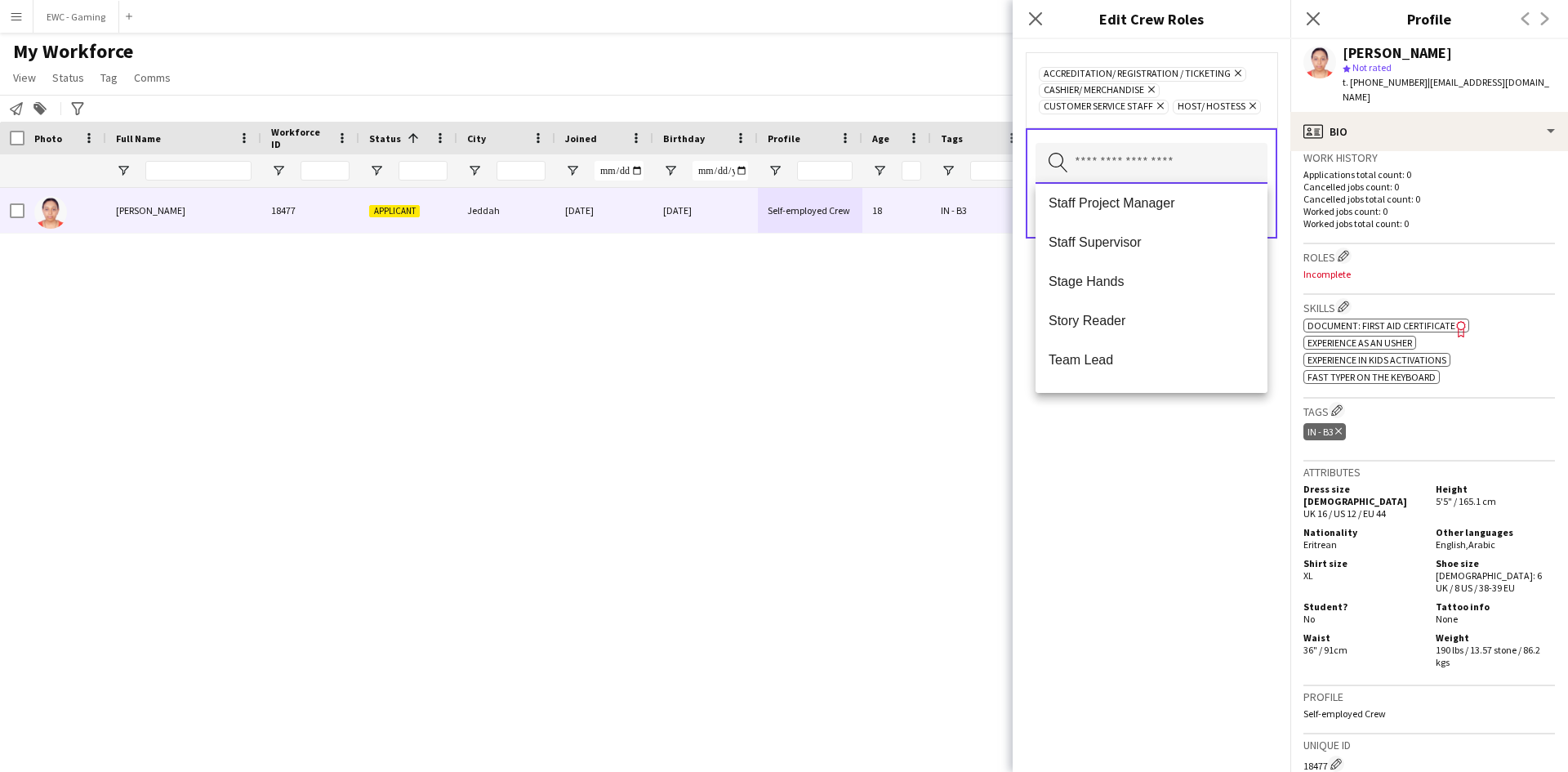
scroll to position [1489, 0]
click at [1142, 342] on mat-option "Translator" at bounding box center [1151, 327] width 231 height 39
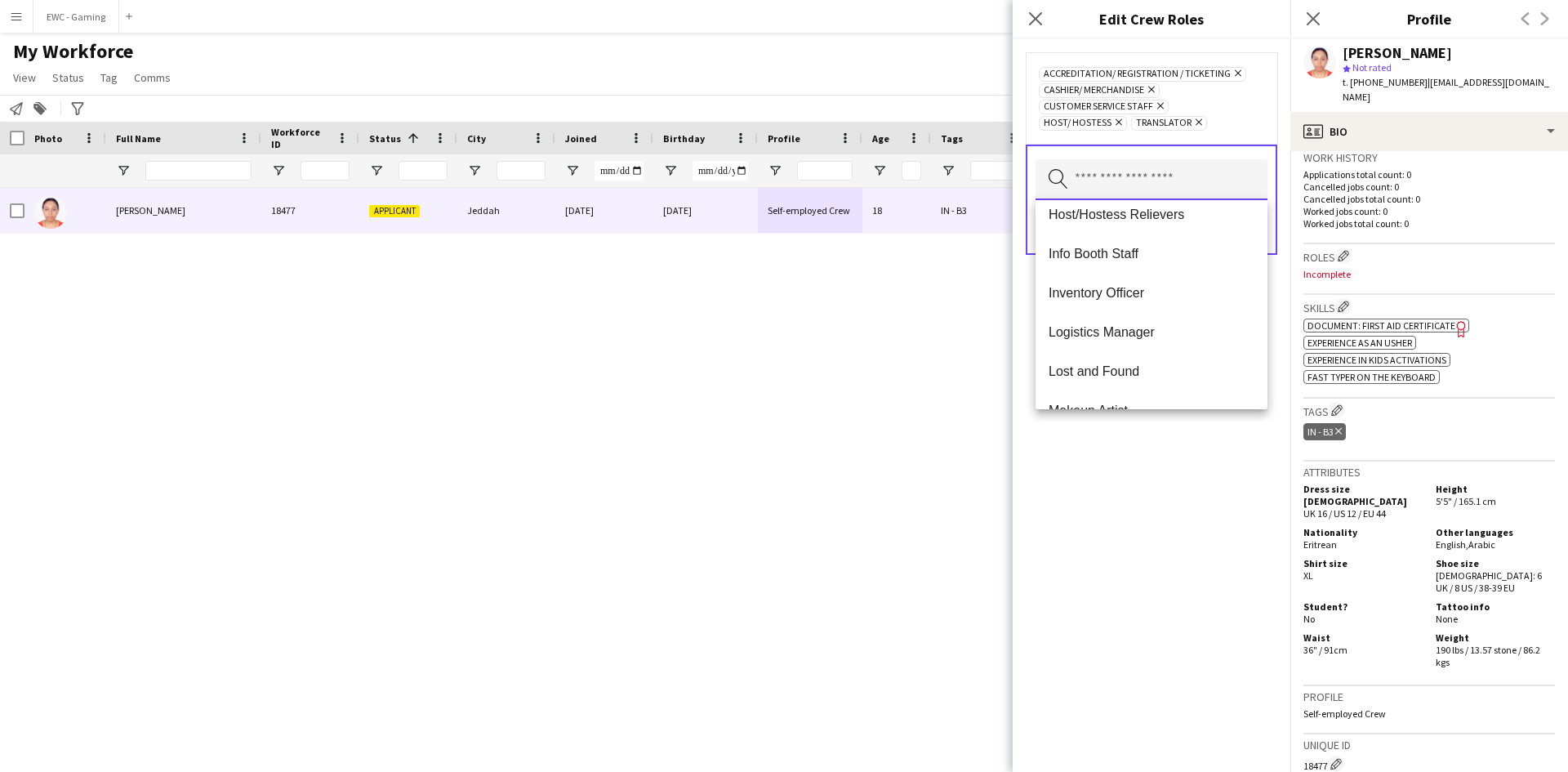
scroll to position [365, 0]
click at [1142, 259] on span "Info Booth Staff" at bounding box center [1151, 253] width 205 height 16
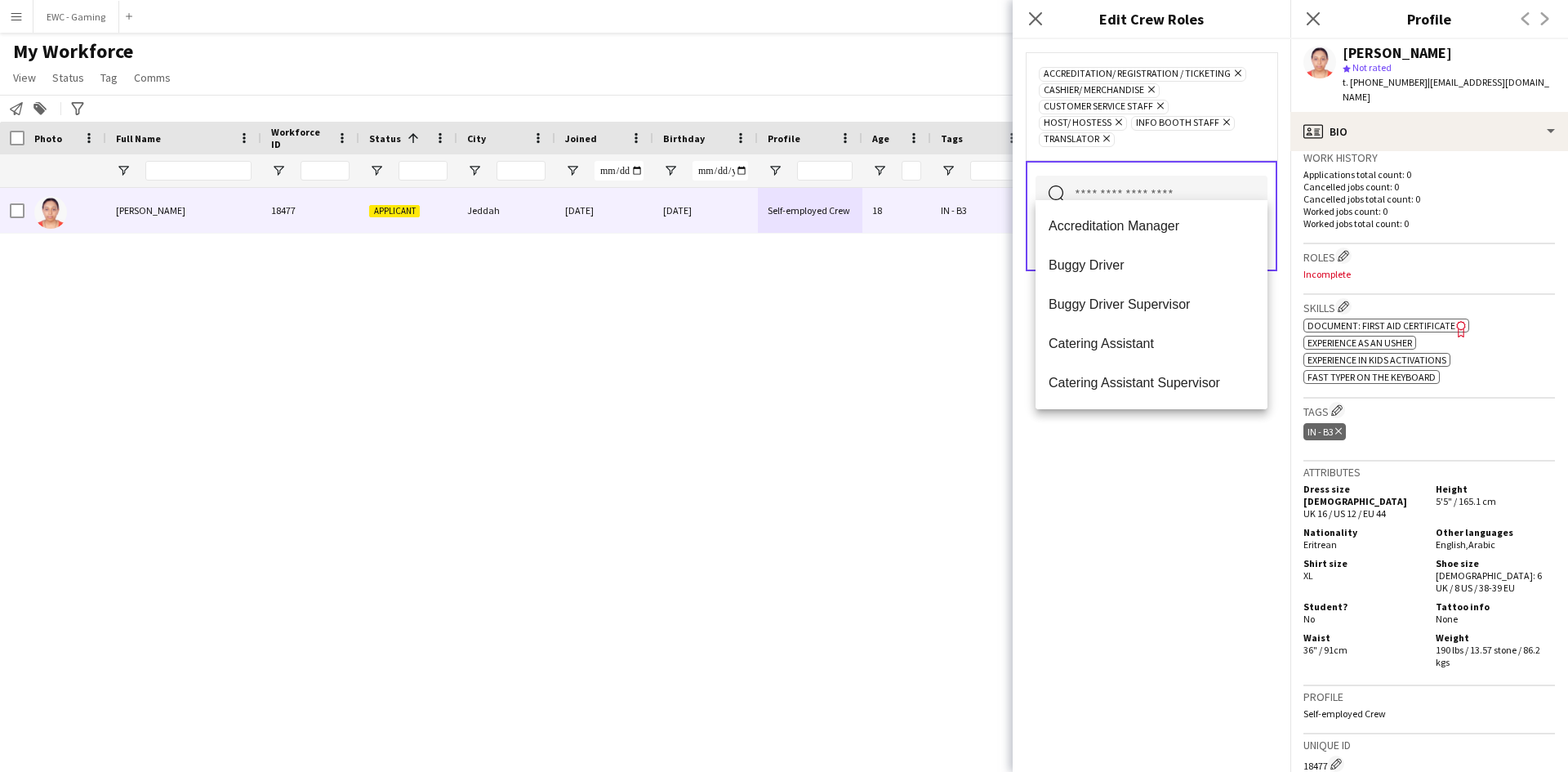
click at [1138, 470] on div "Accreditation/ Registration / Ticketing Remove Cashier/ Merchandise Remove Cust…" at bounding box center [1151, 405] width 277 height 732
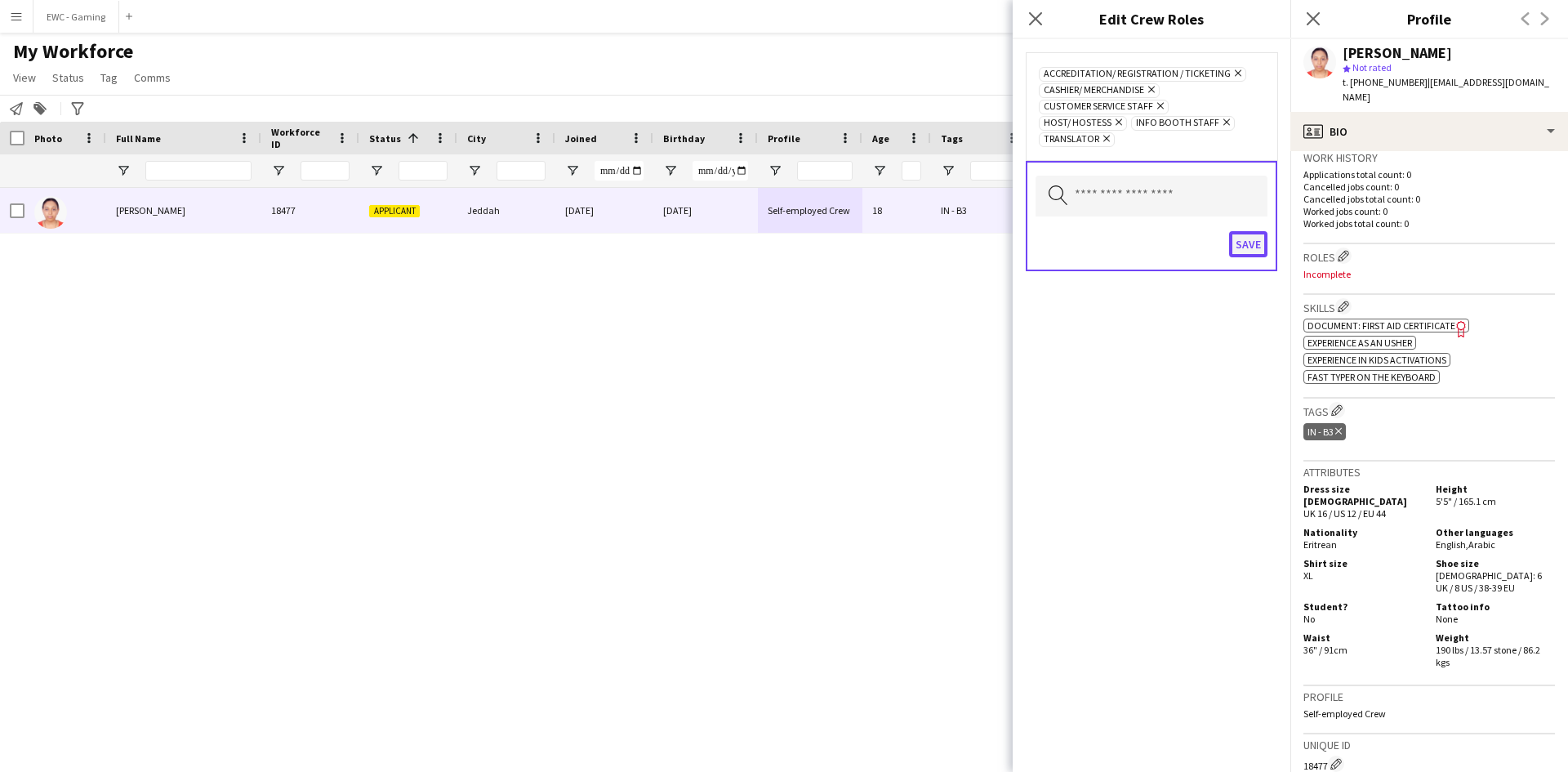
click at [1243, 234] on button "Save" at bounding box center [1248, 244] width 38 height 26
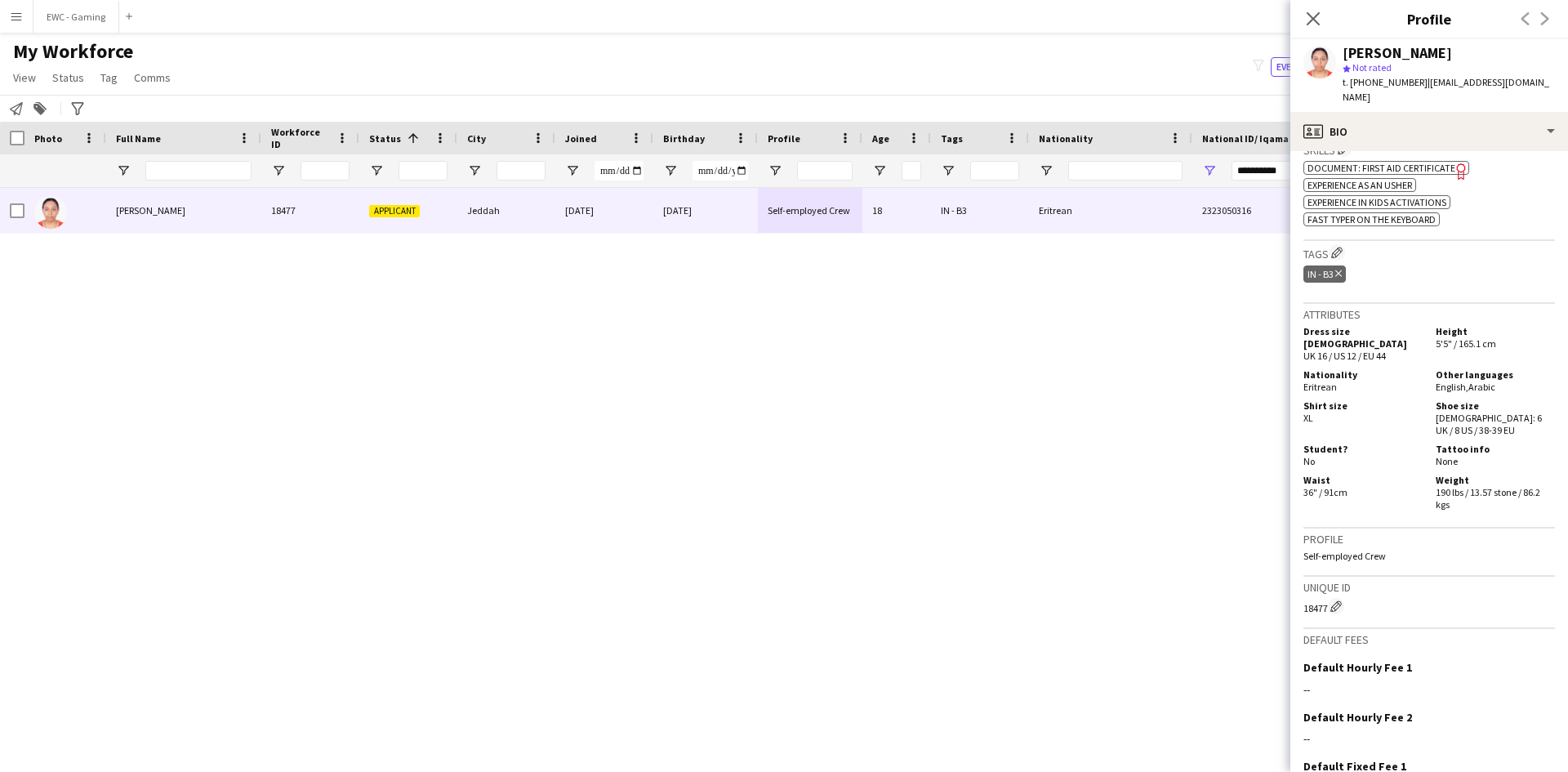
scroll to position [591, 0]
click at [1345, 240] on button "Edit crew company tags" at bounding box center [1337, 248] width 16 height 16
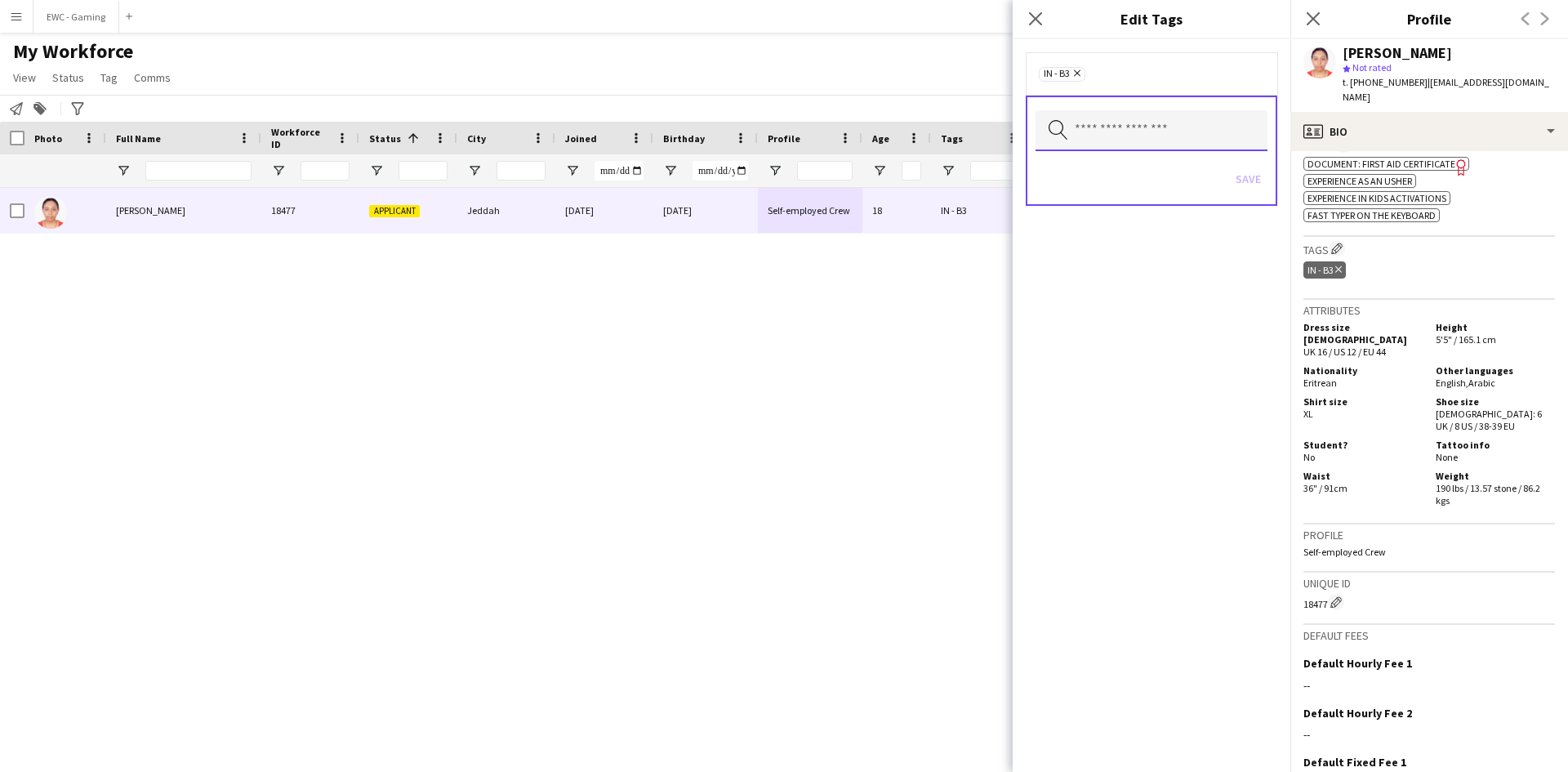
click at [1165, 138] on input "text" at bounding box center [1151, 131] width 231 height 41
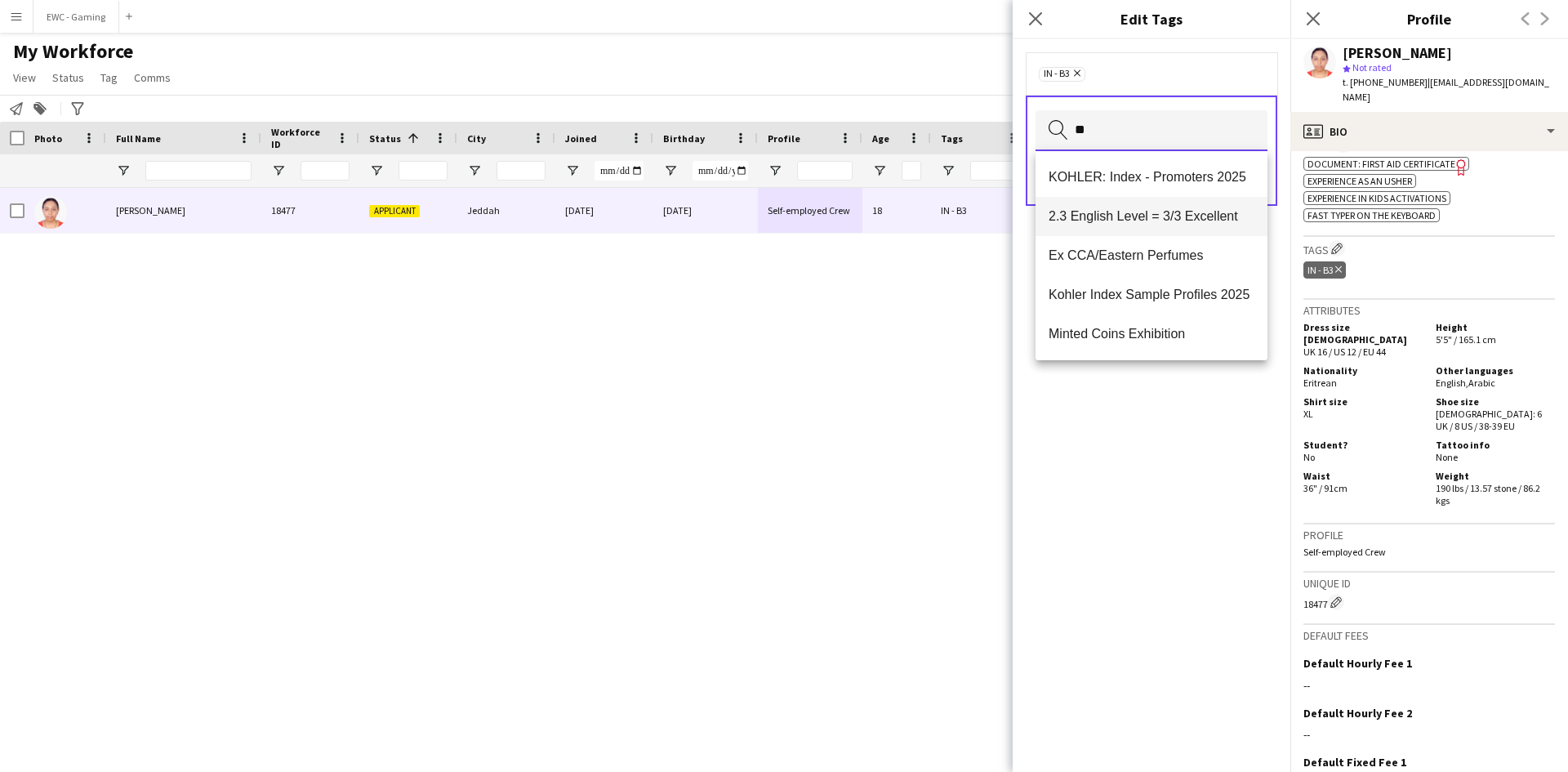
type input "**"
click at [1164, 221] on span "2.3 English Level = 3/3 Excellent" at bounding box center [1151, 216] width 205 height 16
type input "***"
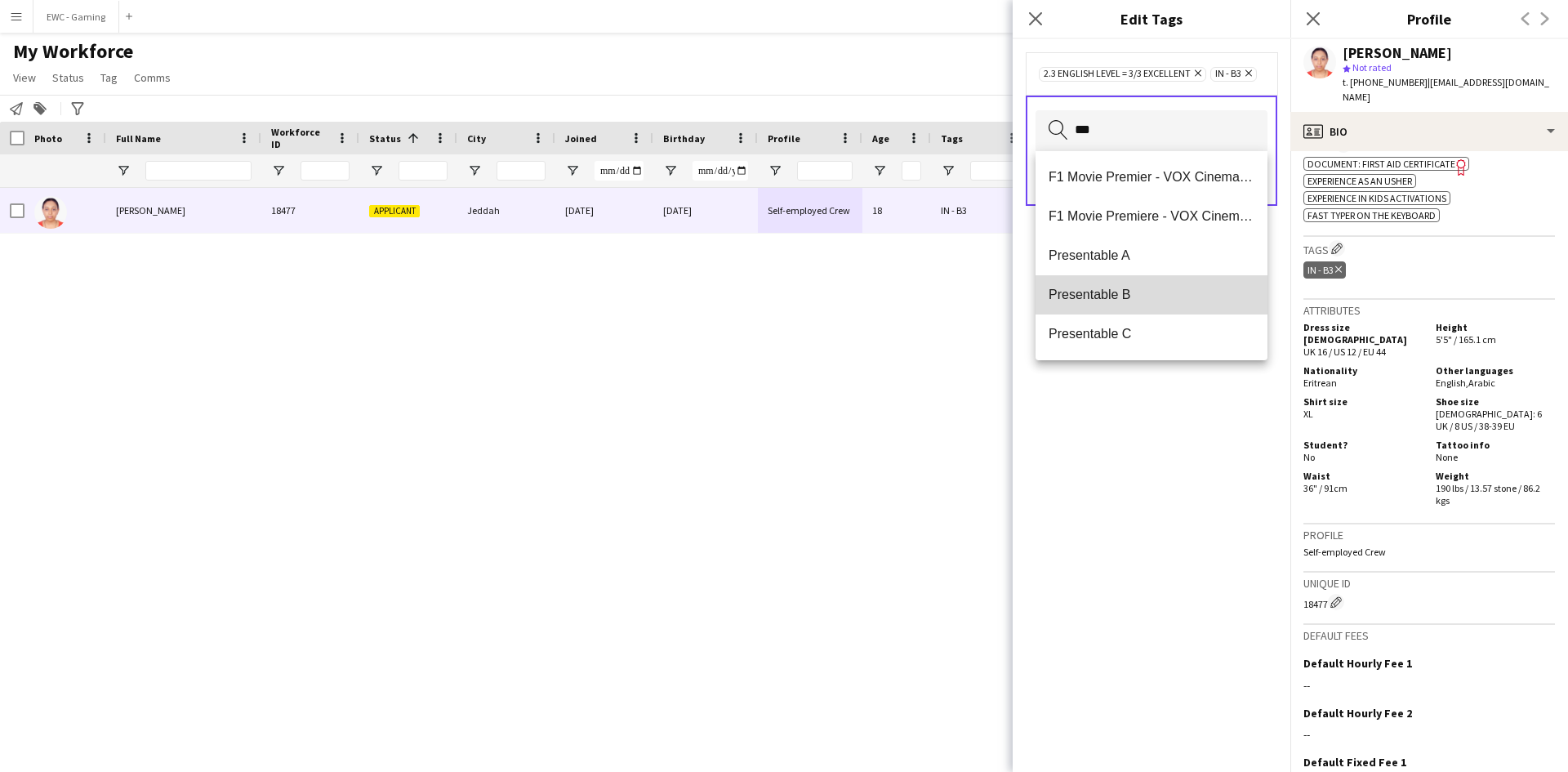
click at [1153, 302] on span "Presentable B" at bounding box center [1151, 294] width 205 height 16
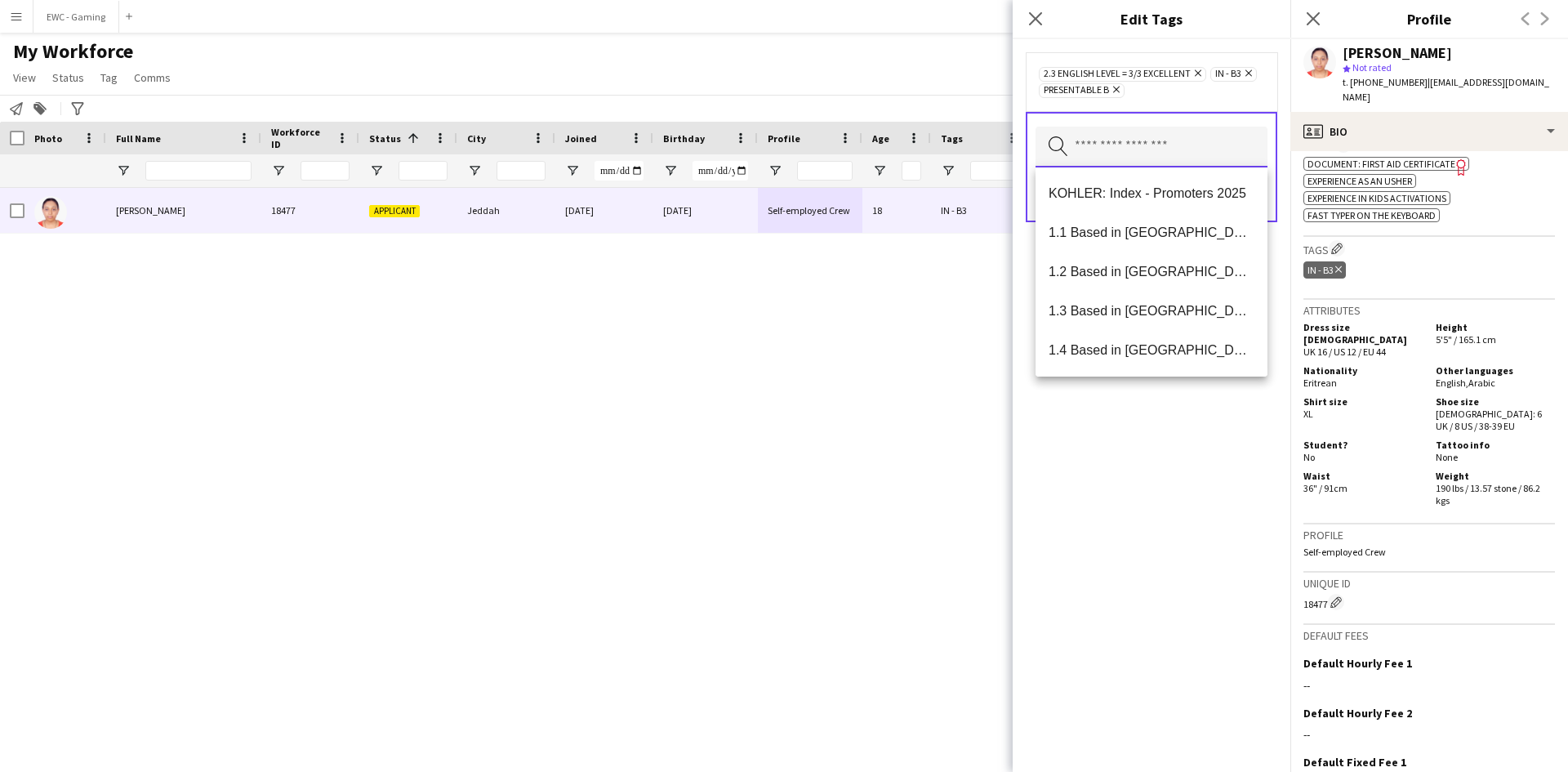
click at [1186, 151] on input "text" at bounding box center [1151, 147] width 231 height 41
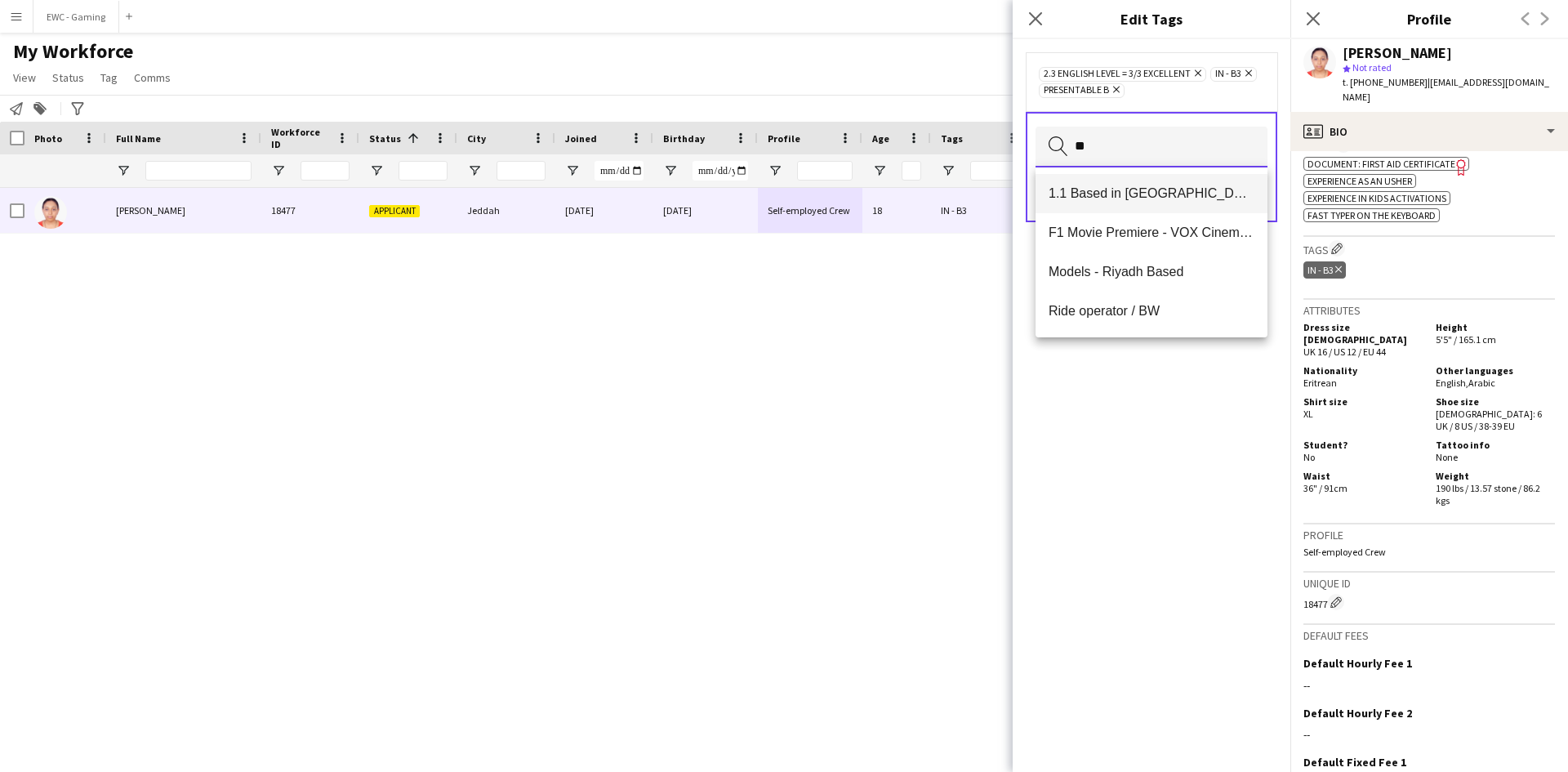
type input "**"
click at [1178, 190] on span "1.1 Based in [GEOGRAPHIC_DATA]" at bounding box center [1151, 193] width 205 height 16
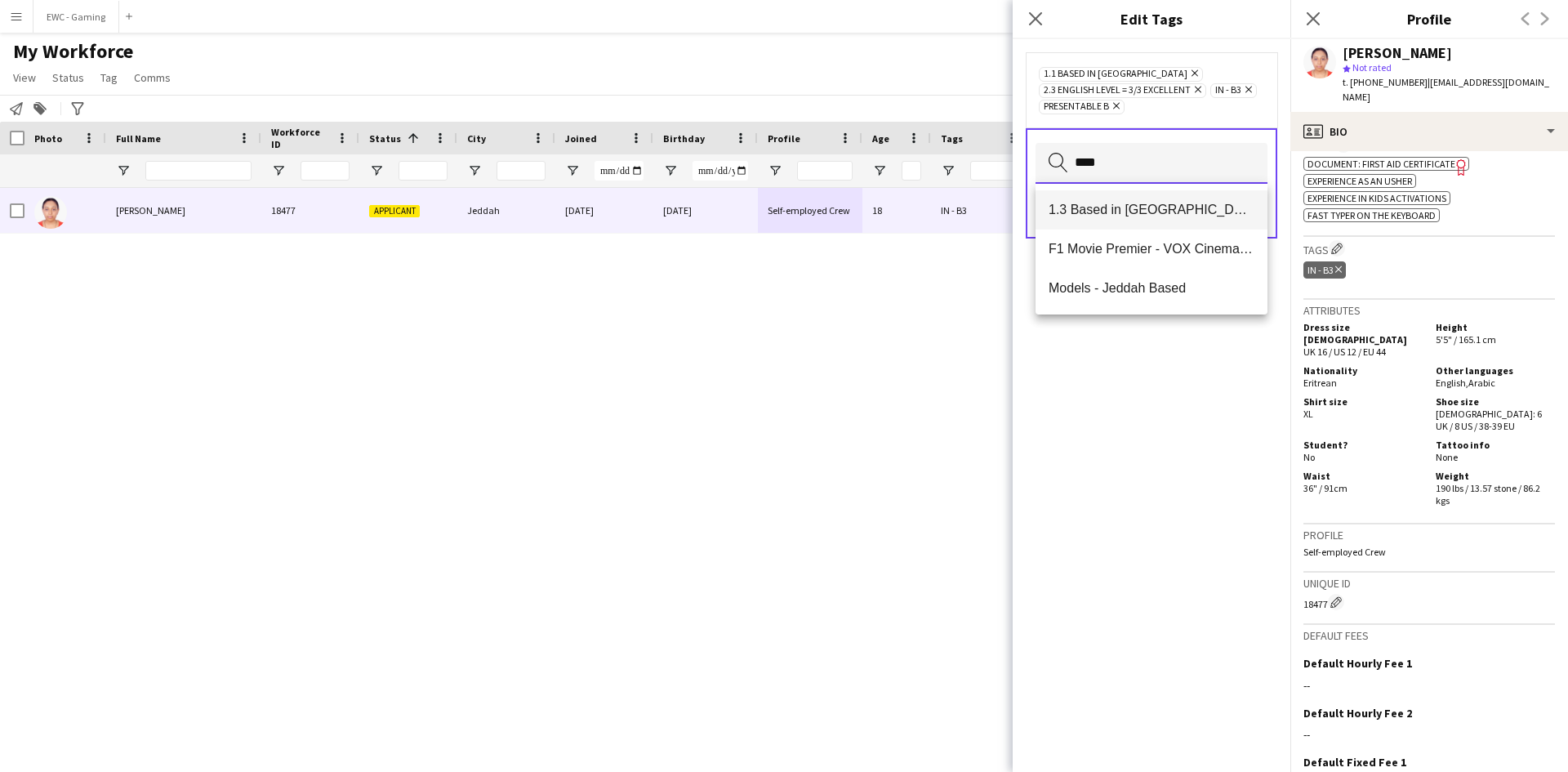
type input "****"
click at [1178, 201] on span "1.3 Based in [GEOGRAPHIC_DATA]" at bounding box center [1151, 209] width 205 height 16
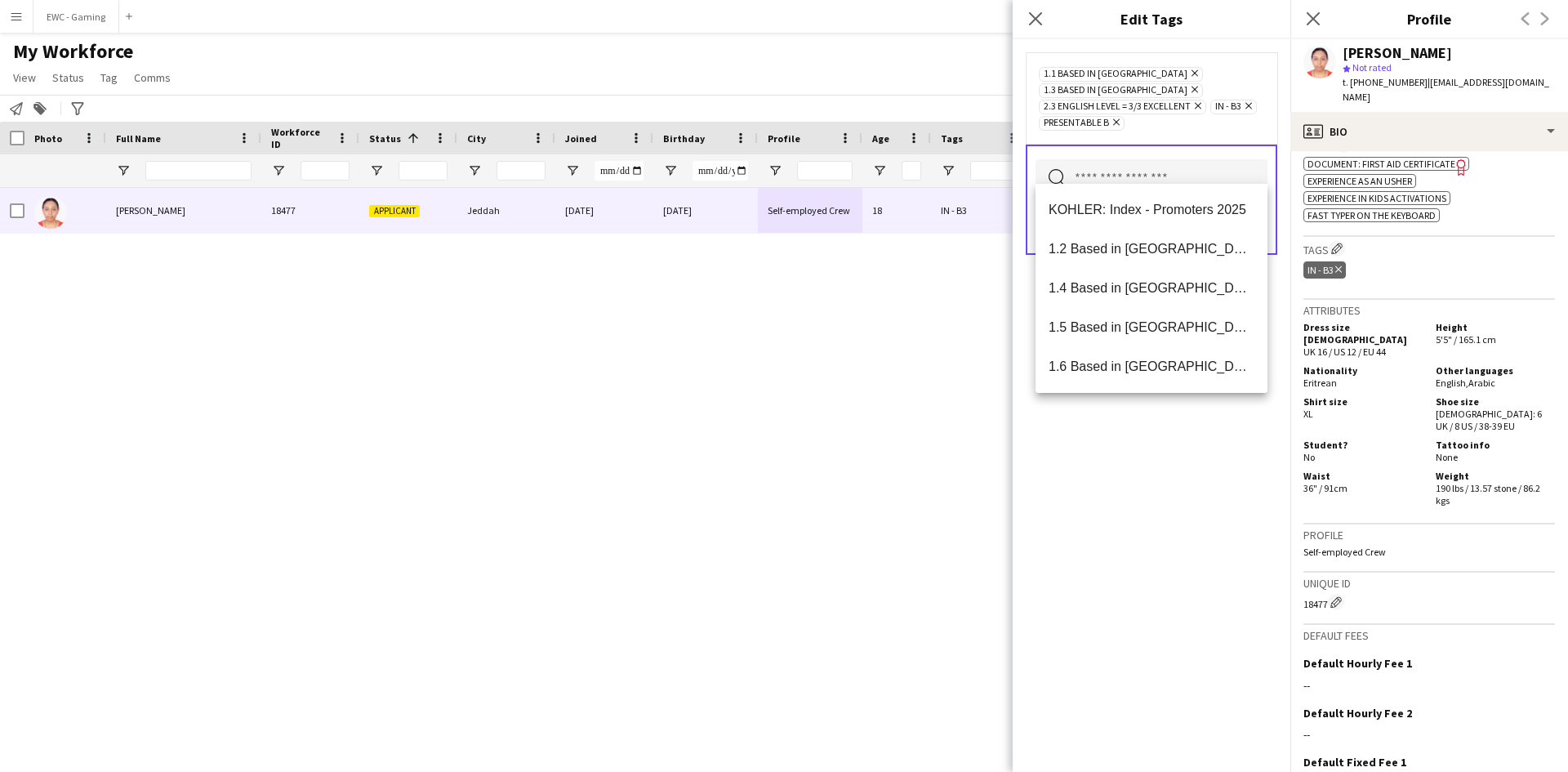
click at [1167, 480] on div "1.1 Based in [GEOGRAPHIC_DATA] Remove 1.3 Based in [GEOGRAPHIC_DATA] Remove 2.3…" at bounding box center [1151, 405] width 277 height 732
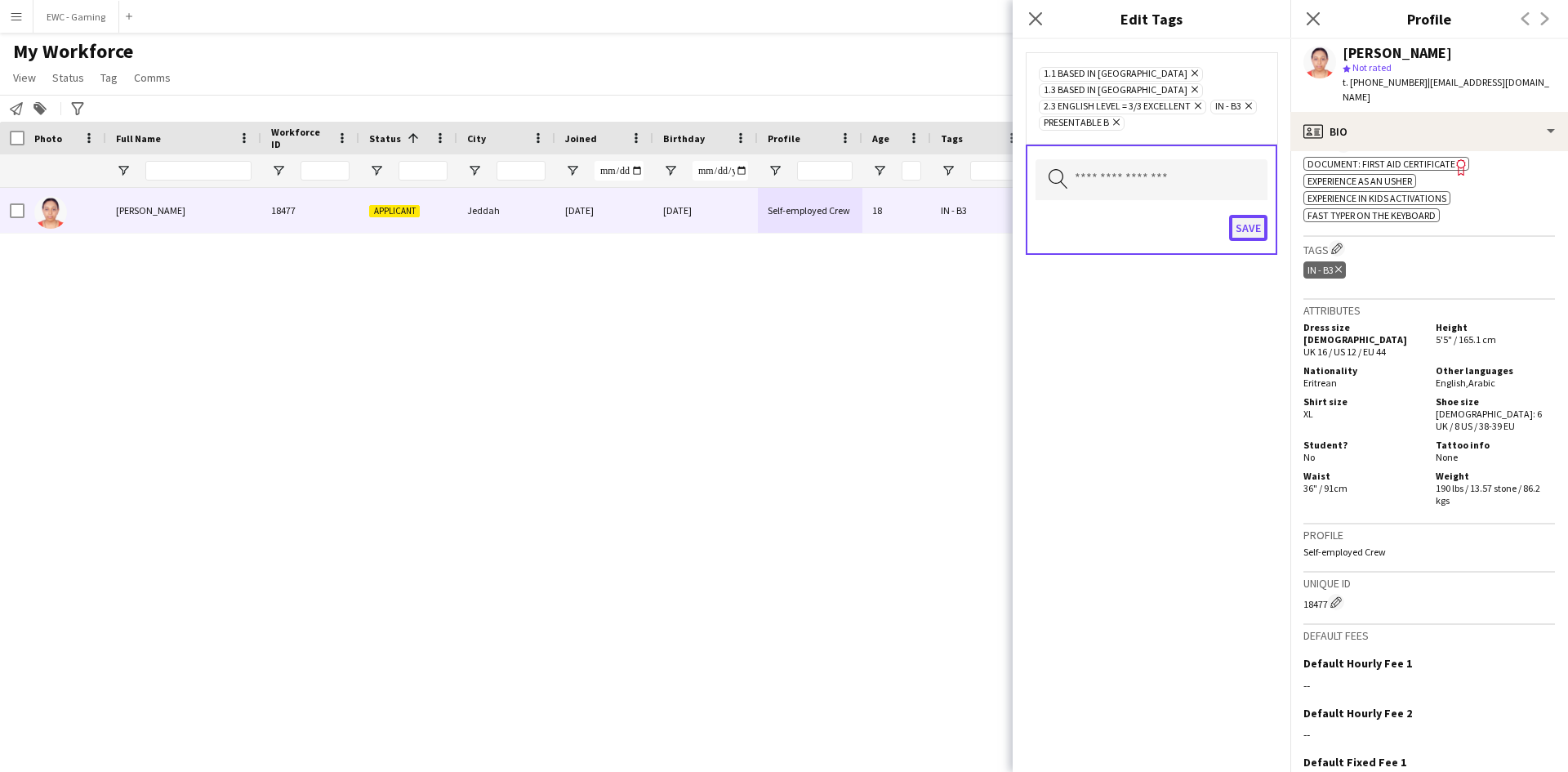
click at [1244, 218] on button "Save" at bounding box center [1248, 227] width 38 height 26
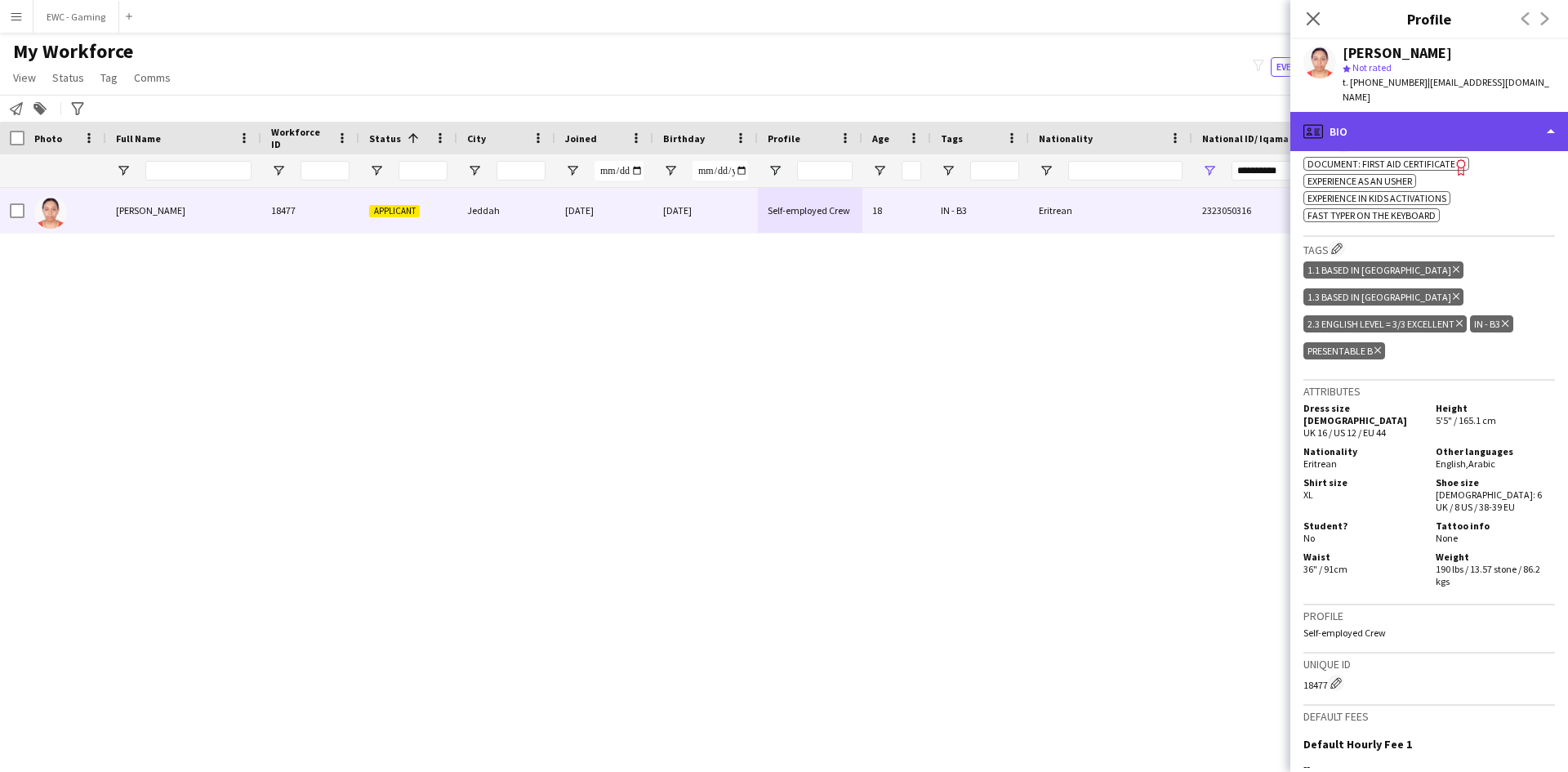
click at [1389, 114] on div "profile Bio" at bounding box center [1428, 131] width 277 height 39
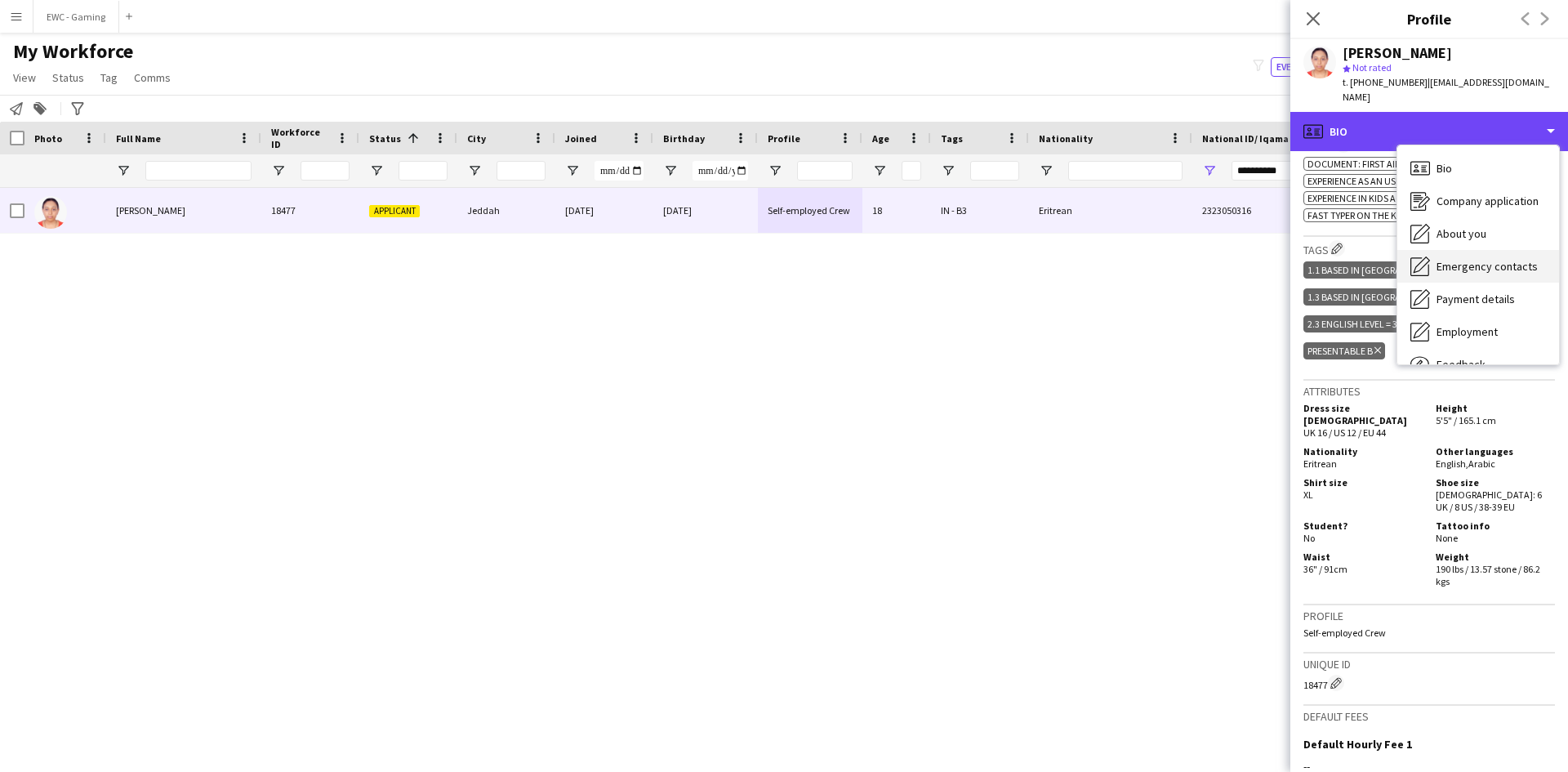
scroll to position [56, 0]
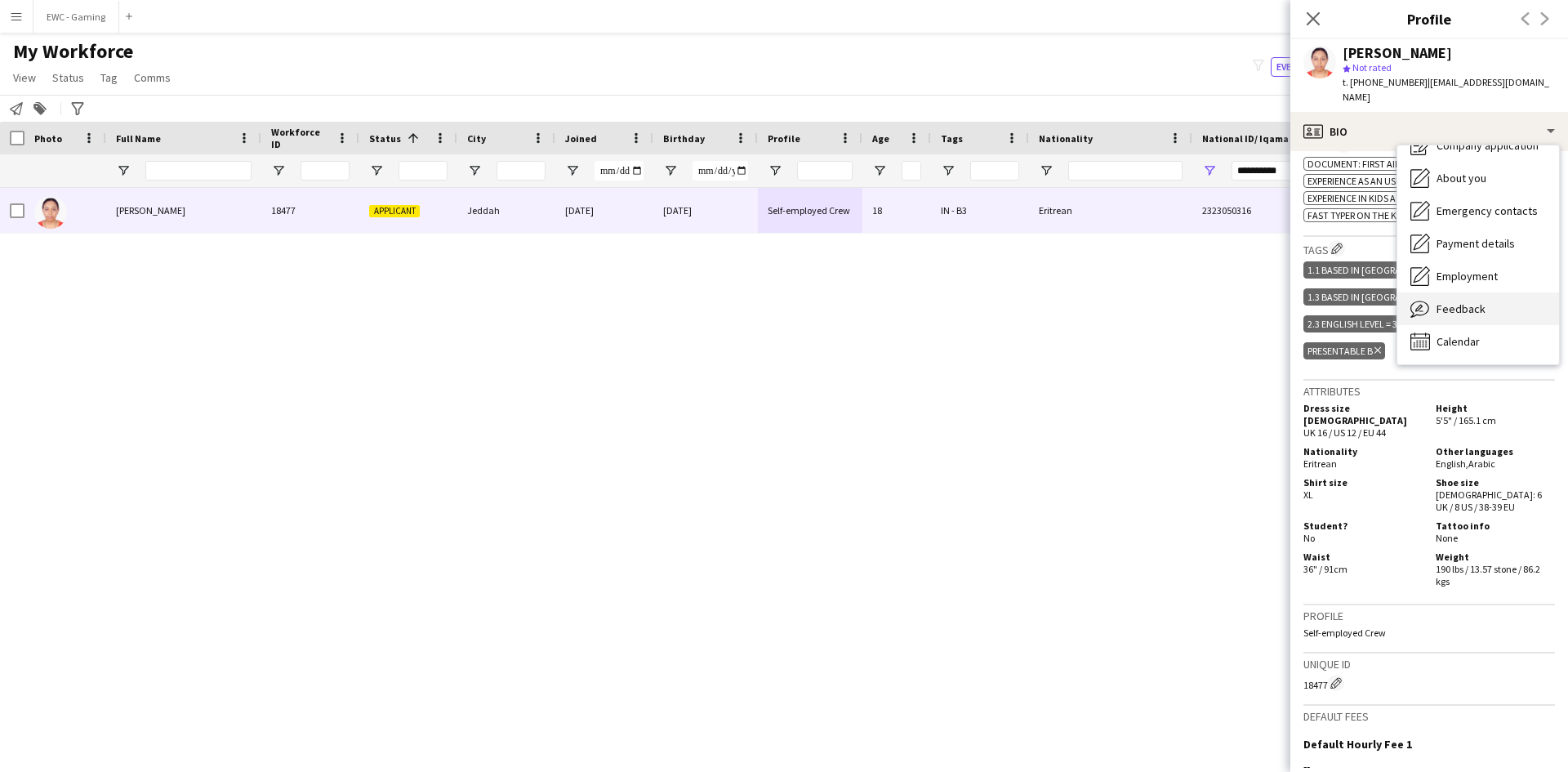
click at [1449, 301] on span "Feedback" at bounding box center [1460, 308] width 49 height 15
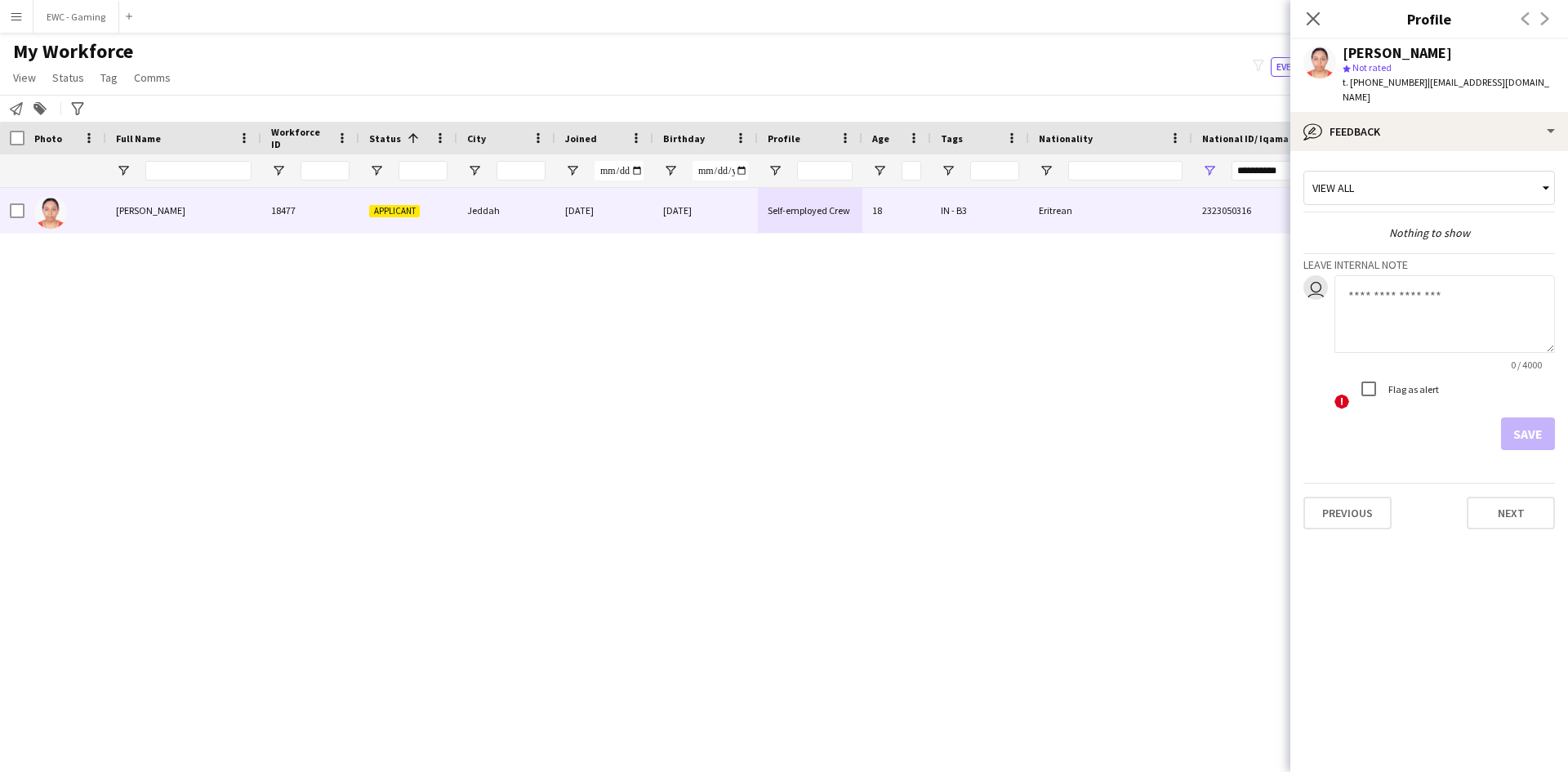
click at [1383, 299] on textarea at bounding box center [1444, 314] width 220 height 78
type textarea "**********"
click at [1518, 422] on button "Save" at bounding box center [1528, 433] width 54 height 33
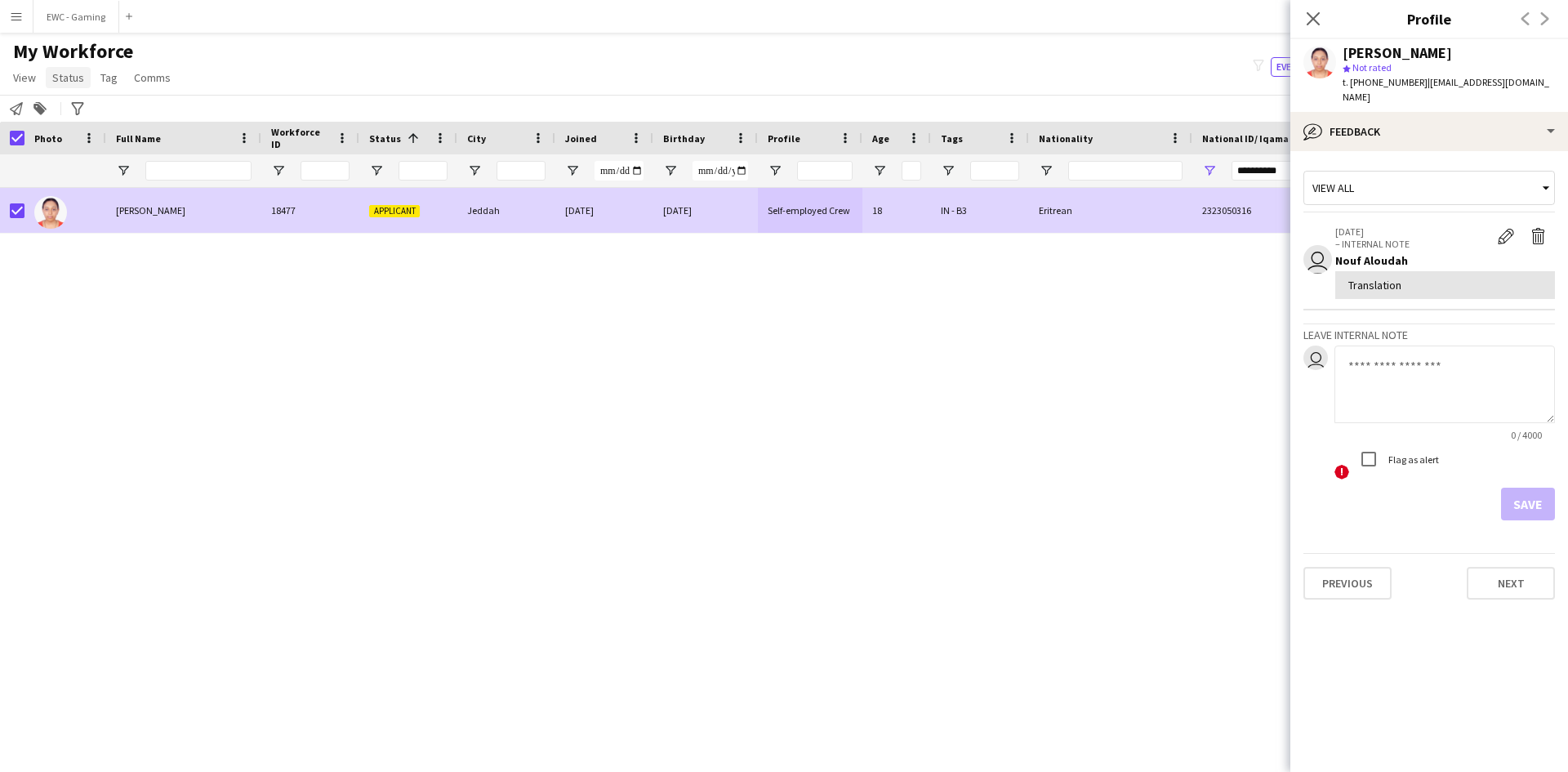
click at [60, 80] on span "Status" at bounding box center [68, 77] width 32 height 15
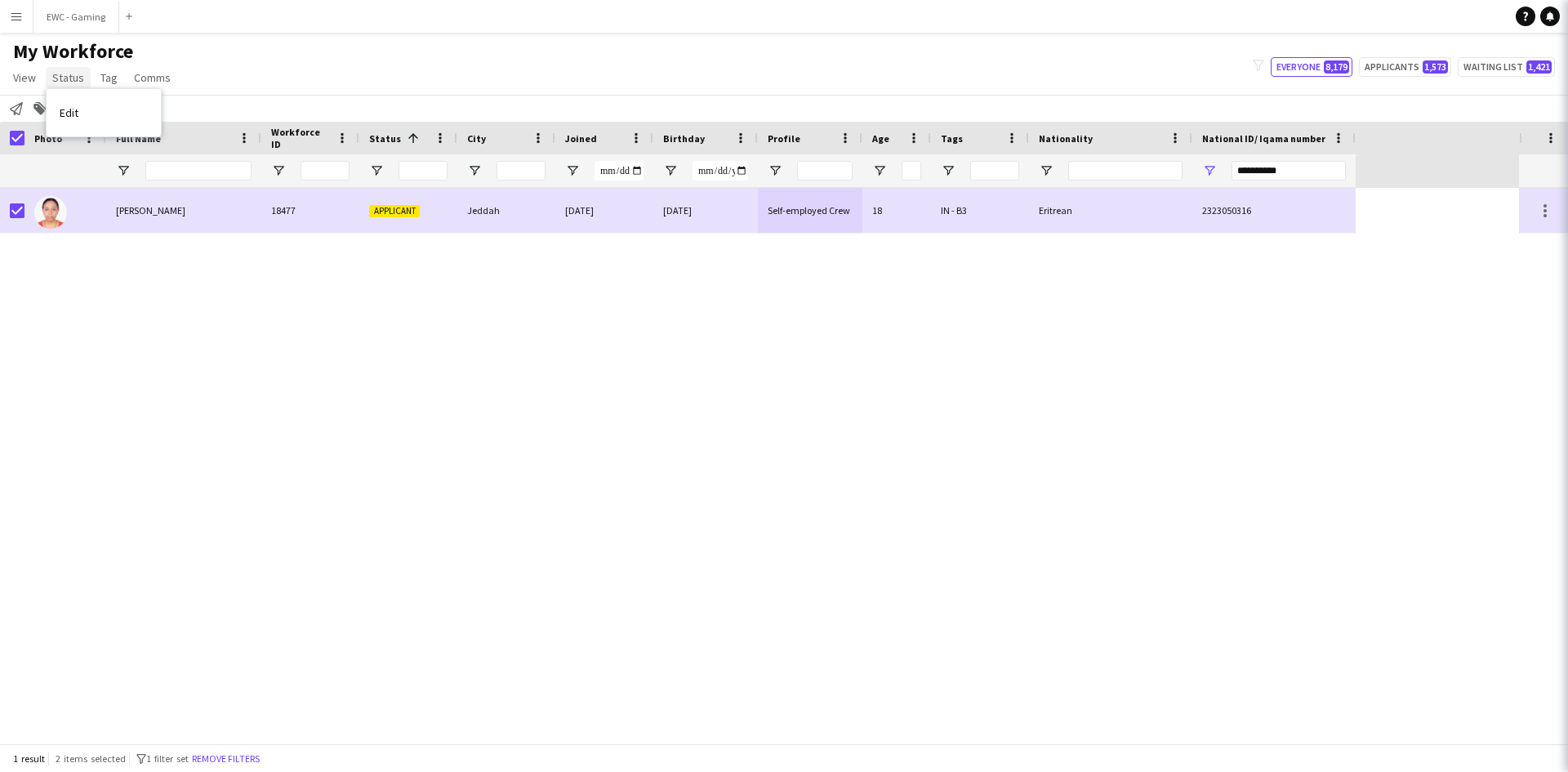
click at [60, 80] on span "Status" at bounding box center [68, 77] width 32 height 15
click at [71, 109] on span "Edit" at bounding box center [69, 113] width 19 height 15
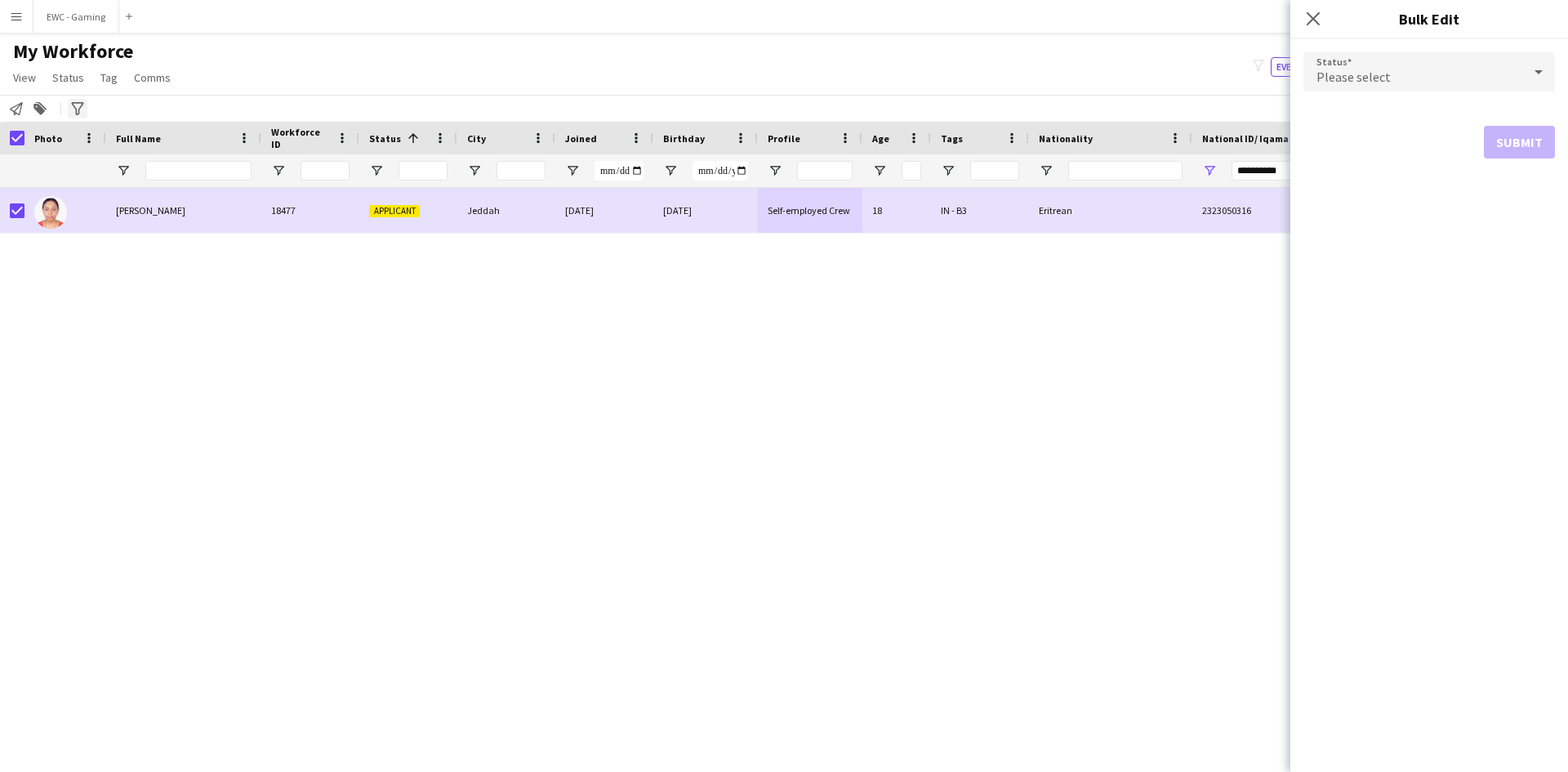
click at [71, 109] on icon "Advanced filters" at bounding box center [77, 108] width 13 height 13
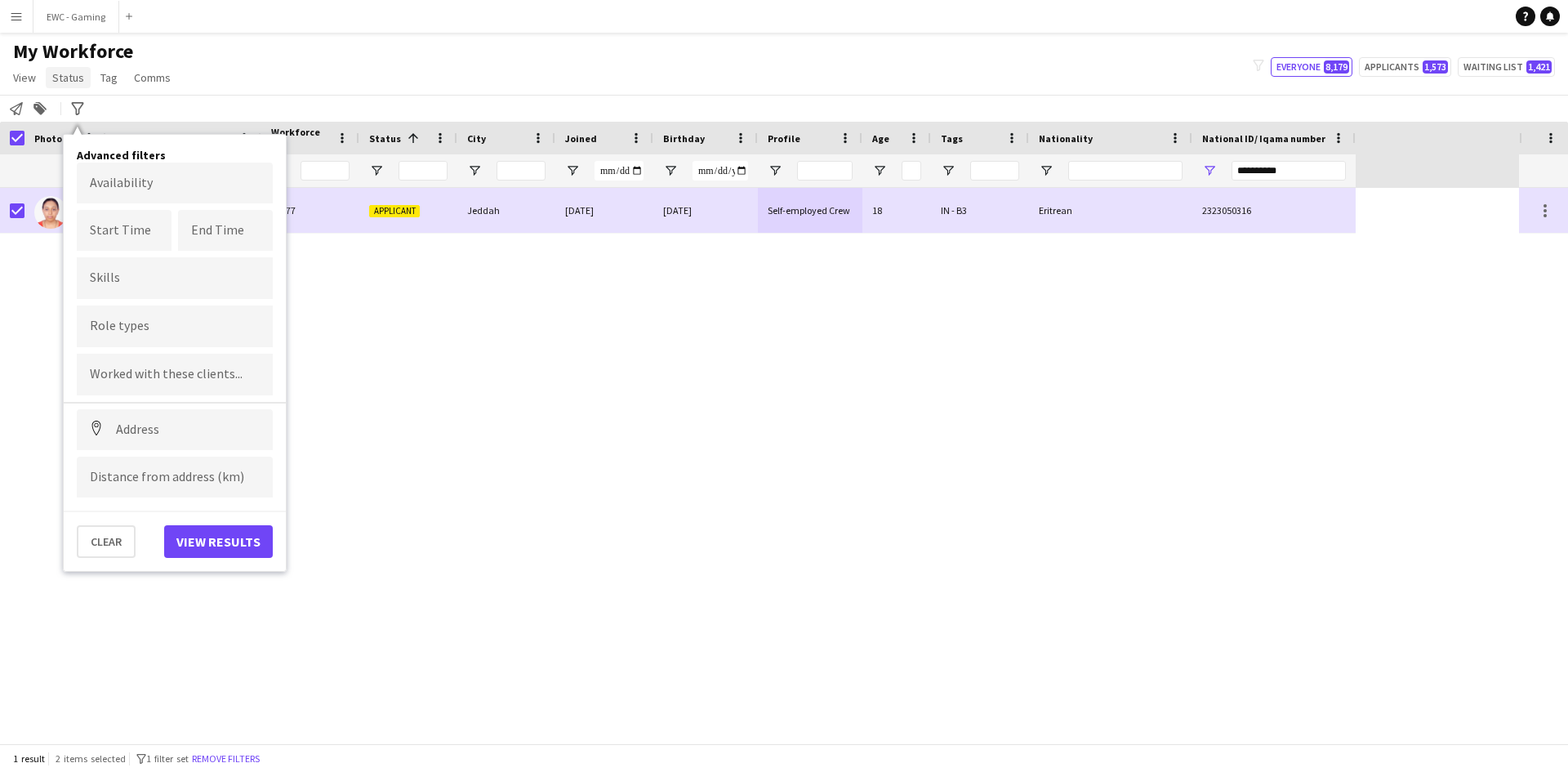
click at [69, 80] on span "Status" at bounding box center [68, 77] width 32 height 15
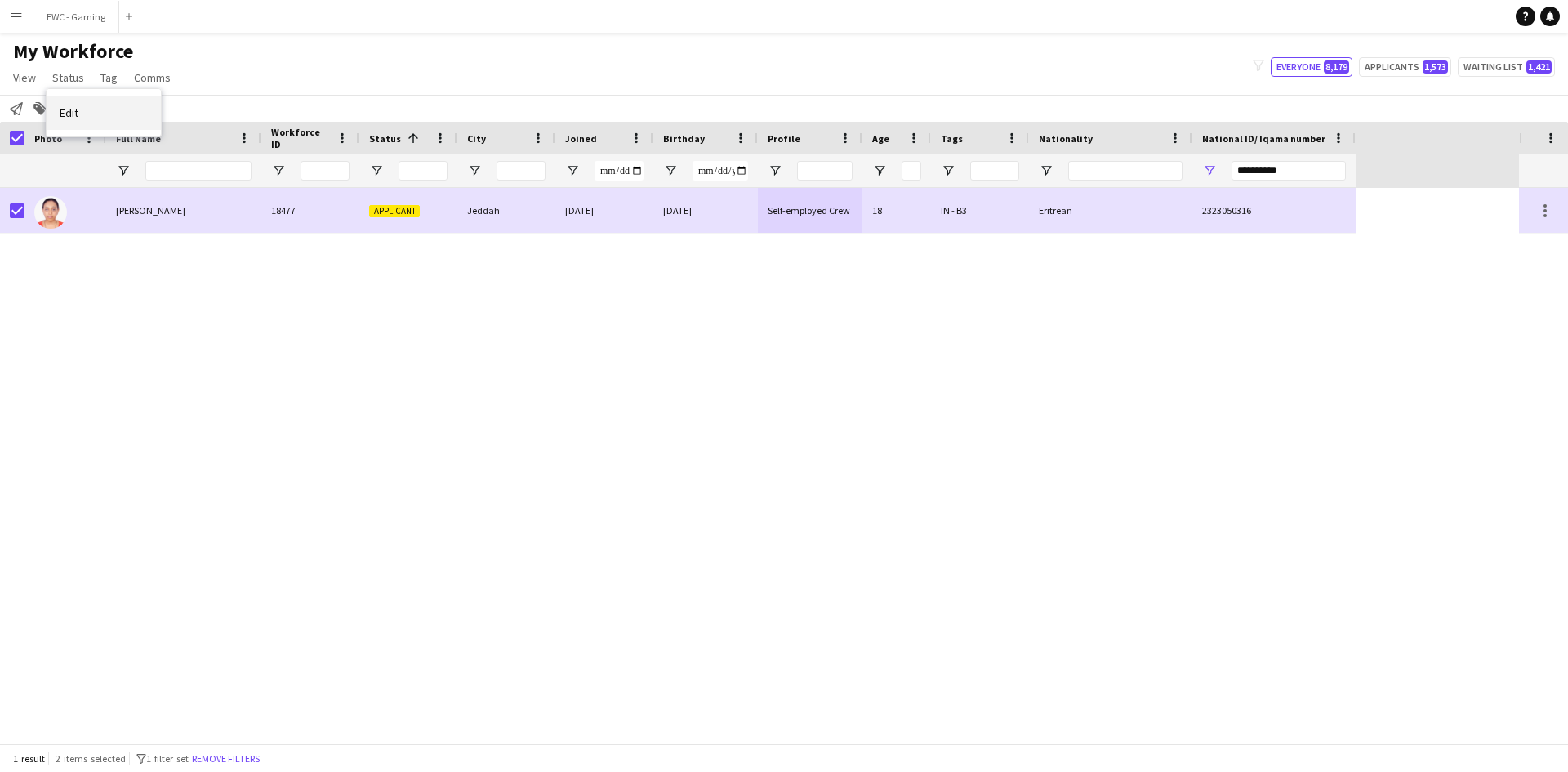
click at [84, 108] on link "Edit" at bounding box center [104, 113] width 115 height 34
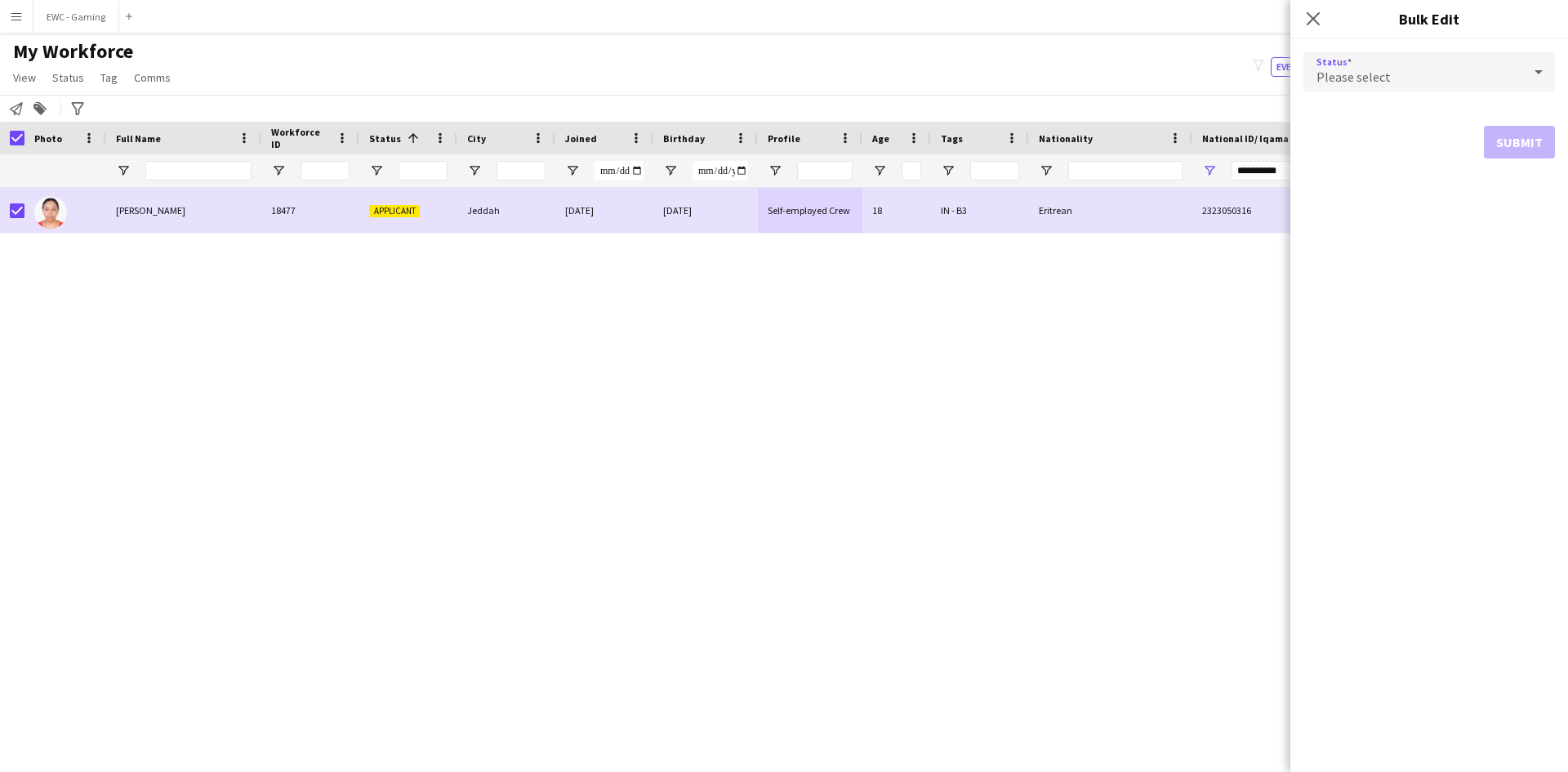
drag, startPoint x: 1479, startPoint y: 66, endPoint x: 1520, endPoint y: 70, distance: 41.2
click at [1520, 70] on div "Please select" at bounding box center [1412, 71] width 218 height 39
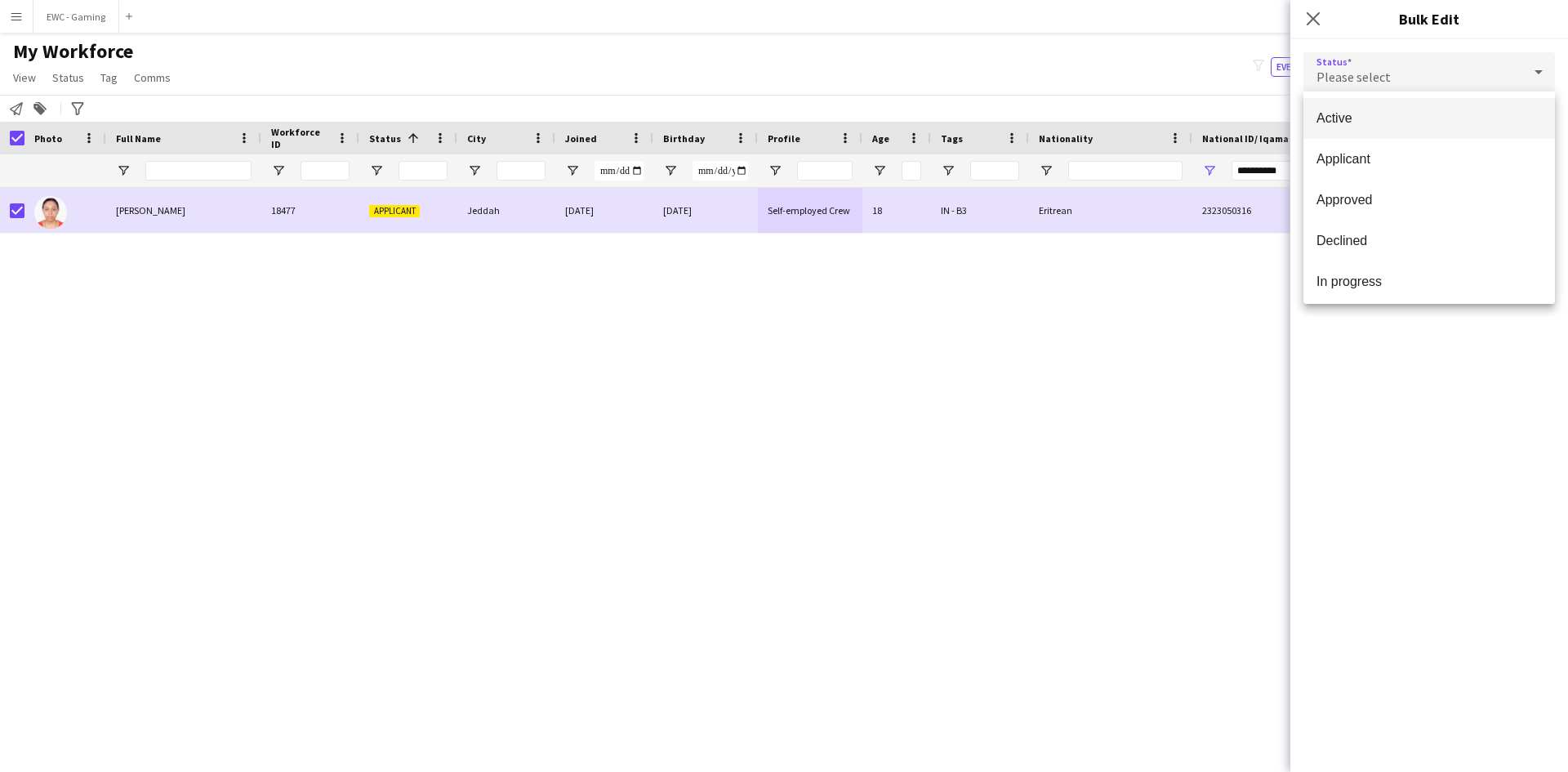
click at [1446, 123] on span "Active" at bounding box center [1429, 119] width 225 height 16
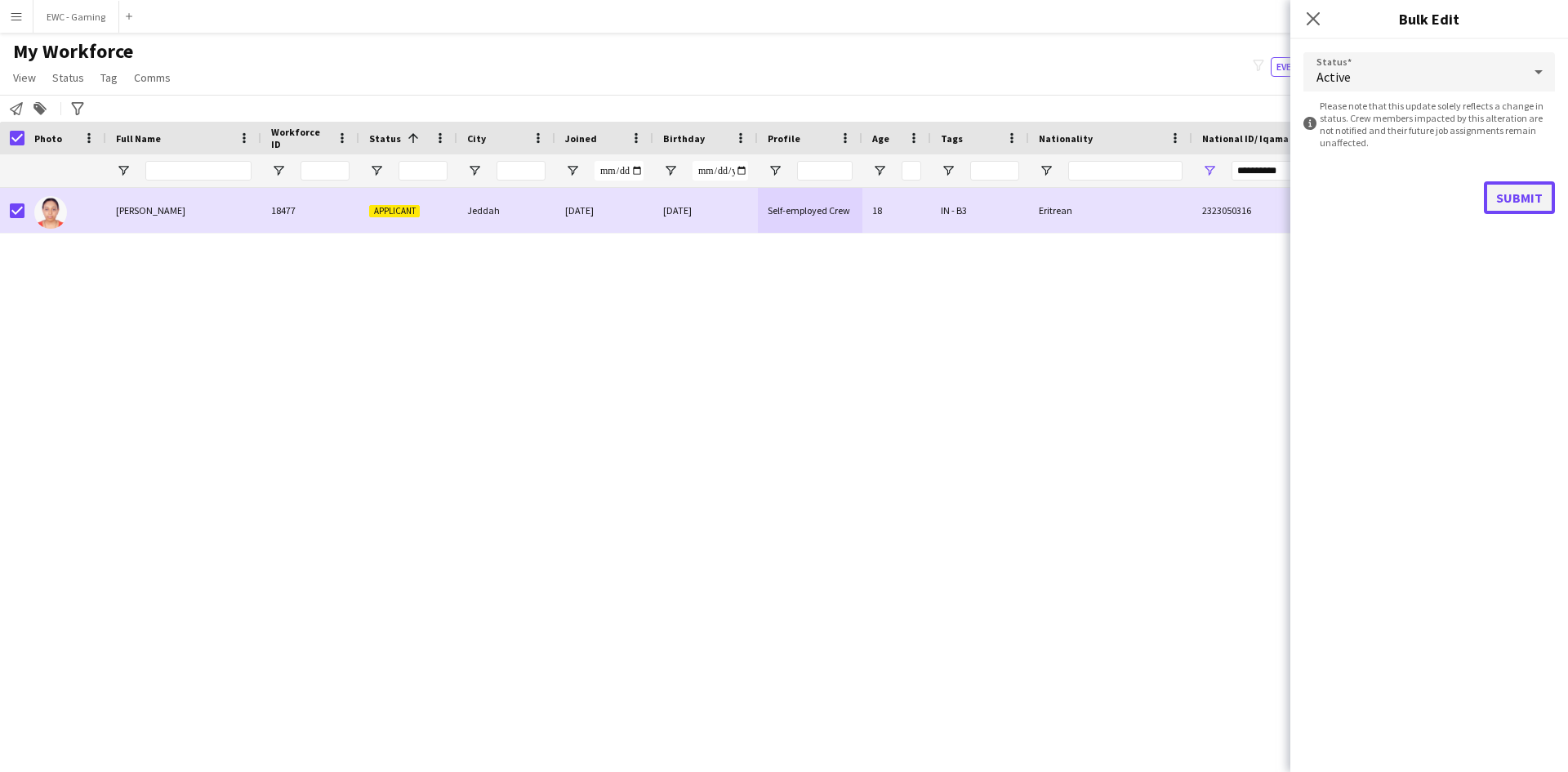
click at [1532, 190] on button "Submit" at bounding box center [1518, 197] width 71 height 33
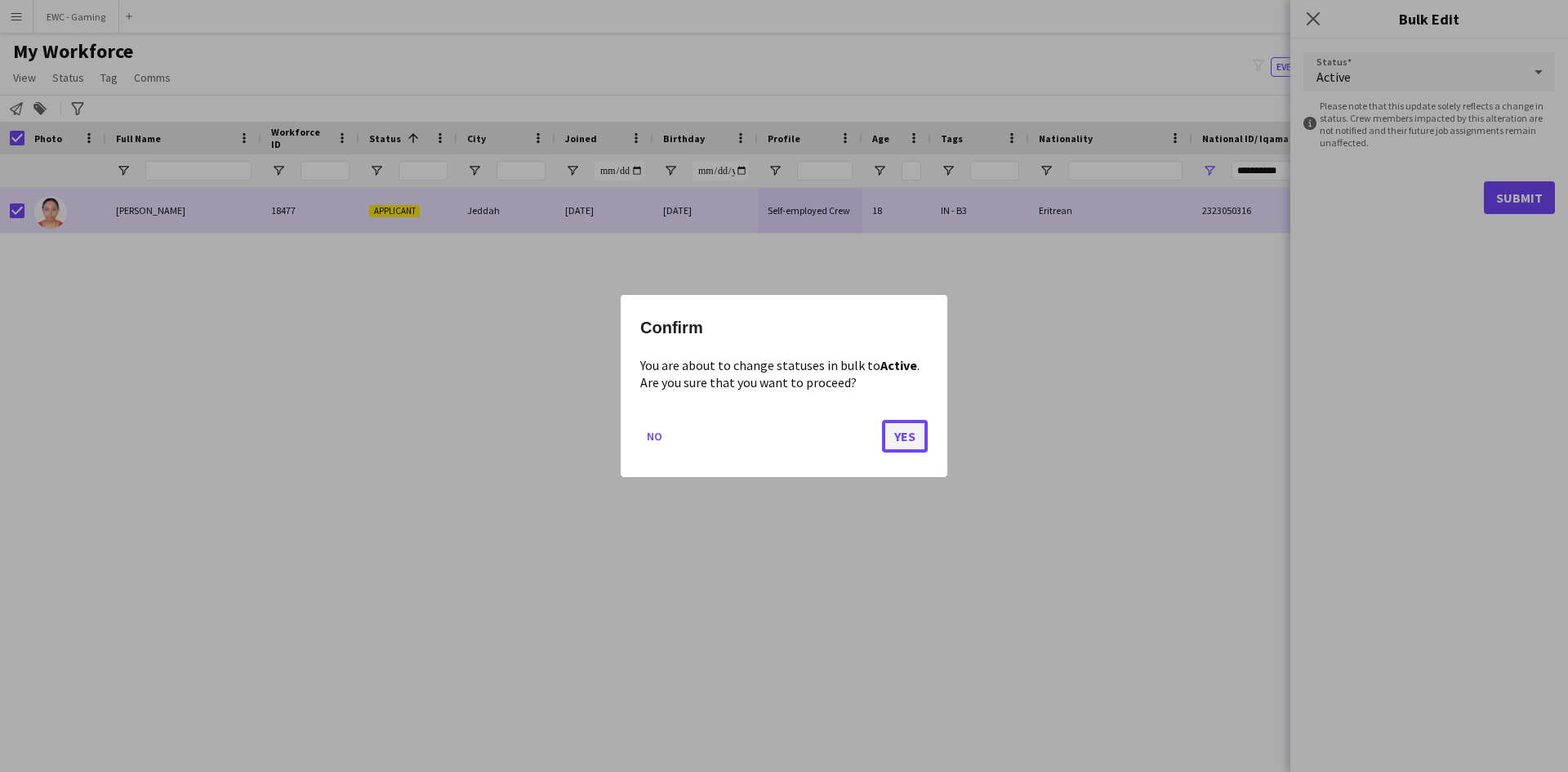
click at [899, 437] on button "Yes" at bounding box center [905, 436] width 46 height 33
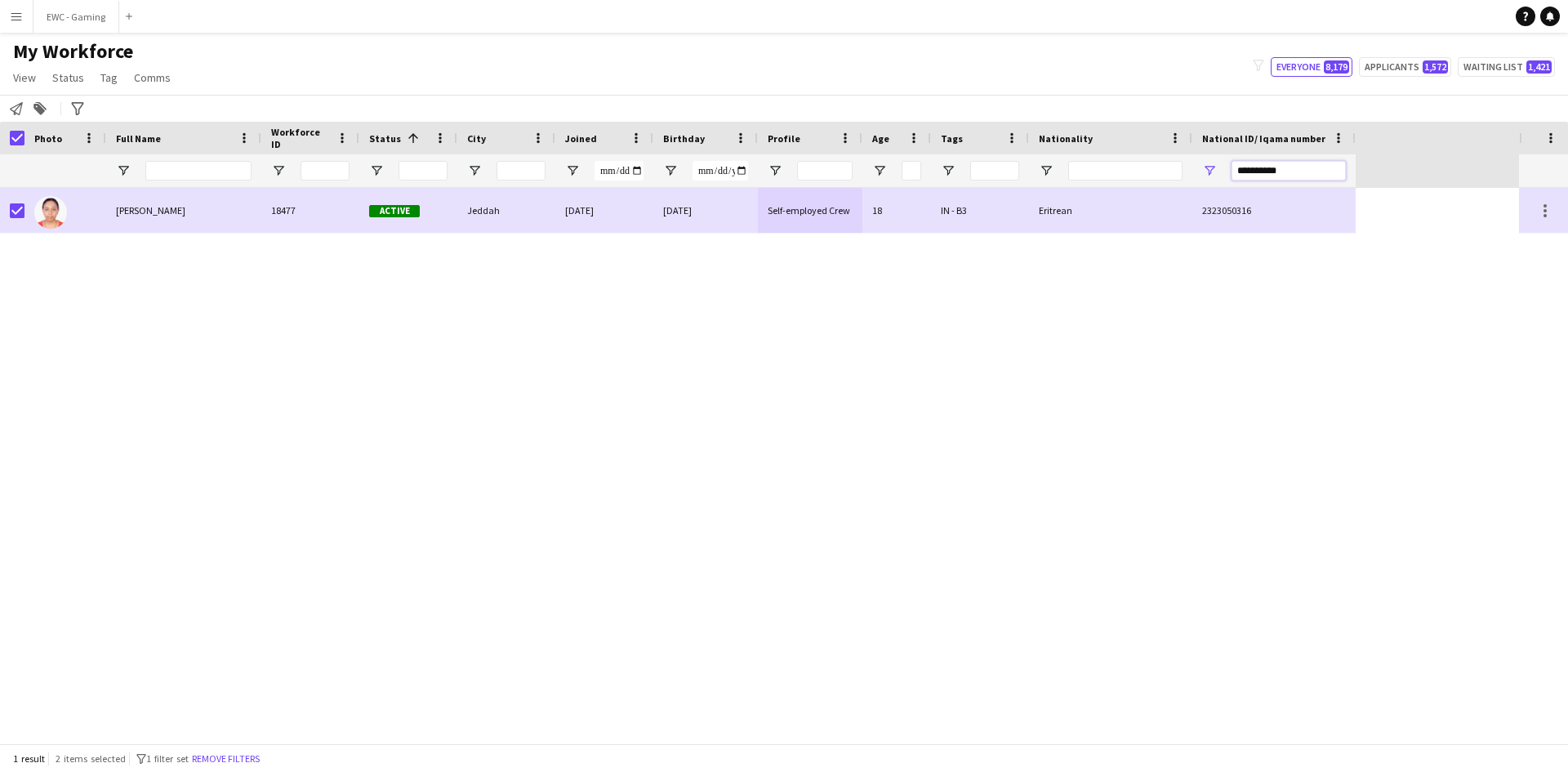
click at [1290, 172] on input "**********" at bounding box center [1289, 171] width 115 height 20
paste input "National ID/ Iqama number Filter Input"
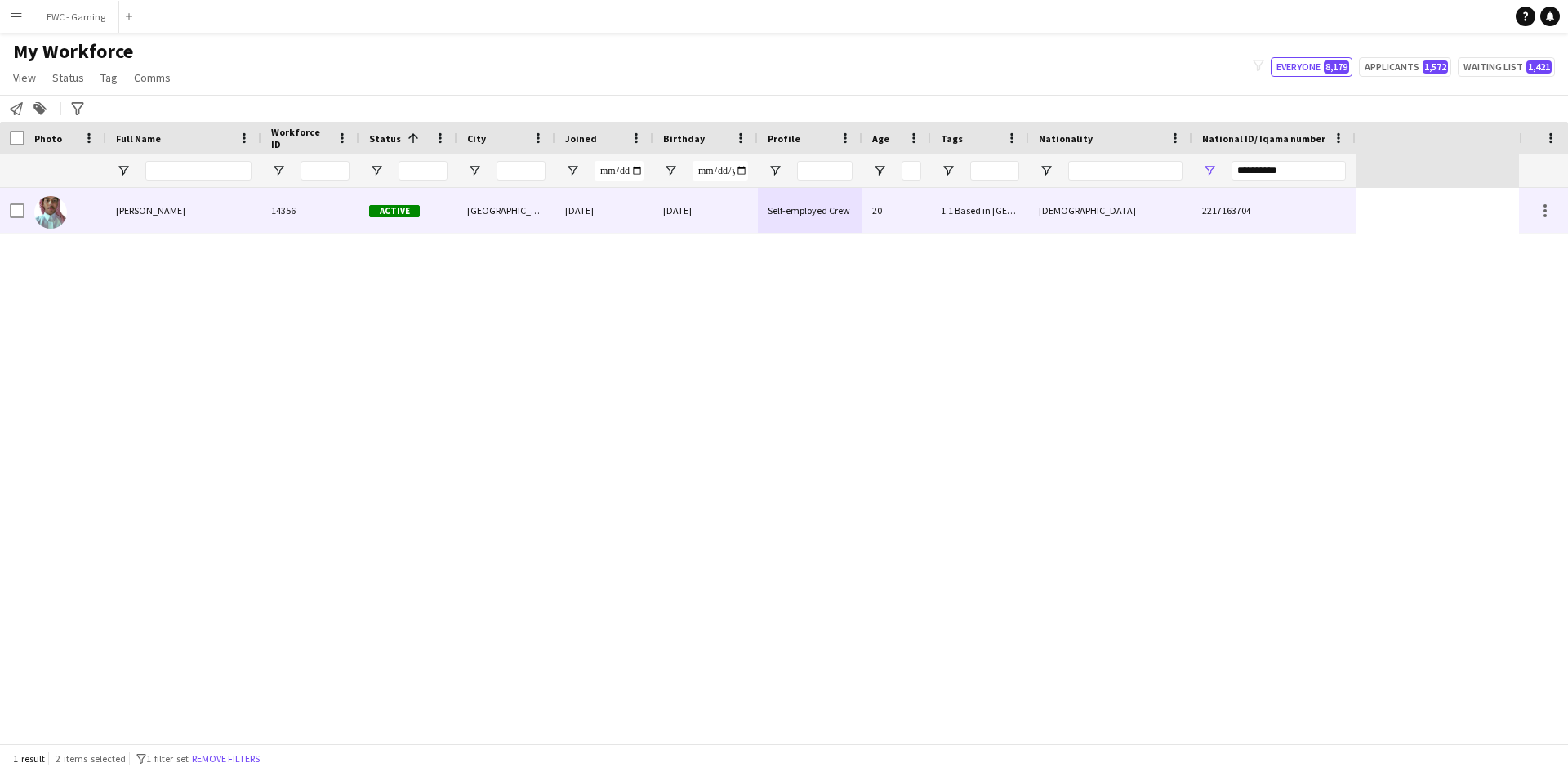
click at [186, 211] on span "[PERSON_NAME]" at bounding box center [151, 210] width 70 height 12
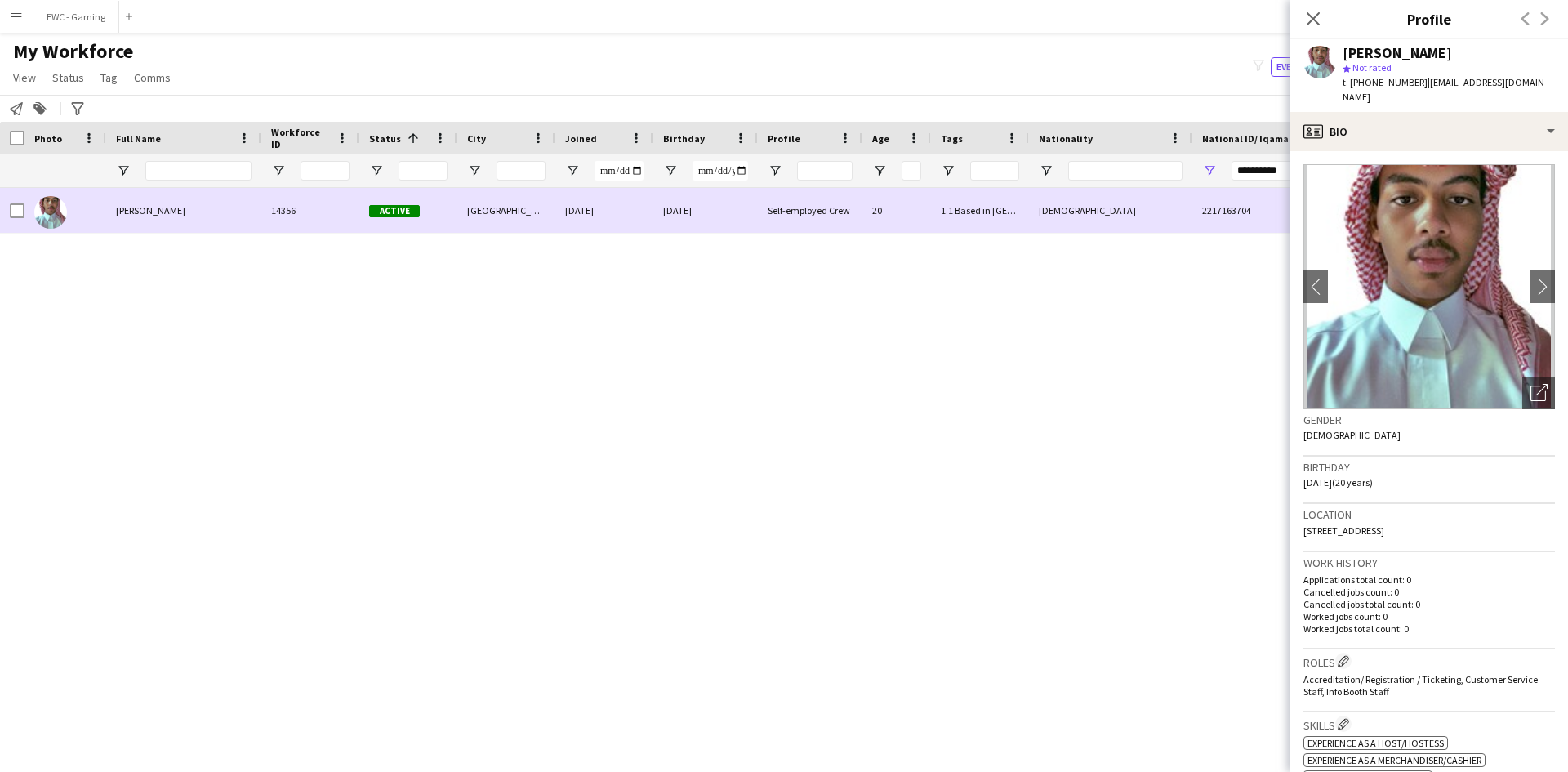
click at [186, 211] on span "[PERSON_NAME]" at bounding box center [151, 210] width 70 height 12
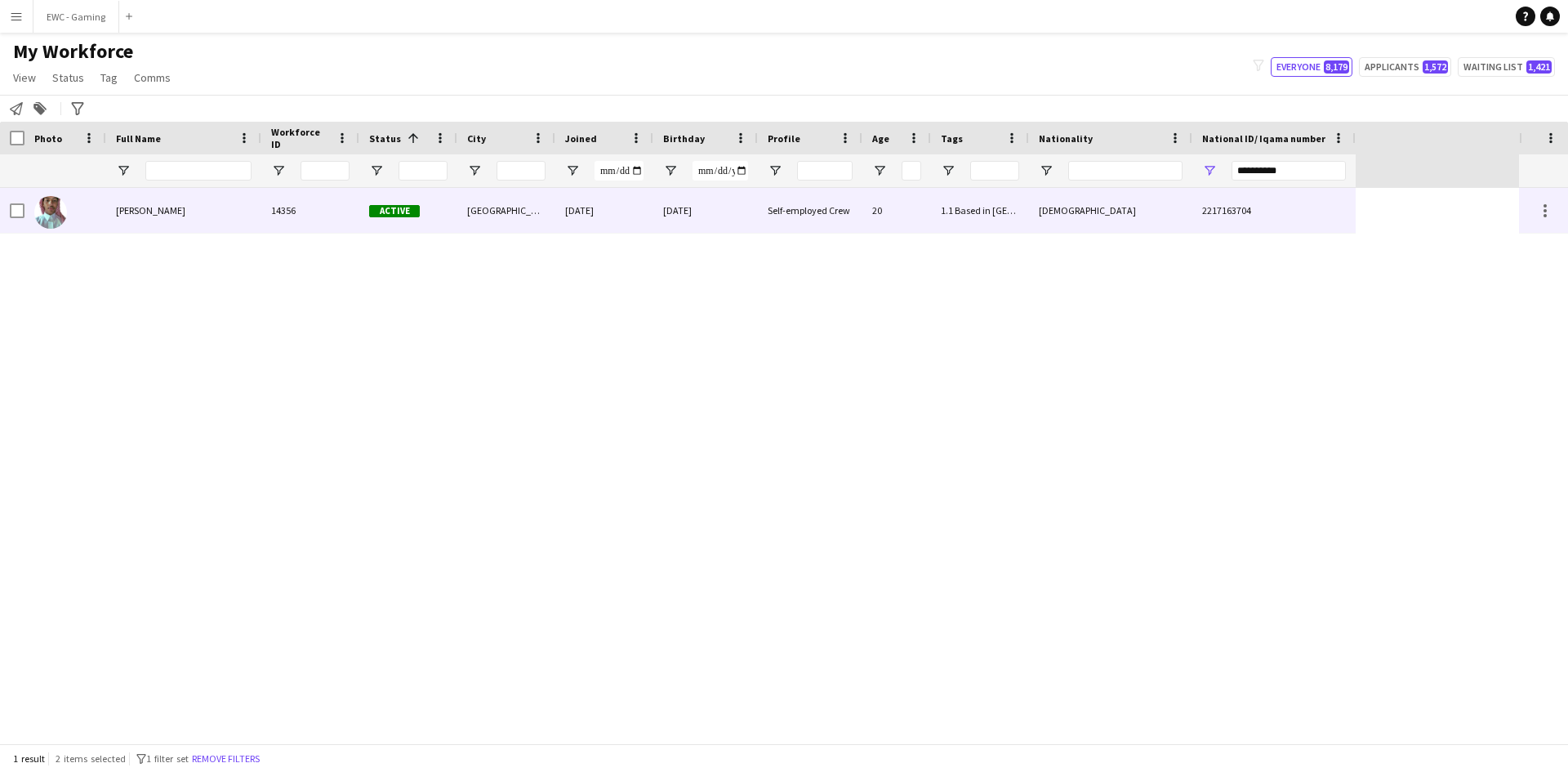
drag, startPoint x: 63, startPoint y: 223, endPoint x: 908, endPoint y: 426, distance: 869.0
click at [63, 223] on div at bounding box center [50, 211] width 33 height 46
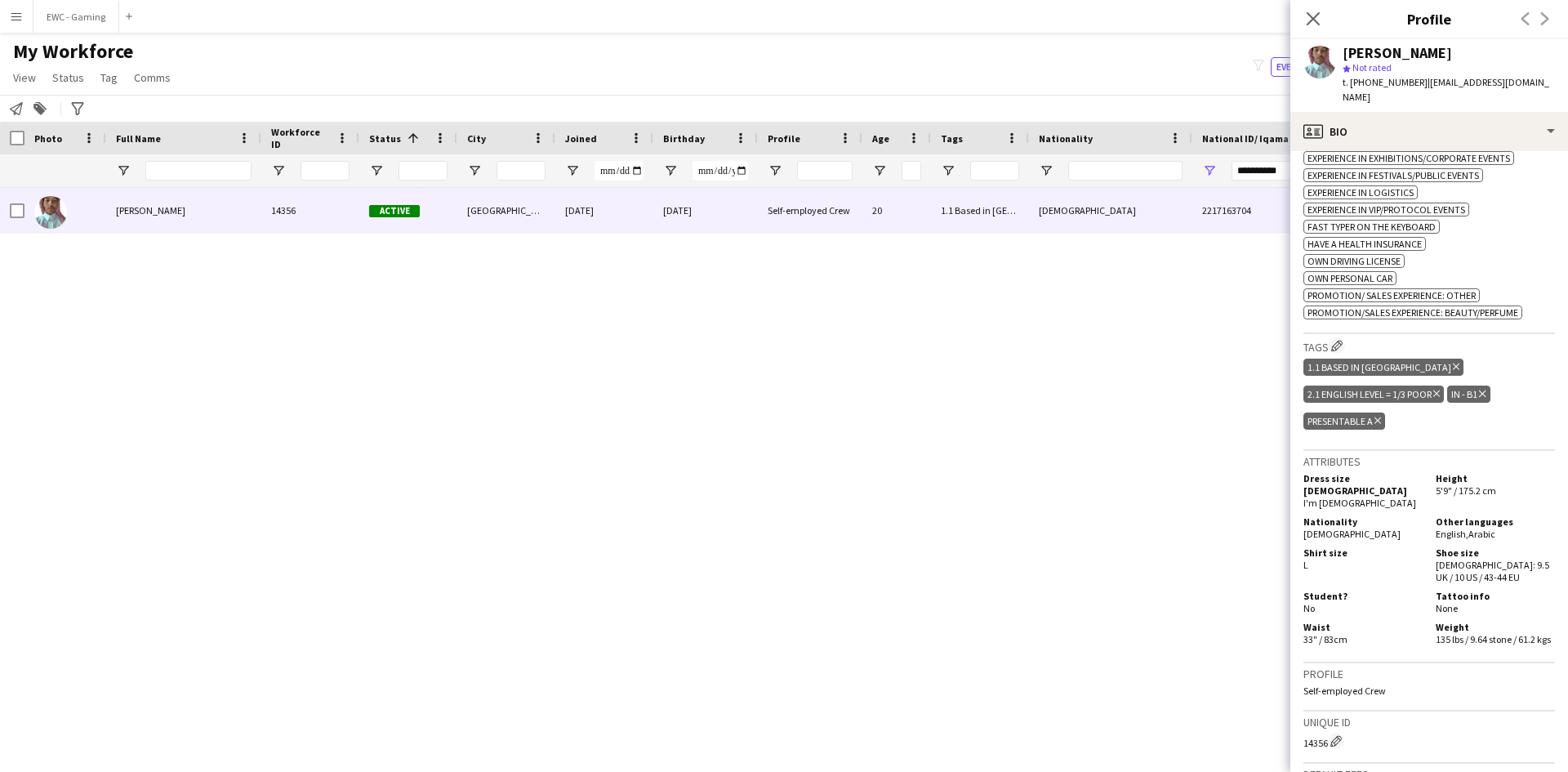
scroll to position [935, 0]
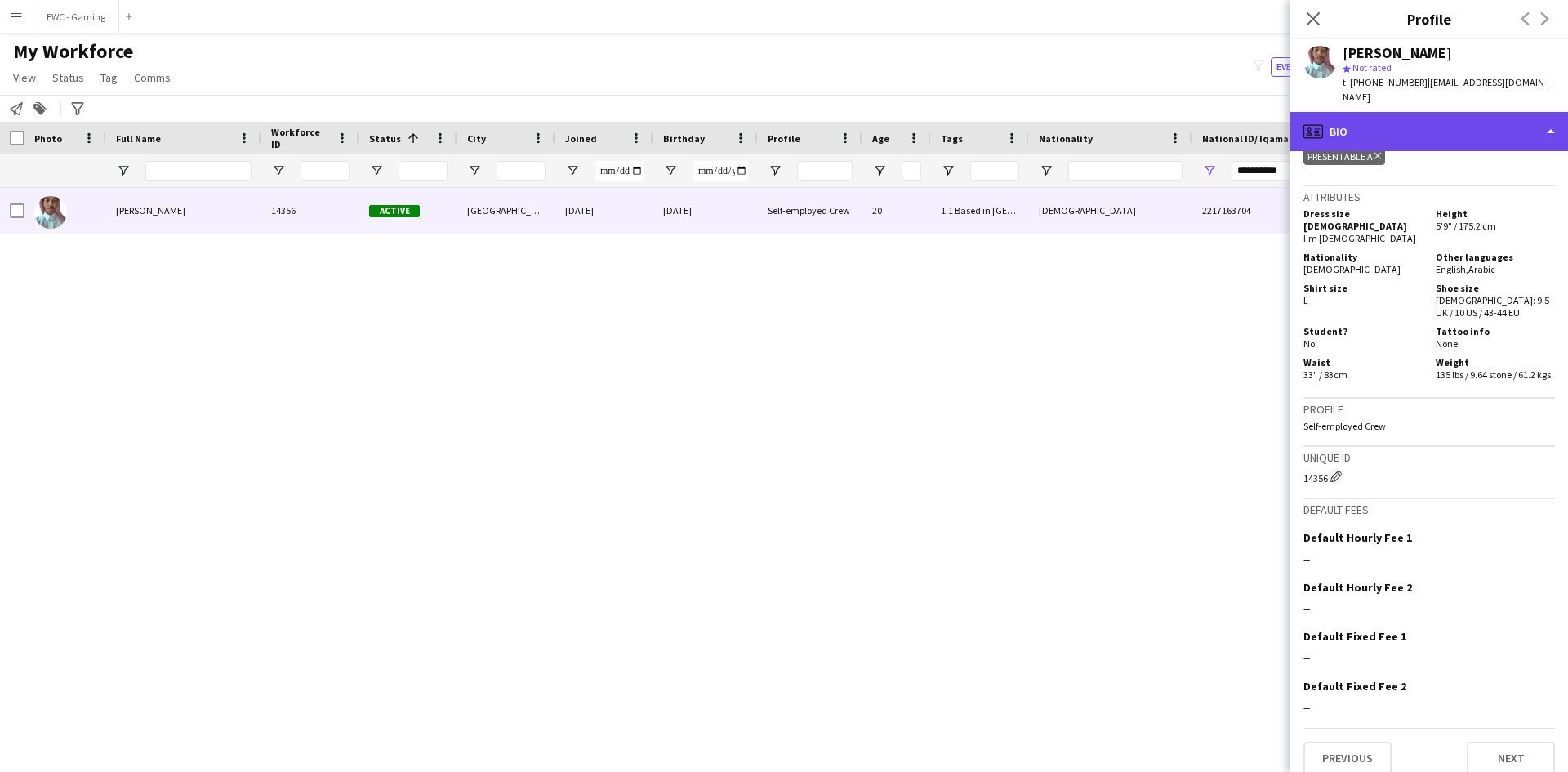
click at [1393, 116] on div "profile Bio" at bounding box center [1428, 131] width 277 height 39
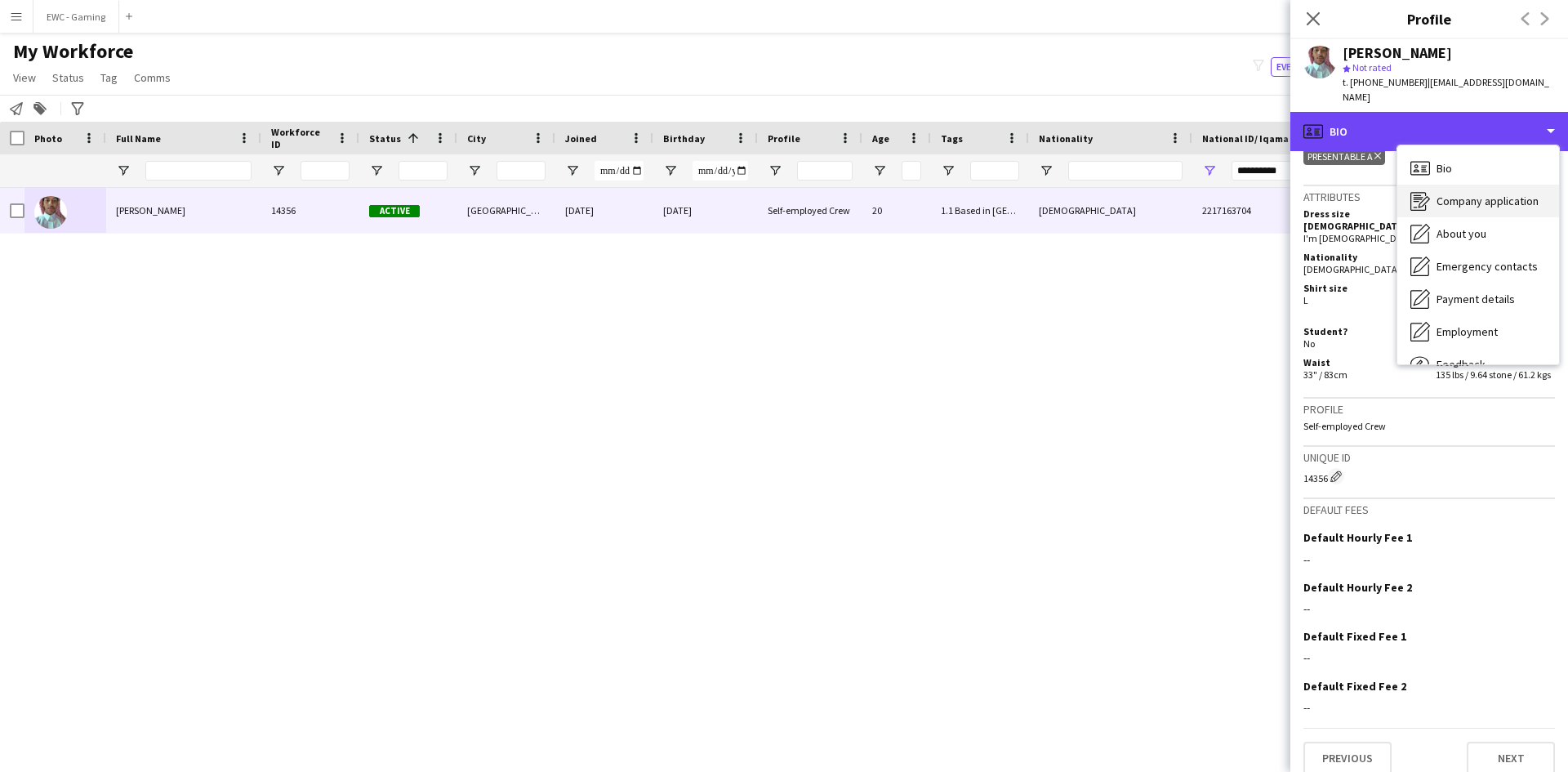
scroll to position [56, 0]
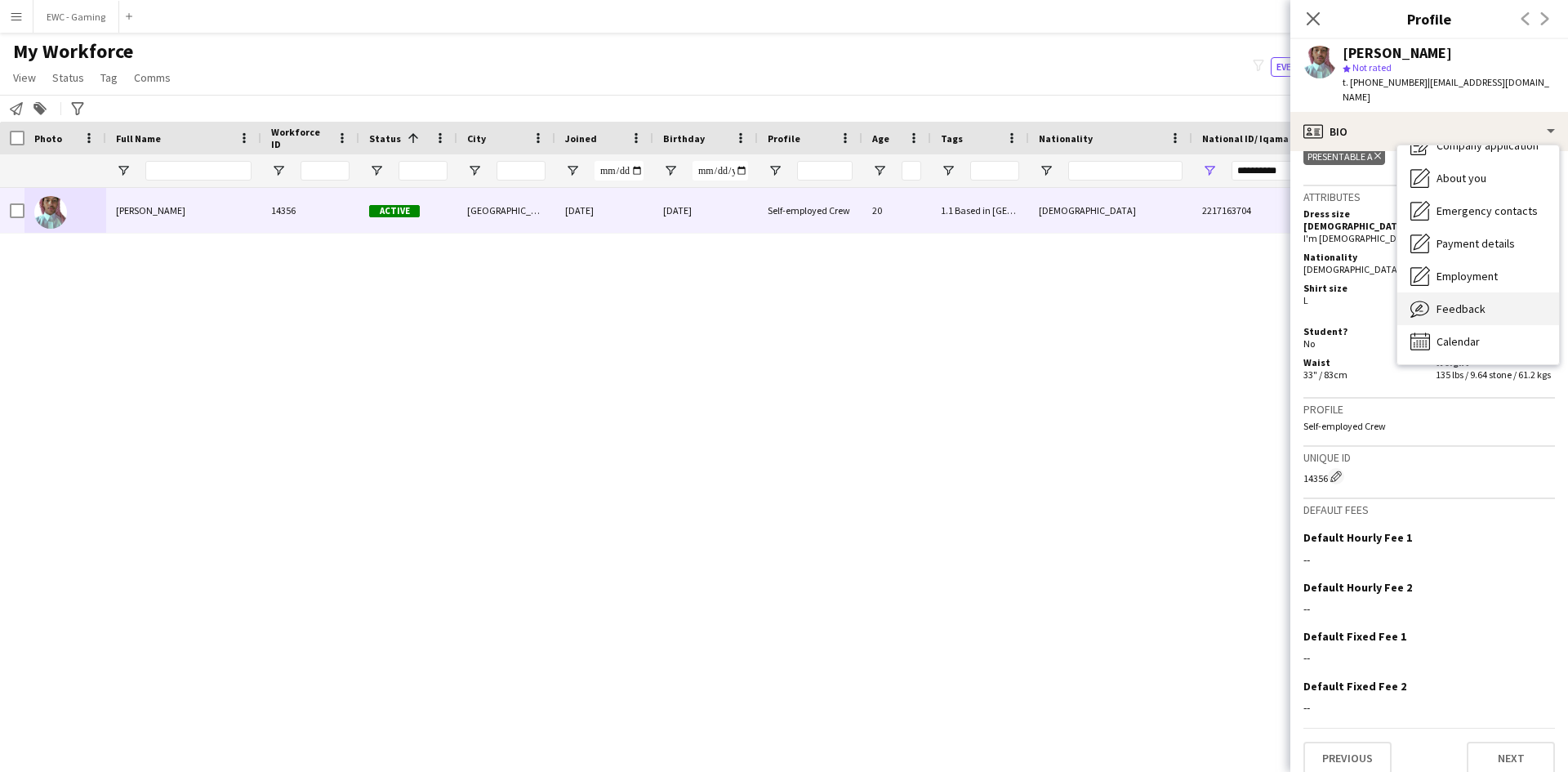
click at [1470, 301] on span "Feedback" at bounding box center [1460, 308] width 49 height 15
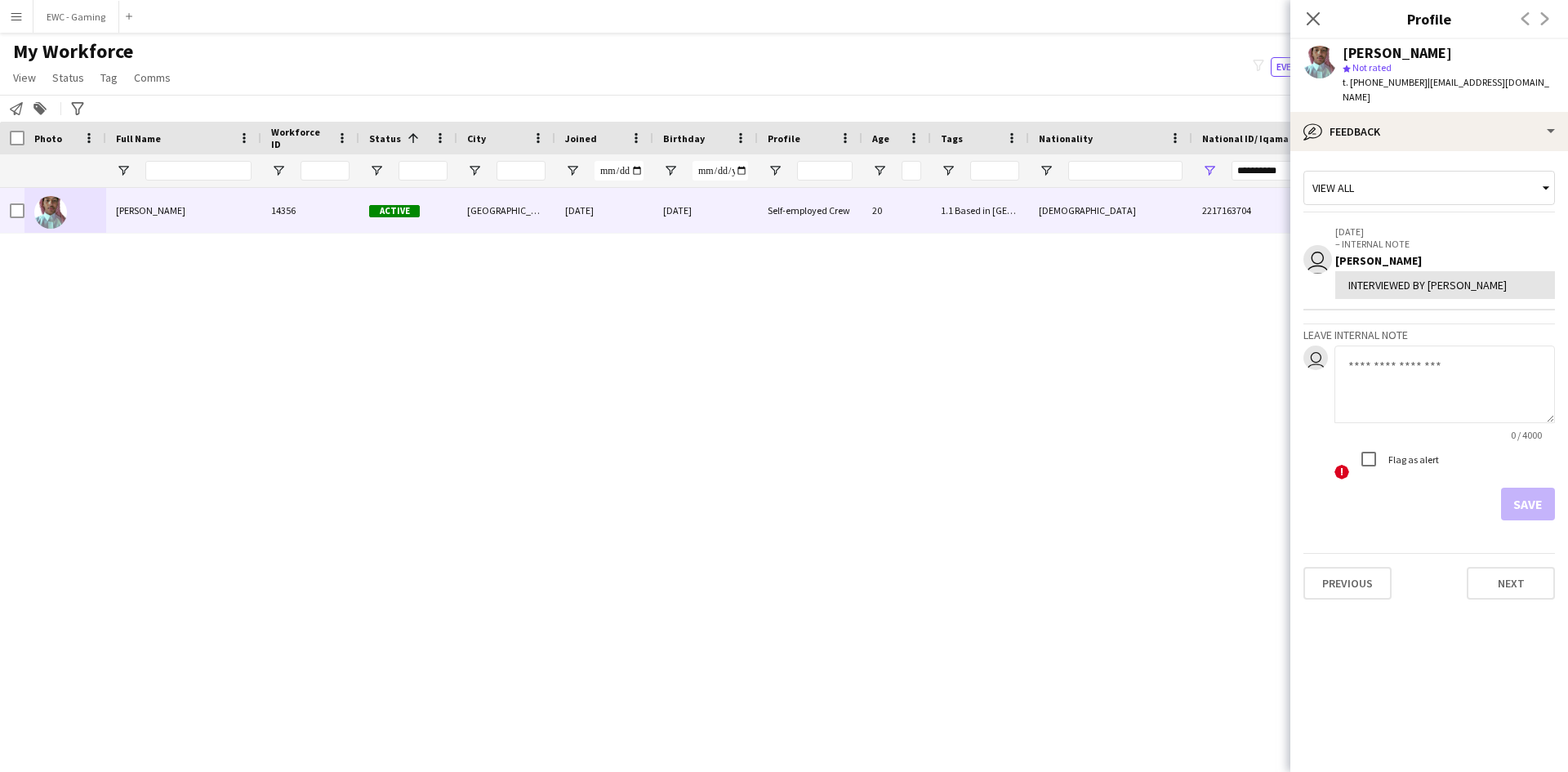
click at [1428, 277] on div "INTERVIEWED BY [PERSON_NAME]" at bounding box center [1445, 284] width 194 height 15
copy div "INTERVIEWED BY [PERSON_NAME]"
click at [1250, 167] on input "**********" at bounding box center [1289, 171] width 115 height 20
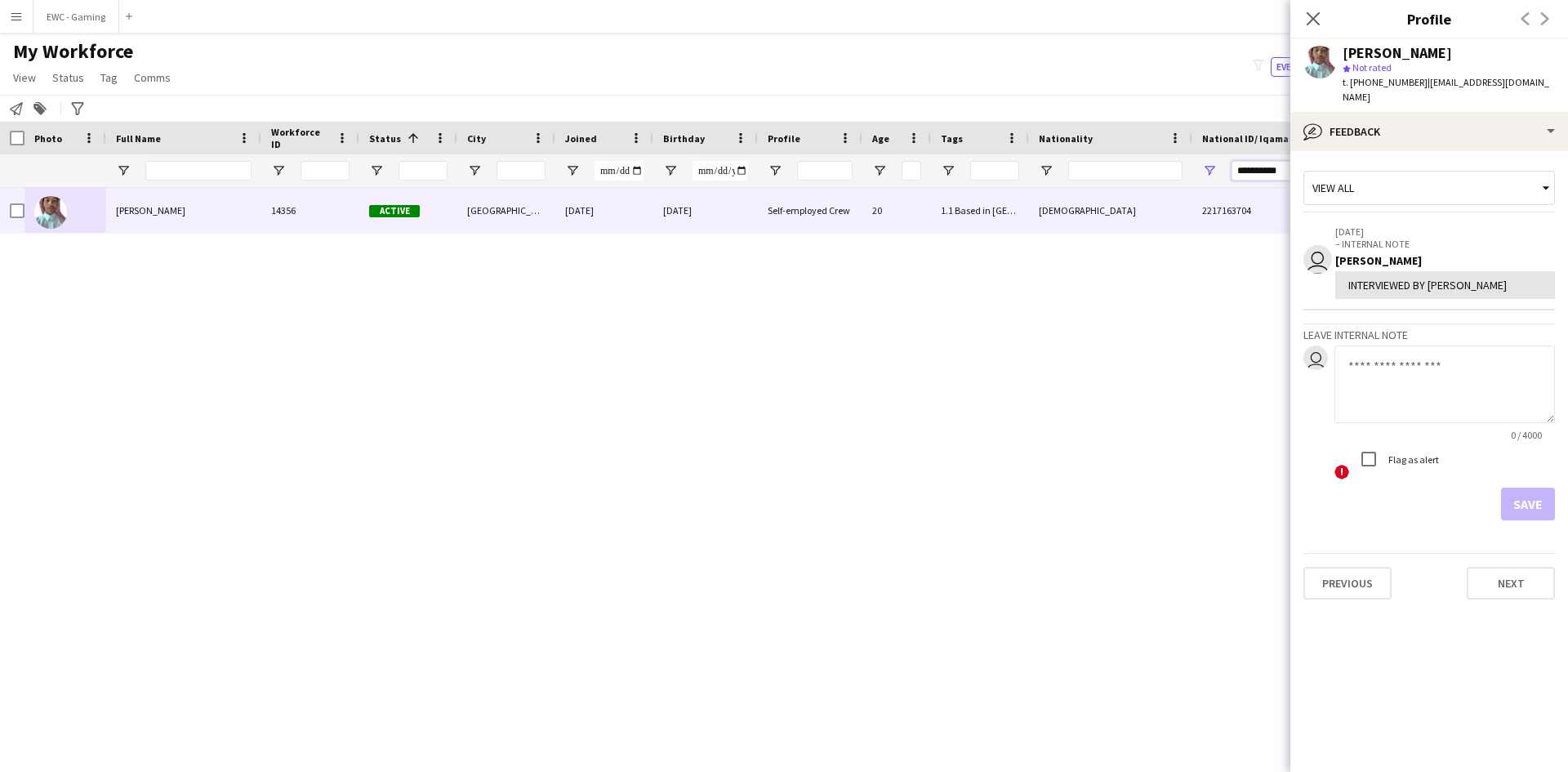
click at [1250, 167] on input "**********" at bounding box center [1289, 171] width 115 height 20
paste input "National ID/ Iqama number Filter Input"
type input "**********"
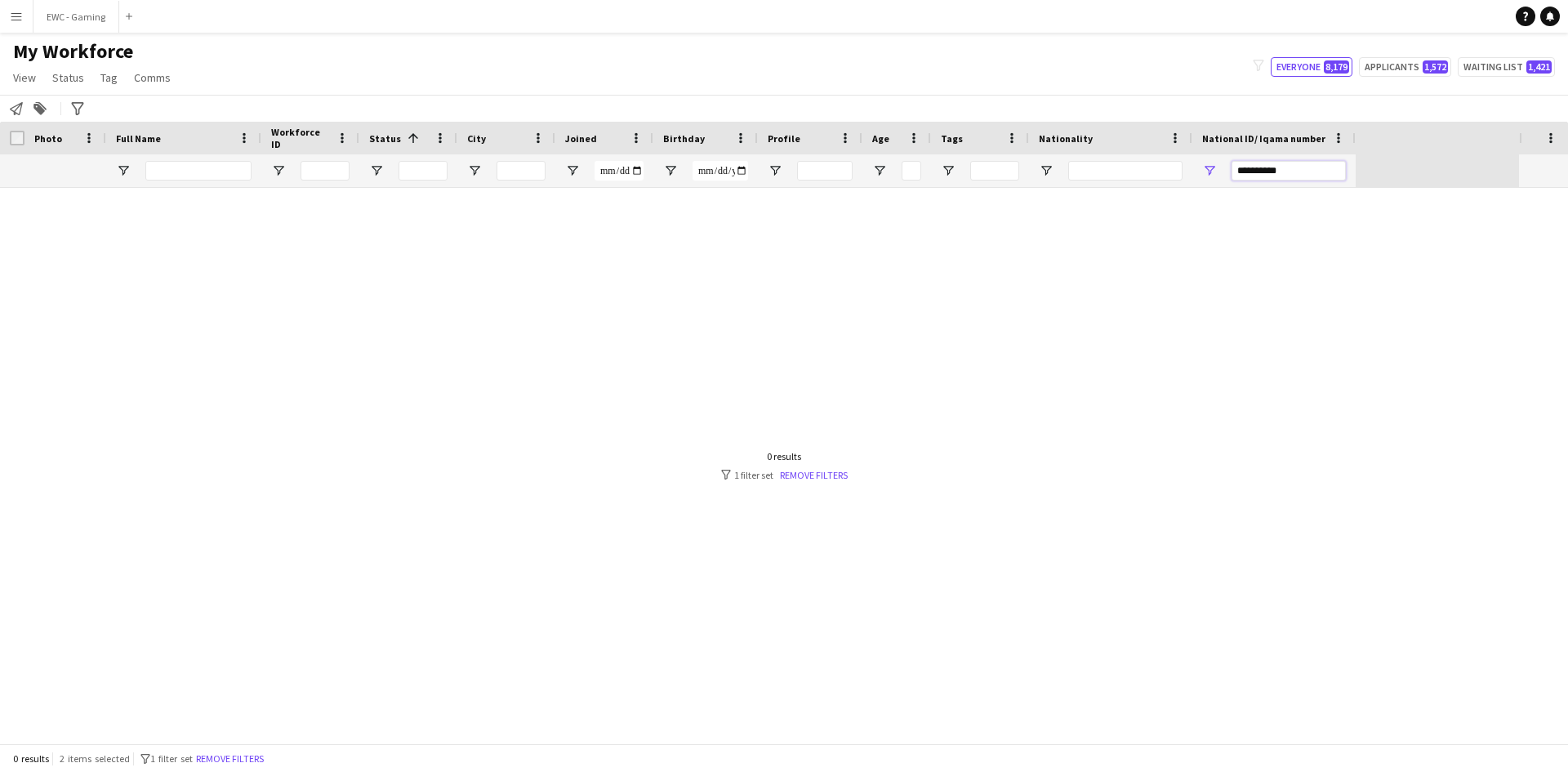
click at [1272, 179] on input "**********" at bounding box center [1289, 171] width 115 height 20
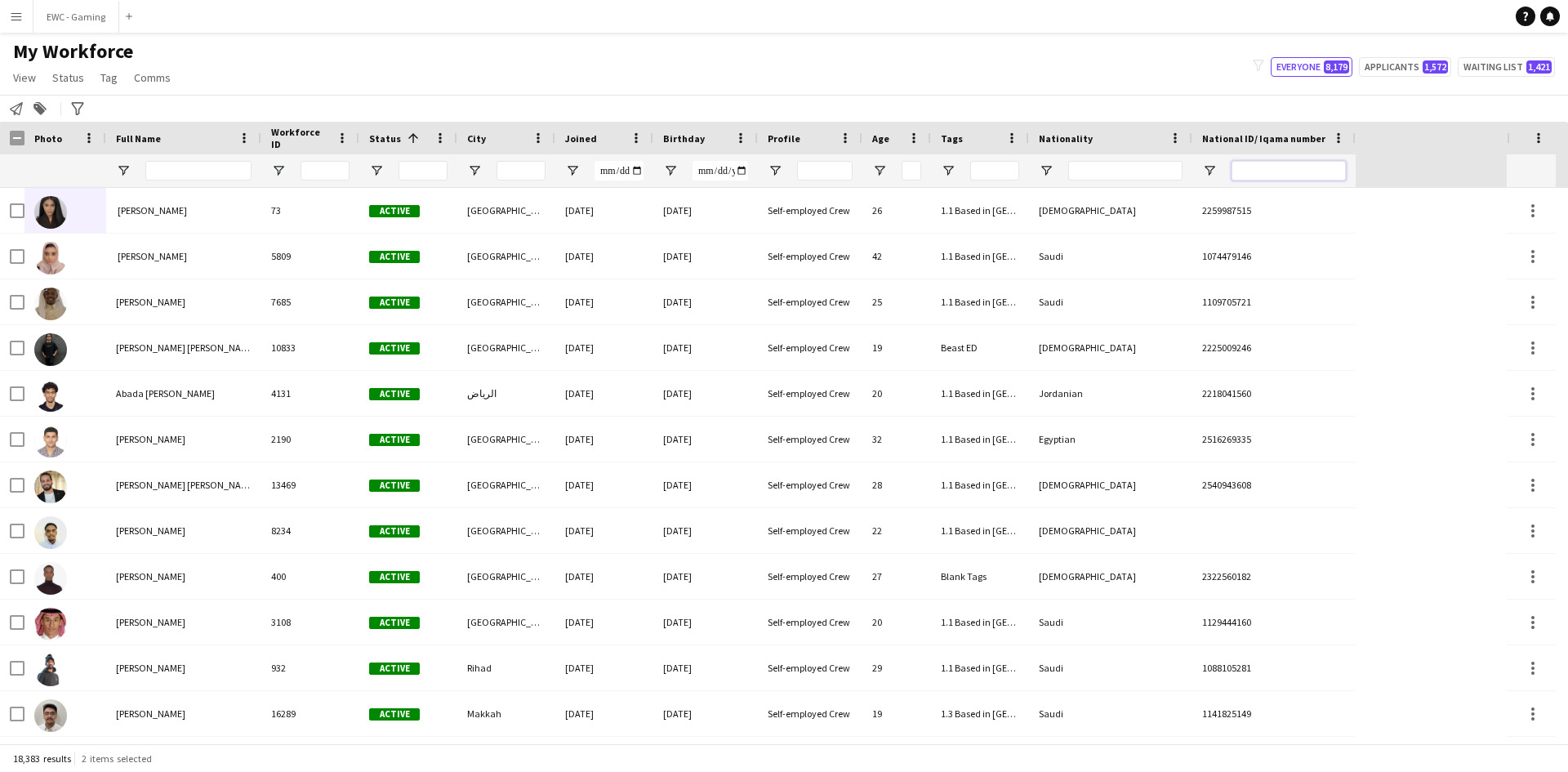
click at [1252, 174] on input "National ID/ Iqama number Filter Input" at bounding box center [1289, 171] width 115 height 20
paste input "**********"
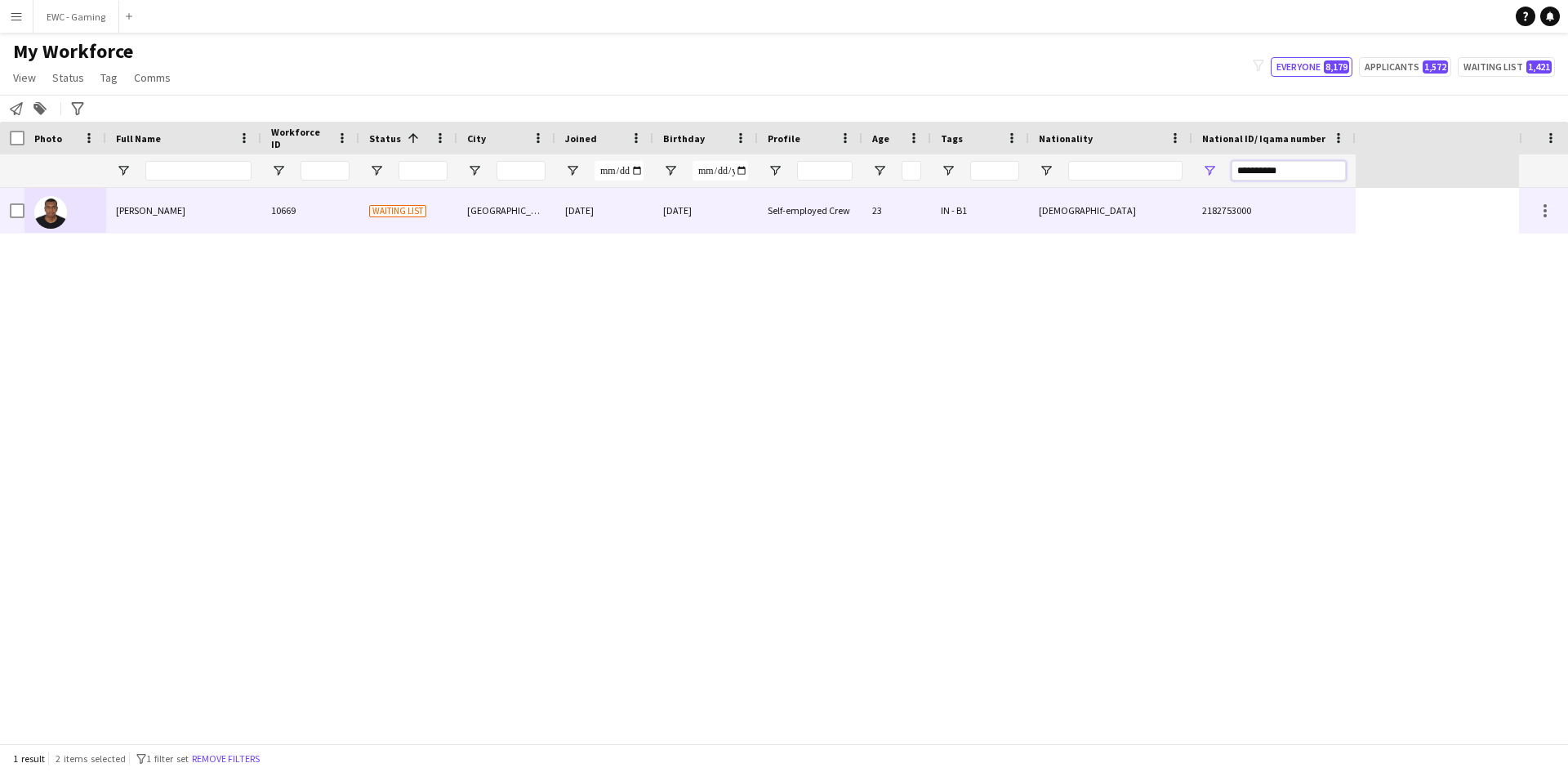
type input "**********"
click at [169, 214] on span "[PERSON_NAME]" at bounding box center [151, 210] width 70 height 12
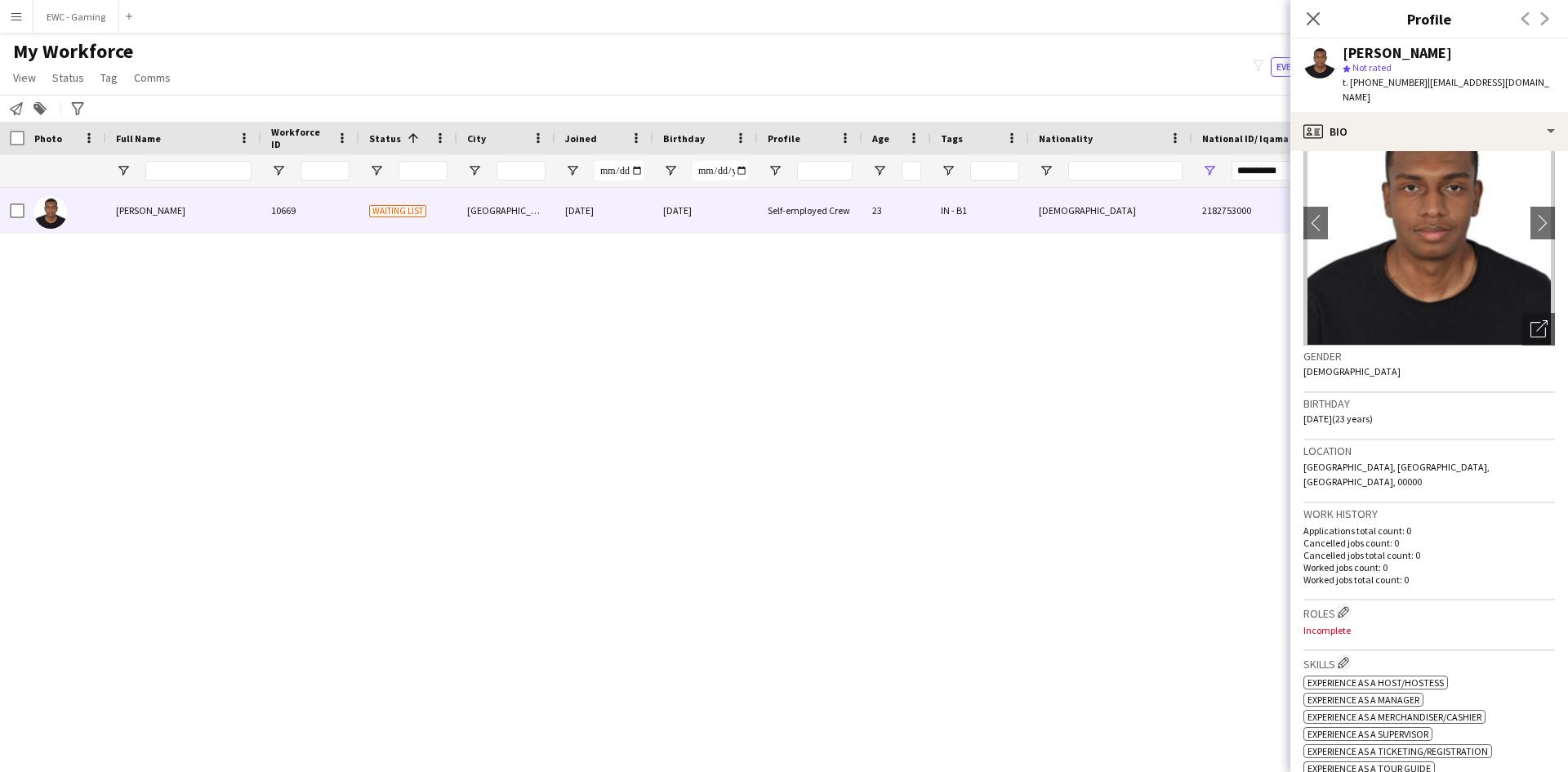
scroll to position [49, 0]
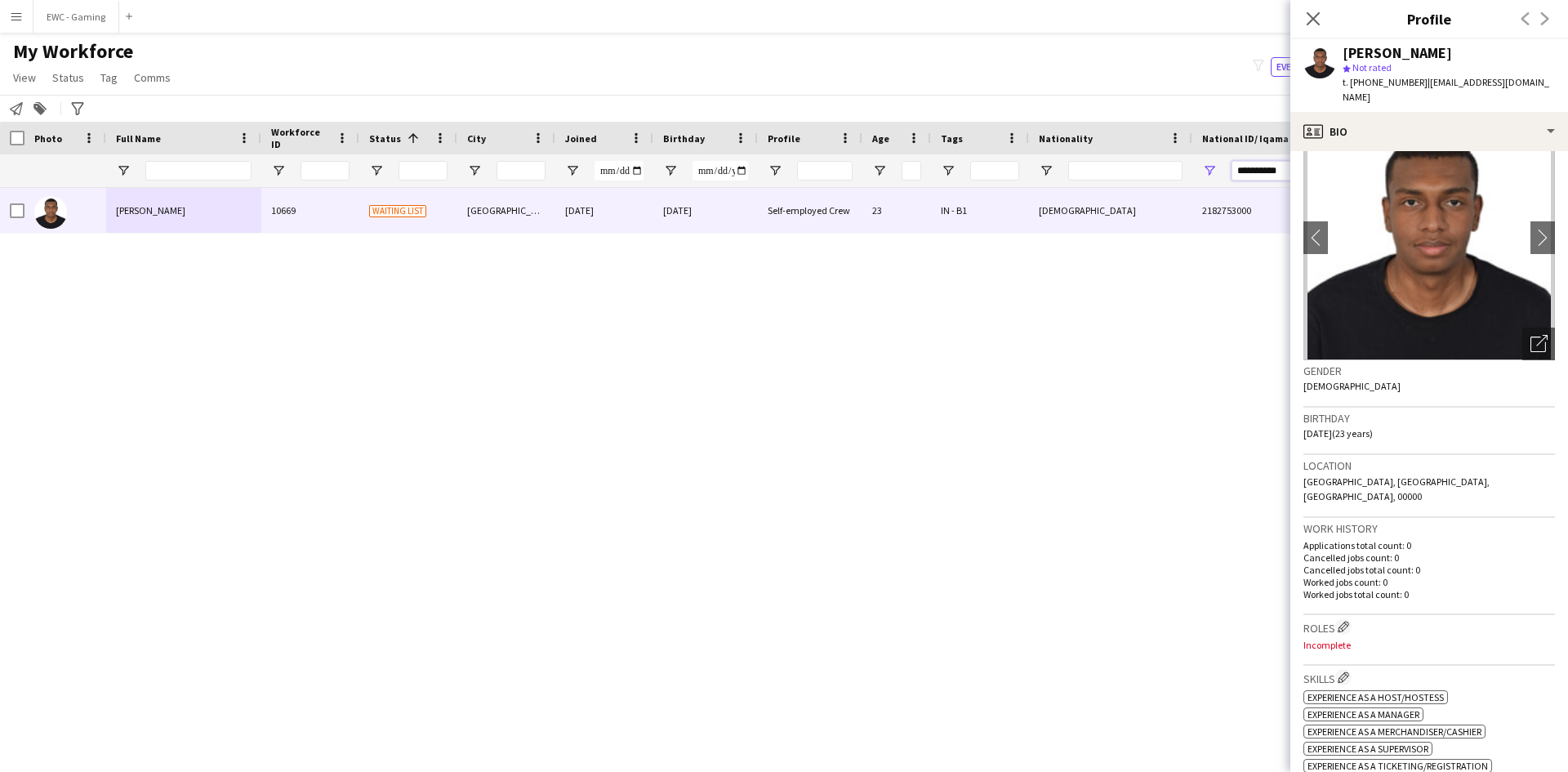
click at [1254, 172] on input "**********" at bounding box center [1289, 171] width 115 height 20
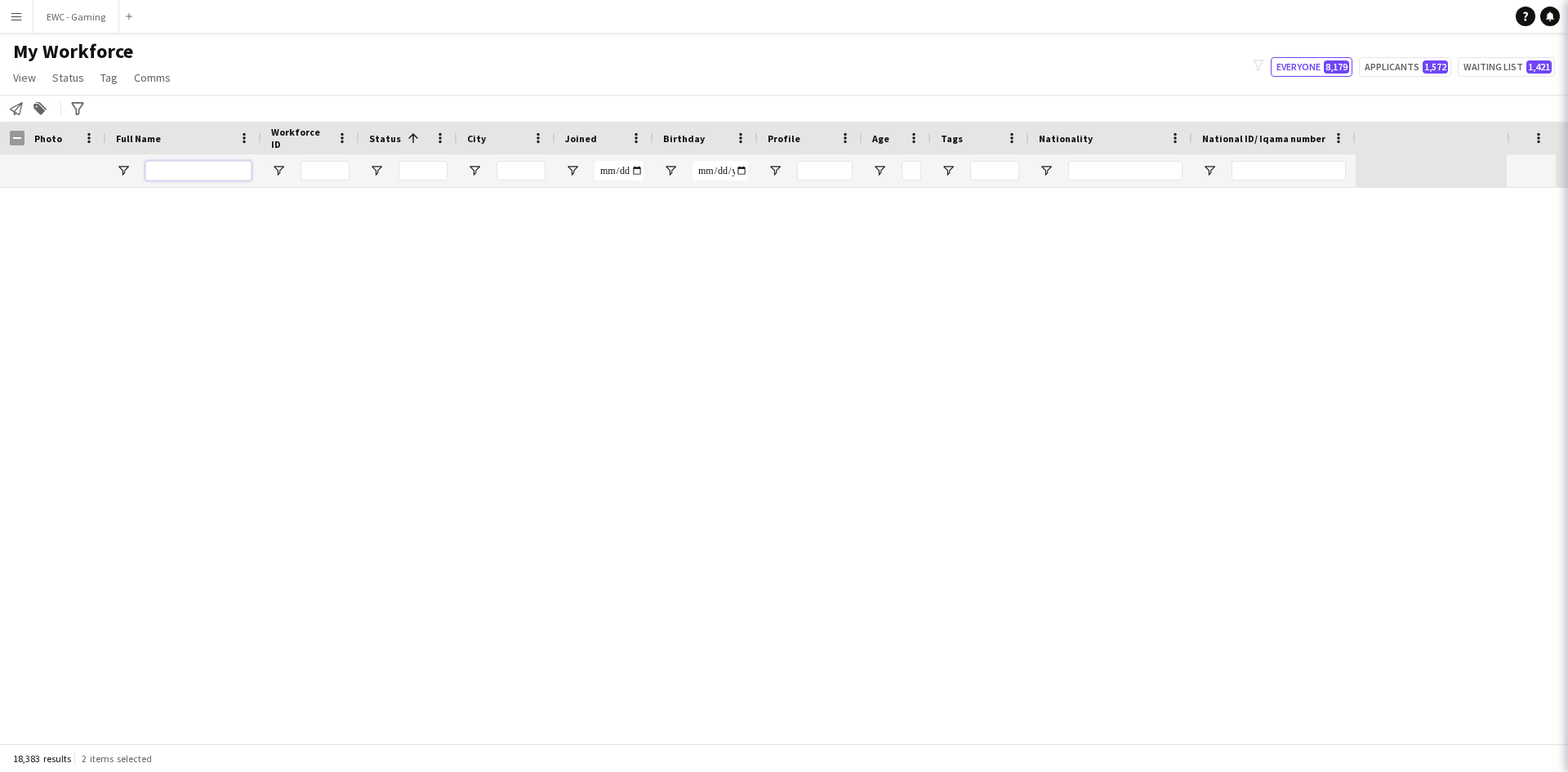
click at [169, 174] on input "Full Name Filter Input" at bounding box center [198, 171] width 106 height 20
paste input "*****"
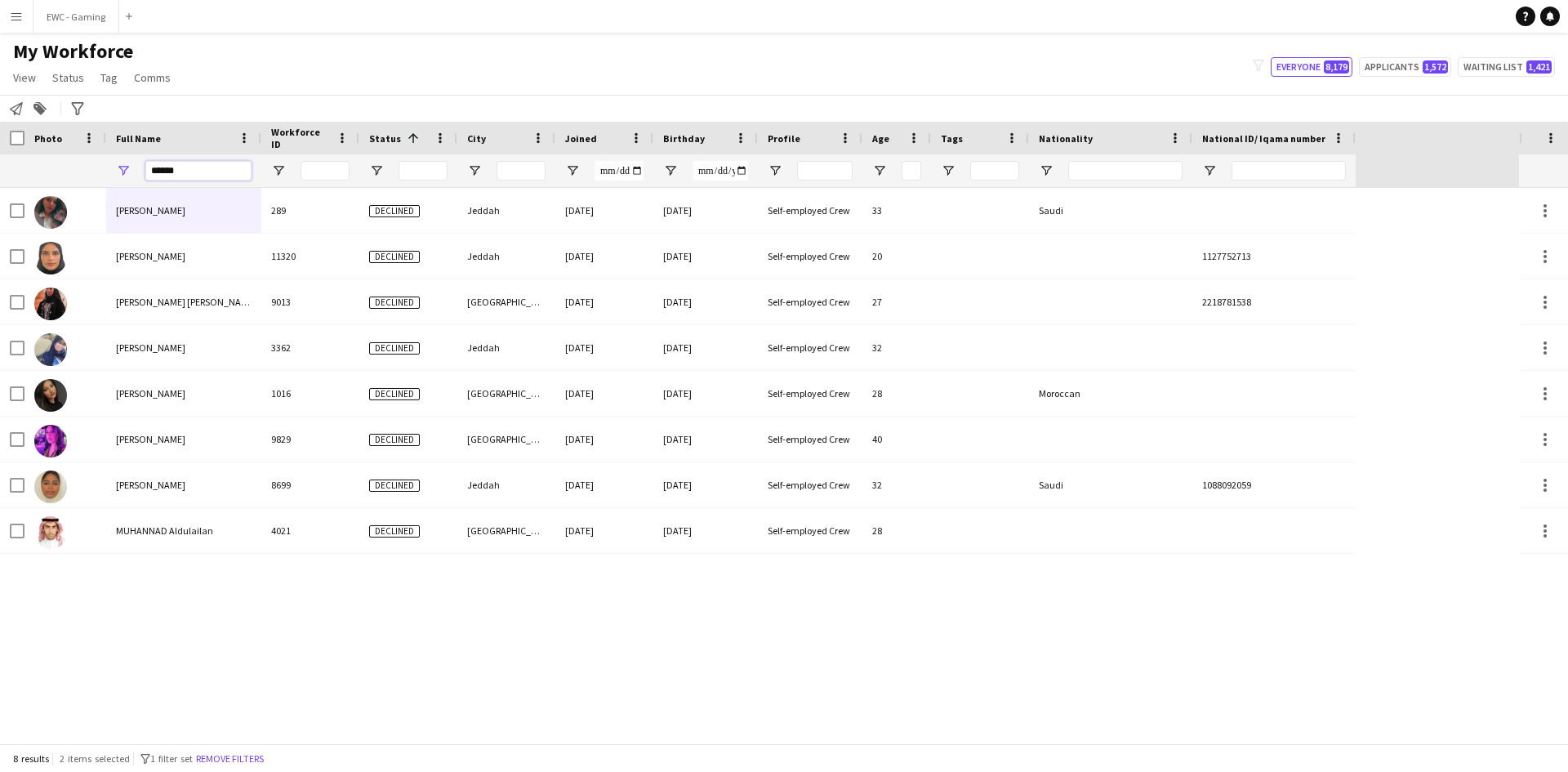
type input "*****"
